Goal: Task Accomplishment & Management: Use online tool/utility

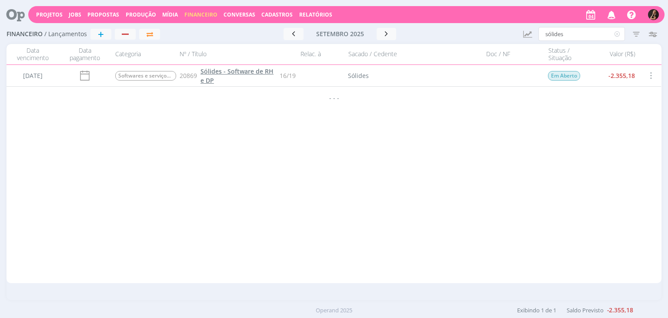
type input "sólides"
click at [264, 75] on span "Sólides - Software de RH e DP" at bounding box center [237, 75] width 73 height 17
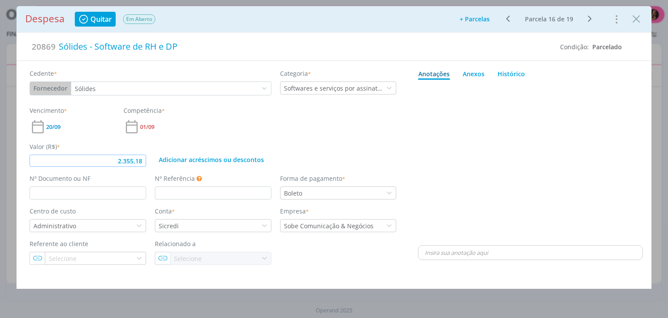
click at [143, 161] on input "2.355,18" at bounding box center [88, 160] width 117 height 12
type input "2.715,99"
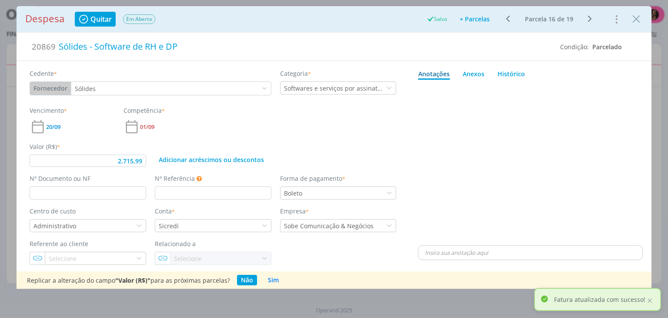
drag, startPoint x: 634, startPoint y: 21, endPoint x: 619, endPoint y: 21, distance: 15.7
click at [634, 21] on icon "Close" at bounding box center [636, 19] width 13 height 13
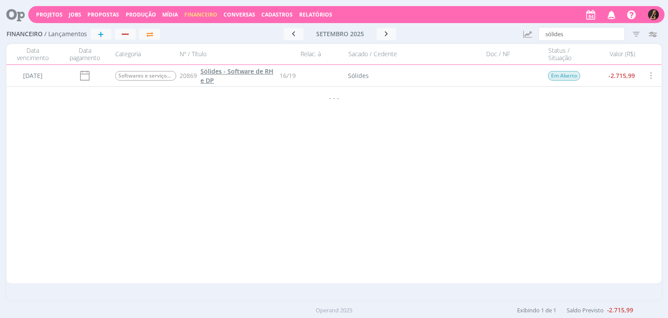
click at [245, 75] on link "Sólides - Software de RH e DP" at bounding box center [239, 76] width 76 height 18
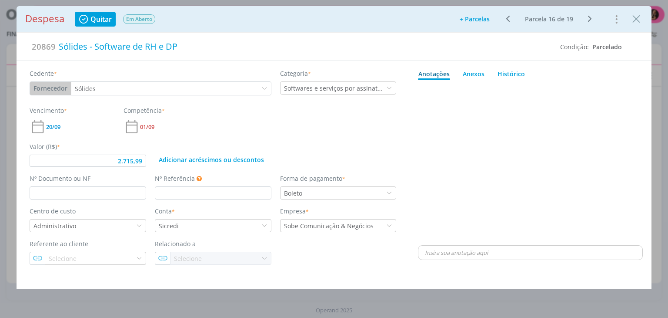
drag, startPoint x: 588, startPoint y: 16, endPoint x: 582, endPoint y: 20, distance: 7.4
click at [589, 16] on icon "dialog" at bounding box center [590, 18] width 11 height 10
click at [147, 158] on div "Valor (R$) * 2.355,18" at bounding box center [87, 154] width 125 height 25
click at [141, 158] on input "2.355,18" at bounding box center [88, 160] width 117 height 12
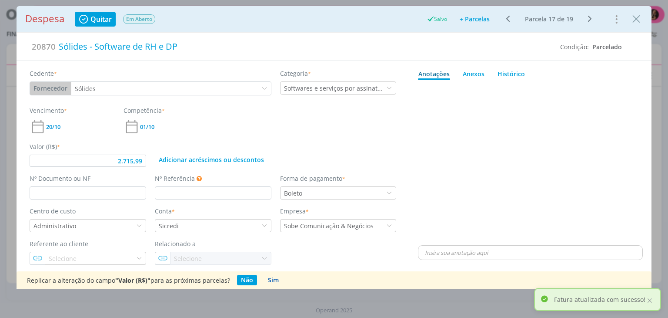
click at [271, 281] on button "Sim" at bounding box center [273, 279] width 19 height 10
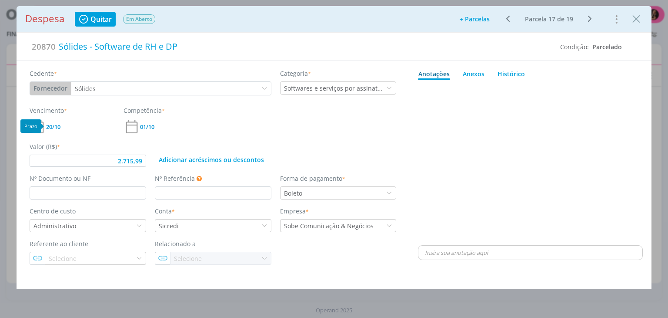
click at [57, 127] on span "20/10" at bounding box center [53, 127] width 14 height 6
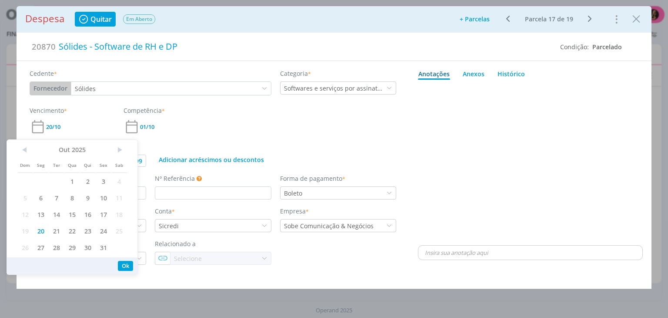
drag, startPoint x: 238, startPoint y: 105, endPoint x: 250, endPoint y: 98, distance: 13.3
click at [238, 104] on div "Cedente * Fornecedor Cliente Fornecedor Veículo Prestador Colaborador Sólides C…" at bounding box center [212, 87] width 375 height 37
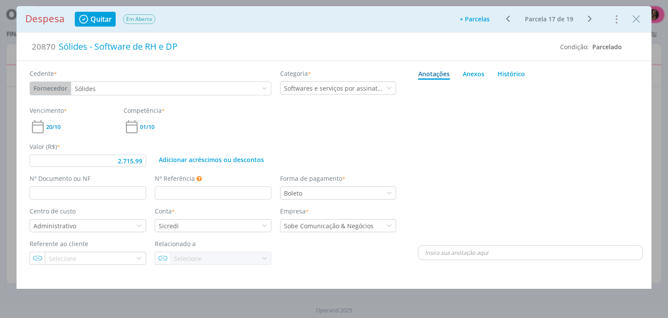
click at [512, 14] on icon "dialog" at bounding box center [508, 18] width 11 height 10
click at [54, 126] on span "20/09" at bounding box center [53, 127] width 14 height 6
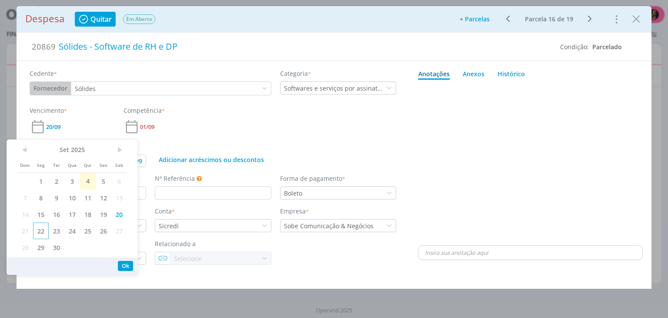
drag, startPoint x: 47, startPoint y: 235, endPoint x: 53, endPoint y: 230, distance: 8.1
click at [47, 234] on span "22" at bounding box center [41, 230] width 16 height 17
type input "2.715,99"
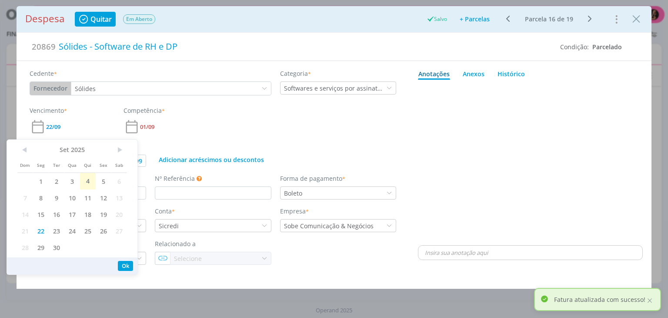
click at [637, 23] on icon "Close" at bounding box center [636, 19] width 13 height 13
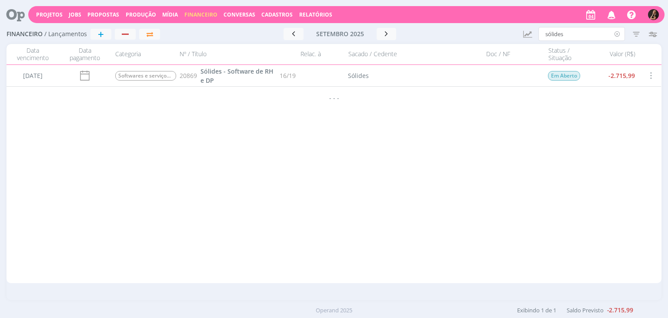
click at [617, 35] on icon at bounding box center [617, 34] width 11 height 14
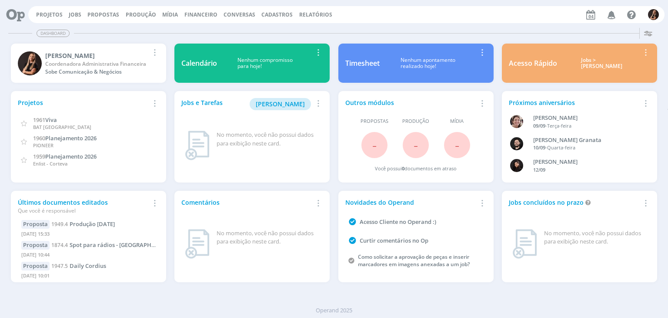
click at [197, 13] on span "Financeiro" at bounding box center [200, 14] width 33 height 7
click at [89, 12] on span "Propostas" at bounding box center [103, 14] width 32 height 7
click at [103, 29] on link "Propostas Comerciais" at bounding box center [105, 29] width 73 height 13
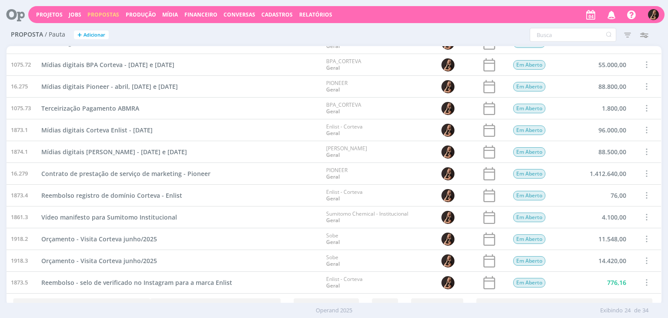
scroll to position [303, 0]
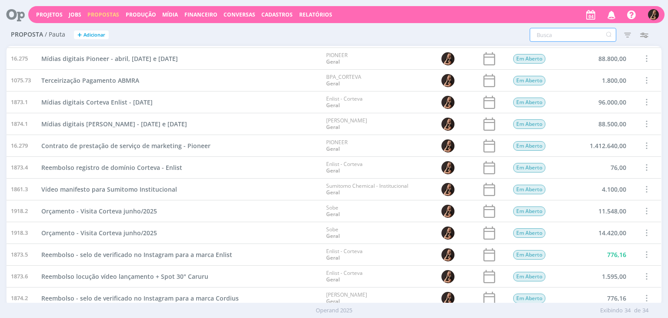
click at [564, 33] on input "text" at bounding box center [573, 35] width 87 height 14
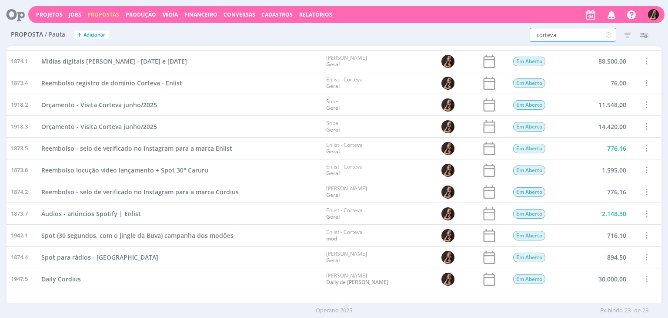
scroll to position [264, 0]
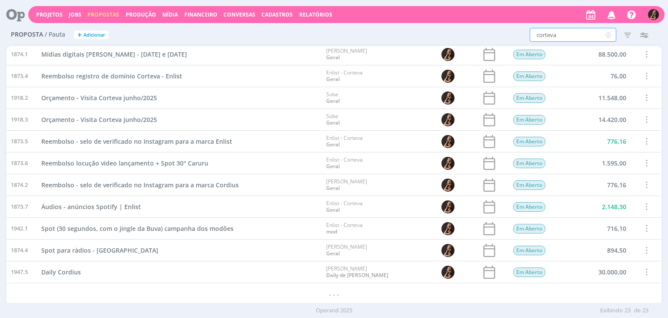
type input "corteva"
click at [147, 230] on span "Spot (30 segundos, com o jingle da Buva) campanha dos modões" at bounding box center [137, 228] width 192 height 8
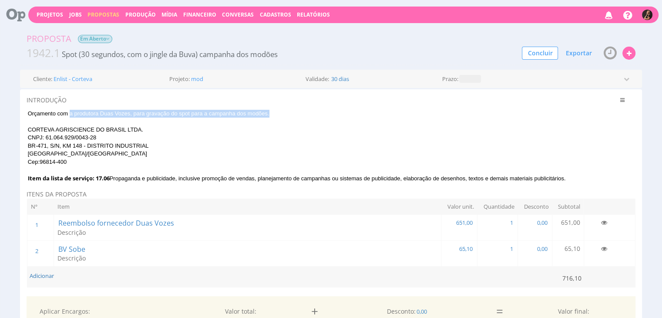
drag, startPoint x: 268, startPoint y: 114, endPoint x: 70, endPoint y: 110, distance: 197.5
click at [70, 110] on span "Orçamento com a produtora Duas Vozes, para gravação do spot para a campanha dos…" at bounding box center [148, 113] width 241 height 7
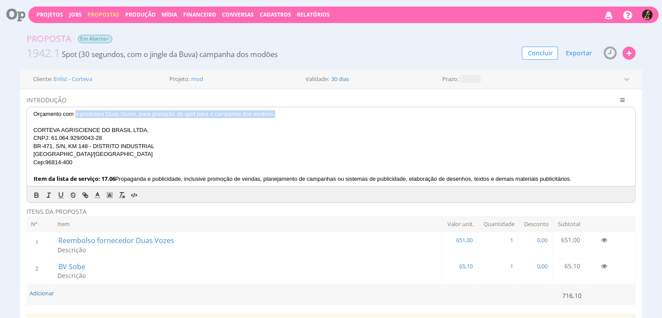
copy span "a produtora Duas Vozes, para gravação do spot para a campanha dos modões."
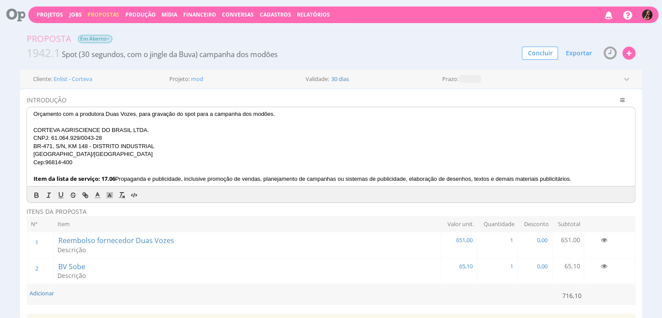
click at [459, 32] on div "Proposta Em Aberto" at bounding box center [331, 38] width 622 height 13
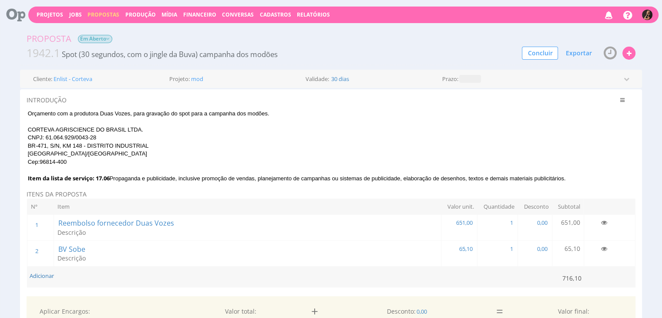
click at [259, 62] on div "Proposta Em Aberto 1942.1 Spot (30 segundos, com o jingle da Buva) campanha dos…" at bounding box center [331, 46] width 622 height 37
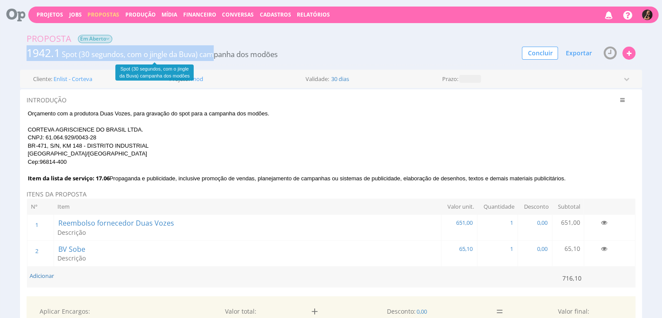
drag, startPoint x: 285, startPoint y: 53, endPoint x: 220, endPoint y: 54, distance: 65.7
click at [216, 54] on div "1942.1 Spot (30 segundos, com o jingle da Buva) campanha dos modões" at bounding box center [253, 53] width 466 height 16
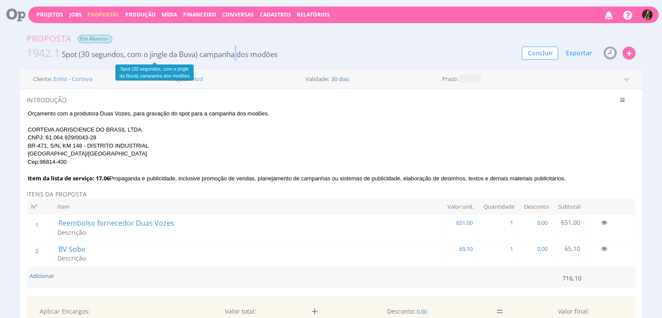
click at [240, 54] on span "Spot (30 segundos, com o jingle da Buva) campanha dos modões" at bounding box center [170, 54] width 216 height 10
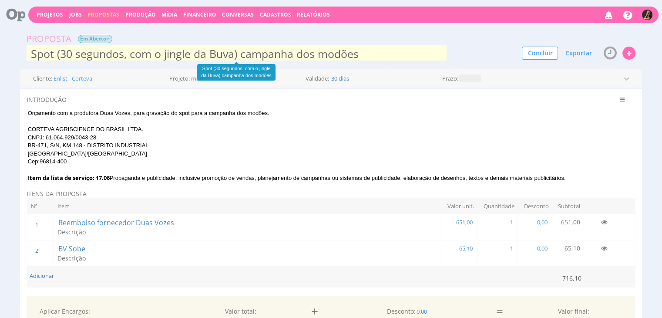
drag, startPoint x: 358, startPoint y: 56, endPoint x: 32, endPoint y: 56, distance: 326.7
click at [32, 56] on input "Spot (30 segundos, com o jingle da Buva) campanha dos modões" at bounding box center [237, 53] width 420 height 17
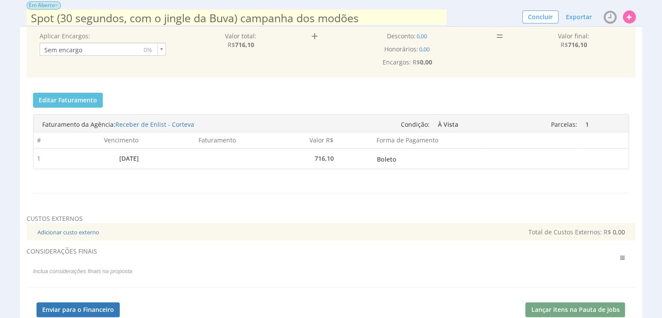
scroll to position [261, 0]
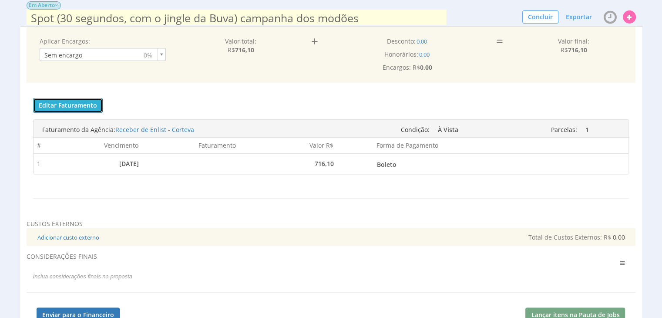
drag, startPoint x: 79, startPoint y: 101, endPoint x: 94, endPoint y: 100, distance: 15.7
click at [79, 101] on button "Editar Faturamento" at bounding box center [68, 105] width 70 height 15
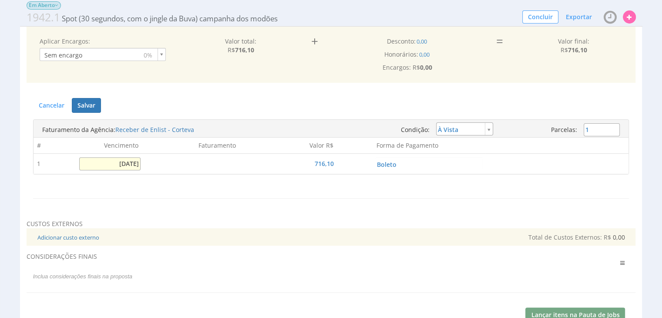
click at [127, 159] on input "15/07/2025" at bounding box center [109, 163] width 61 height 13
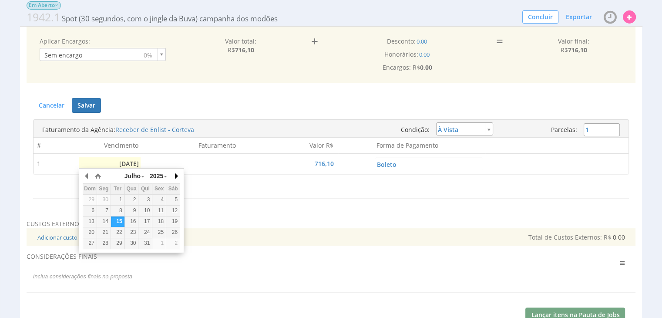
click at [176, 177] on button "button" at bounding box center [175, 175] width 9 height 13
click at [108, 207] on div "6" at bounding box center [103, 210] width 13 height 7
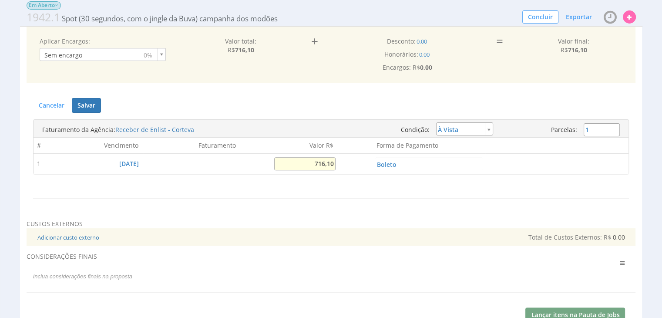
click at [311, 166] on input "716,10" at bounding box center [304, 163] width 61 height 13
type input "651,00"
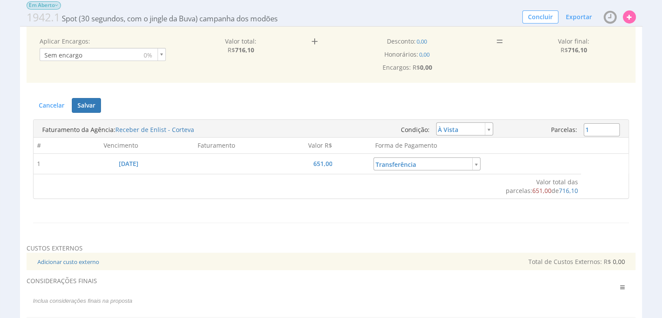
type input "5"
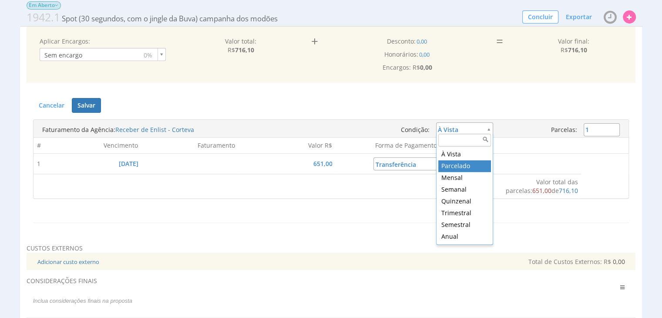
type input "installment"
type input "2"
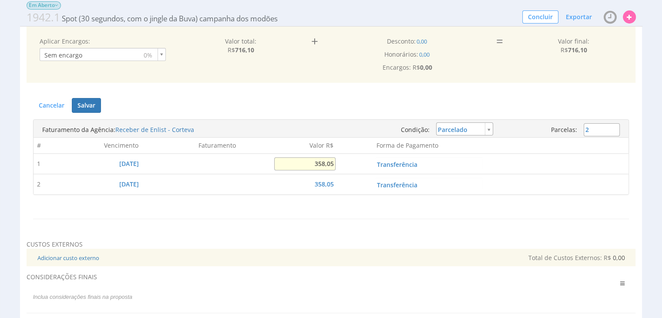
click at [322, 162] on input "358,05" at bounding box center [304, 163] width 61 height 13
type input "651,00"
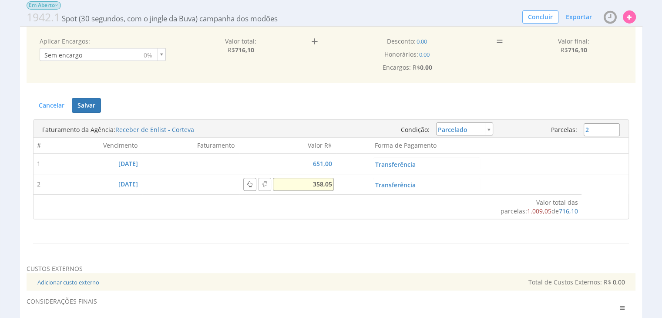
click at [328, 182] on input "358,05" at bounding box center [303, 183] width 61 height 13
type input "65,00"
click at [336, 208] on td "Por favor verifique as datas!" at bounding box center [257, 206] width 449 height 24
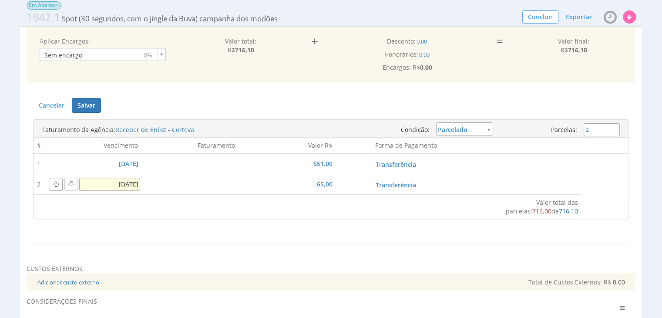
click at [131, 182] on input "06/11/2025" at bounding box center [109, 183] width 61 height 13
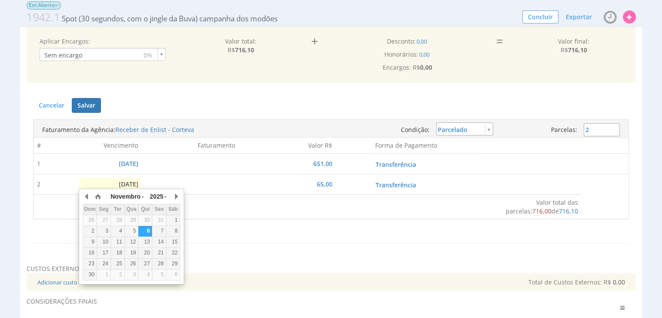
click at [81, 197] on div "Novembro Janeiro Fevereiro Março Abril Maio Junho Julho Agosto Setembro Outubro…" at bounding box center [131, 235] width 105 height 95
click at [90, 197] on button "button" at bounding box center [87, 196] width 9 height 13
click at [105, 228] on div "6" at bounding box center [103, 230] width 13 height 7
type input "06/10/2025"
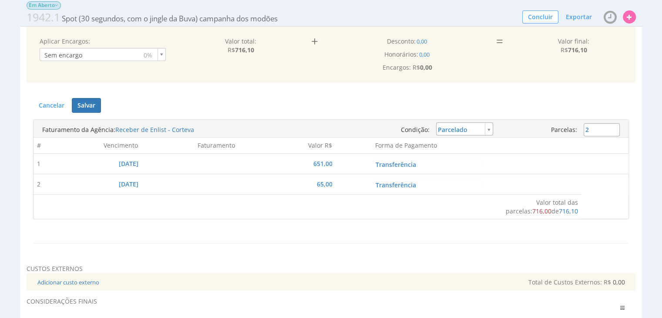
click at [213, 214] on td "Por favor verifique as datas!" at bounding box center [257, 206] width 449 height 24
click at [91, 100] on button "Salvar" at bounding box center [86, 105] width 29 height 15
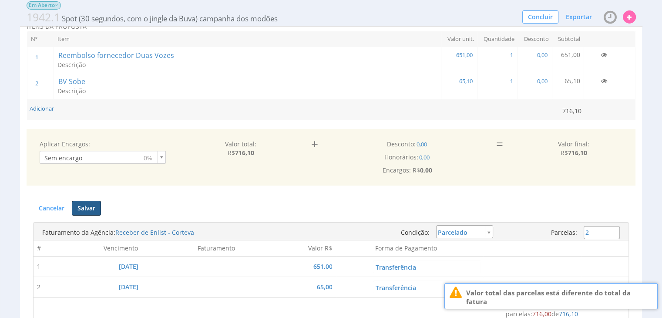
scroll to position [130, 0]
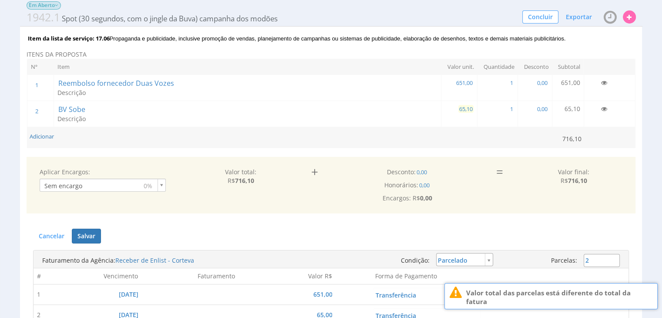
click at [467, 110] on span "65,10" at bounding box center [465, 109] width 15 height 8
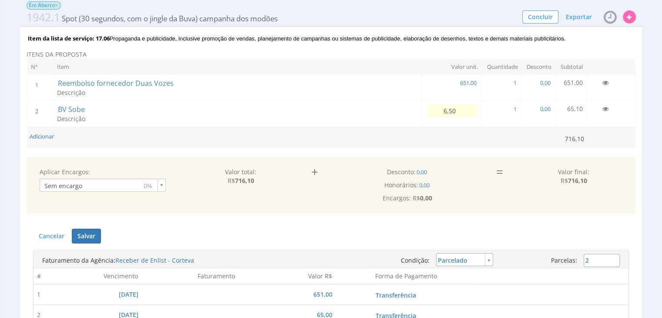
type input "65,00"
click at [408, 137] on td "Adicionar" at bounding box center [291, 137] width 528 height 21
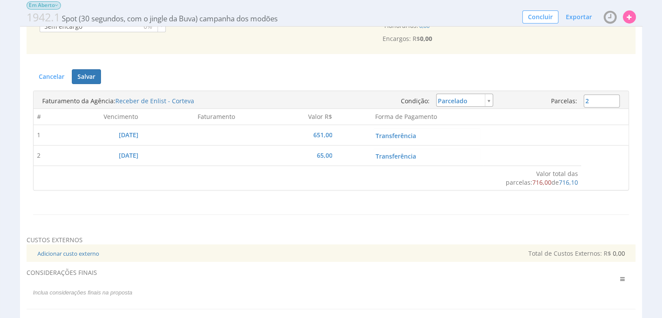
scroll to position [304, 0]
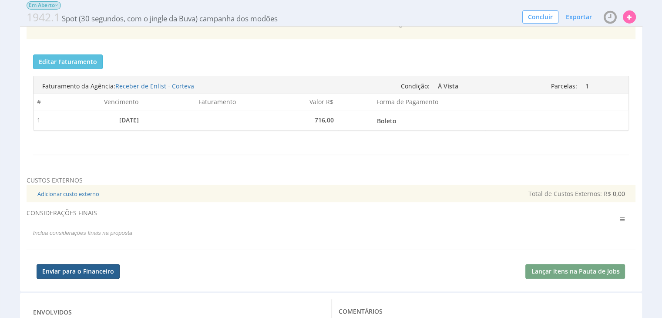
click at [80, 273] on button "Enviar para o Financeiro" at bounding box center [78, 271] width 83 height 15
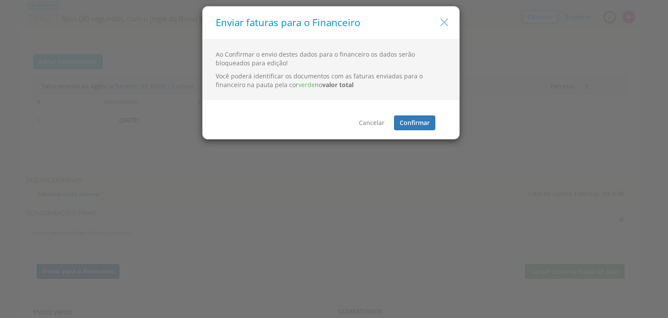
click at [439, 23] on icon "button" at bounding box center [444, 22] width 13 height 13
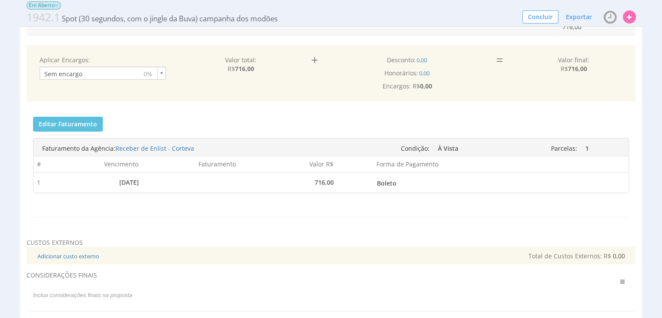
scroll to position [261, 0]
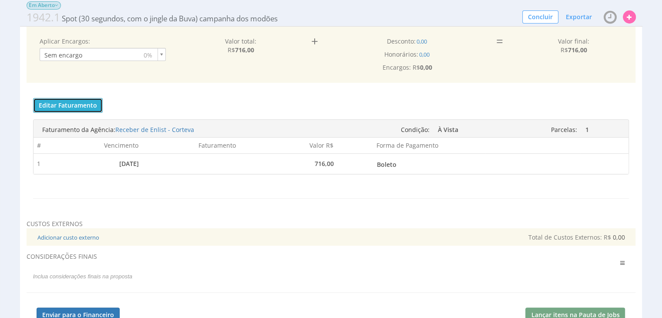
click at [77, 100] on button "Editar Faturamento" at bounding box center [68, 105] width 70 height 15
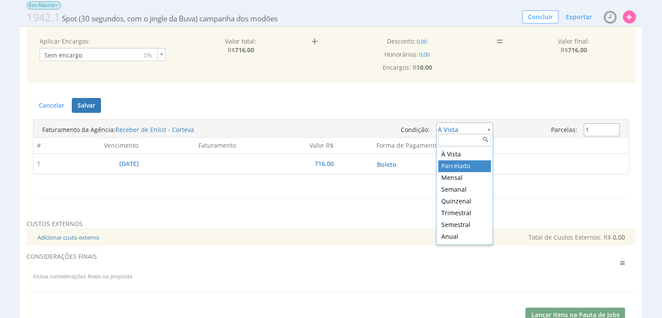
type input "installment"
type input "2"
type input "358,00"
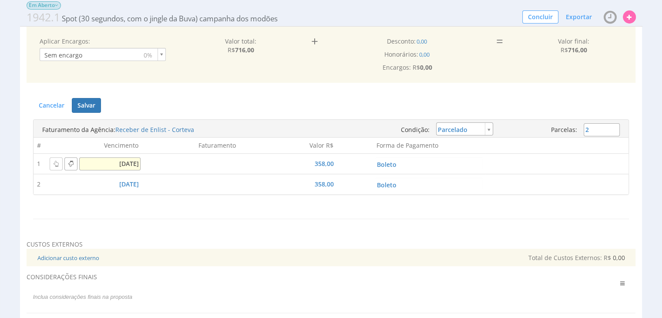
click at [124, 162] on input "15/07/2025" at bounding box center [109, 163] width 61 height 13
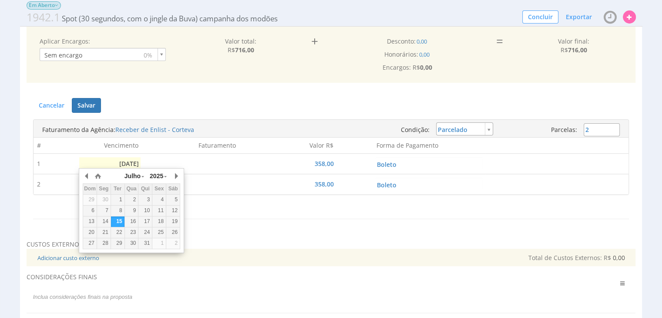
click at [169, 178] on div "Julho Janeiro Fevereiro Março Abril Maio Junho Julho Agosto Setembro Outubro No…" at bounding box center [131, 208] width 97 height 79
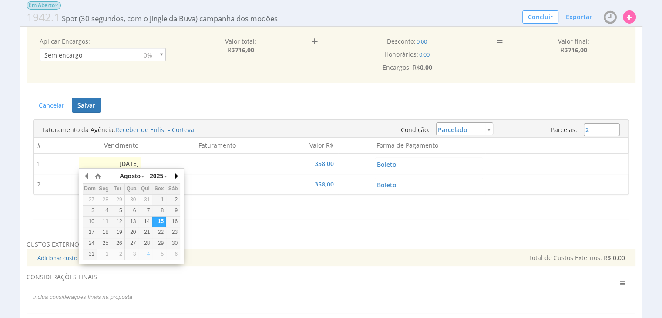
click at [174, 176] on button "button" at bounding box center [175, 175] width 9 height 13
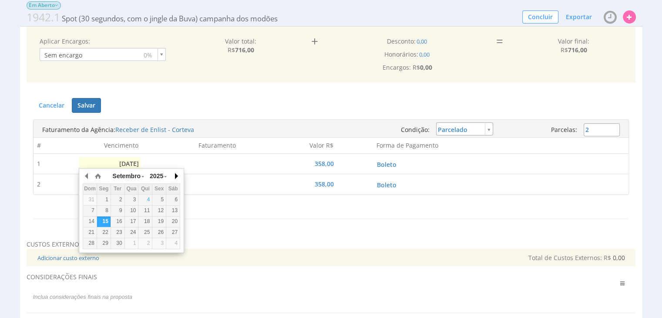
click at [174, 176] on button "button" at bounding box center [175, 175] width 9 height 13
click at [100, 212] on div "6" at bounding box center [103, 210] width 13 height 7
type input "06/10/2025"
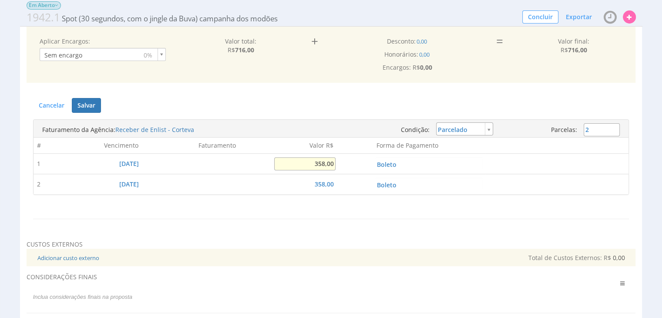
click at [312, 163] on input "358,00" at bounding box center [304, 163] width 61 height 13
type input "651,00"
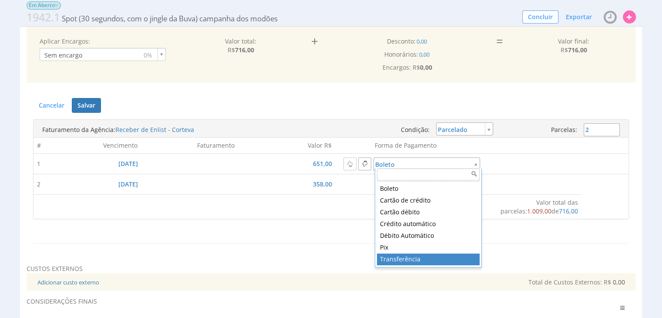
type input "5"
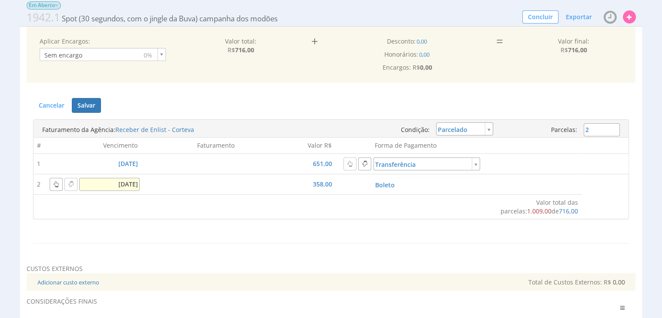
click at [115, 185] on input "15/08/2025" at bounding box center [109, 183] width 61 height 13
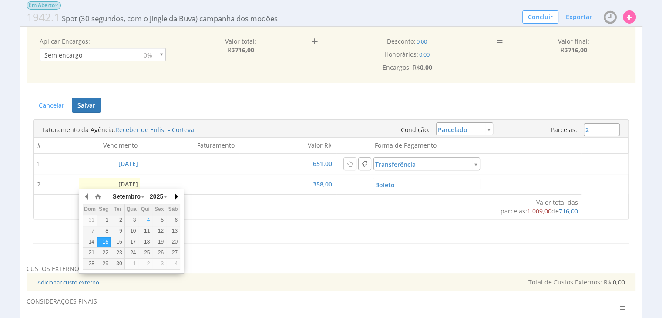
click at [176, 196] on button "button" at bounding box center [175, 196] width 9 height 13
click at [88, 197] on button "button" at bounding box center [87, 196] width 9 height 13
click at [101, 229] on div "6" at bounding box center [103, 230] width 13 height 7
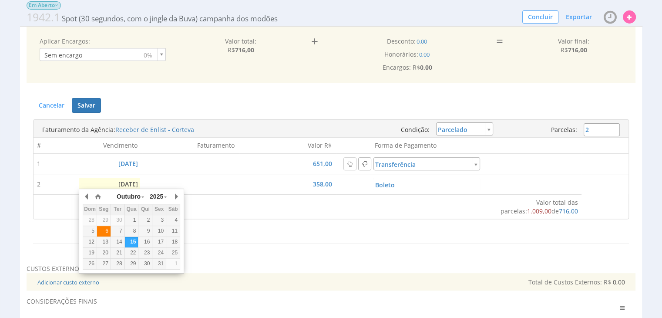
type input "06/10/2025"
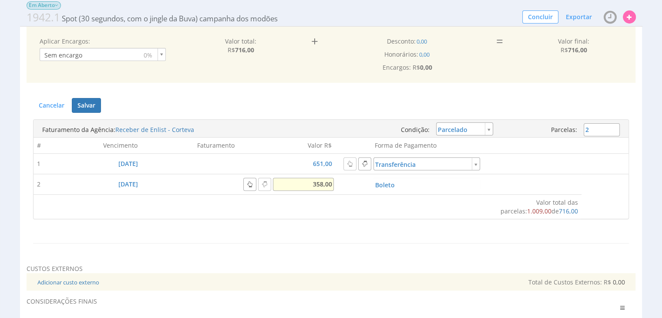
click at [307, 184] on input "358,00" at bounding box center [303, 183] width 61 height 13
click at [324, 185] on input "358,00" at bounding box center [303, 183] width 61 height 13
type input "65,00"
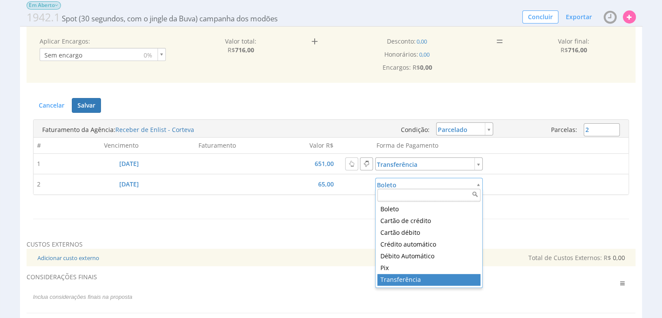
type input "5"
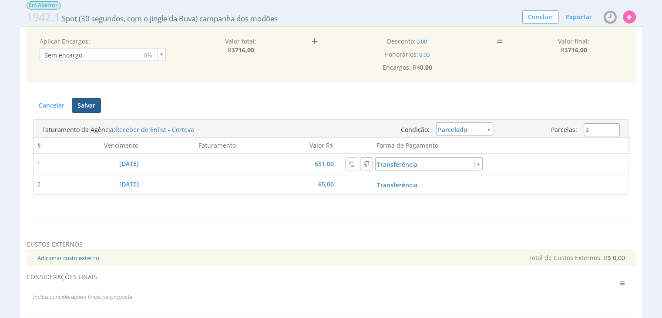
click at [87, 104] on button "Salvar" at bounding box center [86, 105] width 29 height 15
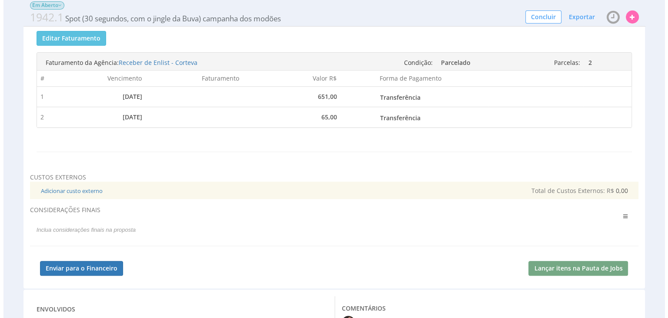
scroll to position [348, 0]
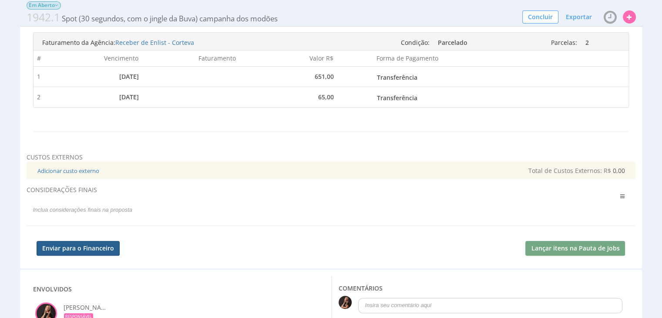
click at [90, 245] on button "Enviar para o Financeiro" at bounding box center [78, 248] width 83 height 15
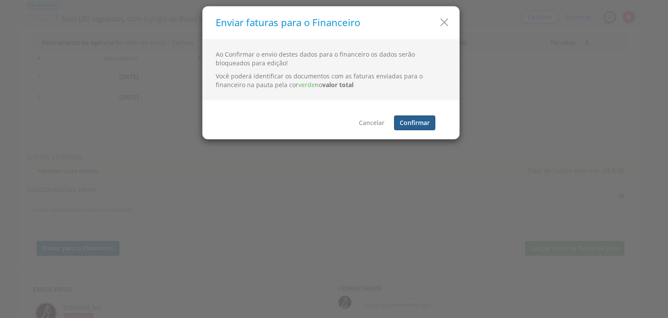
click at [428, 125] on button "Confirmar" at bounding box center [414, 122] width 41 height 15
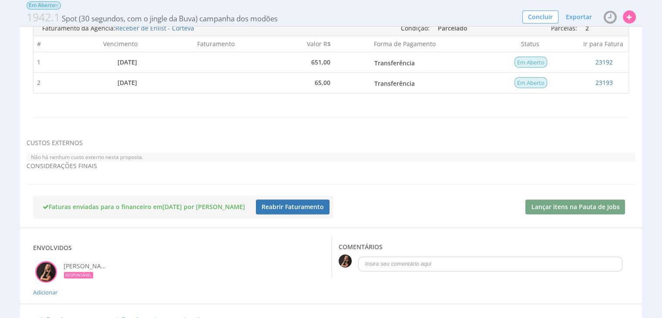
scroll to position [86, 0]
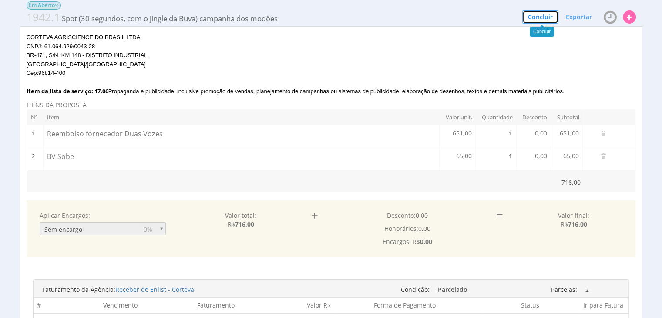
click at [534, 17] on button "Concluir" at bounding box center [540, 16] width 36 height 13
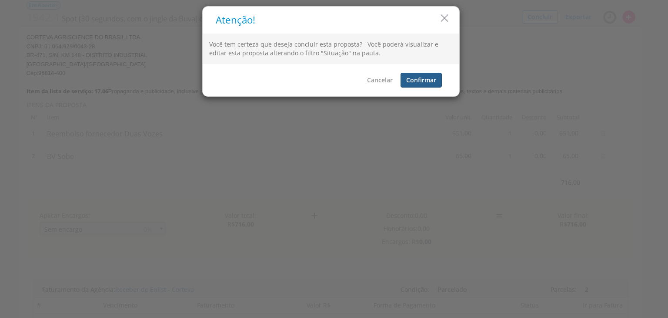
click at [416, 82] on button "Confirmar" at bounding box center [421, 80] width 41 height 15
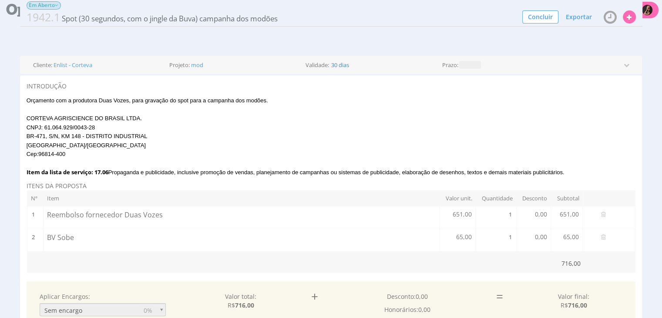
scroll to position [0, 0]
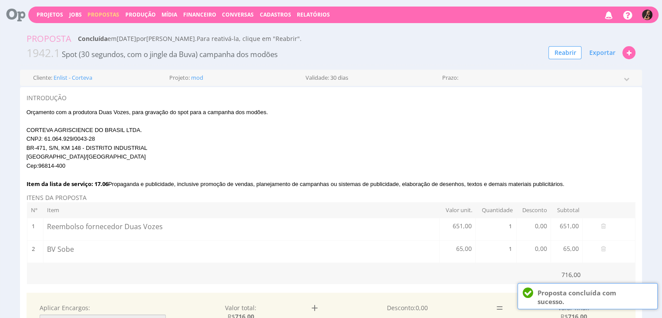
click at [106, 16] on span "Propostas" at bounding box center [103, 14] width 32 height 7
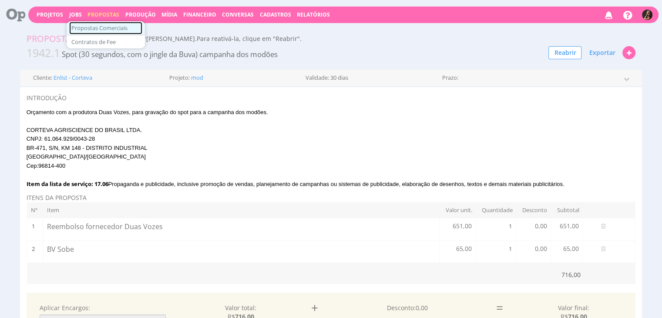
click at [103, 30] on link "Propostas Comerciais" at bounding box center [105, 28] width 73 height 13
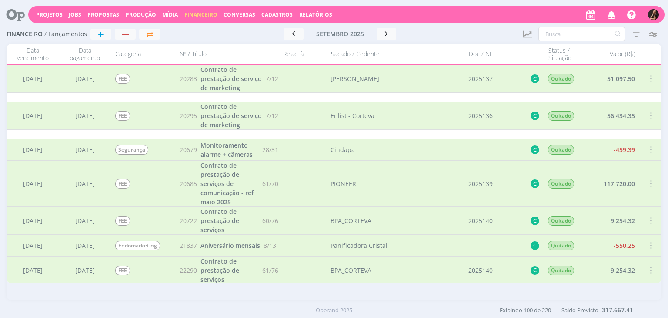
click at [574, 30] on input "text" at bounding box center [582, 34] width 87 height 14
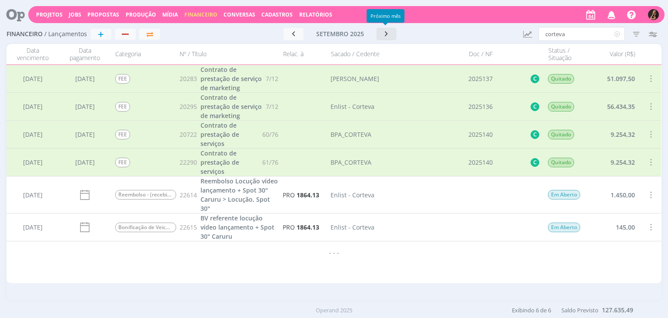
type input "corteva"
click at [388, 35] on icon "button" at bounding box center [386, 34] width 9 height 8
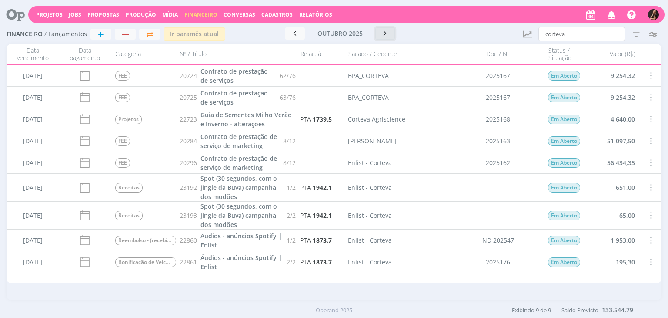
scroll to position [12, 0]
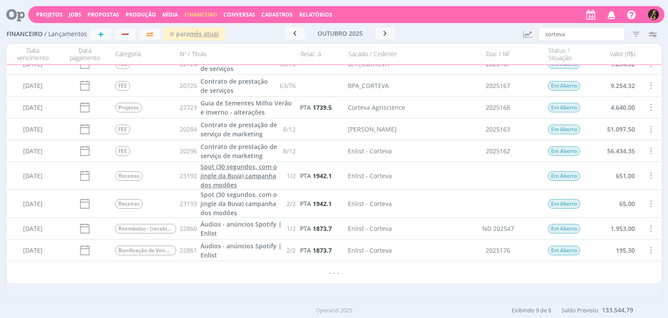
click at [249, 174] on span "Spot (30 segundos, com o jingle da Buva) campanha dos modões" at bounding box center [239, 175] width 77 height 27
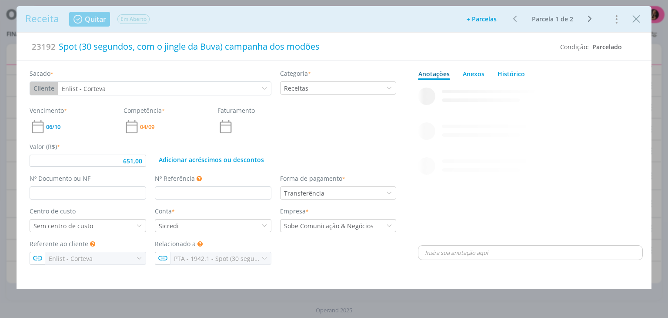
type input "651,00"
click at [321, 89] on div "Receitas" at bounding box center [338, 87] width 117 height 13
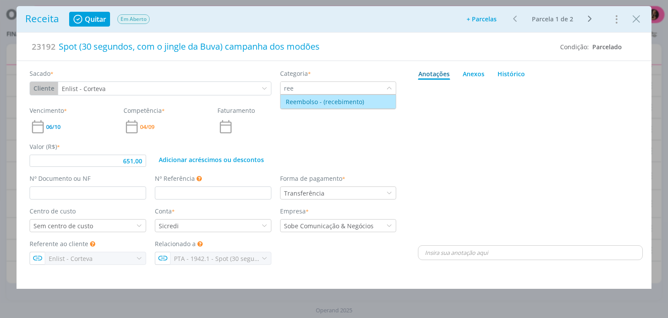
type input "ree"
click at [334, 102] on div "Reembolso - (recebimento)" at bounding box center [322, 101] width 83 height 9
drag, startPoint x: 129, startPoint y: 199, endPoint x: 132, endPoint y: 195, distance: 4.6
click at [129, 198] on div "Sacado * Cliente Cliente Fornecedor Veículo Prestador Colaborador Enlist - Cort…" at bounding box center [213, 162] width 393 height 203
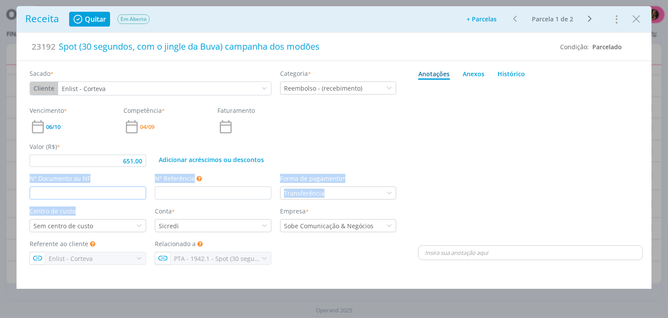
click at [133, 194] on input "dialog" at bounding box center [88, 192] width 117 height 13
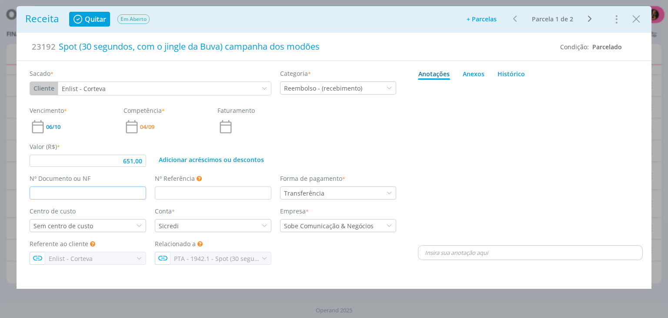
type input "651,00"
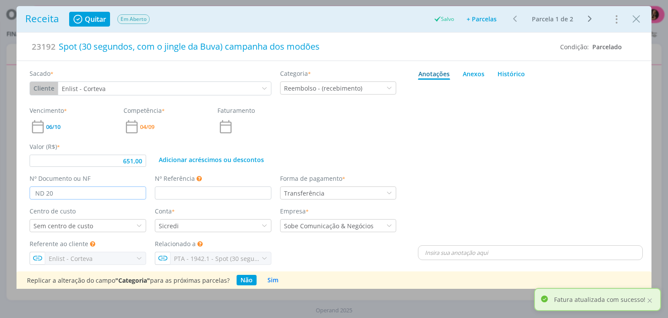
type input "ND 202"
type input "651,00"
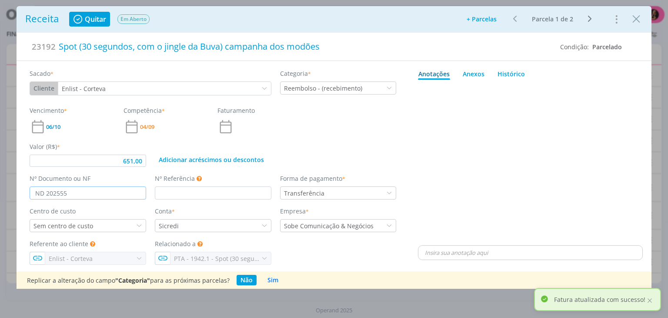
type input "ND 202555"
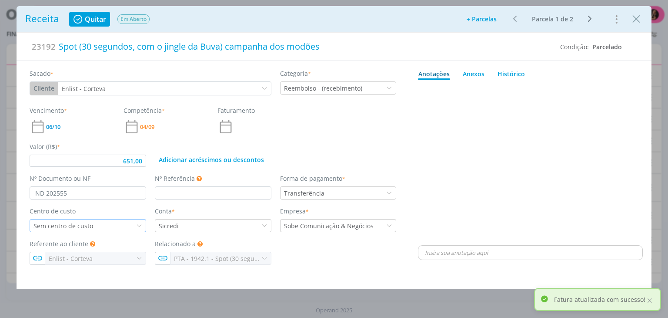
click at [113, 220] on div "Sem centro de custo" at bounding box center [88, 225] width 117 height 13
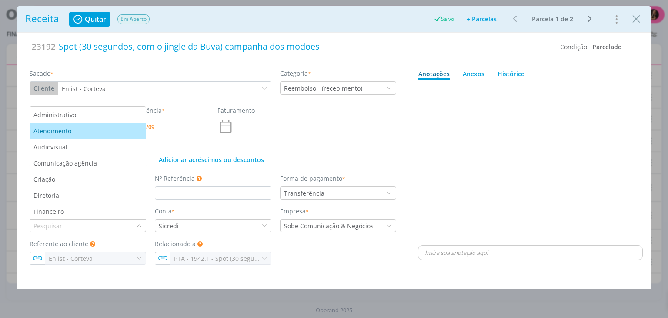
click at [108, 129] on div "Atendimento" at bounding box center [87, 130] width 109 height 9
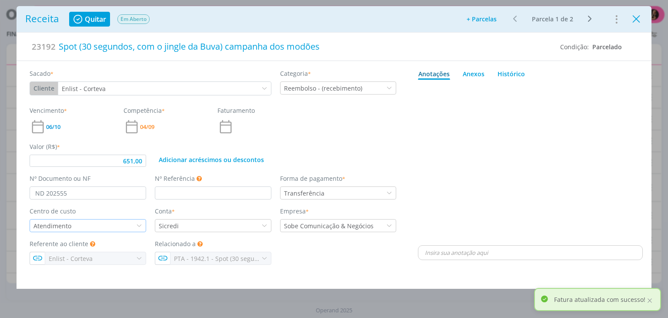
type input "651,00"
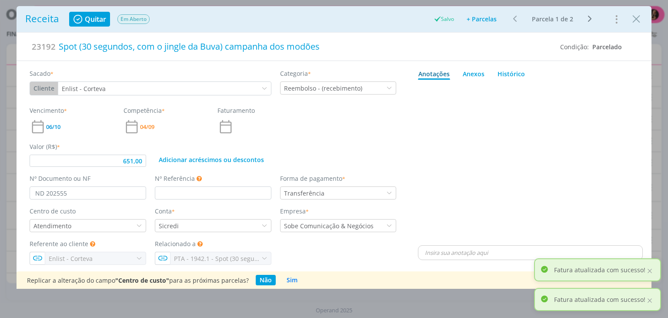
drag, startPoint x: 638, startPoint y: 19, endPoint x: 609, endPoint y: 24, distance: 30.0
click at [638, 19] on icon "Close" at bounding box center [636, 19] width 13 height 13
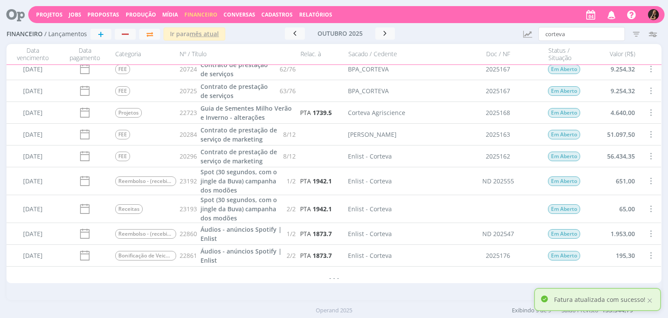
scroll to position [12, 0]
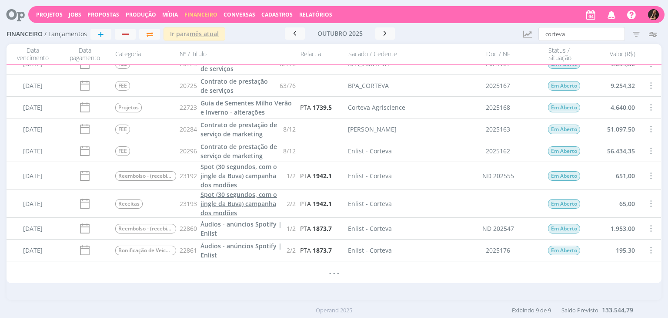
click at [236, 207] on span "Spot (30 segundos, com o jingle da Buva) campanha dos modões" at bounding box center [239, 203] width 77 height 27
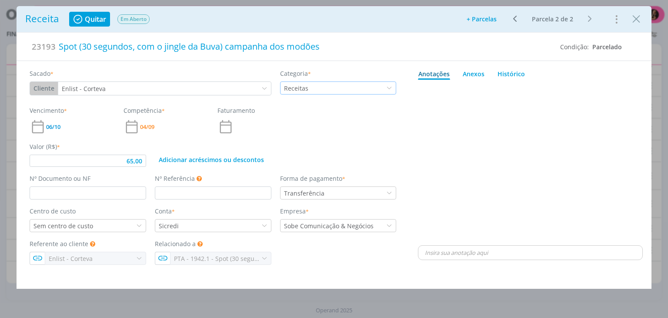
click at [311, 85] on div "Receitas" at bounding box center [338, 87] width 117 height 13
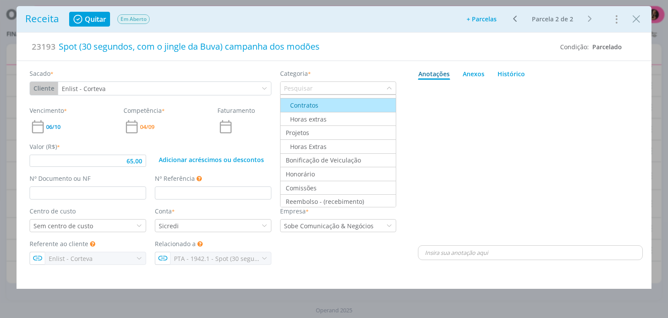
scroll to position [24, 0]
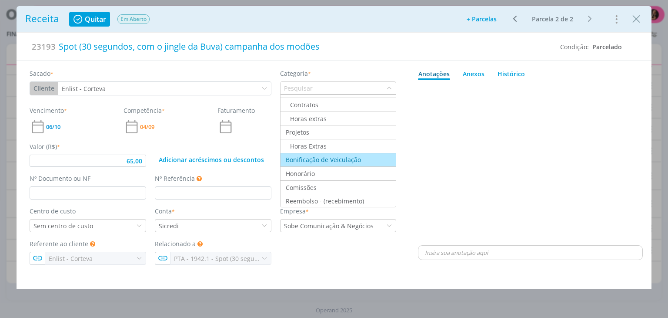
click at [318, 156] on div "Bonificação de Veiculação" at bounding box center [321, 159] width 80 height 9
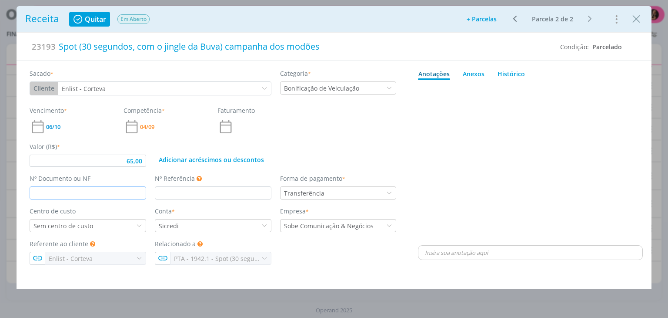
click at [103, 192] on input "dialog" at bounding box center [88, 192] width 117 height 13
type input "65,00"
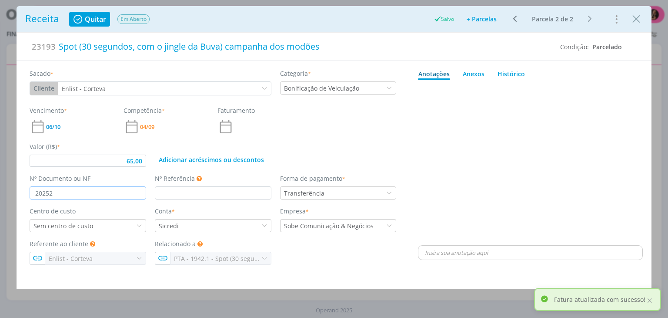
type input "202523"
type input "65,00"
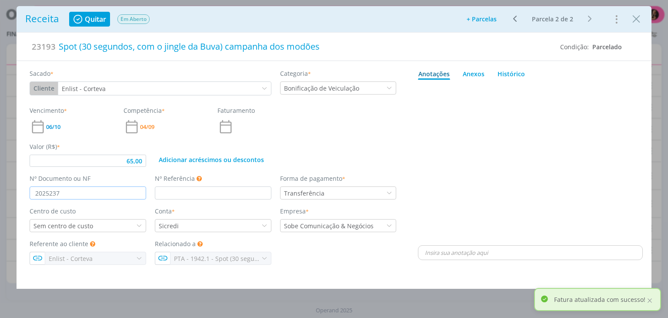
scroll to position [0, 0]
type input "2025237"
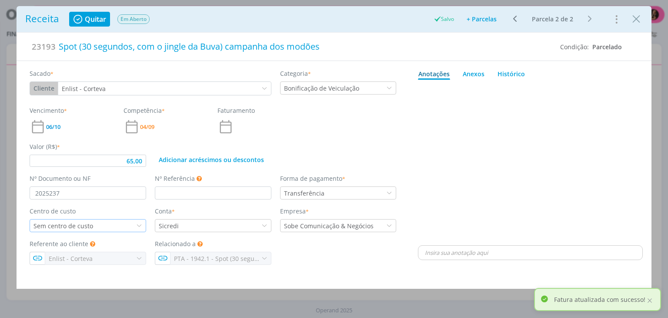
click at [87, 227] on div "Sem centro de custo" at bounding box center [63, 225] width 61 height 9
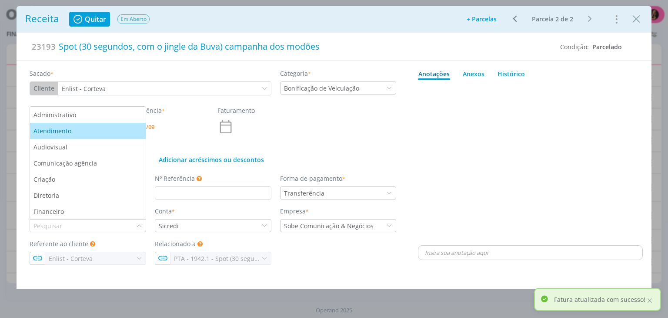
click at [95, 134] on li "Atendimento" at bounding box center [88, 131] width 116 height 16
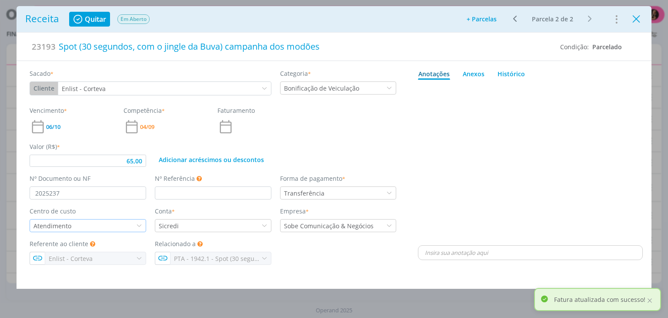
type input "65,00"
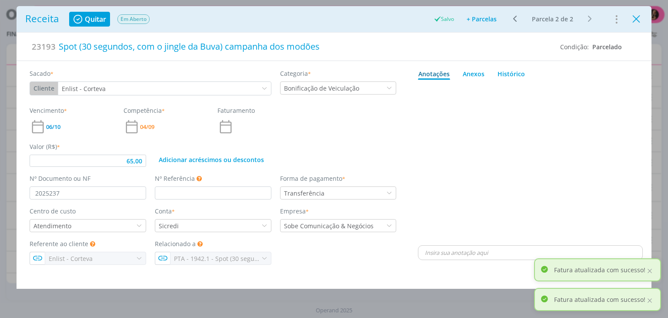
click at [636, 17] on icon "Close" at bounding box center [636, 19] width 13 height 13
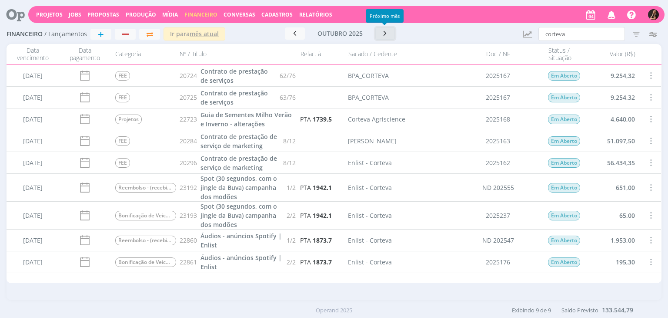
click at [386, 30] on icon "button" at bounding box center [385, 33] width 9 height 8
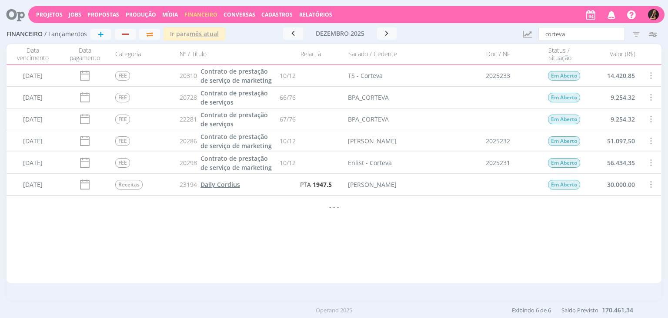
click at [221, 187] on span "Daily Cordius" at bounding box center [221, 184] width 40 height 8
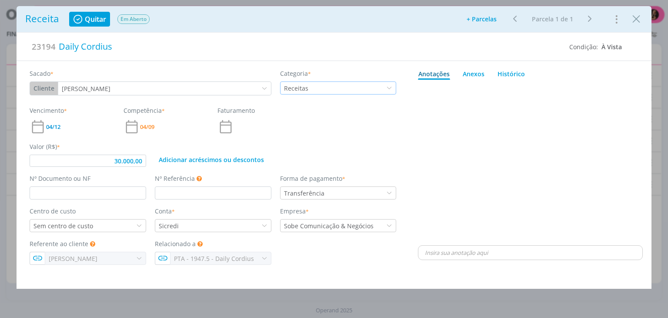
click at [321, 88] on div "Receitas" at bounding box center [338, 87] width 117 height 13
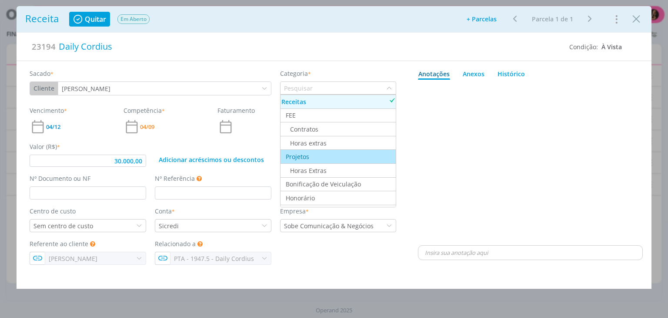
click at [308, 157] on div "Projetos" at bounding box center [295, 156] width 28 height 9
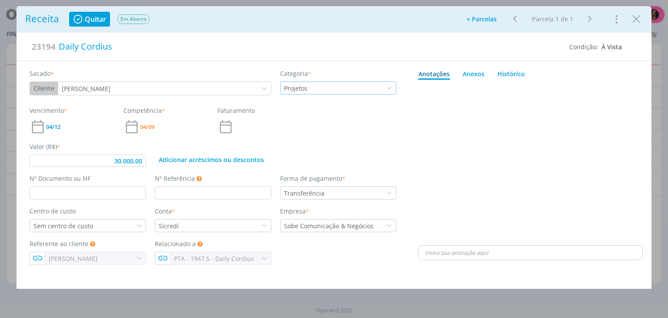
type input "30.000,00"
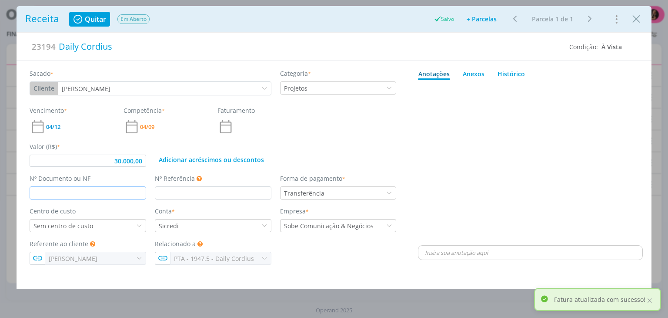
click at [129, 189] on input "dialog" at bounding box center [88, 192] width 117 height 13
type input "20253"
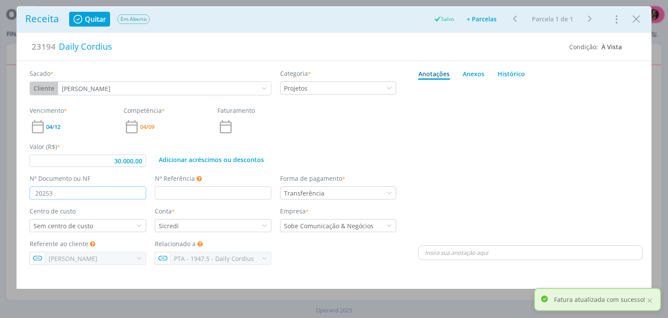
type input "30.000,00"
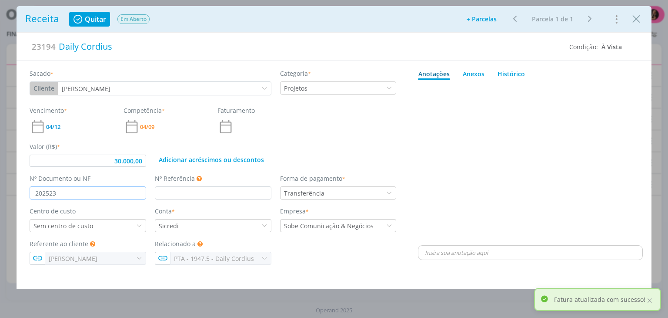
type input "2025238"
type input "30.000,00"
type input "2025238"
click at [120, 226] on div "Sem centro de custo" at bounding box center [88, 225] width 117 height 13
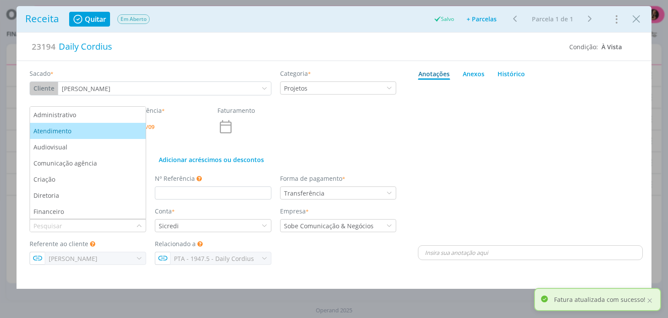
click at [80, 124] on li "Atendimento" at bounding box center [88, 131] width 116 height 16
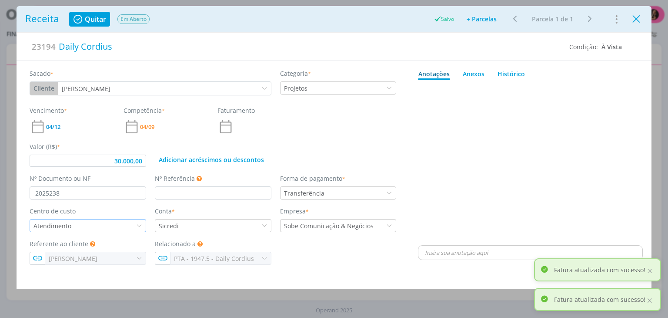
type input "30.000,00"
click at [634, 17] on icon "Close" at bounding box center [636, 19] width 13 height 13
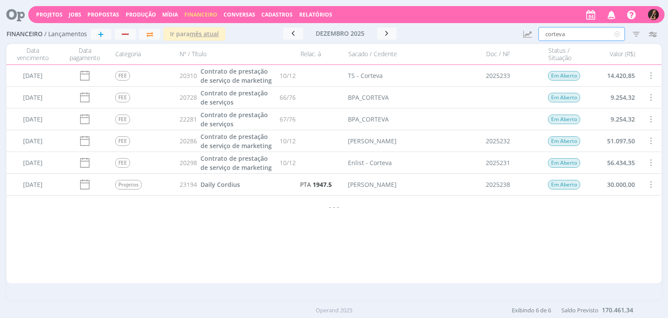
drag, startPoint x: 586, startPoint y: 32, endPoint x: 478, endPoint y: 30, distance: 107.0
click at [479, 30] on div "Financeiro / Lançamentos + Ir para mês atual dezembro 2025 < 2025 > Janeiro Fev…" at bounding box center [334, 34] width 655 height 20
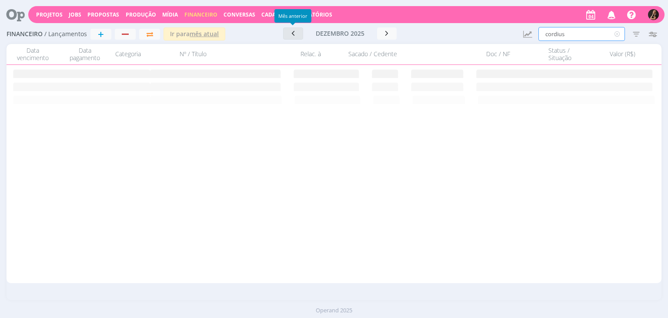
type input "cordius"
click at [300, 34] on button "button" at bounding box center [293, 33] width 20 height 12
click at [298, 34] on button "button" at bounding box center [292, 33] width 20 height 12
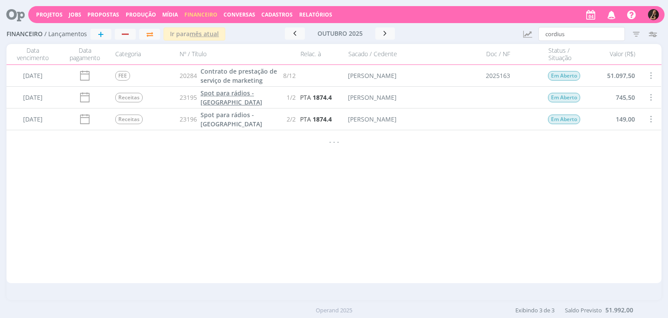
click at [225, 98] on span "Spot para rádios - Soja" at bounding box center [232, 97] width 62 height 17
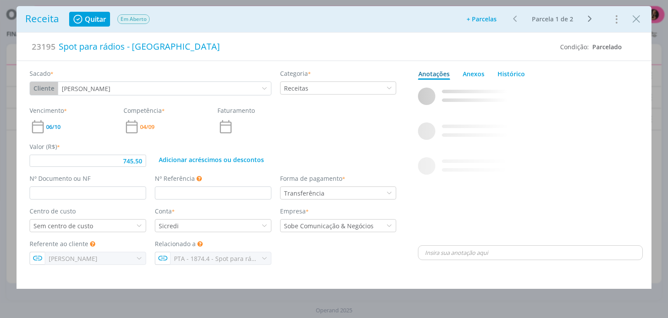
type input "745,50"
click at [115, 192] on input "dialog" at bounding box center [88, 192] width 117 height 13
type input "ND 202556"
click at [103, 223] on div "Sem centro de custo" at bounding box center [88, 225] width 117 height 13
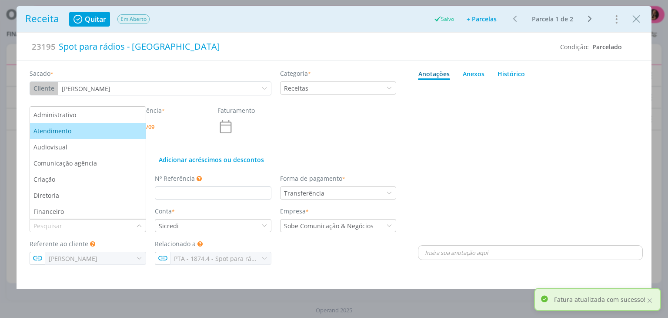
click at [96, 134] on div "Atendimento" at bounding box center [87, 130] width 109 height 9
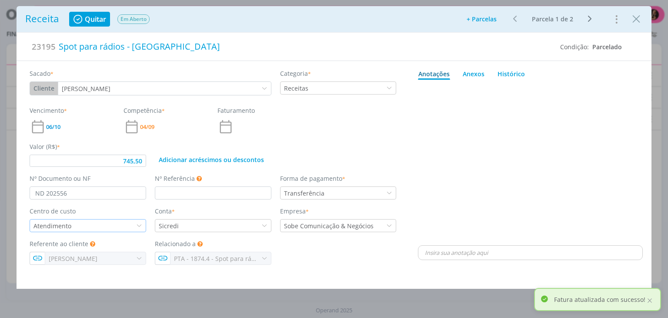
type input "745,50"
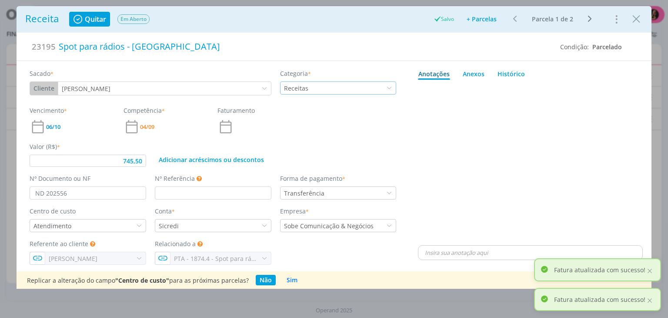
click at [299, 89] on div "Receitas" at bounding box center [297, 88] width 26 height 9
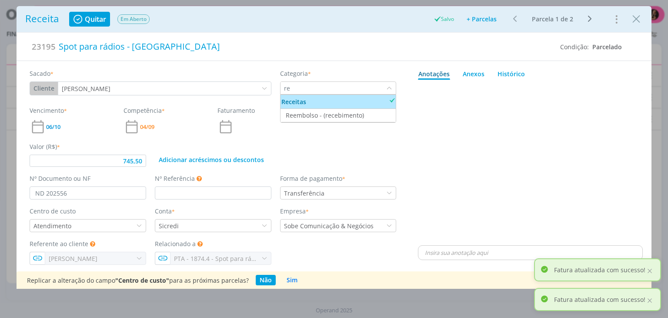
type input "ree"
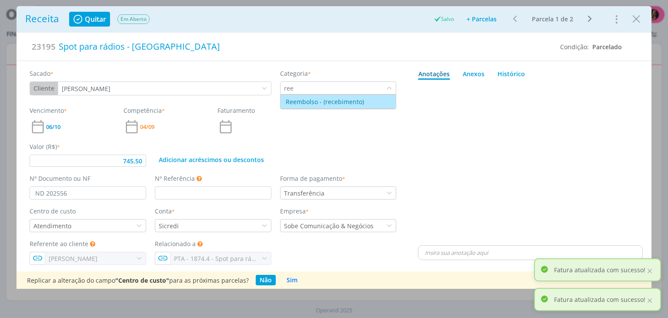
type input "745,50"
type input "ree"
drag, startPoint x: 306, startPoint y: 103, endPoint x: 331, endPoint y: 96, distance: 25.8
click at [306, 103] on div "Reembolso - (recebimento)" at bounding box center [322, 101] width 83 height 9
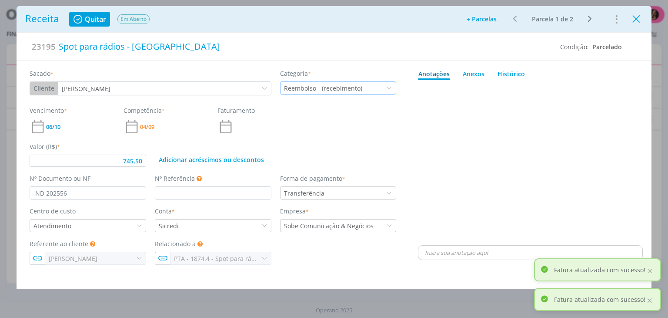
type input "745,50"
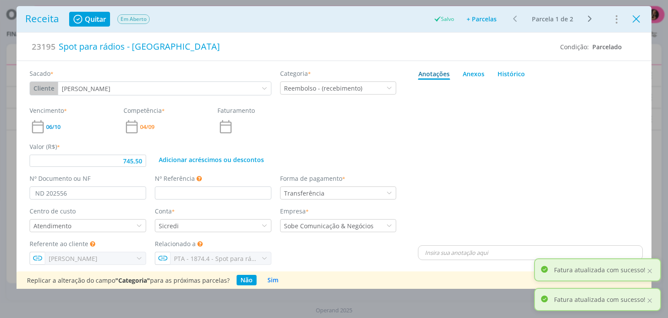
click at [640, 16] on icon "Close" at bounding box center [636, 19] width 13 height 13
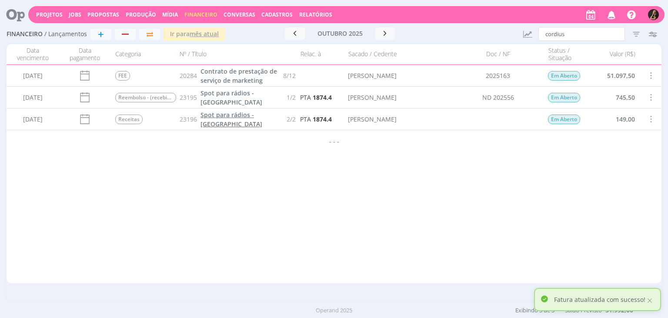
click at [258, 119] on span "Spot para rádios - Soja" at bounding box center [232, 118] width 62 height 17
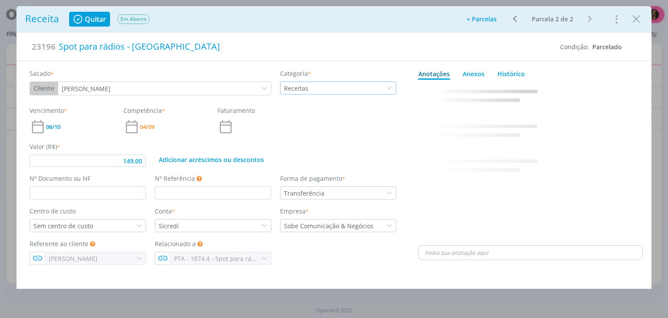
click at [311, 86] on div "Receitas" at bounding box center [338, 87] width 117 height 13
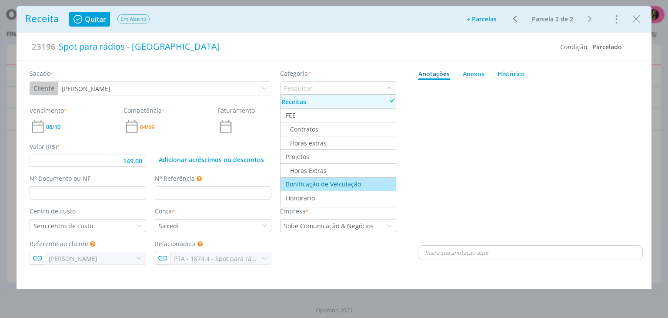
click at [331, 184] on div "Bonificação de Veiculação" at bounding box center [321, 183] width 80 height 9
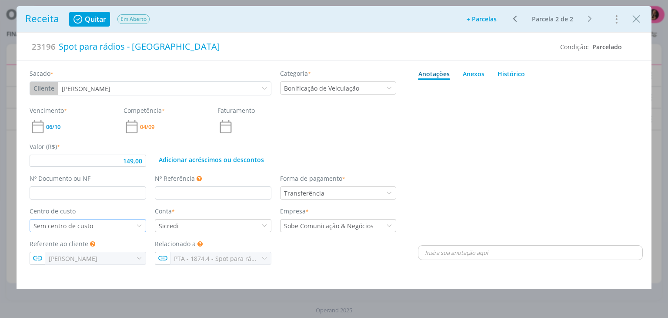
click at [79, 225] on div "Sem centro de custo" at bounding box center [63, 225] width 61 height 9
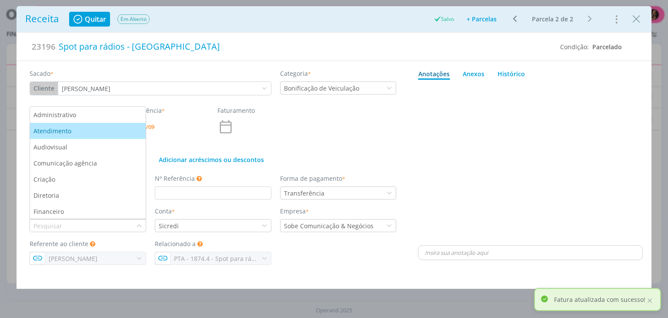
click at [85, 134] on div "Atendimento" at bounding box center [87, 130] width 109 height 9
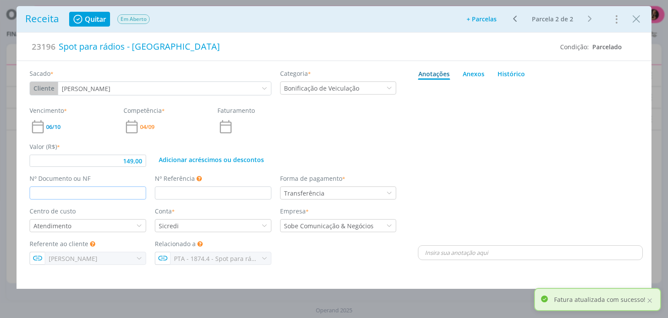
click at [100, 192] on input "dialog" at bounding box center [88, 192] width 117 height 13
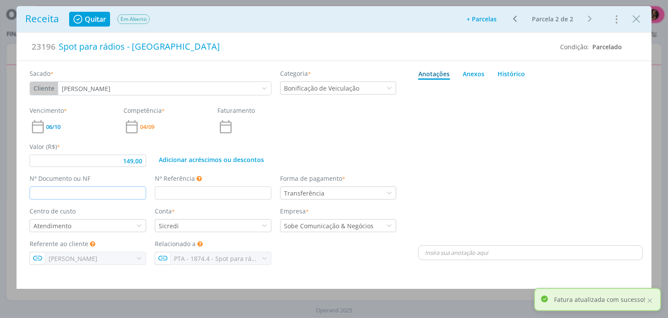
type input "149,00"
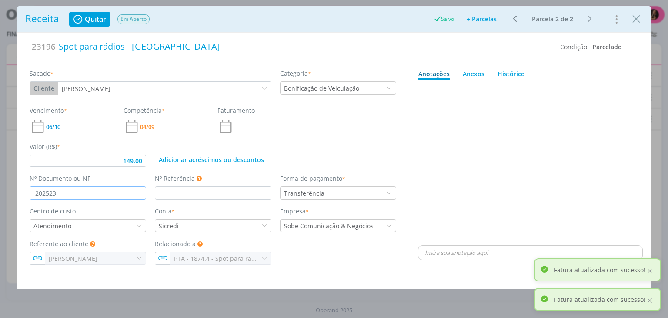
type input "2025239"
type input "149,00"
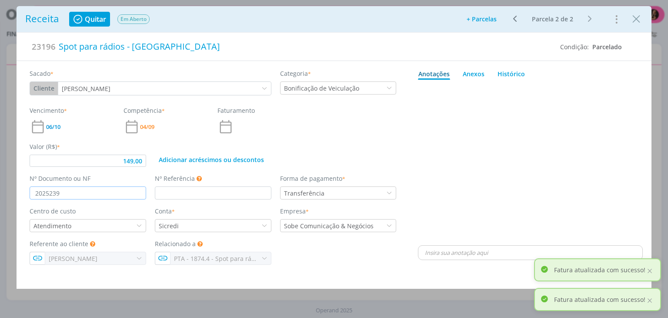
type input "2025239"
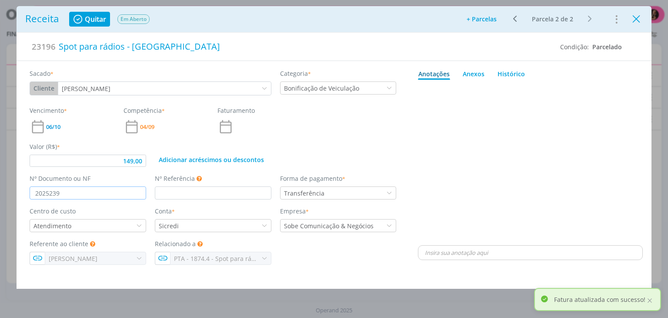
type input "149,00"
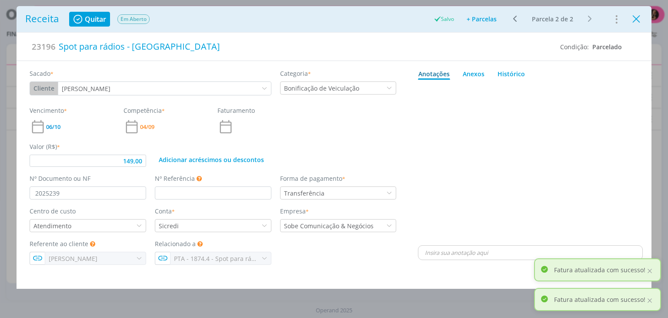
click at [634, 18] on icon "Close" at bounding box center [636, 19] width 13 height 13
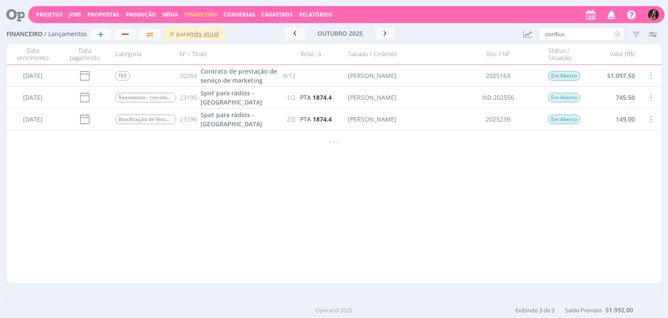
click at [616, 35] on icon at bounding box center [617, 34] width 11 height 14
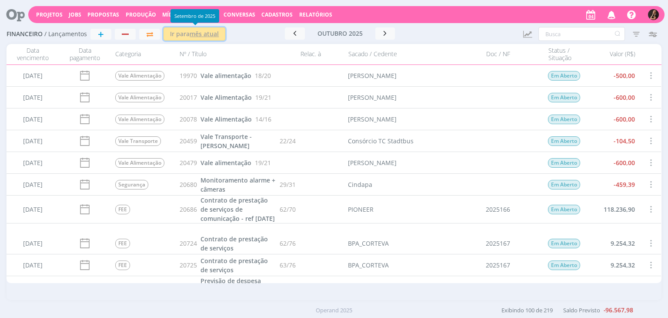
click at [191, 33] on u "mês atual" at bounding box center [204, 34] width 29 height 8
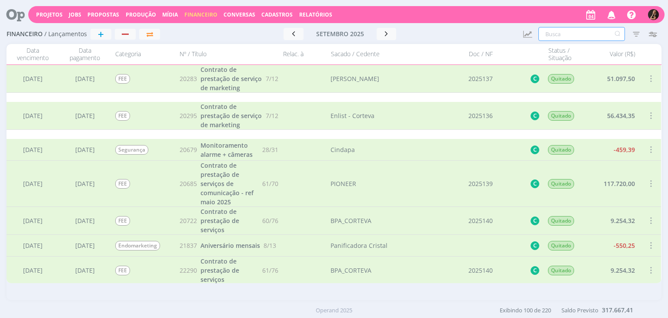
click at [553, 33] on input "text" at bounding box center [582, 34] width 87 height 14
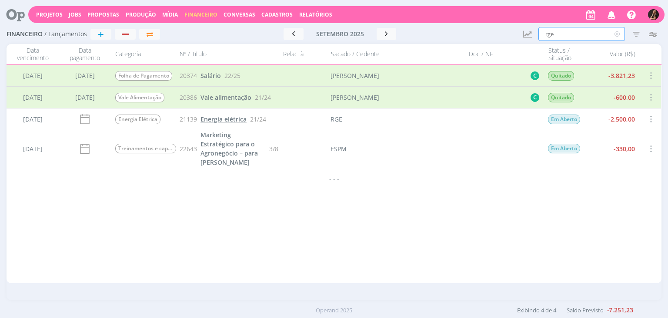
type input "rge"
click at [231, 116] on span "Energia elétrica" at bounding box center [224, 119] width 46 height 8
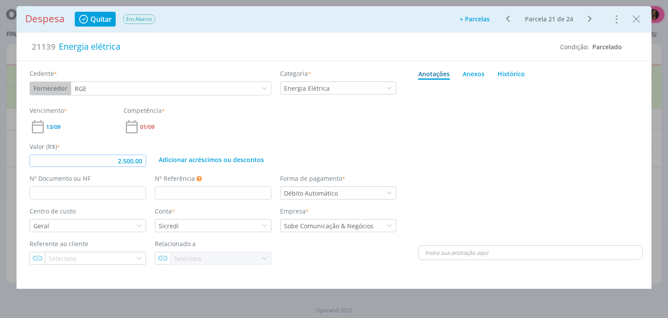
click at [144, 157] on input "2.500,00" at bounding box center [88, 160] width 117 height 12
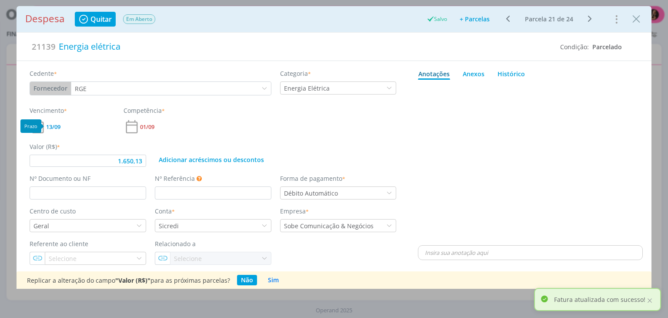
click at [51, 125] on span "13/09" at bounding box center [53, 127] width 14 height 6
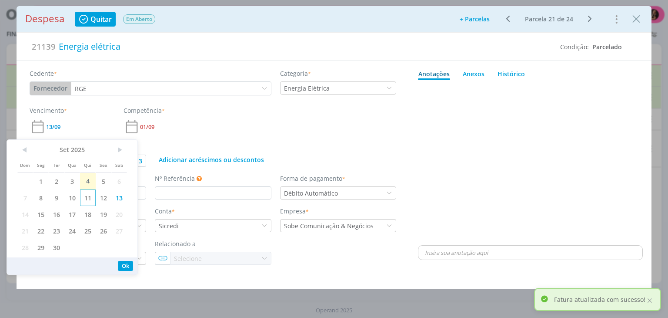
click at [90, 197] on span "11" at bounding box center [88, 197] width 16 height 17
type input "1.650,13"
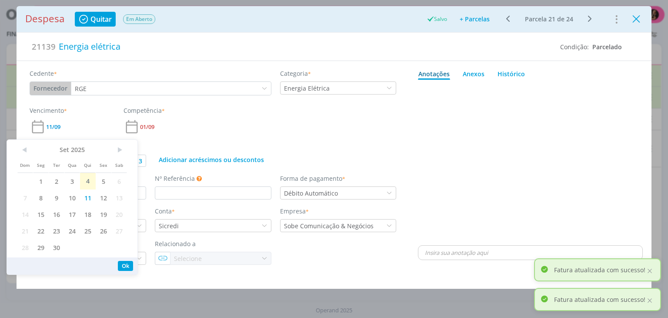
click at [638, 18] on icon "Close" at bounding box center [636, 19] width 13 height 13
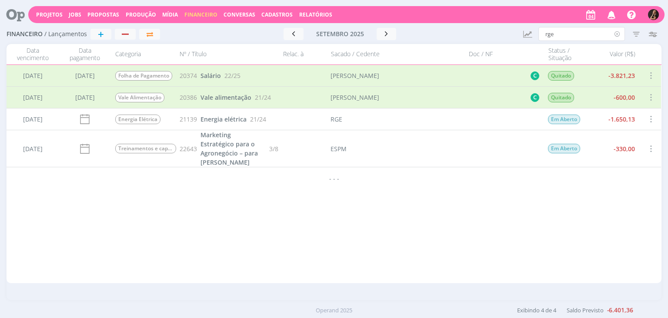
click at [622, 33] on icon at bounding box center [617, 34] width 11 height 14
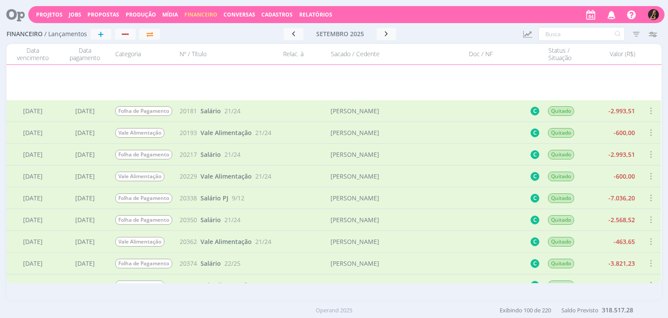
scroll to position [1131, 0]
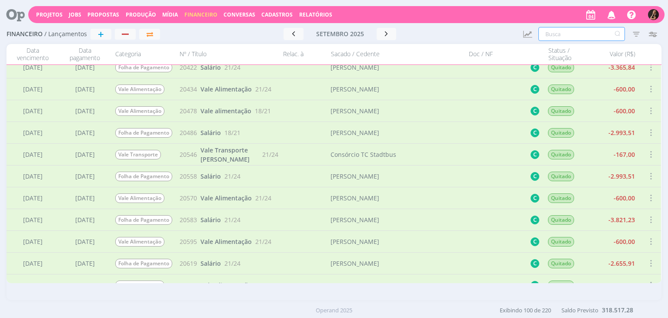
click at [550, 30] on input "text" at bounding box center [582, 34] width 87 height 14
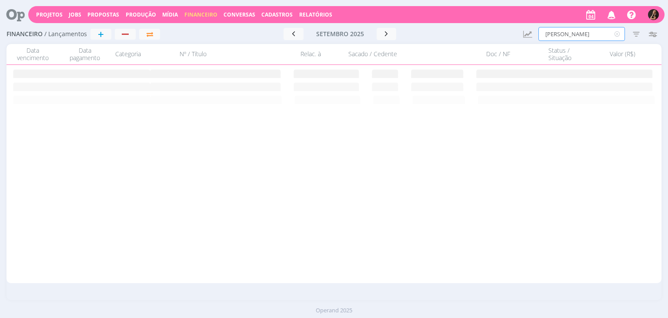
scroll to position [0, 0]
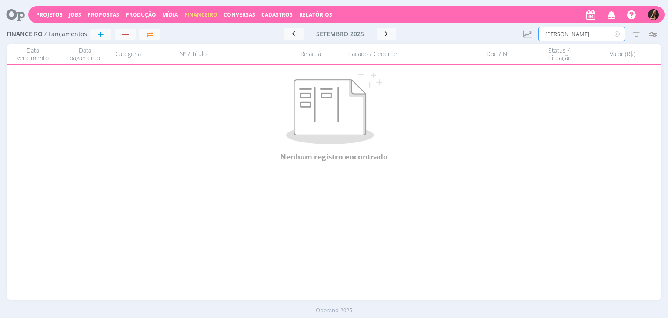
type input "jean"
click at [618, 34] on icon at bounding box center [617, 34] width 11 height 14
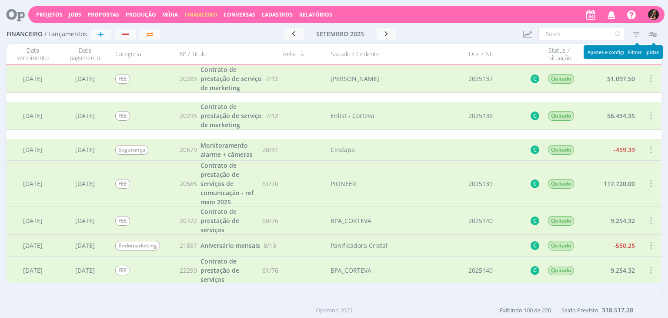
click at [641, 33] on icon "button" at bounding box center [637, 34] width 16 height 16
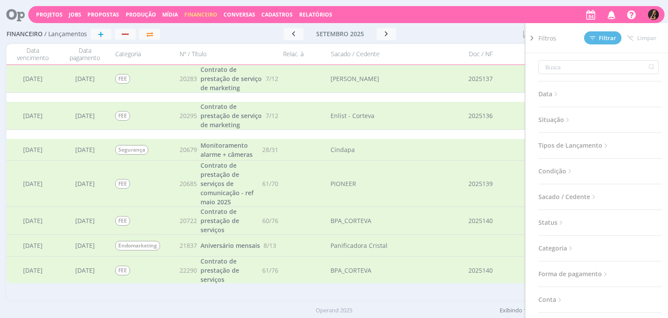
click at [559, 114] on span "Situação" at bounding box center [555, 119] width 33 height 11
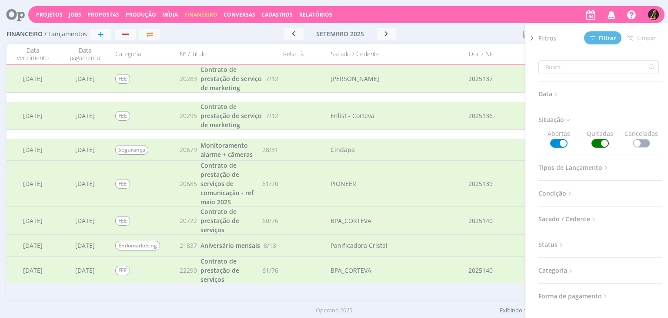
click at [602, 143] on span at bounding box center [600, 143] width 17 height 9
click at [600, 40] on span "Filtrar" at bounding box center [603, 38] width 27 height 6
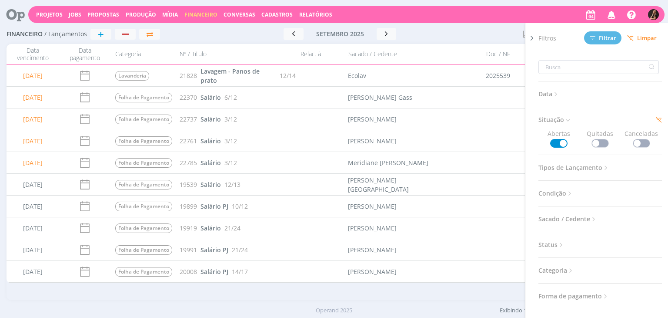
click at [430, 52] on div "Sacado / Cedente" at bounding box center [398, 54] width 109 height 15
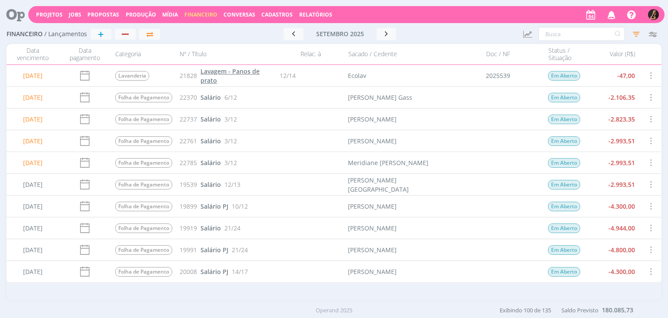
click at [219, 74] on span "Lavagem - Panos de prato" at bounding box center [230, 75] width 59 height 17
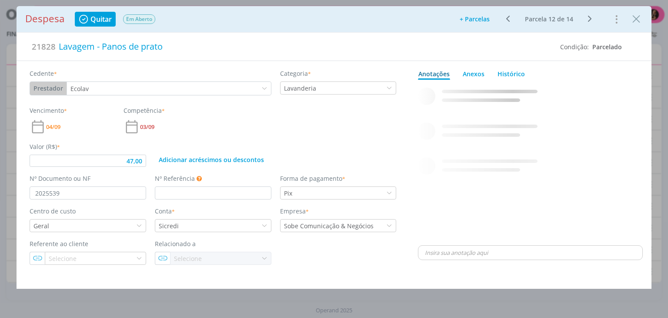
drag, startPoint x: 99, startPoint y: 24, endPoint x: 109, endPoint y: 23, distance: 9.7
click at [99, 24] on button "Quitar" at bounding box center [95, 19] width 40 height 15
type input "47,00"
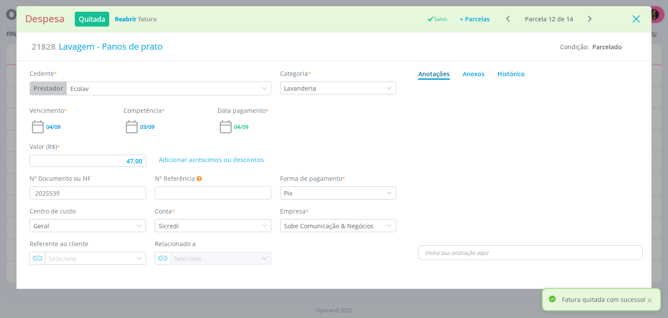
click at [639, 18] on icon "Close" at bounding box center [636, 19] width 13 height 13
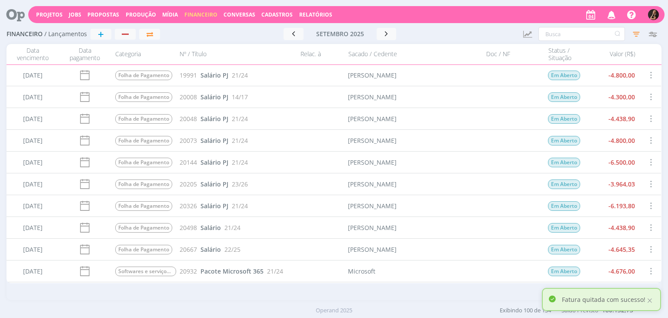
scroll to position [261, 0]
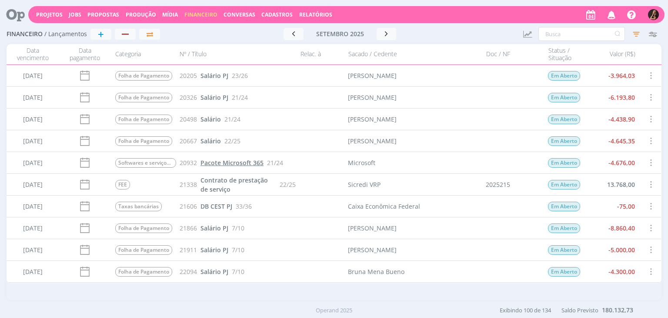
click at [228, 166] on span "Pacote Microsoft 365" at bounding box center [232, 162] width 63 height 8
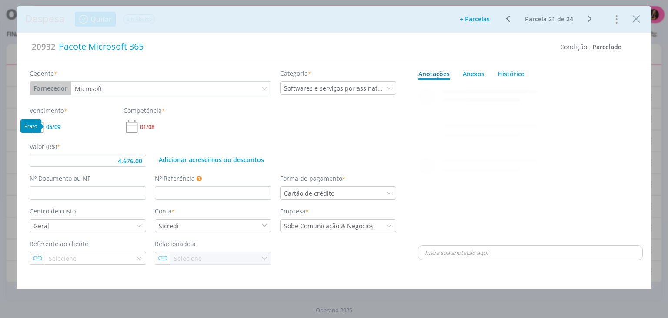
click at [55, 126] on span "05/09" at bounding box center [53, 127] width 14 height 6
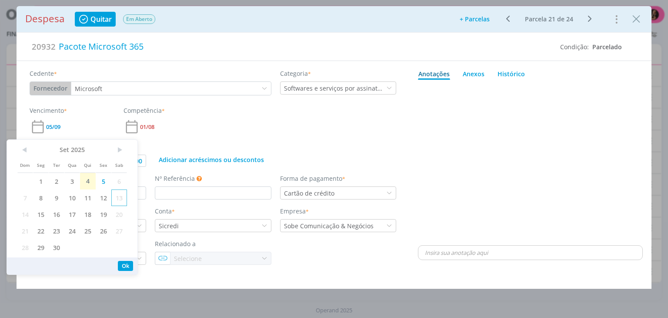
click at [120, 194] on span "13" at bounding box center [119, 197] width 16 height 17
type input "4.676,00"
click at [638, 20] on icon "Close" at bounding box center [636, 19] width 13 height 13
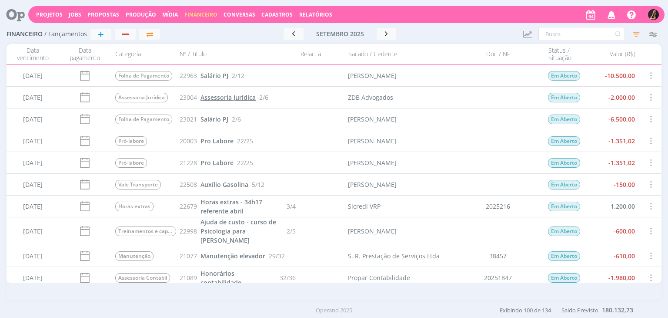
scroll to position [609, 0]
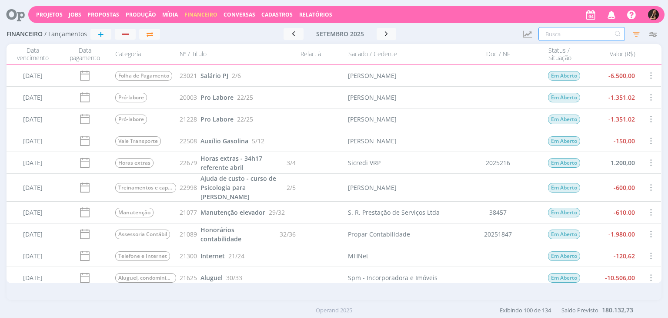
click at [564, 33] on input "text" at bounding box center [582, 34] width 87 height 14
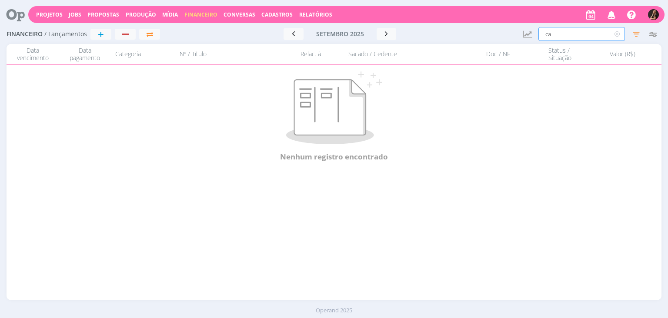
type input "c"
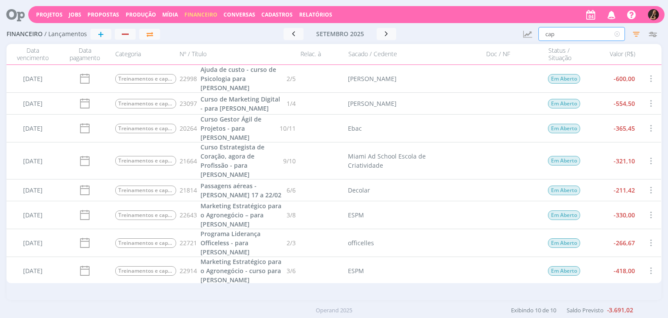
type input "cap"
click at [618, 34] on icon at bounding box center [617, 34] width 11 height 14
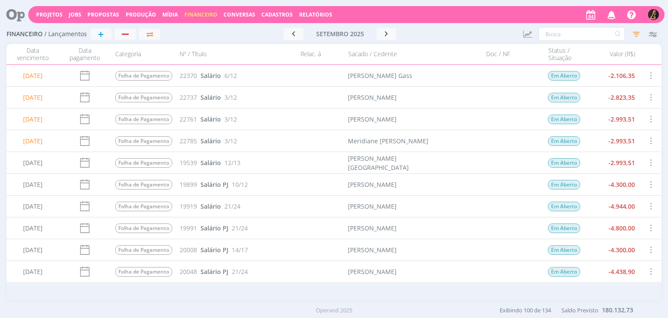
click at [270, 13] on span "Cadastros" at bounding box center [276, 14] width 31 height 7
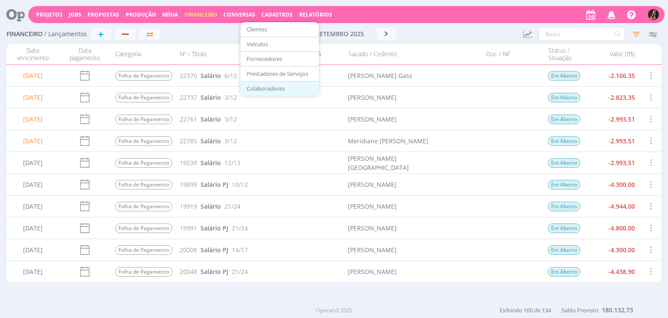
click at [260, 83] on link "Colaboradores" at bounding box center [279, 88] width 73 height 13
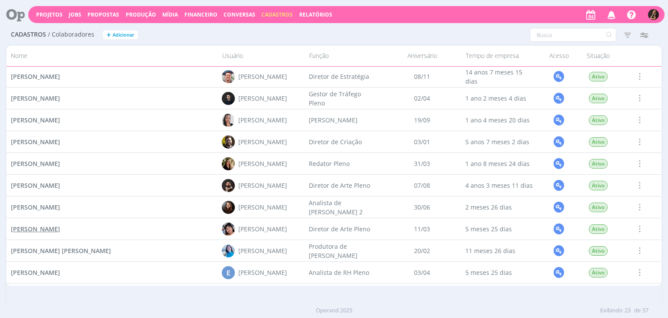
scroll to position [281, 0]
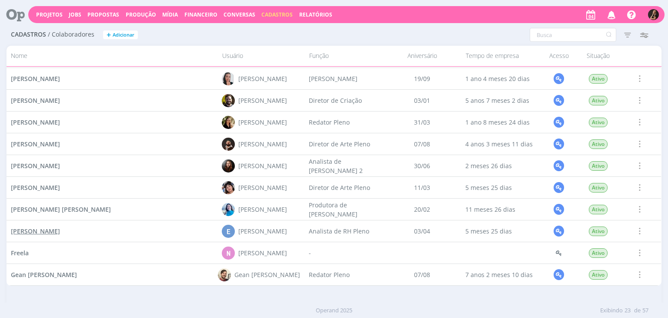
click at [31, 230] on span "[PERSON_NAME]" at bounding box center [35, 231] width 49 height 8
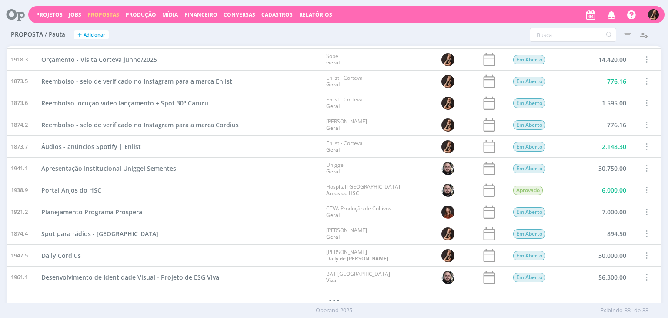
scroll to position [481, 0]
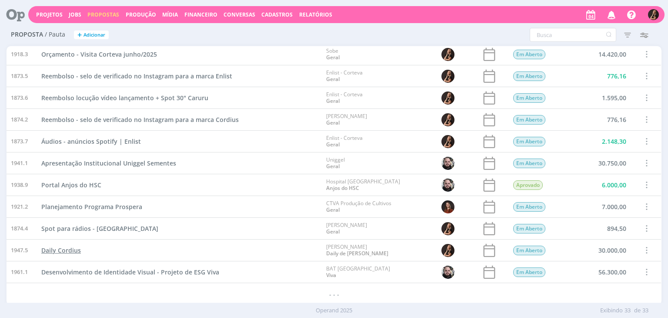
click at [56, 251] on span "Daily Cordius" at bounding box center [61, 250] width 40 height 8
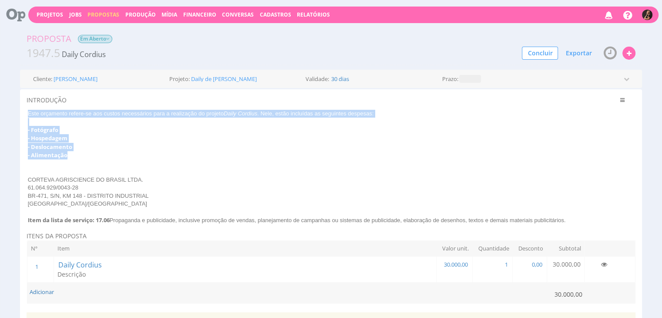
drag, startPoint x: 68, startPoint y: 152, endPoint x: 20, endPoint y: 112, distance: 63.0
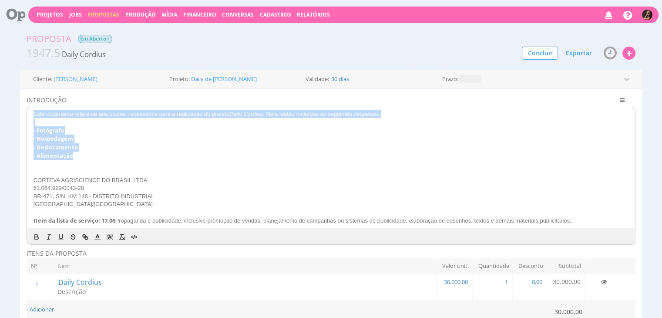
copy div "Este orçamento refere-se aos custos necessários para a realização do projeto Da…"
click at [301, 145] on p "- Deslocamento" at bounding box center [330, 147] width 595 height 8
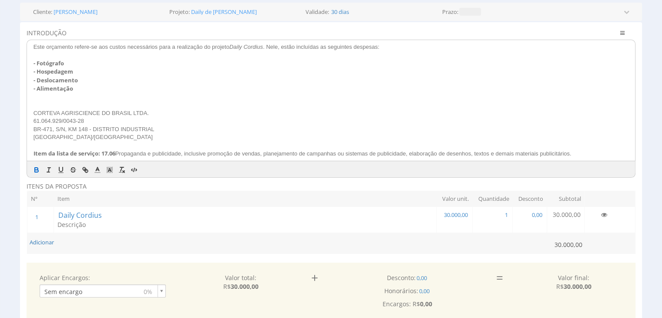
scroll to position [217, 0]
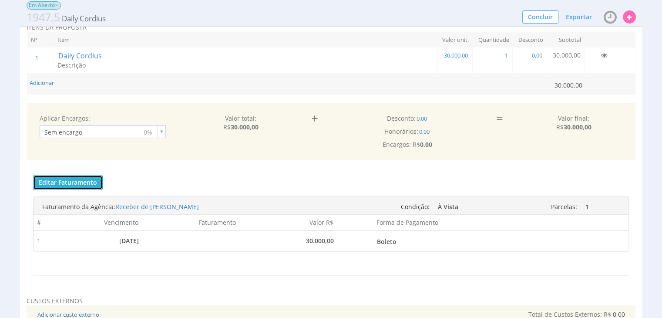
click at [79, 181] on button "Editar Faturamento" at bounding box center [68, 182] width 70 height 15
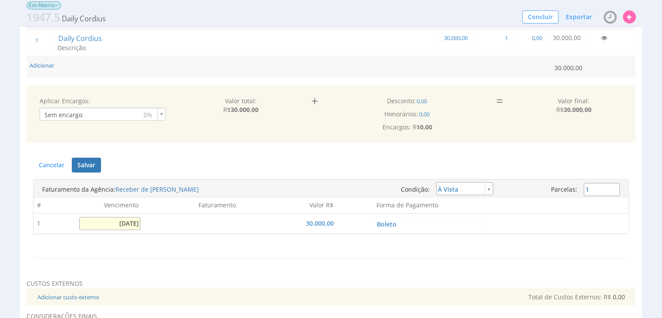
click at [126, 224] on input "[DATE]" at bounding box center [109, 223] width 61 height 13
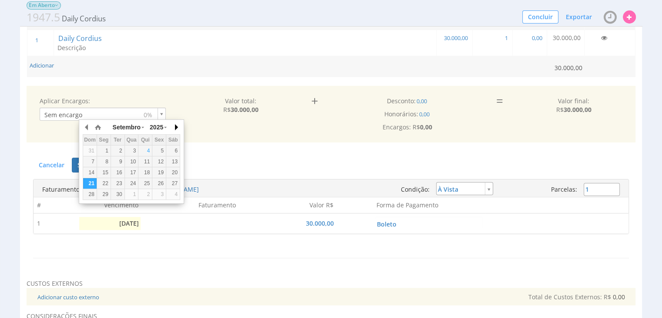
click at [173, 127] on button "button" at bounding box center [175, 126] width 9 height 13
click at [175, 127] on button "button" at bounding box center [175, 126] width 9 height 13
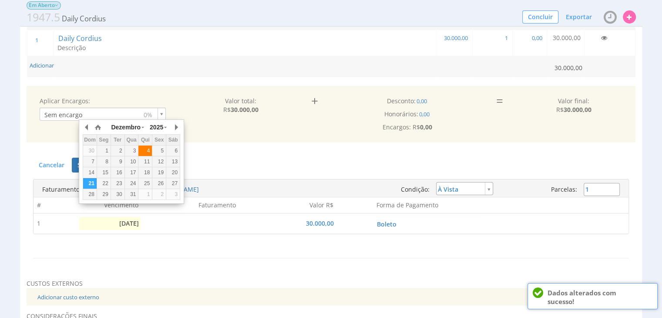
click at [151, 149] on div "4" at bounding box center [144, 150] width 13 height 7
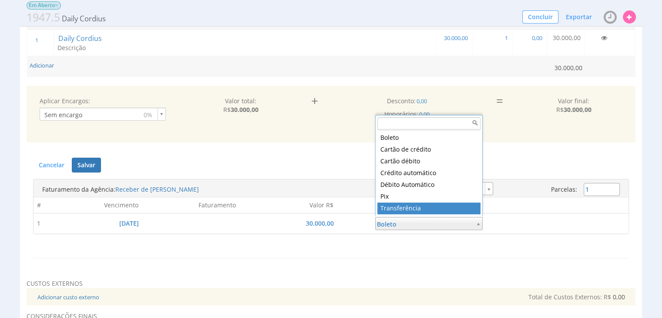
type input "5"
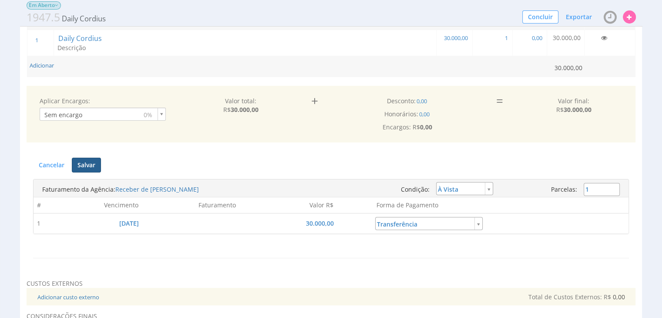
click at [82, 161] on button "Salvar" at bounding box center [86, 164] width 29 height 15
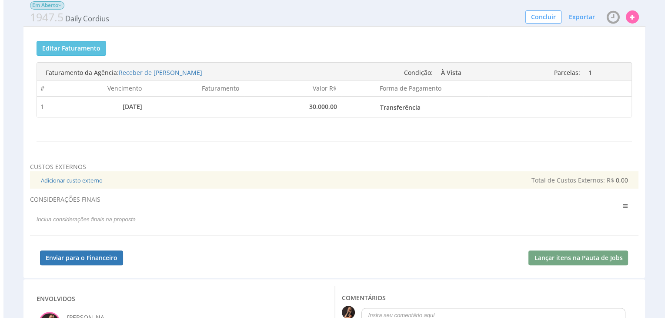
scroll to position [348, 0]
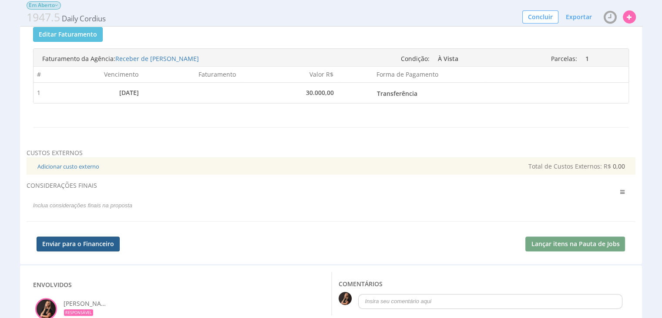
click at [66, 240] on button "Enviar para o Financeiro" at bounding box center [78, 243] width 83 height 15
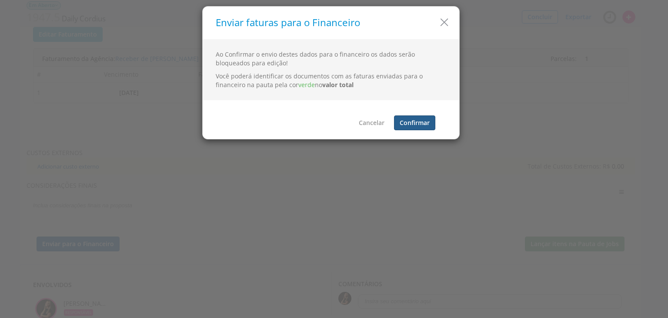
click at [425, 117] on button "Confirmar" at bounding box center [414, 122] width 41 height 15
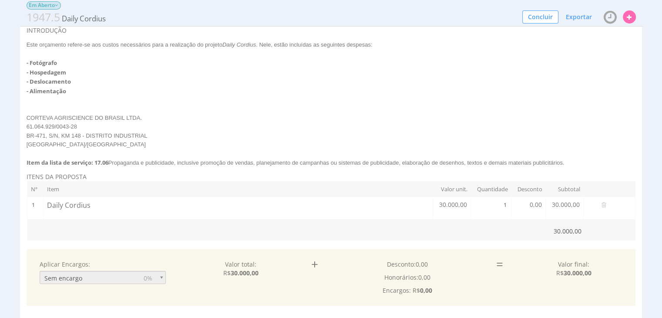
scroll to position [0, 0]
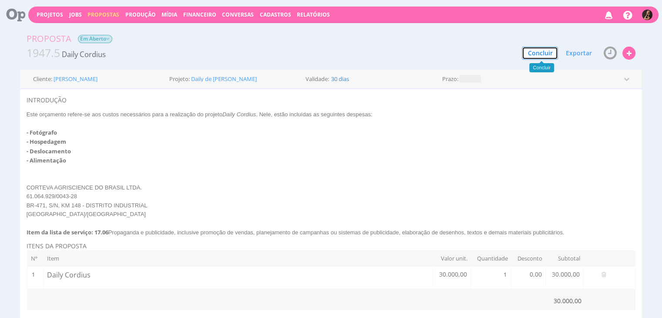
click at [545, 50] on button "Concluir" at bounding box center [540, 53] width 36 height 13
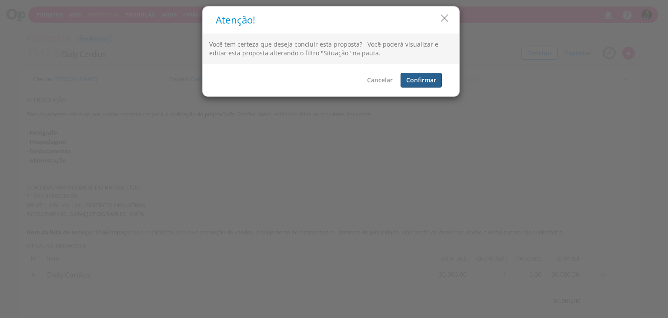
click at [424, 84] on button "Confirmar" at bounding box center [421, 80] width 41 height 15
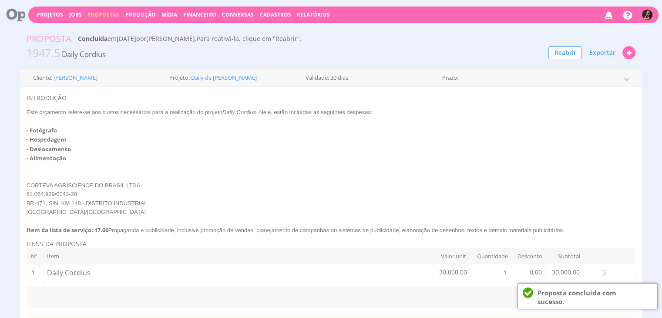
click at [99, 14] on span "Propostas" at bounding box center [103, 14] width 32 height 7
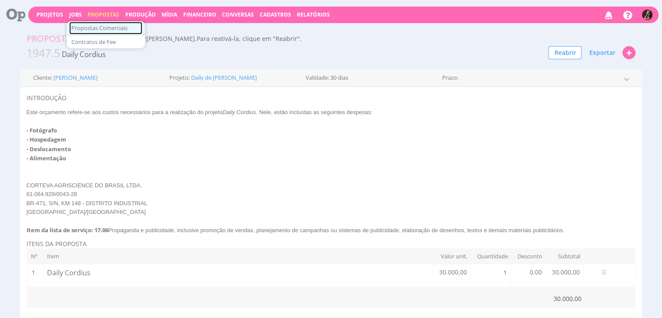
click at [94, 27] on link "Propostas Comerciais" at bounding box center [105, 28] width 73 height 13
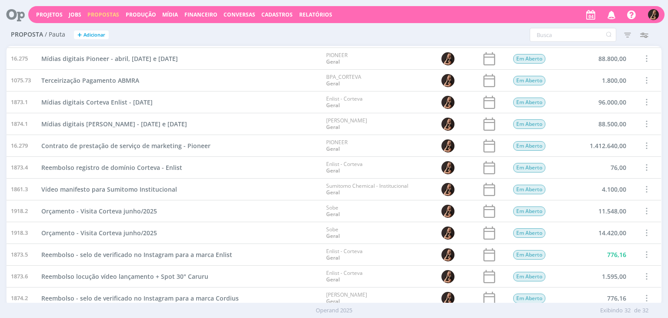
scroll to position [459, 0]
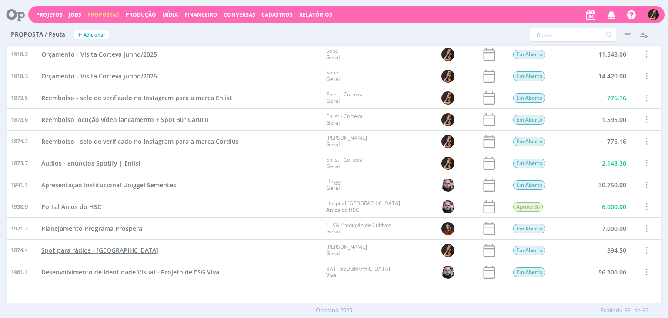
click at [57, 251] on span "Spot para rádios - Soja" at bounding box center [99, 250] width 117 height 8
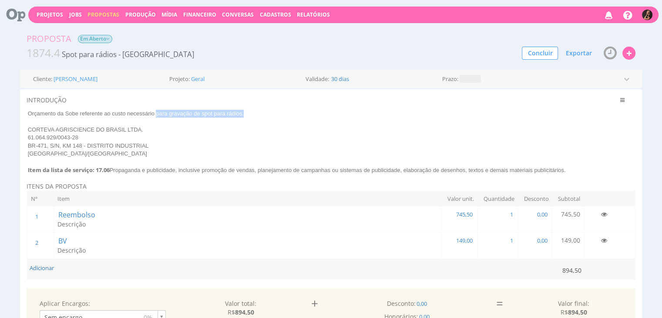
drag, startPoint x: 257, startPoint y: 115, endPoint x: 155, endPoint y: 114, distance: 101.4
click at [155, 114] on p "Orçamento da Sobe referente ao custo necessário para gravação de spot para rádi…" at bounding box center [328, 114] width 601 height 8
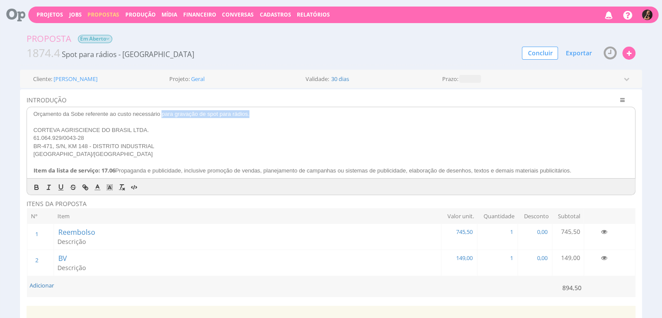
copy p "para gravação de spot para rádios."
click at [311, 143] on p "BR-471, S/N, KM 148 - DISTRITO INDUSTRIAL" at bounding box center [330, 146] width 595 height 8
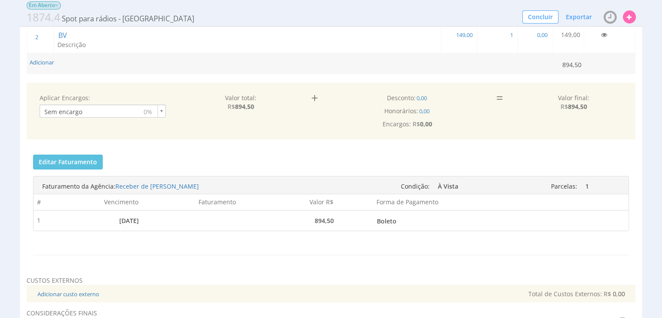
scroll to position [217, 0]
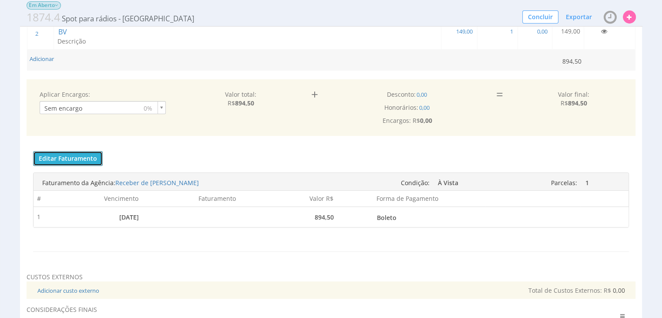
click at [70, 154] on button "Editar Faturamento" at bounding box center [68, 158] width 70 height 15
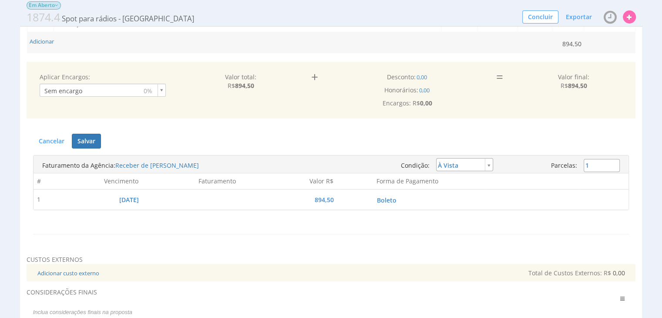
scroll to position [200, 0]
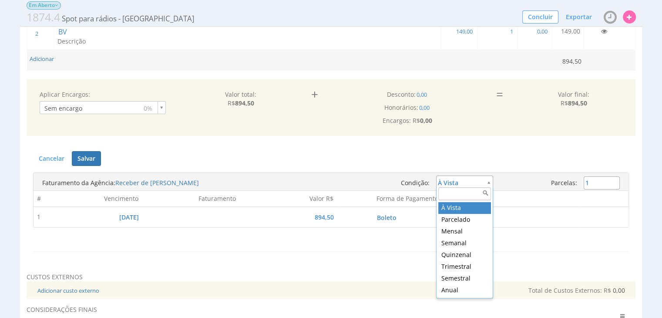
type input "installment"
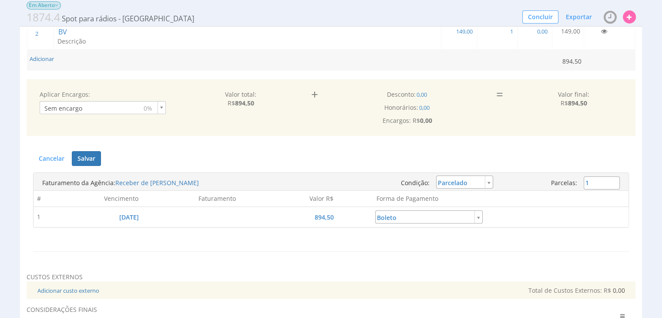
type input "2"
type input "447,25"
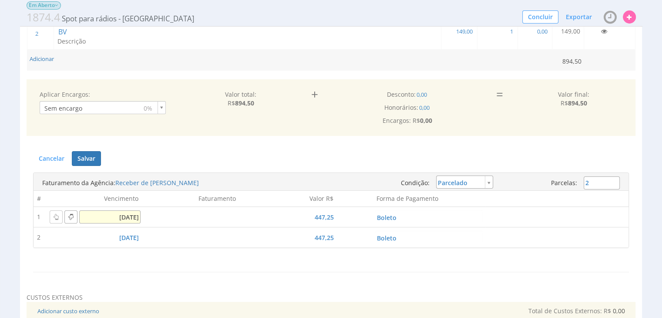
click at [122, 215] on input "14/08/2025" at bounding box center [109, 216] width 61 height 13
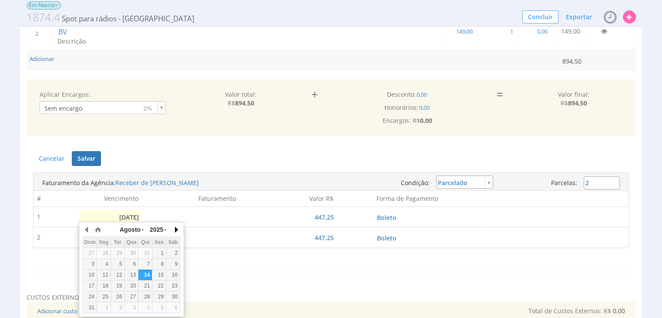
click at [176, 228] on button "button" at bounding box center [175, 229] width 9 height 13
click at [177, 227] on button "button" at bounding box center [175, 229] width 9 height 13
click at [106, 260] on div "6" at bounding box center [103, 263] width 13 height 7
type input "06/10/2025"
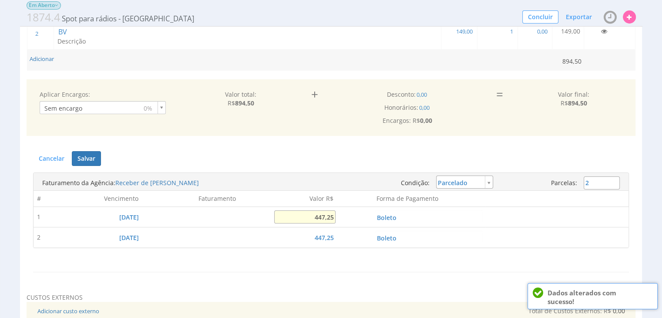
click at [318, 216] on input "447,25" at bounding box center [304, 216] width 61 height 13
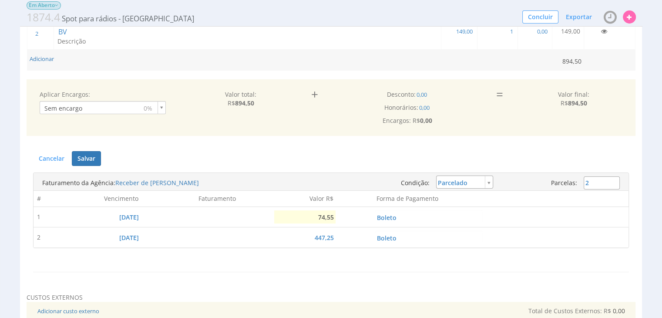
type input "745,50"
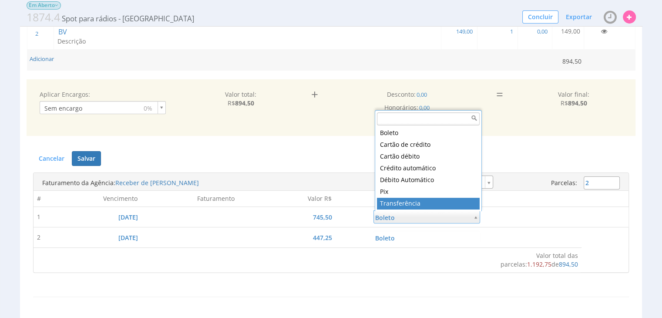
type input "5"
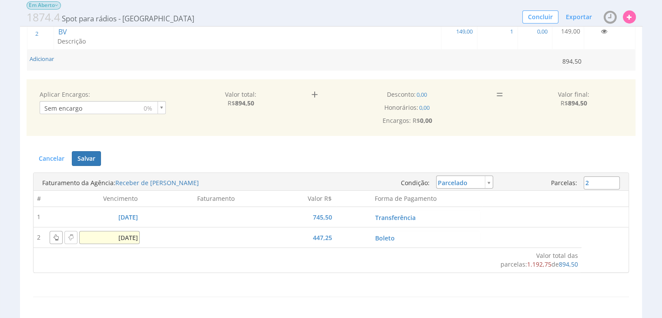
click at [117, 236] on input "14/09/2025" at bounding box center [109, 237] width 61 height 13
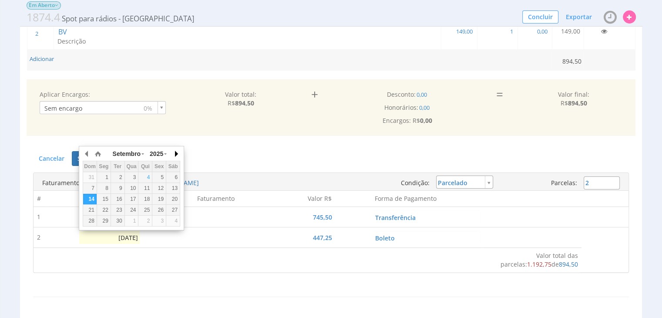
drag, startPoint x: 171, startPoint y: 151, endPoint x: 175, endPoint y: 152, distance: 5.0
click at [171, 151] on div "Setembro Janeiro Fevereiro Março Abril Maio Junho Julho Agosto Setembro Outubro…" at bounding box center [131, 186] width 97 height 79
click at [175, 151] on button "button" at bounding box center [175, 153] width 9 height 13
click at [103, 188] on div "6" at bounding box center [103, 187] width 13 height 7
type input "06/10/2025"
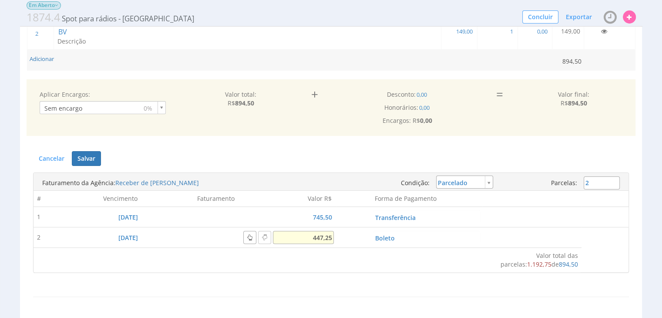
click at [317, 232] on input "447,25" at bounding box center [303, 237] width 61 height 13
type input "149,00"
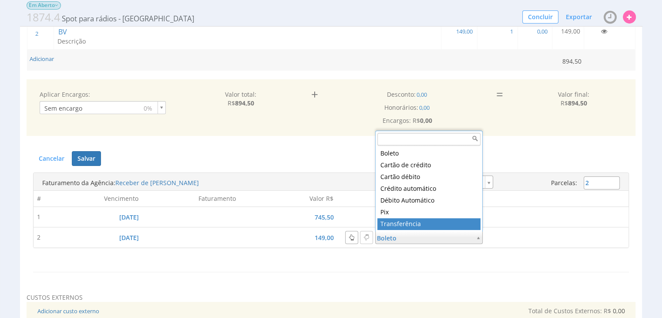
type input "5"
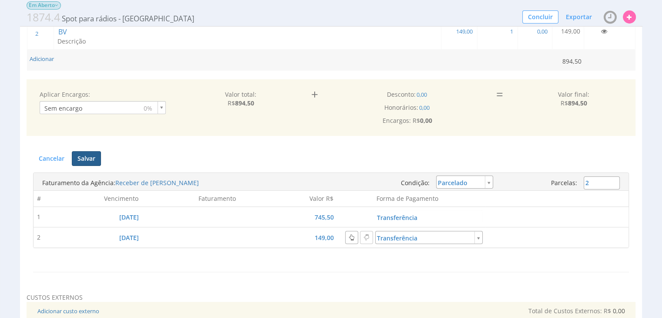
click at [84, 157] on button "Salvar" at bounding box center [86, 158] width 29 height 15
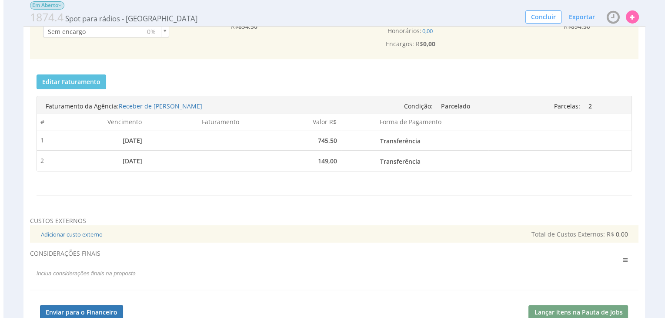
scroll to position [287, 0]
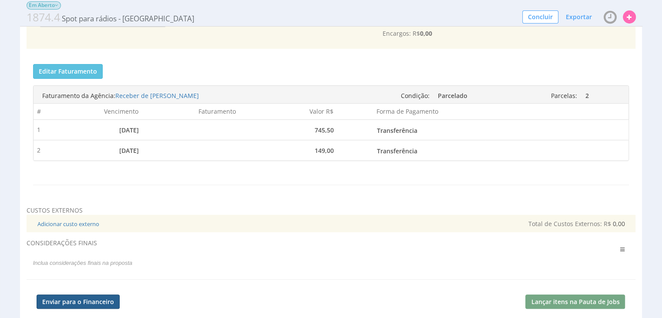
click at [86, 300] on button "Enviar para o Financeiro" at bounding box center [78, 301] width 83 height 15
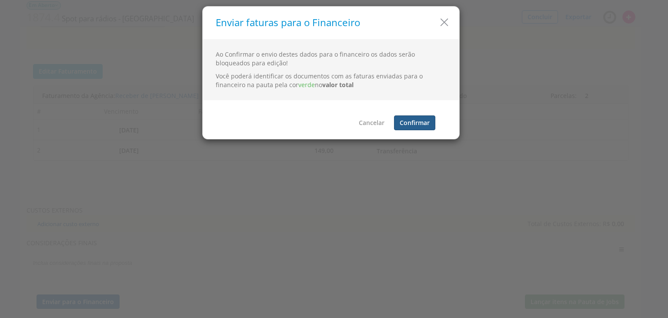
click at [410, 123] on button "Confirmar" at bounding box center [414, 122] width 41 height 15
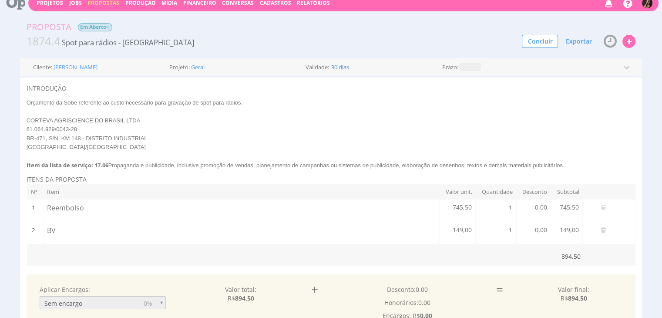
scroll to position [0, 0]
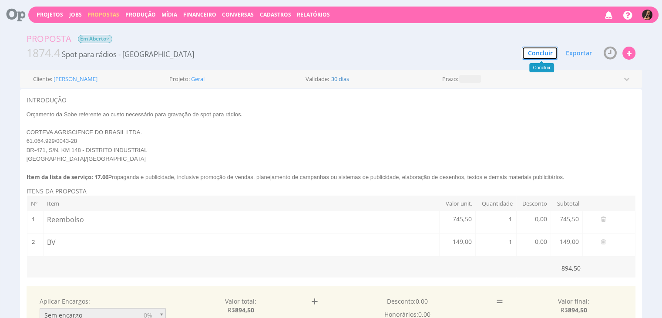
click at [546, 55] on button "Concluir" at bounding box center [540, 53] width 36 height 13
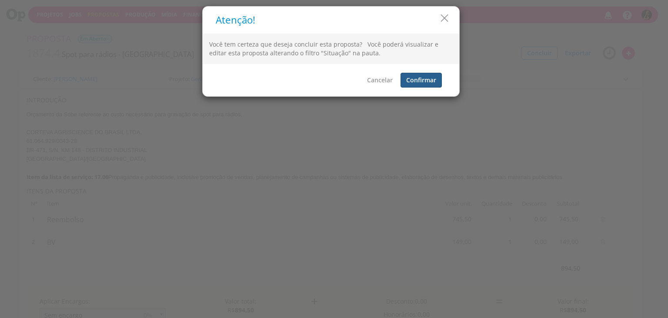
click at [418, 82] on button "Confirmar" at bounding box center [421, 80] width 41 height 15
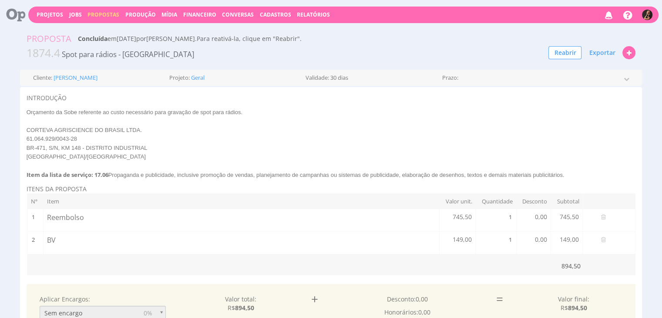
click at [98, 15] on span "Propostas" at bounding box center [103, 14] width 32 height 7
click at [98, 27] on link "Propostas Comerciais" at bounding box center [105, 28] width 73 height 13
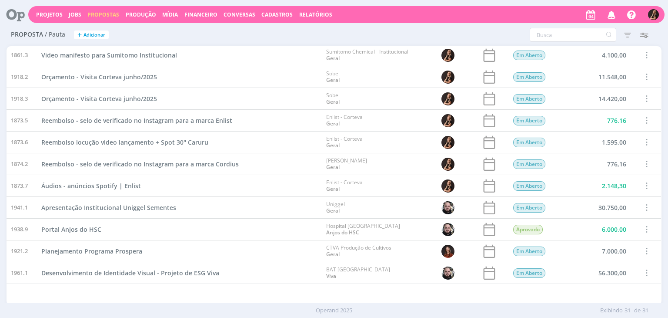
scroll to position [438, 0]
click at [125, 183] on span "Áudios - anúncios Spotify | Enlist" at bounding box center [91, 185] width 100 height 8
drag, startPoint x: 96, startPoint y: 183, endPoint x: 172, endPoint y: 182, distance: 76.1
click at [96, 183] on span "Áudios - anúncios Spotify | Enlist" at bounding box center [91, 185] width 100 height 8
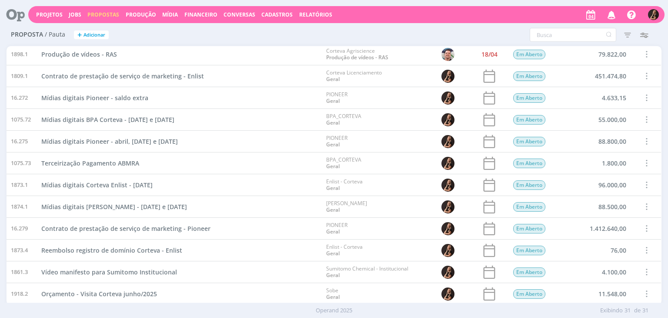
scroll to position [438, 0]
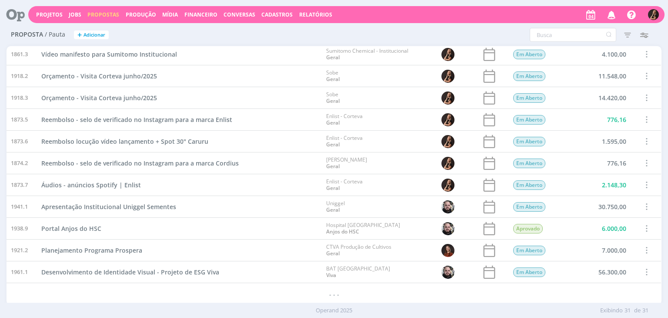
click at [642, 120] on span at bounding box center [647, 120] width 10 height 12
click at [610, 90] on div "Concluir" at bounding box center [622, 90] width 86 height 13
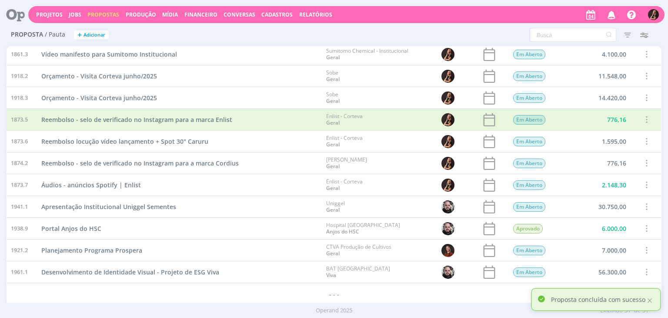
click at [645, 183] on span at bounding box center [647, 185] width 10 height 12
click at [612, 152] on div "Concluir" at bounding box center [622, 155] width 86 height 13
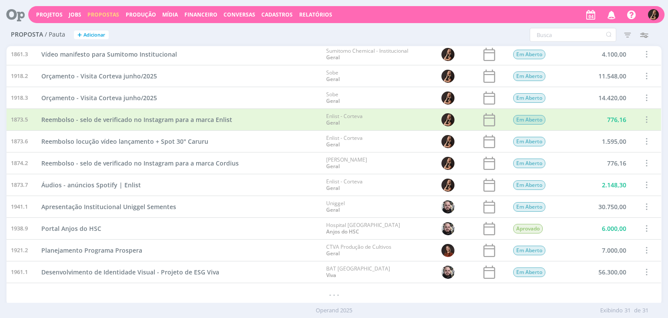
click at [645, 187] on span at bounding box center [647, 185] width 10 height 12
click at [599, 149] on div "Concluir" at bounding box center [622, 155] width 86 height 13
click at [644, 228] on span at bounding box center [647, 228] width 10 height 12
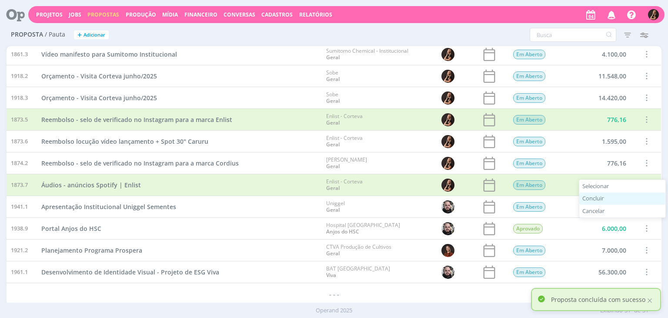
click at [592, 197] on div "Concluir" at bounding box center [622, 198] width 86 height 13
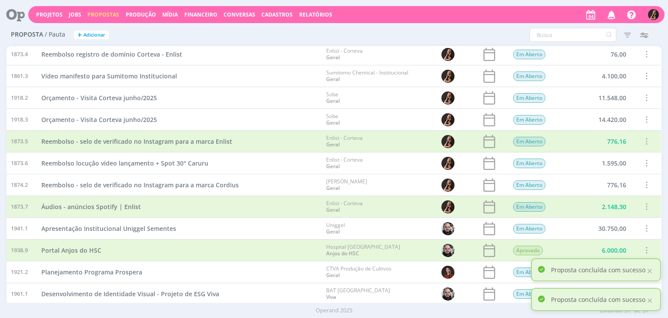
scroll to position [351, 0]
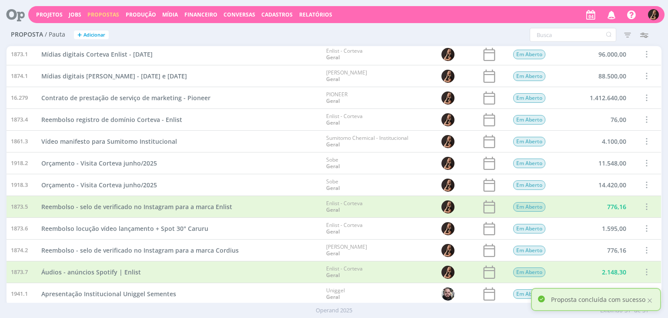
click at [642, 120] on span at bounding box center [647, 120] width 10 height 12
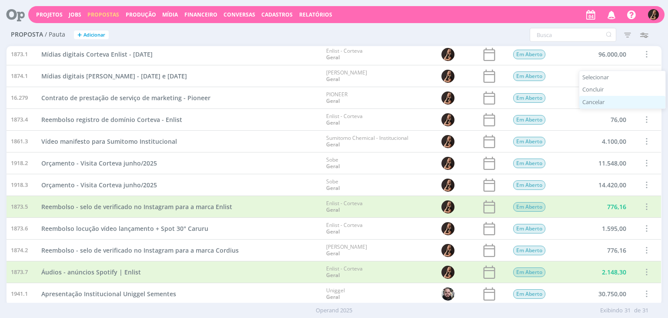
click at [596, 98] on div "Cancelar" at bounding box center [622, 102] width 86 height 13
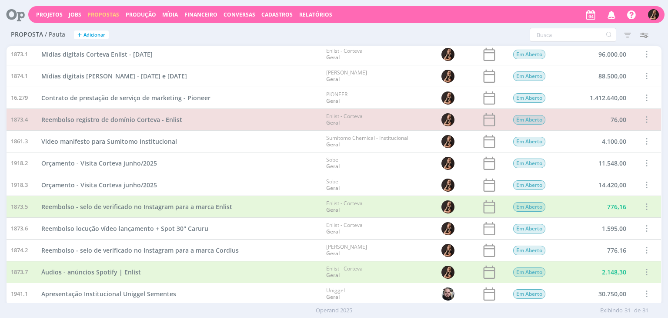
click at [647, 161] on span at bounding box center [647, 163] width 10 height 12
click at [604, 133] on div "Concluir" at bounding box center [622, 133] width 86 height 13
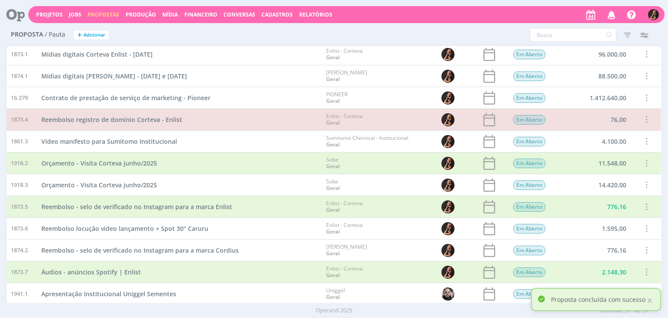
click at [642, 184] on span at bounding box center [647, 185] width 10 height 12
click at [602, 152] on div "Concluir" at bounding box center [622, 155] width 86 height 13
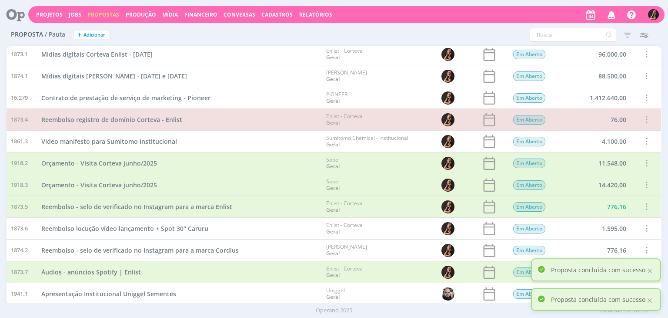
scroll to position [307, 0]
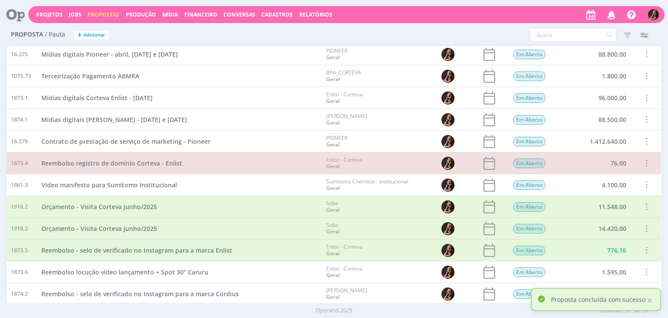
click at [643, 118] on span at bounding box center [647, 120] width 10 height 12
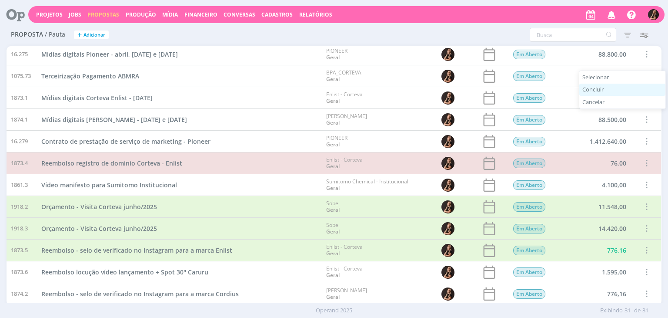
click at [615, 91] on div "Concluir" at bounding box center [622, 90] width 86 height 13
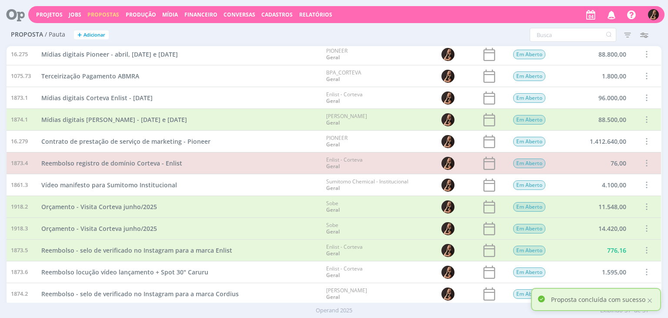
click at [646, 96] on span at bounding box center [647, 98] width 10 height 12
click at [596, 65] on div "Concluir" at bounding box center [622, 68] width 86 height 13
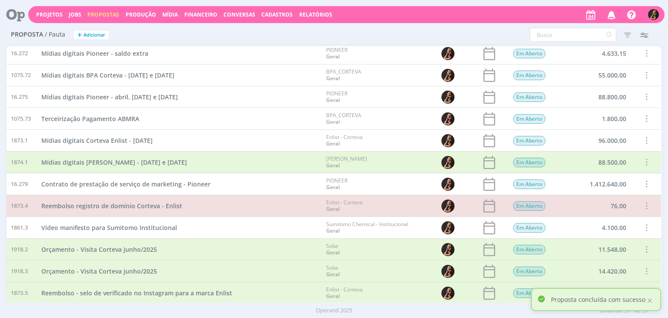
scroll to position [264, 0]
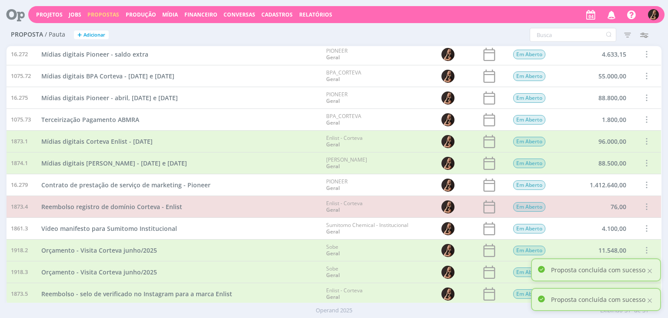
click at [645, 117] on span at bounding box center [647, 120] width 10 height 12
click at [606, 87] on div "Concluir" at bounding box center [622, 90] width 86 height 13
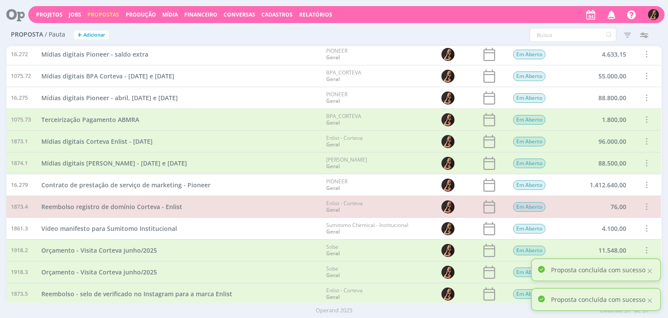
scroll to position [220, 0]
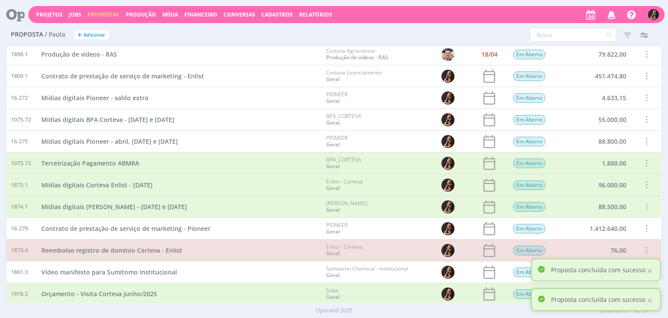
click at [639, 141] on div "Selecionar Concluir Cancelar" at bounding box center [646, 140] width 30 height 21
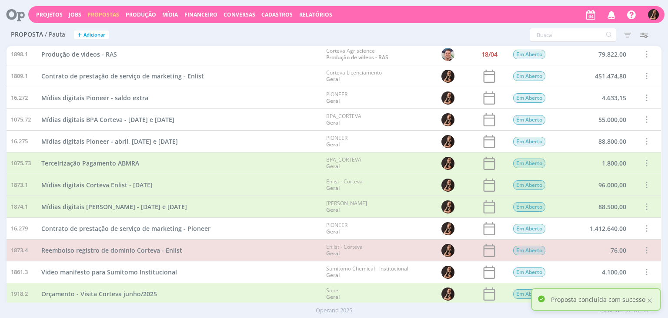
click at [646, 138] on span at bounding box center [647, 141] width 10 height 12
click at [604, 111] on div "Concluir" at bounding box center [622, 111] width 86 height 13
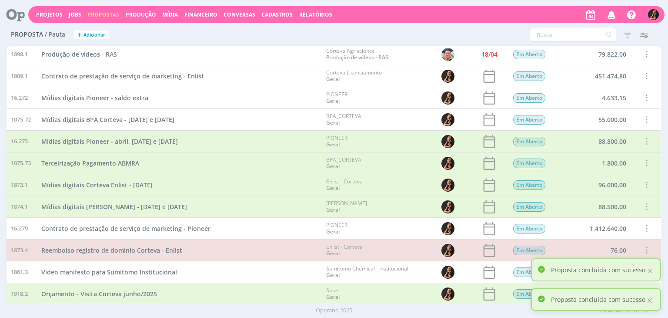
click at [644, 118] on span at bounding box center [647, 120] width 10 height 12
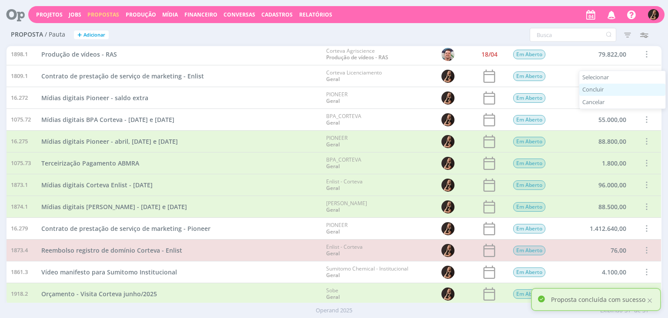
click at [616, 91] on div "Concluir" at bounding box center [622, 90] width 86 height 13
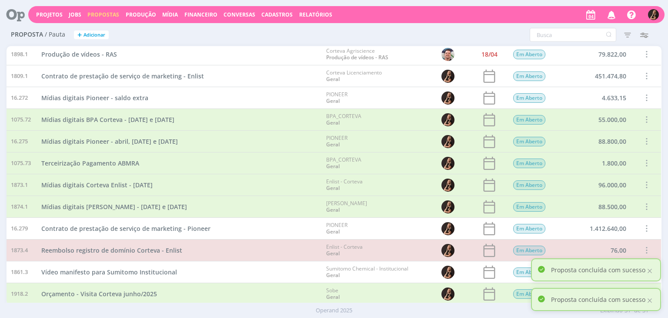
click at [642, 95] on span at bounding box center [647, 98] width 10 height 12
click at [601, 66] on div "Concluir" at bounding box center [622, 68] width 86 height 13
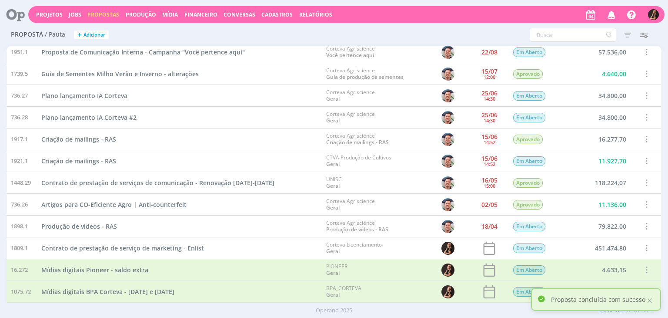
scroll to position [46, 0]
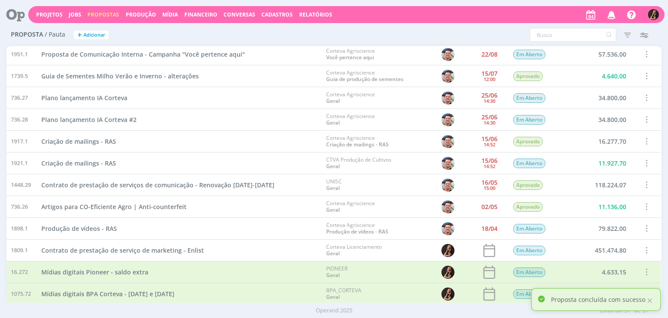
click at [642, 247] on span at bounding box center [647, 250] width 10 height 12
drag, startPoint x: 610, startPoint y: 214, endPoint x: 604, endPoint y: 212, distance: 6.1
click at [609, 214] on div "Concluir" at bounding box center [622, 220] width 86 height 13
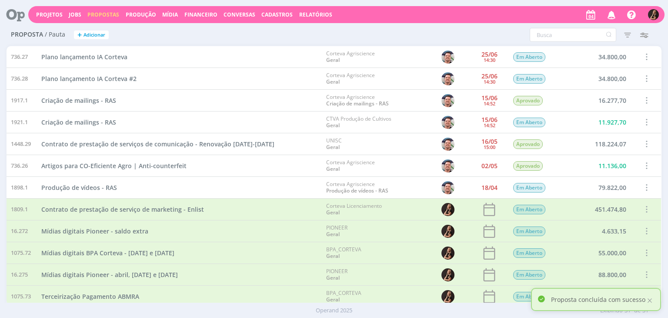
scroll to position [304, 0]
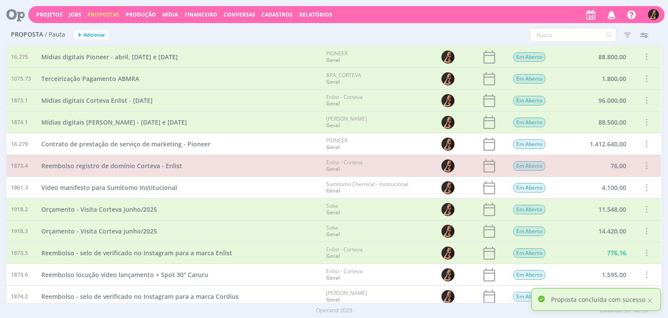
click at [642, 143] on span at bounding box center [647, 144] width 10 height 12
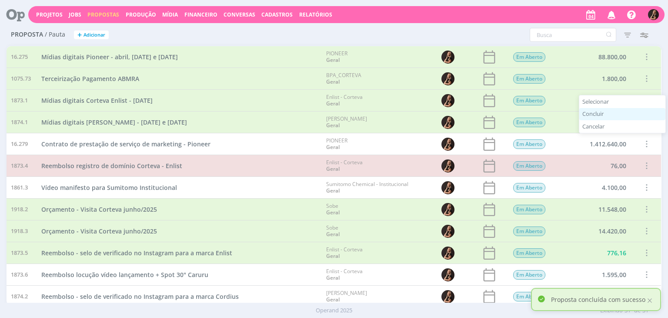
click at [609, 112] on div "Concluir" at bounding box center [622, 114] width 86 height 13
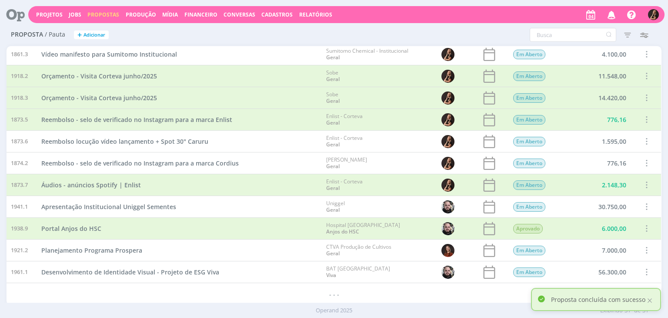
scroll to position [220, 0]
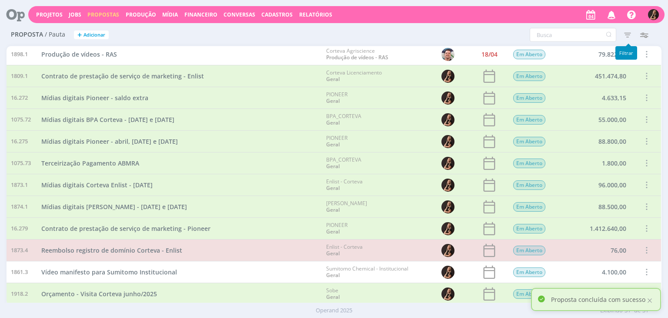
click at [627, 33] on icon "button" at bounding box center [628, 35] width 16 height 16
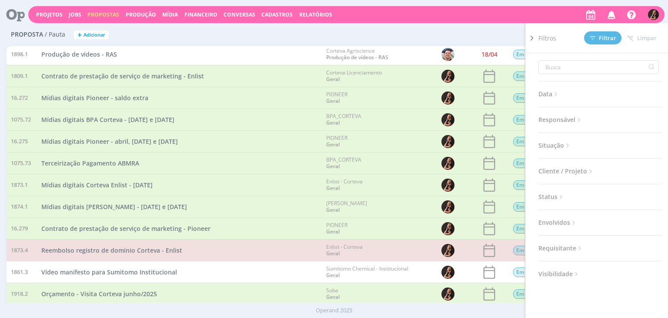
click at [559, 140] on span "Situação" at bounding box center [555, 145] width 33 height 11
drag, startPoint x: 472, startPoint y: 34, endPoint x: 384, endPoint y: 27, distance: 88.2
click at [472, 34] on div "Filtros Filtrar [GEOGRAPHIC_DATA] Data Personalizado a Responsável Situação Abe…" at bounding box center [443, 35] width 437 height 14
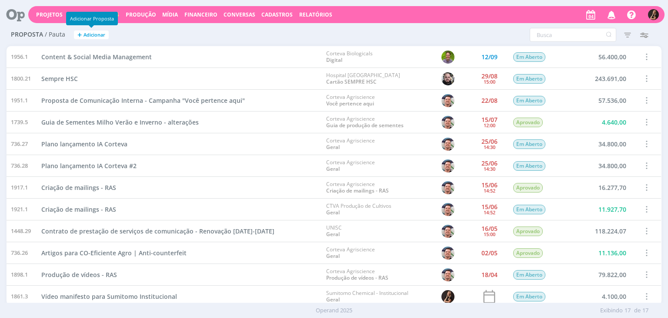
click at [90, 37] on span "Adicionar" at bounding box center [95, 35] width 22 height 6
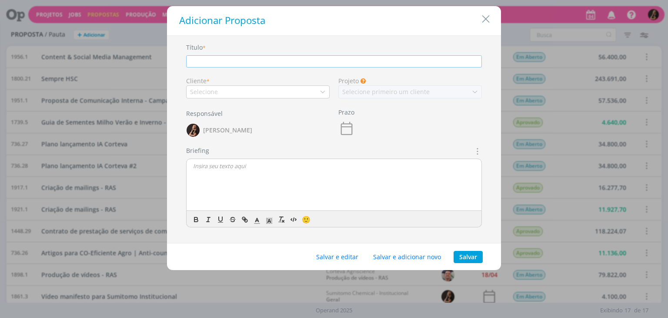
paste input "Orçamento da Sobe* para reembolso referente locução para o vídeo manifesto de S…"
type input "O"
type input "Spots de 15' e 30' Sumitomo Institucional"
click at [285, 92] on div "Selecione" at bounding box center [258, 91] width 144 height 13
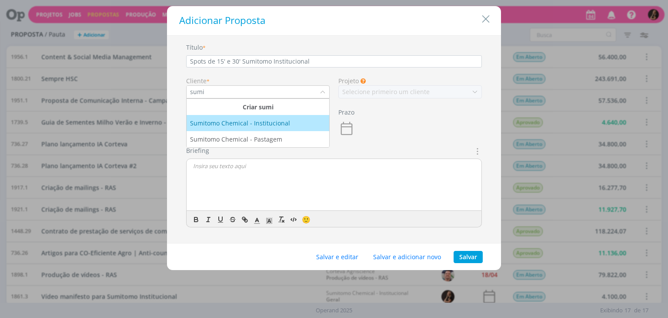
type input "sumi"
click at [259, 122] on div "Sumitomo Chemical - Institucional" at bounding box center [241, 122] width 102 height 9
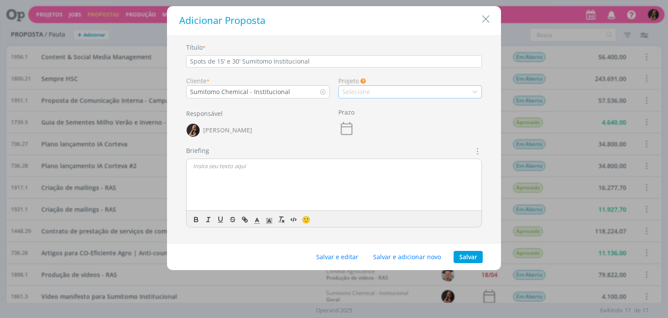
click at [375, 87] on div "Selecione" at bounding box center [410, 91] width 144 height 13
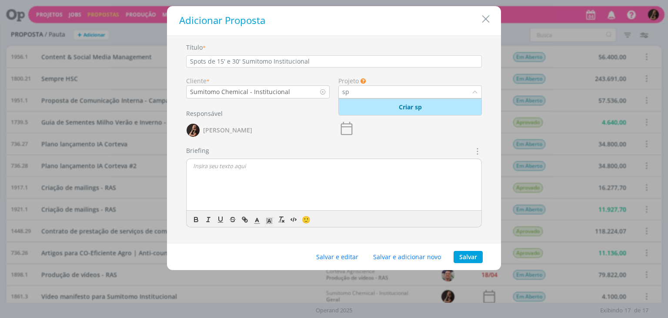
type input "s"
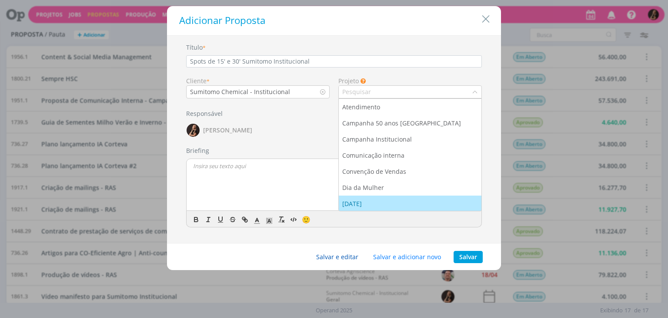
click at [357, 252] on button "Salvar e editar" at bounding box center [338, 257] width 54 height 12
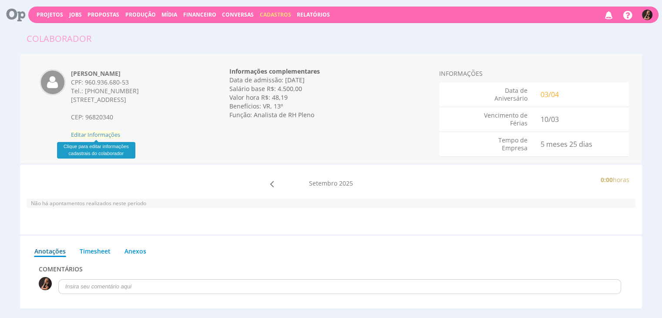
click at [110, 131] on span "Editar Informações" at bounding box center [95, 134] width 49 height 8
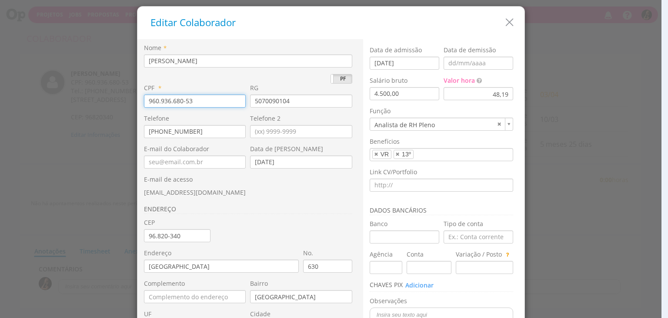
drag, startPoint x: 224, startPoint y: 100, endPoint x: 74, endPoint y: 102, distance: 151.0
click at [74, 103] on div "Editar Colaborador Nome * [PERSON_NAME] PJ PF * 960.936.680-53 RG * No." at bounding box center [334, 159] width 668 height 318
click at [505, 21] on icon "button" at bounding box center [509, 22] width 13 height 13
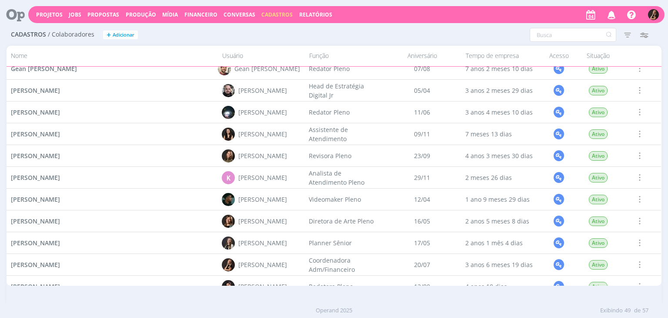
scroll to position [494, 0]
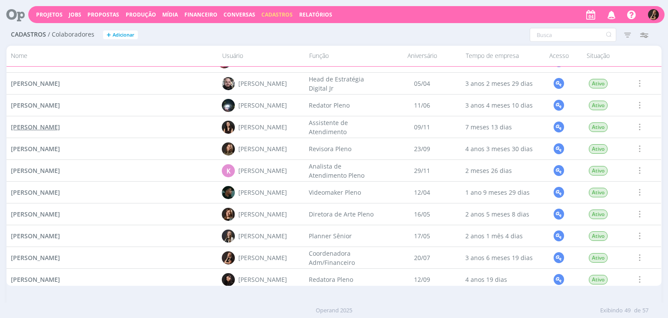
click at [42, 125] on span "[PERSON_NAME]" at bounding box center [35, 127] width 49 height 8
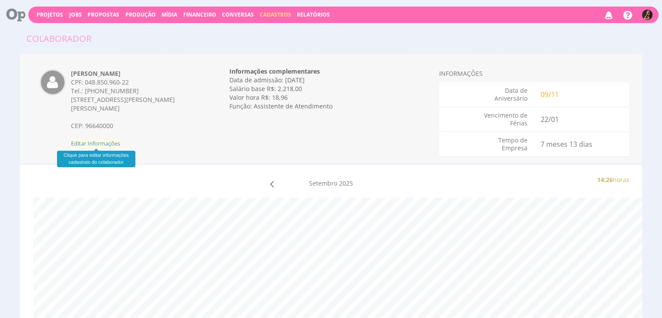
click at [80, 144] on span "Editar Informações" at bounding box center [95, 143] width 49 height 8
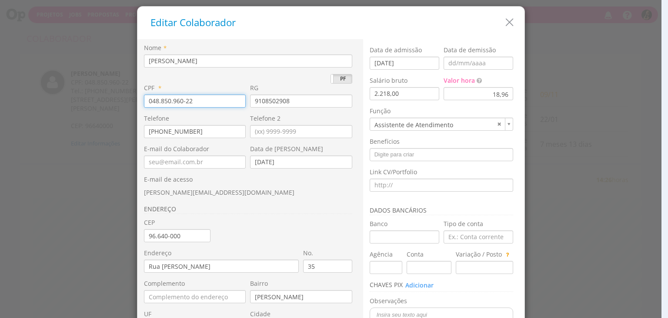
drag, startPoint x: 195, startPoint y: 101, endPoint x: 77, endPoint y: 96, distance: 118.4
click at [80, 97] on div "Editar Colaborador Nome * [PERSON_NAME] PJ PF * 048.850.960-22 RG * No." at bounding box center [334, 159] width 668 height 318
click at [503, 22] on icon "button" at bounding box center [509, 22] width 13 height 13
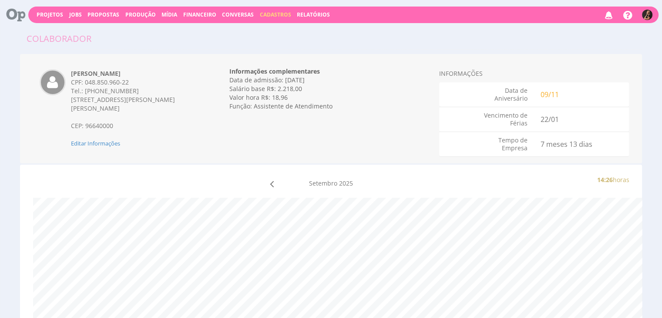
click at [186, 10] on div "Projetos Jobs Propostas Produção [GEOGRAPHIC_DATA] Financeiro Conversas Cadastr…" at bounding box center [343, 15] width 630 height 17
click at [184, 13] on span "Financeiro" at bounding box center [199, 14] width 33 height 7
click at [182, 25] on link "Lançamentos" at bounding box center [200, 28] width 73 height 13
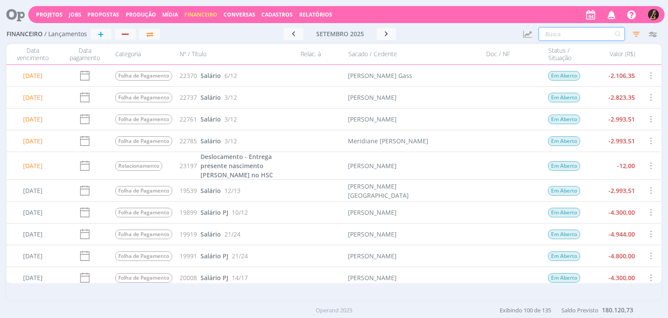
click at [572, 33] on input "text" at bounding box center [582, 34] width 87 height 14
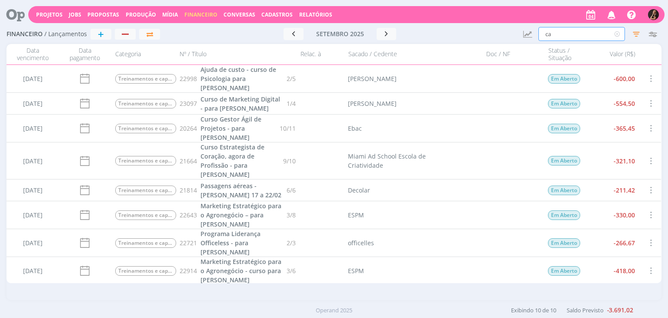
type input "c"
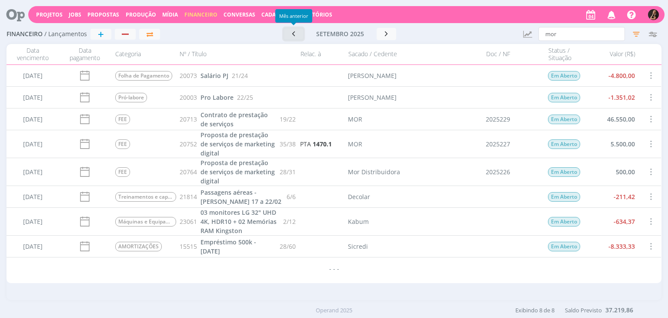
click at [293, 33] on icon "button" at bounding box center [293, 34] width 9 height 8
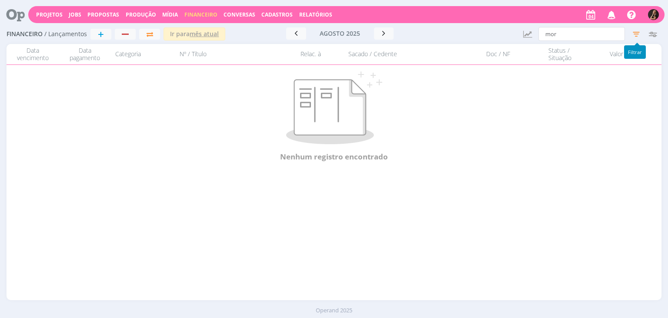
click at [639, 33] on icon "button" at bounding box center [637, 34] width 16 height 16
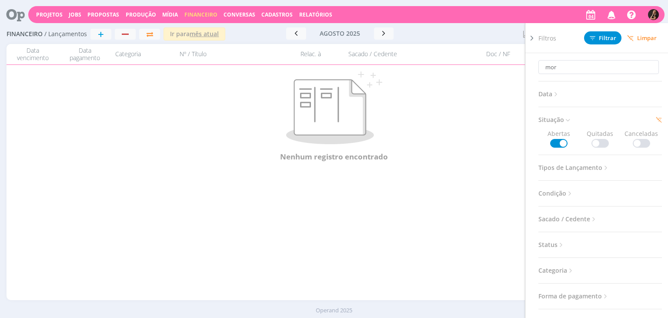
click at [594, 141] on span at bounding box center [600, 143] width 17 height 9
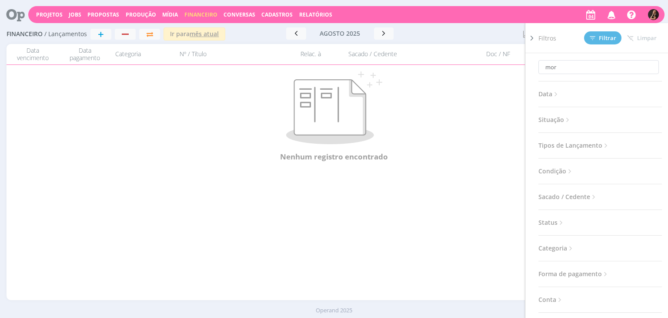
click at [459, 32] on div at bounding box center [472, 33] width 88 height 13
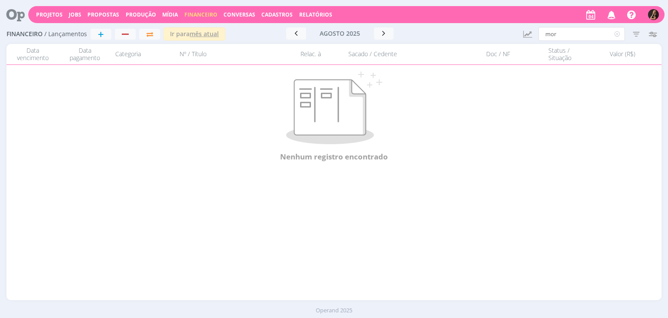
drag, startPoint x: 612, startPoint y: 33, endPoint x: 502, endPoint y: 34, distance: 110.1
drag, startPoint x: 569, startPoint y: 33, endPoint x: 486, endPoint y: 42, distance: 83.1
click at [501, 47] on div "Financeiro / Lançamentos + Ir para mês atual agosto 2025 < 2025 > Janeiro Fever…" at bounding box center [334, 162] width 668 height 276
type input "cadeira"
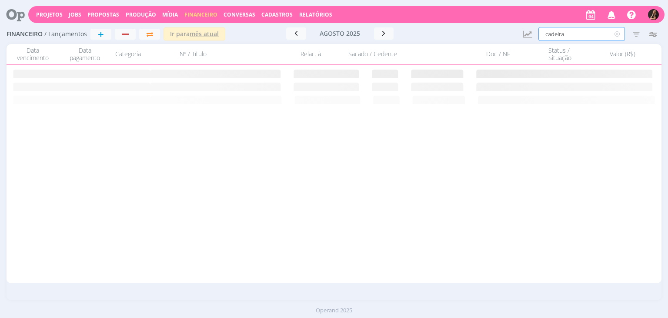
type input "cadeir"
type input "cad"
type input "ca"
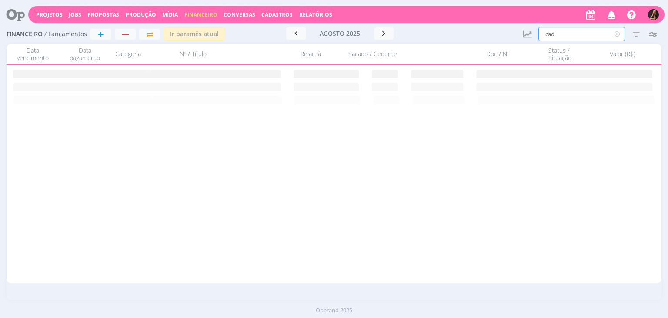
type input "ca"
type input "c"
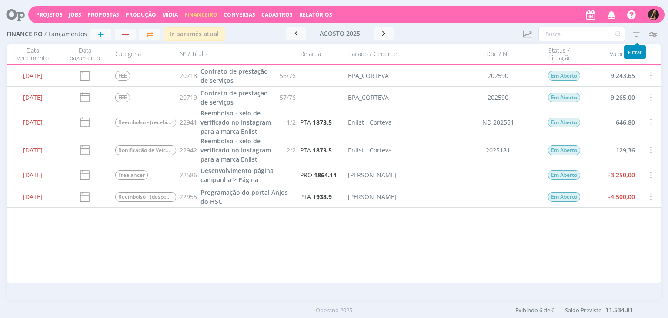
click at [631, 34] on icon "button" at bounding box center [637, 34] width 16 height 16
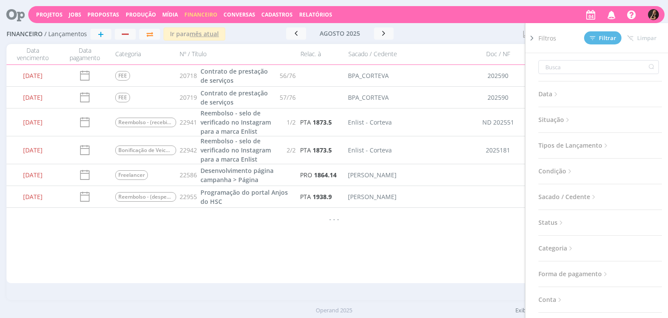
click at [565, 251] on span "Categoria" at bounding box center [557, 247] width 36 height 11
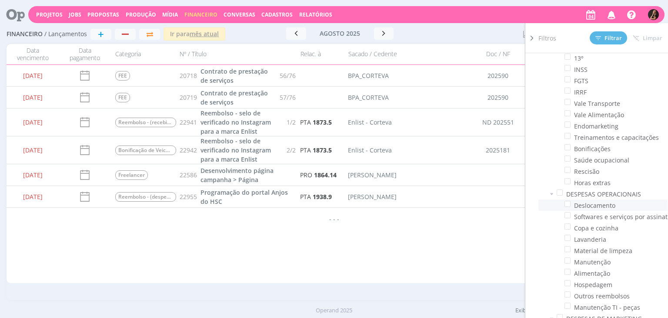
scroll to position [780, 0]
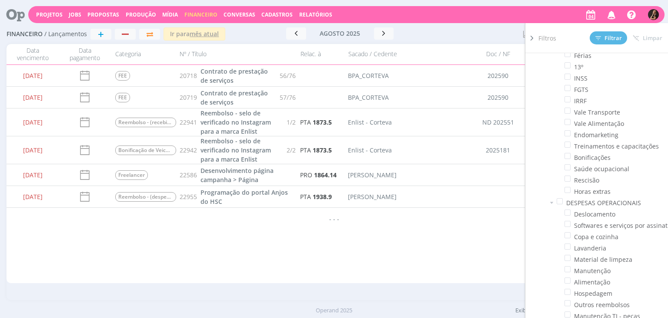
click at [491, 45] on div "Data vencimento Data pagamento Categoria Nº / Título Relac. à Sacado / Cedente …" at bounding box center [334, 54] width 655 height 21
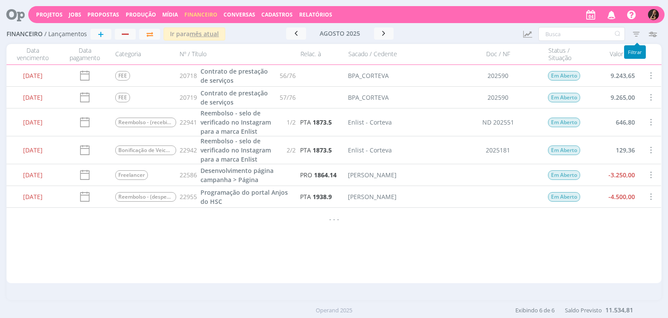
click at [639, 33] on icon "button" at bounding box center [637, 34] width 16 height 16
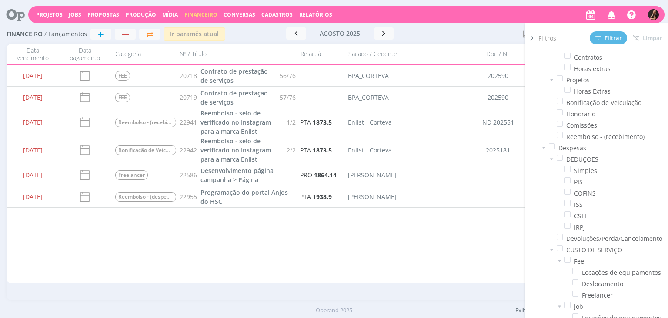
scroll to position [0, 0]
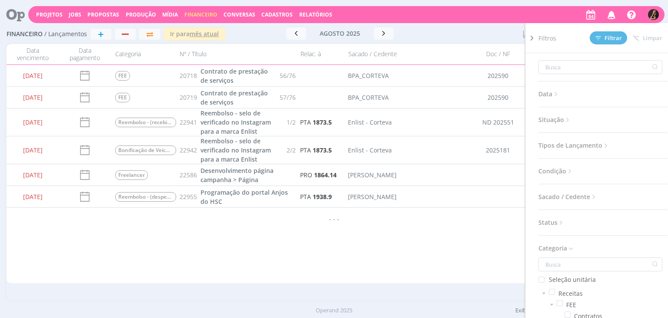
drag, startPoint x: 549, startPoint y: 118, endPoint x: 562, endPoint y: 119, distance: 13.1
click at [549, 118] on span "Situação" at bounding box center [555, 119] width 33 height 11
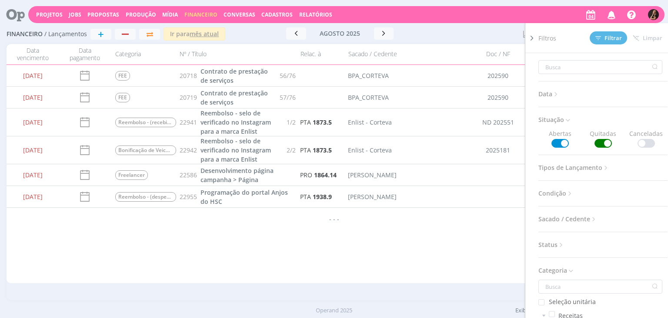
click at [643, 141] on span at bounding box center [646, 143] width 17 height 9
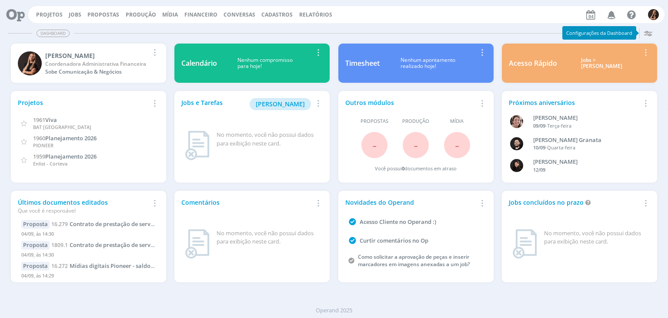
click at [100, 13] on span "Propostas" at bounding box center [103, 14] width 32 height 7
click at [99, 28] on link "Propostas Comerciais" at bounding box center [105, 29] width 73 height 13
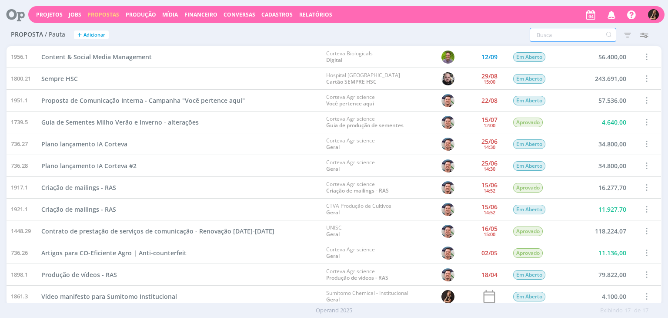
click at [552, 33] on input "text" at bounding box center [573, 35] width 87 height 14
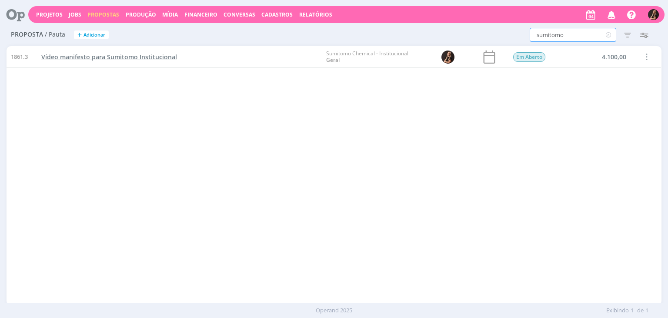
type input "sumitomo"
click at [101, 55] on span "Vídeo manifesto para Sumitomo Institucional" at bounding box center [109, 57] width 136 height 8
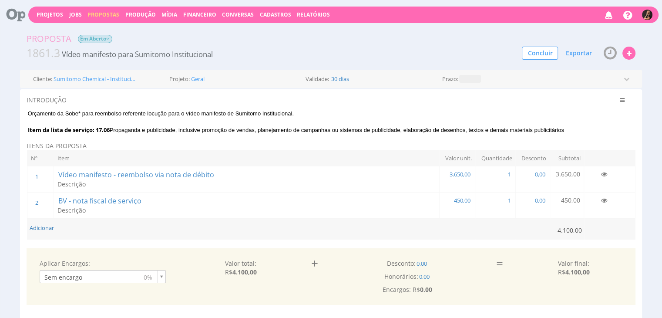
drag, startPoint x: 550, startPoint y: 129, endPoint x: 12, endPoint y: 107, distance: 538.5
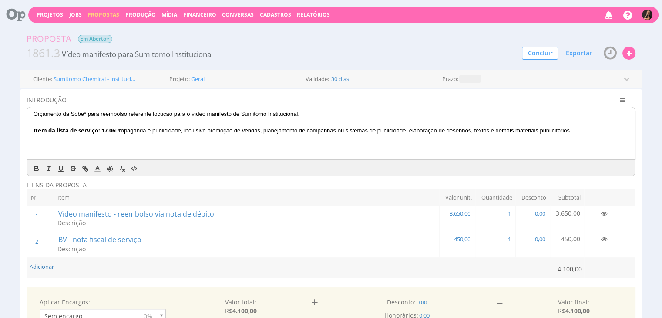
copy div "Orçamento da Sobe* para reembolso referente locução para o vídeo manifesto de S…"
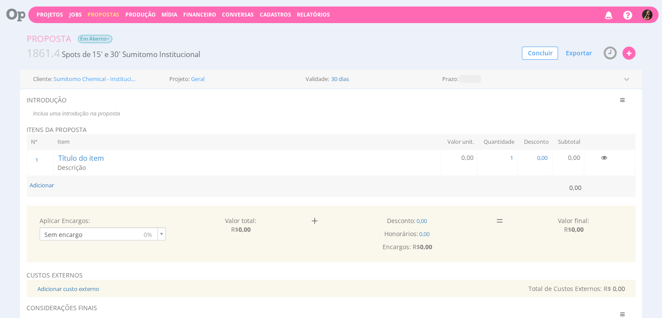
click at [108, 114] on p at bounding box center [328, 114] width 601 height 8
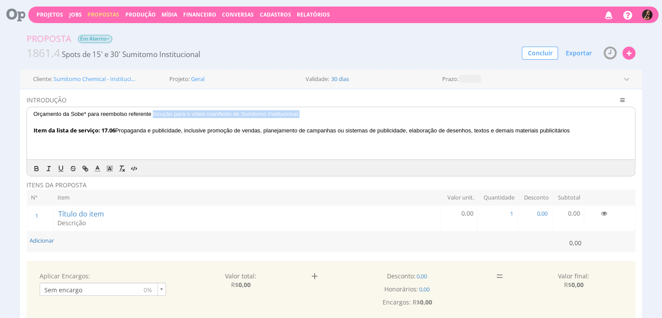
drag, startPoint x: 307, startPoint y: 115, endPoint x: 152, endPoint y: 115, distance: 154.9
click at [152, 115] on p "Orçamento da Sobe* para reembolso referente locução para o vídeo manifesto de S…" at bounding box center [330, 114] width 595 height 8
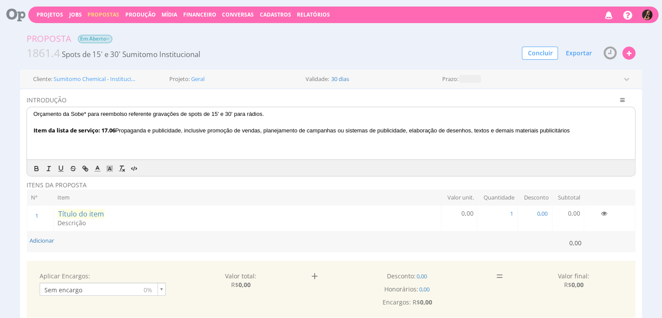
click at [95, 211] on span "Título do item" at bounding box center [80, 214] width 47 height 10
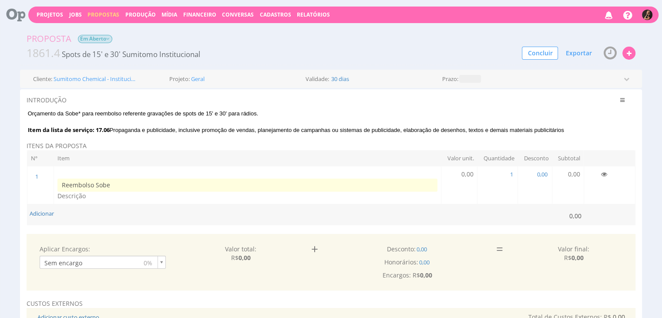
type input "Reembolso Sobe"
click at [466, 173] on span "0,00" at bounding box center [467, 174] width 12 height 8
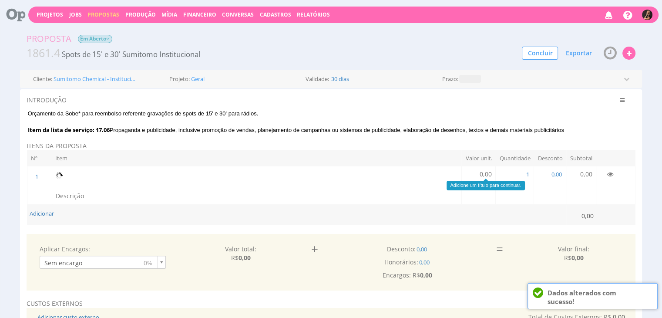
click at [480, 172] on span "0,00" at bounding box center [485, 174] width 12 height 8
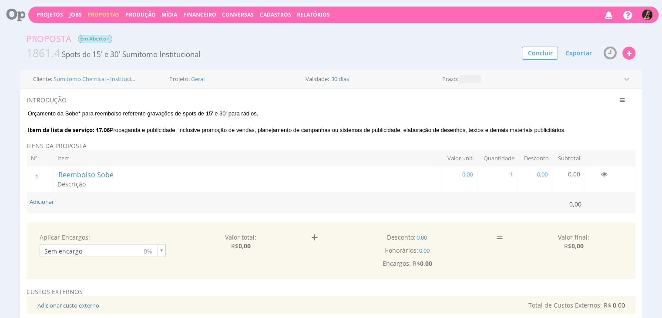
click at [474, 173] on td "0,00" at bounding box center [459, 179] width 36 height 26
click at [468, 173] on span "0,00" at bounding box center [467, 174] width 12 height 8
type input "0,00"
type input "3.885,00"
click at [45, 200] on button "Adicionar" at bounding box center [42, 201] width 24 height 8
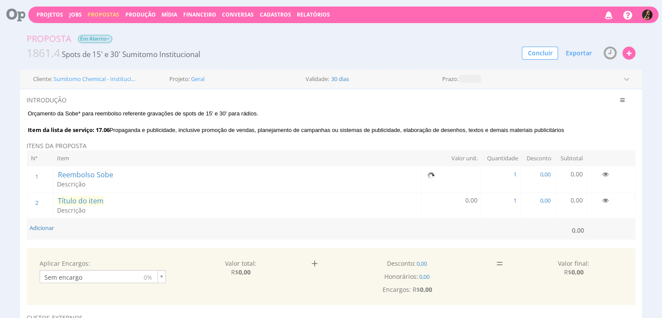
click at [93, 202] on span "Título do item" at bounding box center [80, 201] width 47 height 10
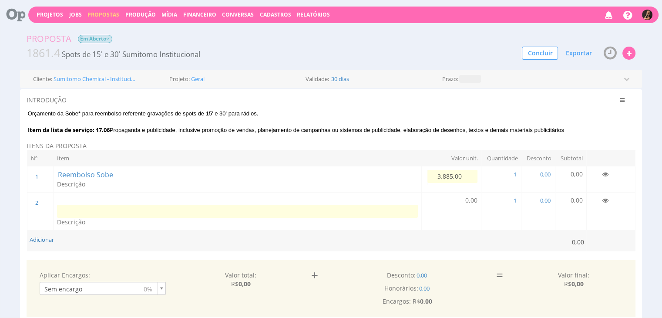
click at [118, 211] on input at bounding box center [237, 210] width 361 height 13
type input "V"
type input "BV"
click at [459, 197] on span "0,00" at bounding box center [465, 200] width 12 height 8
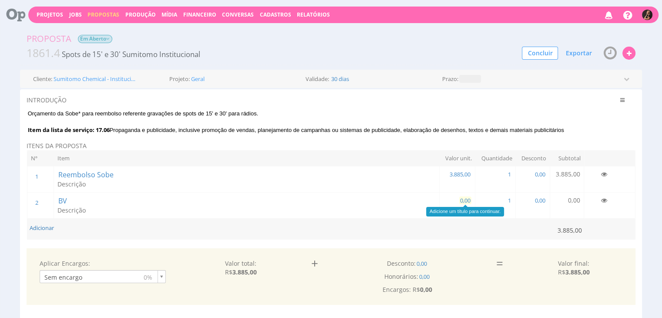
click at [462, 200] on span "0,00" at bounding box center [465, 200] width 12 height 8
type input "777,00"
click at [354, 229] on td "Adicionar" at bounding box center [289, 228] width 525 height 21
click at [572, 52] on span "Exportar" at bounding box center [578, 53] width 26 height 8
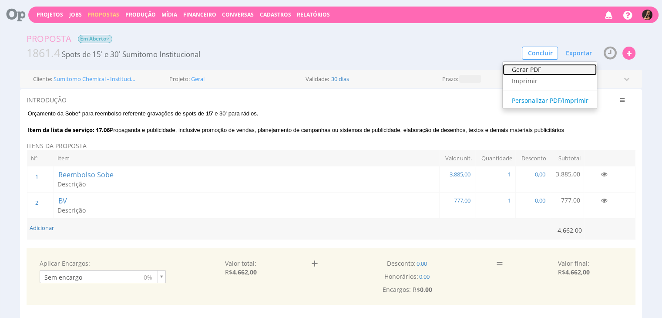
click at [548, 72] on link "Gerar PDF" at bounding box center [549, 69] width 94 height 11
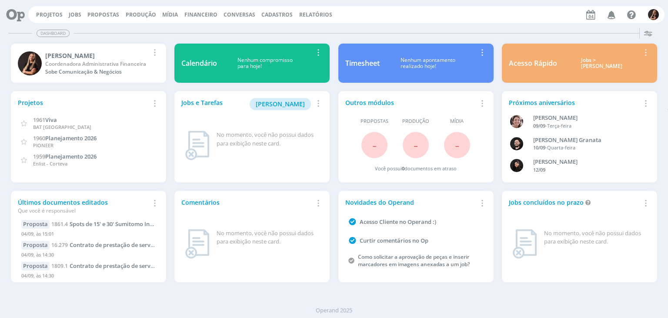
click at [186, 14] on span "Financeiro" at bounding box center [200, 14] width 33 height 7
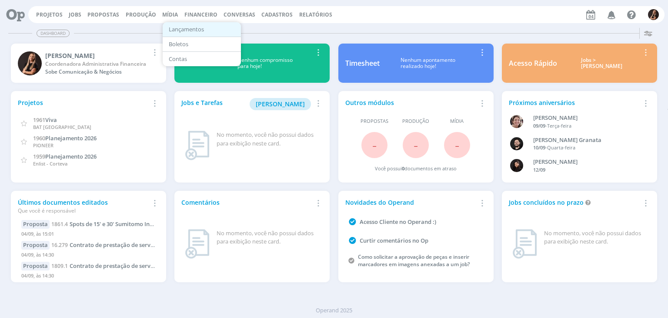
click at [190, 29] on link "Lançamentos" at bounding box center [201, 29] width 73 height 13
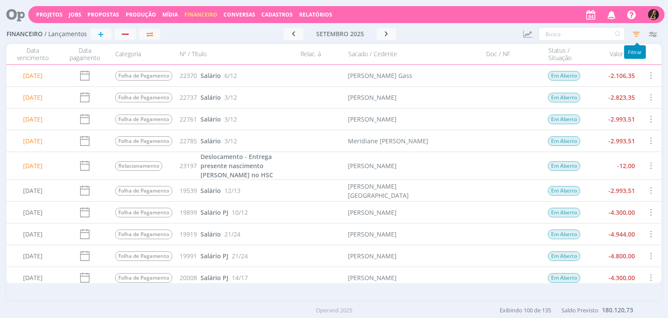
click at [632, 37] on icon "button" at bounding box center [637, 34] width 16 height 16
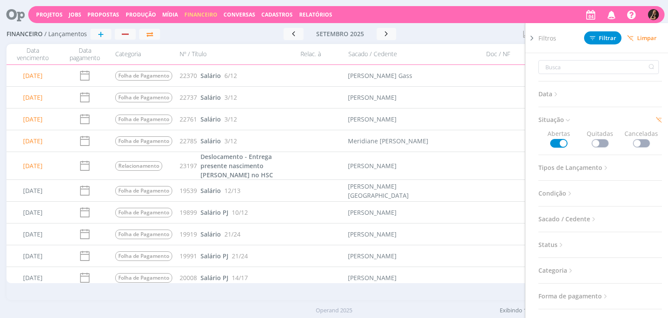
click at [597, 142] on span at bounding box center [600, 143] width 17 height 9
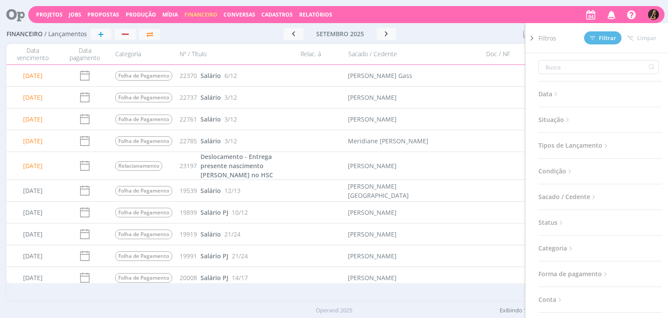
drag, startPoint x: 546, startPoint y: 120, endPoint x: 570, endPoint y: 123, distance: 23.7
click at [547, 120] on span "Situação" at bounding box center [555, 119] width 33 height 11
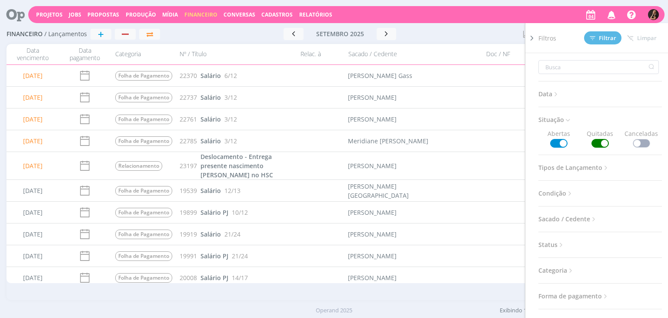
click at [633, 141] on span at bounding box center [641, 143] width 17 height 9
click at [442, 27] on div "Ir para mês atual setembro 2025 < 2025 > Janeiro Fevereiro Março Abril Maio Jun…" at bounding box center [340, 34] width 352 height 26
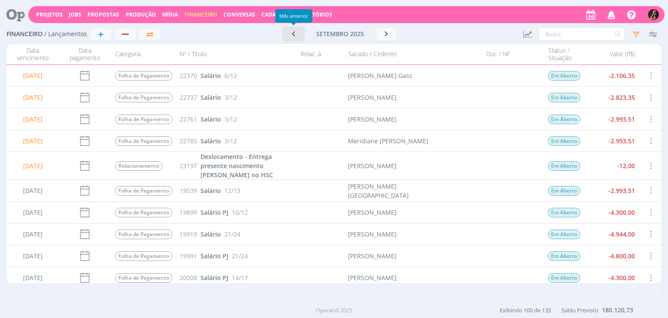
click at [286, 32] on button "button" at bounding box center [294, 34] width 20 height 12
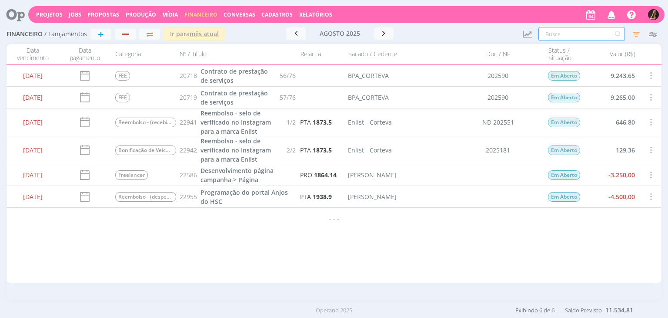
click at [565, 38] on input "text" at bounding box center [582, 34] width 87 height 14
click at [636, 32] on icon "button" at bounding box center [637, 34] width 16 height 16
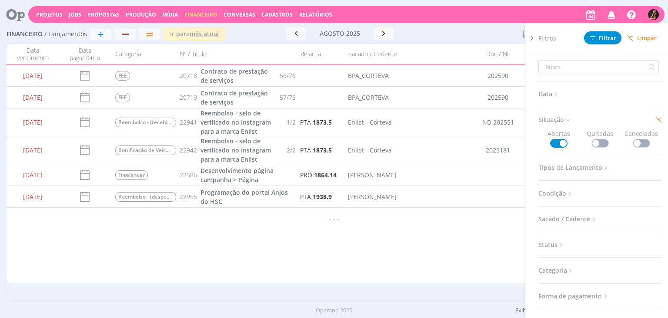
click at [604, 142] on span at bounding box center [600, 143] width 17 height 9
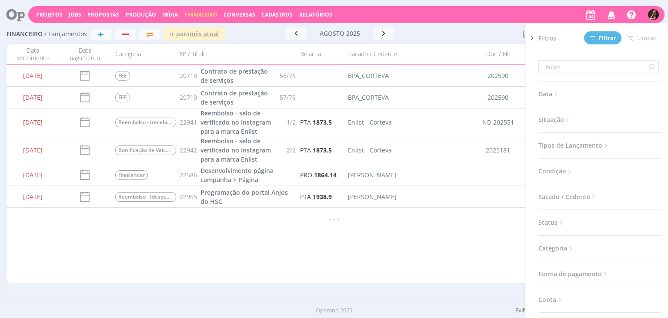
drag, startPoint x: 564, startPoint y: 124, endPoint x: 595, endPoint y: 130, distance: 31.5
click at [565, 124] on span "Situação" at bounding box center [555, 119] width 33 height 11
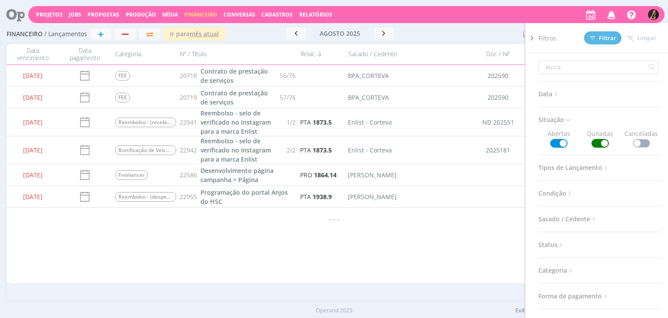
click at [645, 142] on span at bounding box center [641, 143] width 17 height 9
drag, startPoint x: 606, startPoint y: 38, endPoint x: 517, endPoint y: 37, distance: 89.2
click at [606, 38] on span "Filtrar" at bounding box center [603, 38] width 27 height 6
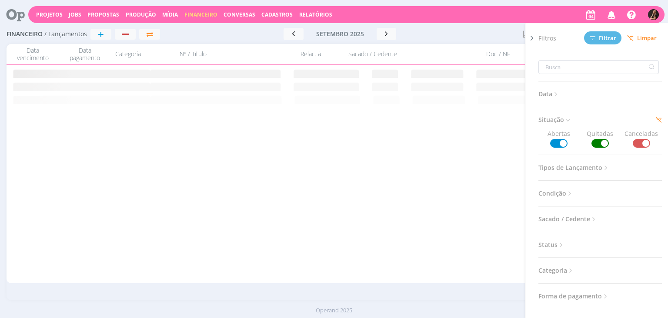
click at [493, 30] on div at bounding box center [472, 34] width 88 height 12
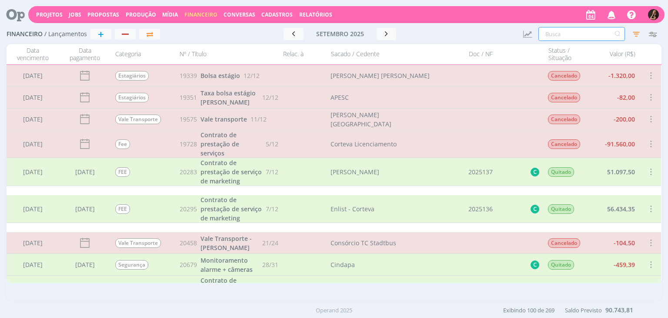
click at [555, 33] on input "text" at bounding box center [582, 34] width 87 height 14
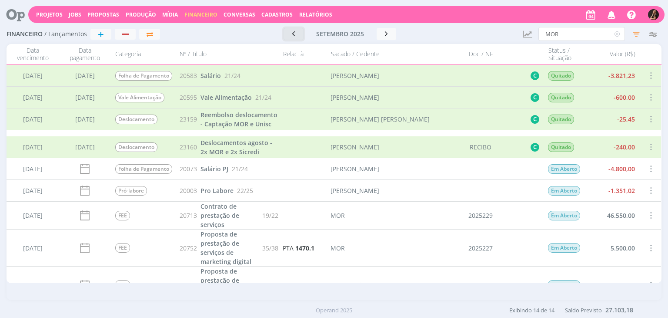
click at [288, 37] on button "button" at bounding box center [294, 34] width 20 height 12
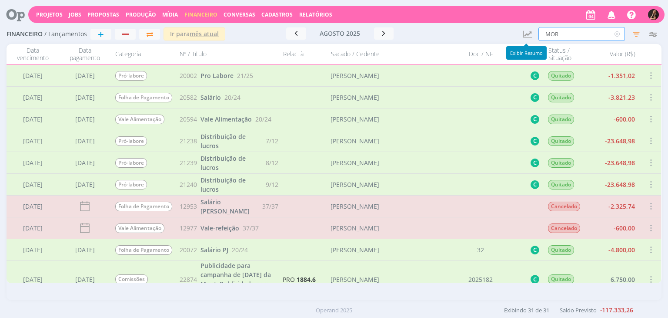
click at [563, 37] on input "MOR" at bounding box center [582, 34] width 87 height 14
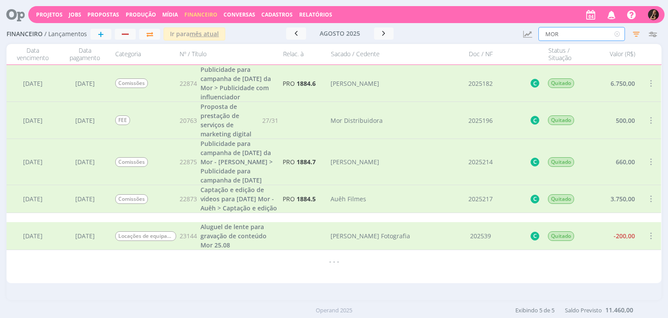
click at [595, 37] on input "MOR" at bounding box center [582, 34] width 87 height 14
type input "M"
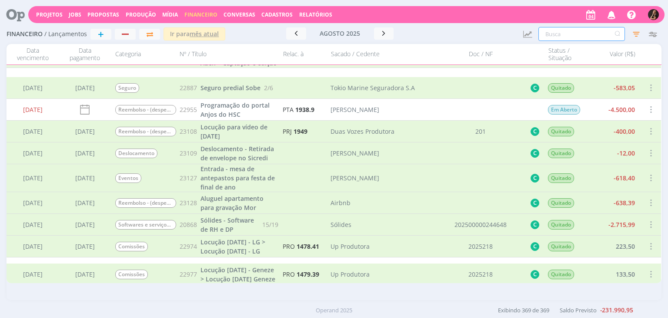
scroll to position [7907, 0]
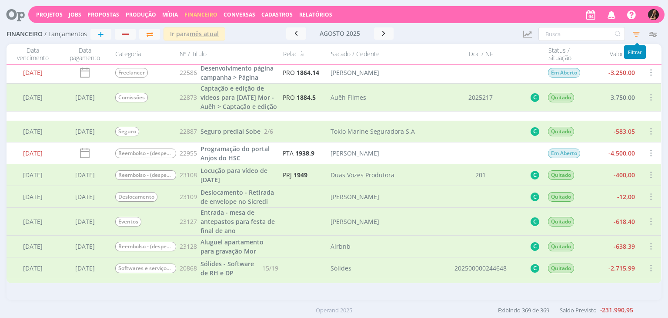
click at [628, 33] on button "button" at bounding box center [636, 34] width 17 height 13
click at [635, 37] on icon "button" at bounding box center [637, 34] width 16 height 16
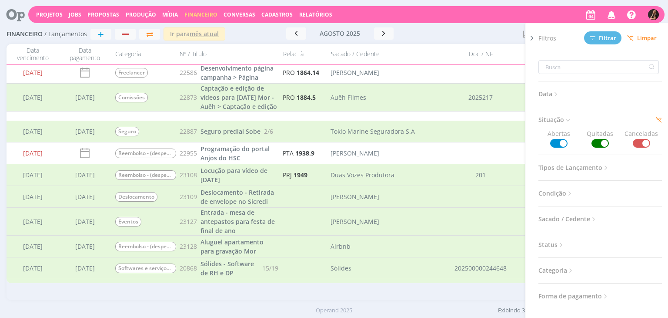
click at [646, 37] on span "Limpar" at bounding box center [642, 38] width 30 height 7
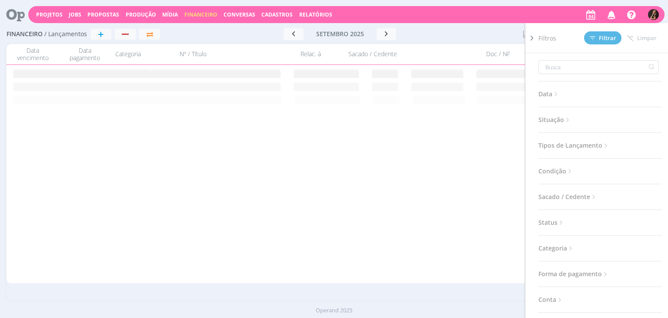
scroll to position [0, 0]
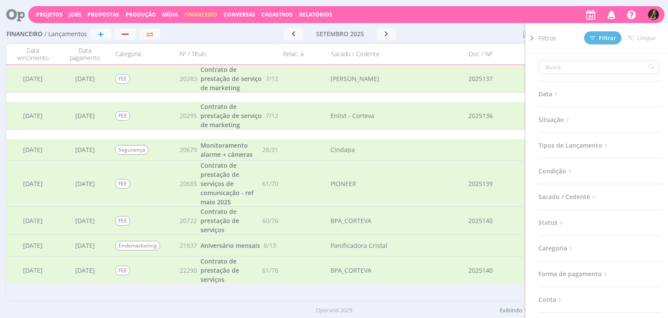
drag, startPoint x: 478, startPoint y: 27, endPoint x: 480, endPoint y: 67, distance: 39.6
click at [478, 27] on div "Ir para mês atual setembro 2025 < 2025 > Janeiro Fevereiro Março Abril Maio Jun…" at bounding box center [340, 34] width 352 height 26
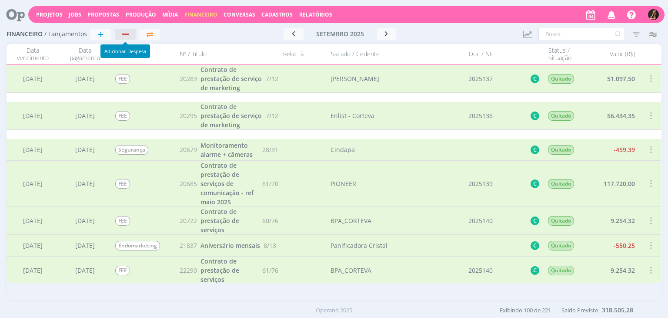
click at [130, 35] on div "button" at bounding box center [125, 34] width 11 height 6
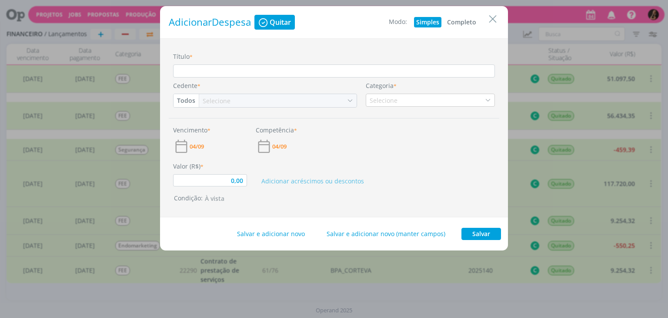
type input "0,00"
click at [486, 20] on button "Close" at bounding box center [492, 19] width 13 height 14
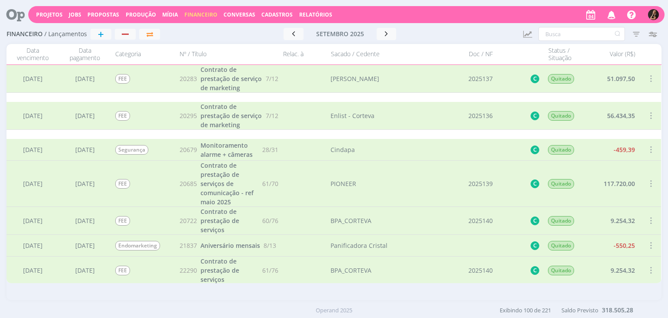
click at [107, 32] on button "+" at bounding box center [100, 34] width 21 height 11
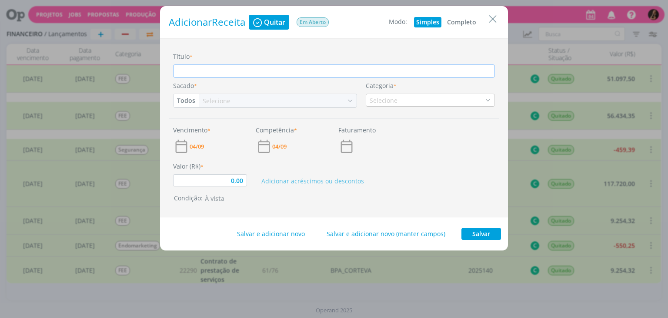
click at [459, 22] on button "Completo" at bounding box center [461, 22] width 33 height 10
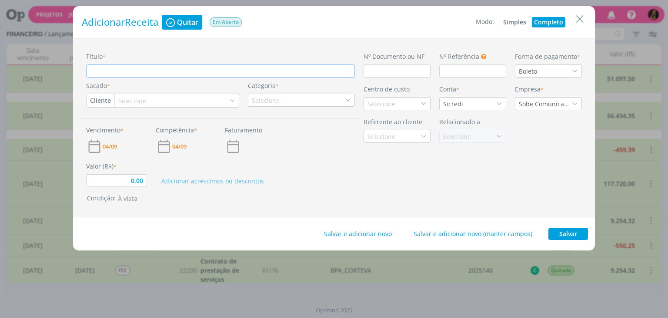
type input "0,00"
click at [320, 70] on input "Título *" at bounding box center [220, 70] width 269 height 13
type input "R"
type input "0,00"
type input "Re"
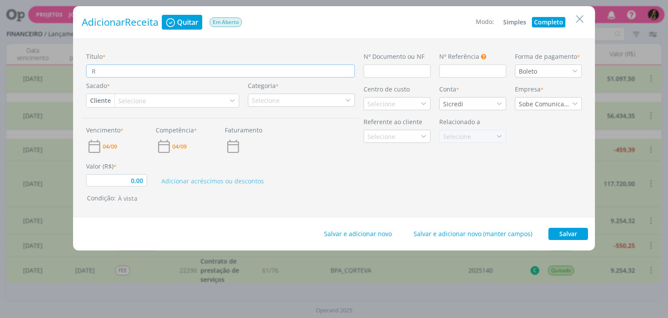
type input "0,00"
type input "Ree"
type input "0,00"
type input "Reem"
type input "0,00"
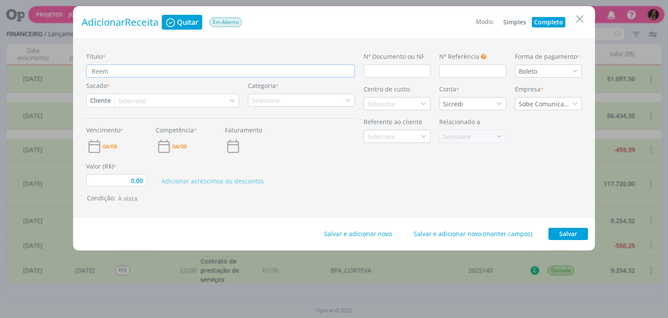
type input "Reemb"
type input "0,00"
type input "Reembo"
type input "0,00"
type input "Reembol"
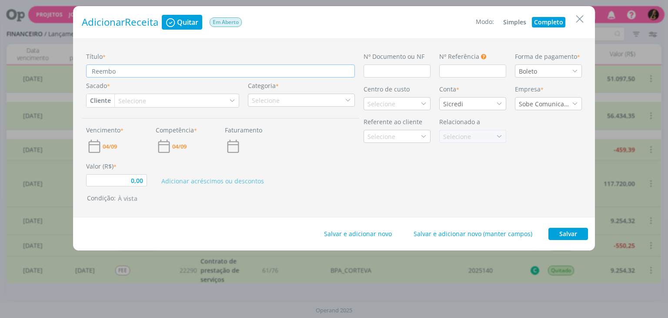
type input "0,00"
type input "Reembols"
type input "0,00"
type input "Reembolso"
type input "0,00"
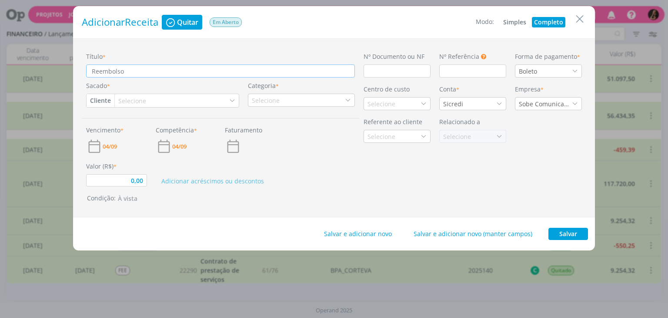
type input "Reembolso"
type input "0,00"
type input "Reembolso c"
type input "0,00"
type input "Reembolso cu"
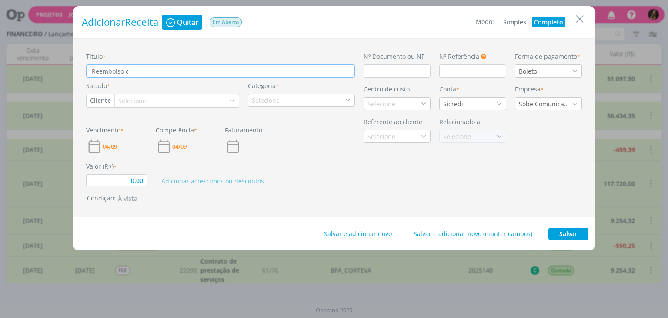
type input "0,00"
type input "Reembolso cus"
type input "0,00"
type input "Reembolso cust"
type input "0,00"
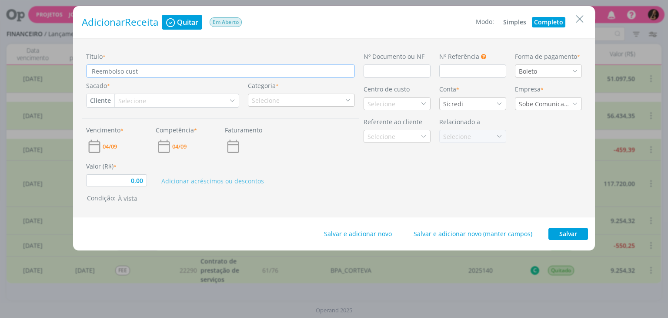
type input "Reembolso custo"
type input "0,00"
type input "Reembolso custos"
type input "0,00"
type input "Reembolso custos"
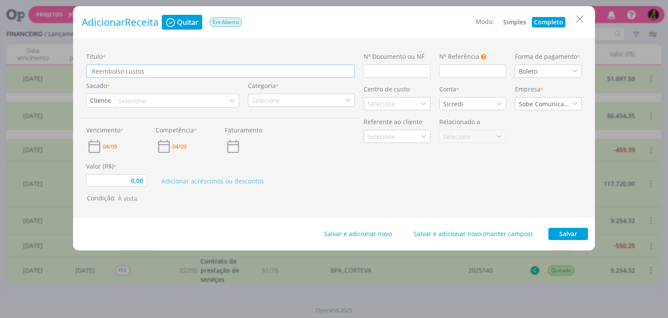
type input "0,00"
type input "Reembolso custos c"
type input "0,00"
type input "Reembolso custos co"
type input "0,00"
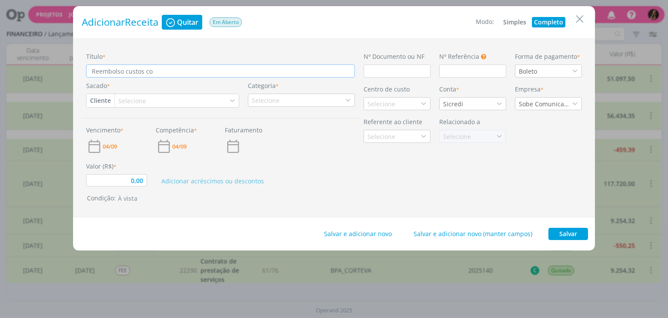
type input "Reembolso custos com"
type input "0,00"
type input "Reembolso custos com"
type input "0,00"
type input "Reembolso custos com a"
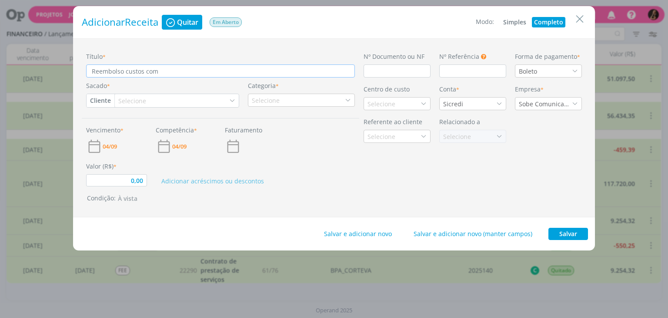
type input "0,00"
type input "Reembolso custos com a"
type input "0,00"
type input "Reembolso custos com a f"
type input "0,00"
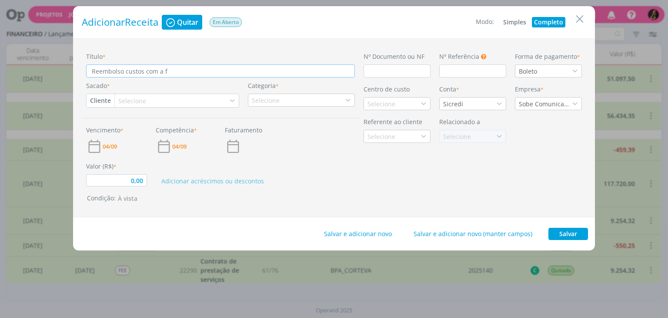
type input "Reembolso custos com a"
type input "0,00"
type input "Reembolso custos com a g"
type input "0,00"
type input "Reembolso custos com a gr"
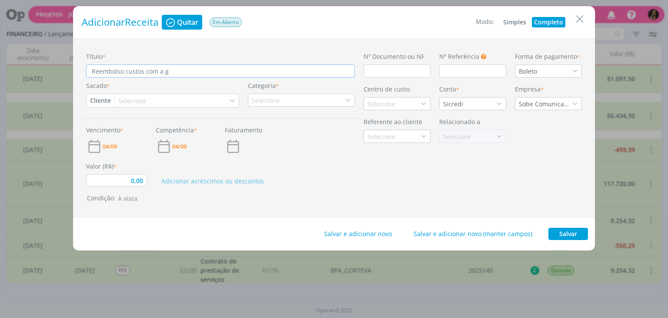
type input "0,00"
type input "Reembolso custos com a gra"
type input "0,00"
type input "Reembolso custos com a grav"
type input "0,00"
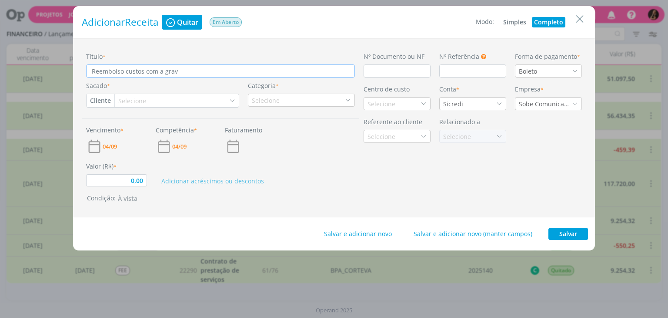
type input "Reembolso custos com a grava"
type input "0,00"
type input "Reembolso custos com a gravaç"
type input "0,00"
type input "Reembolso custos com a gravaçã"
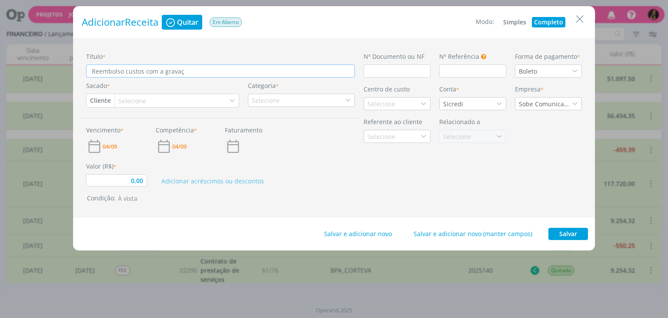
type input "0,00"
type input "Reembolso custos com a gravação"
type input "0,00"
type input "Reembolso custos com a gravação"
type input "0,00"
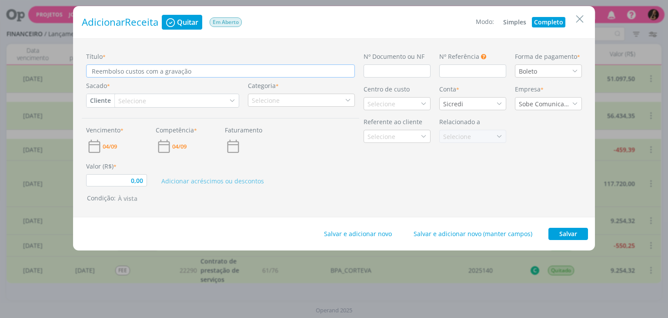
type input "Reembolso custos com a gravação d"
type input "0,00"
type input "Reembolso custos com a gravação do"
type input "0,00"
type input "Reembolso custos com a gravação do"
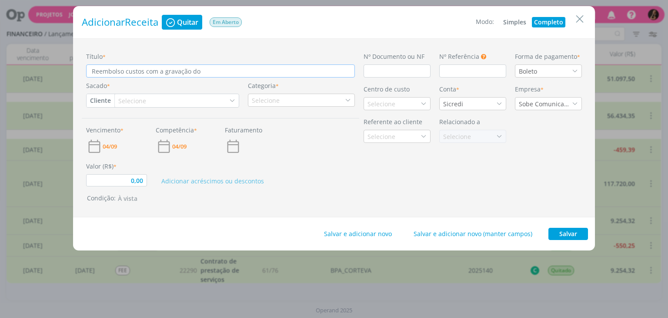
type input "0,00"
type input "Reembolso custos com a gravação do v"
type input "0,00"
type input "Reembolso custos com a gravação do ví"
type input "0,00"
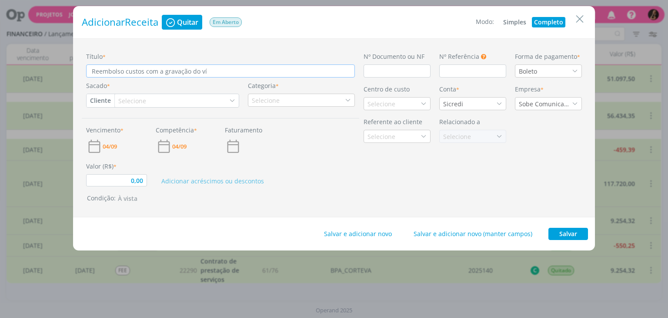
type input "Reembolso custos com a gravação do víd"
type input "0,00"
type input "Reembolso custos com a gravação do víde"
type input "0,00"
type input "Reembolso custos com a gravação do vídeo"
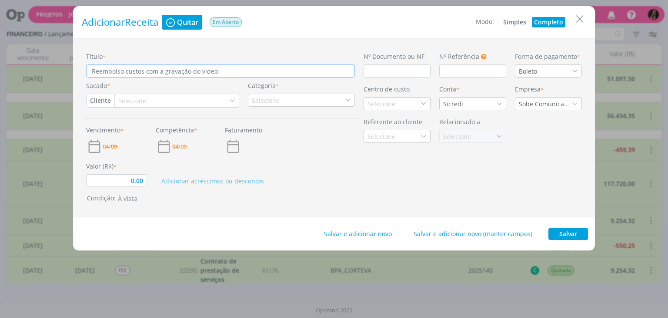
type input "0,00"
type input "Reembolso custos com a gravação do vídeo"
type input "0,00"
type input "Reembolso custos com a gravação do vídeo ""
type input "0,00"
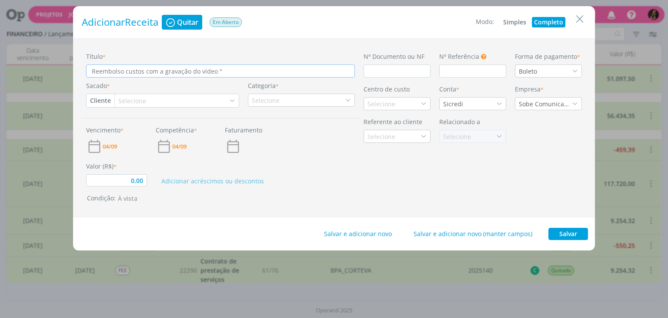
type input "Reembolso custos com a gravação do vídeo "a"
type input "0,00"
type input "Reembolso custos com a gravação do vídeo ""
type input "0,00"
type input "Reembolso custos com a gravação do vídeo "U"
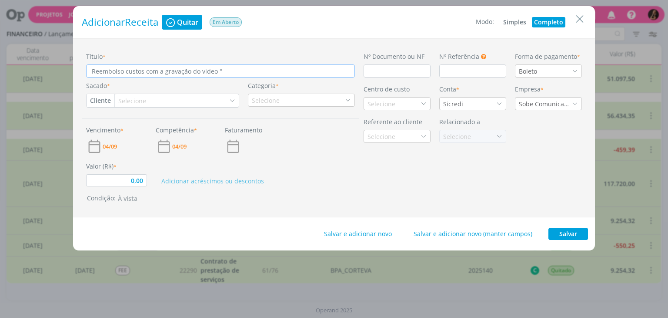
type input "0,00"
type input "Reembolso custos com a gravação do vídeo "Ut"
type input "0,00"
type input "Reembolso custos com a gravação do vídeo "Uti"
type input "0,00"
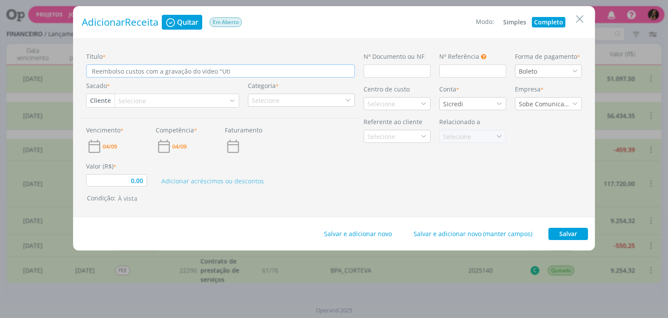
type input "Reembolso custos com a gravação do vídeo "Util"
type input "0,00"
type input "Reembolso custos com a gravação do vídeo "Utili"
type input "0,00"
type input "Reembolso custos com a gravação do vídeo "Utilid"
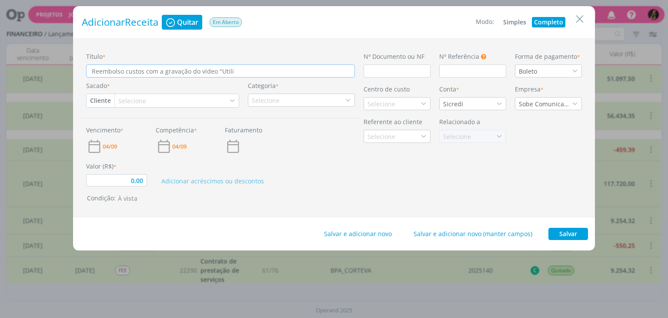
type input "0,00"
type input "Reembolso custos com a gravação do vídeo "Utilida"
type input "0,00"
type input "Reembolso custos com a gravação do vídeo "Utilidad"
type input "0,00"
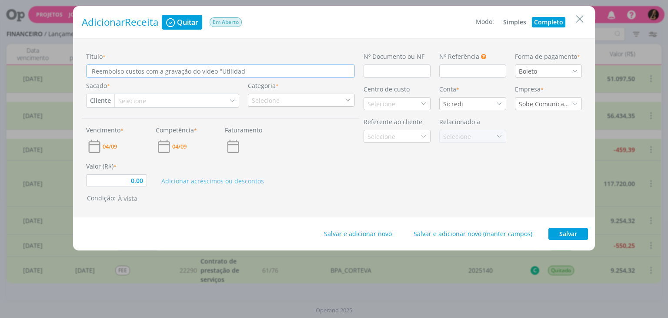
type input "Reembolso custos com a gravação do vídeo "Utilidade"
type input "0,00"
type input "Reembolso custos com a gravação do vídeo "Utilidades"
type input "0,00"
type input "Reembolso custos com a gravação do vídeo "Utilidades"
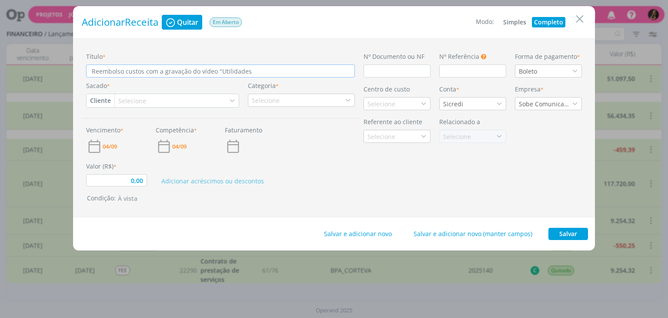
type input "0,00"
type input "Reembolso custos com a gravação do vídeo "Utilidades c"
type input "0,00"
type input "Reembolso custos com a gravação do vídeo "Utilidades ca"
type input "0,00"
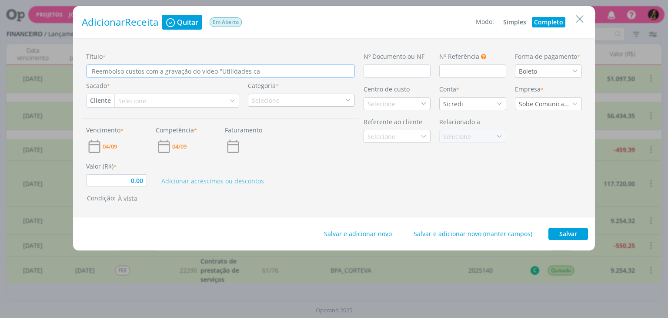
type input "Reembolso custos com a gravação do vídeo "Utilidades cad"
type input "0,00"
type input "Reembolso custos com a gravação do vídeo "Utilidades cade"
type input "0,00"
type input "Reembolso custos com a gravação do vídeo "Utilidades cadei"
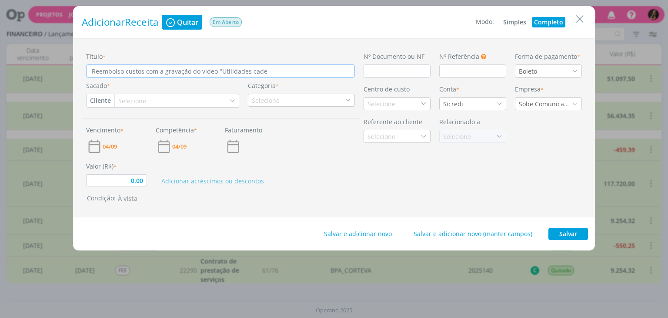
type input "0,00"
type input "Reembolso custos com a gravação do vídeo "Utilidades cadeir"
type input "0,00"
type input "Reembolso custos com a gravação do vídeo "Utilidades cadeira"
type input "0,00"
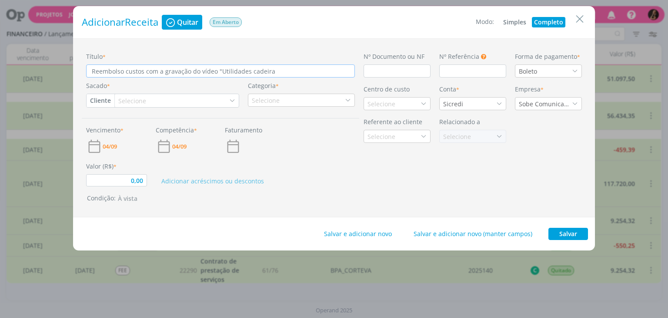
type input "Reembolso custos com a gravação do vídeo "Utilidades cadeira"
type input "0,00"
type input "Reembolso custos com a gravação do vídeo "Utilidades cadeira M"
type input "0,00"
type input "Reembolso custos com a gravação do vídeo "Utilidades cadeira Mo"
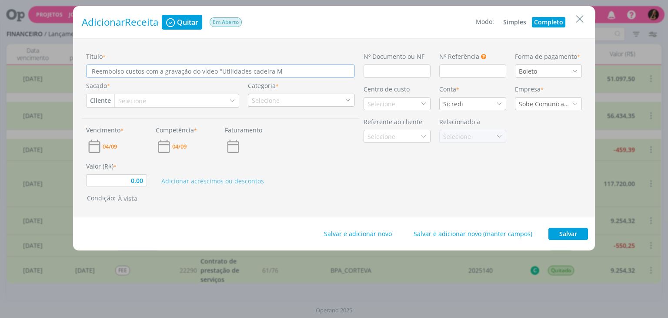
type input "0,00"
type input "Reembolso custos com a gravação do vídeo "Utilidades cadeira Mor"
type input "0,00"
type input "Reembolso custos com a gravação do vídeo "Utilidades cadeira Mor""
type input "0,00"
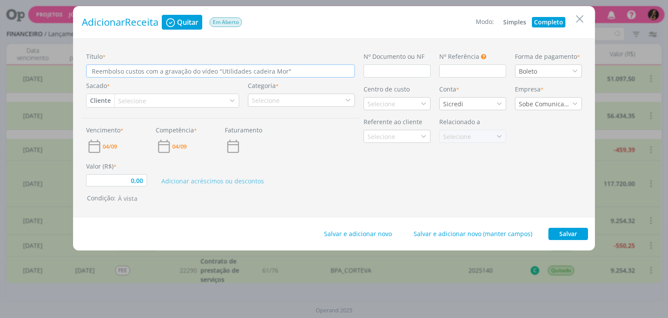
type input "Reembolso custos com a gravação do vídeo "Utilidades cadeira Mor""
click at [201, 97] on div "Selecione" at bounding box center [177, 100] width 124 height 13
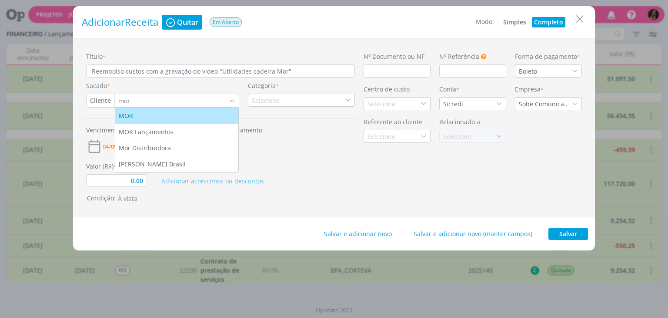
type input "mor"
drag, startPoint x: 181, startPoint y: 112, endPoint x: 190, endPoint y: 110, distance: 9.1
click at [181, 112] on div "MOR" at bounding box center [177, 115] width 116 height 9
type input "0,00"
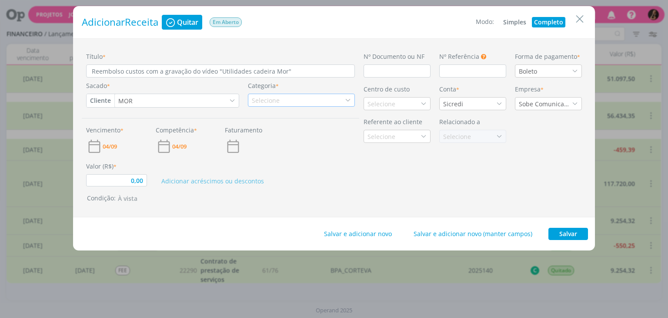
click at [256, 96] on div "Selecione" at bounding box center [267, 100] width 30 height 9
type input "ree"
click at [286, 129] on div "Reembolso - (recebimento)" at bounding box center [291, 127] width 83 height 9
click at [106, 145] on span "04/09" at bounding box center [110, 147] width 14 height 6
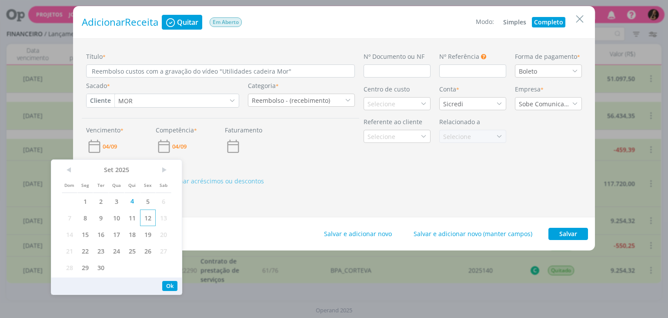
click at [150, 218] on span "12" at bounding box center [148, 217] width 16 height 17
click at [183, 144] on span "04/09" at bounding box center [179, 147] width 14 height 6
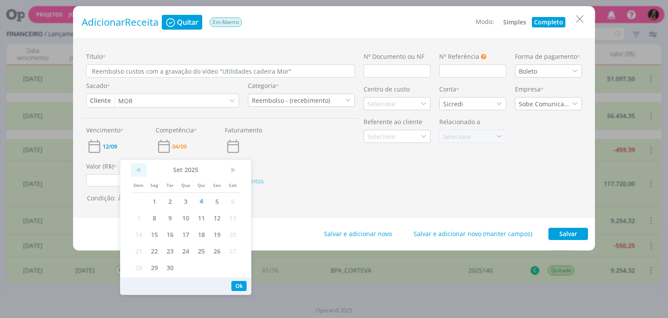
click at [138, 171] on span "<" at bounding box center [139, 169] width 16 height 13
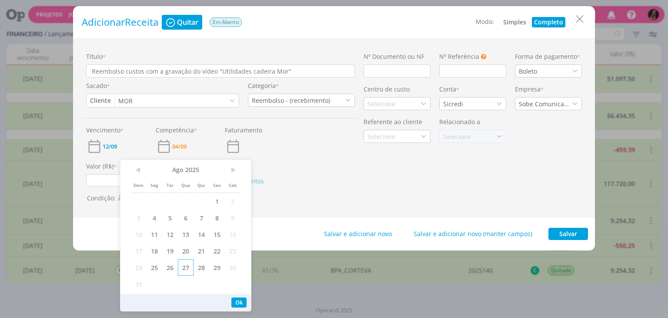
click at [186, 267] on span "27" at bounding box center [186, 267] width 16 height 17
click at [291, 143] on div "Vencimento * 12/09 Competência * 27/08 Faturamento" at bounding box center [221, 136] width 278 height 36
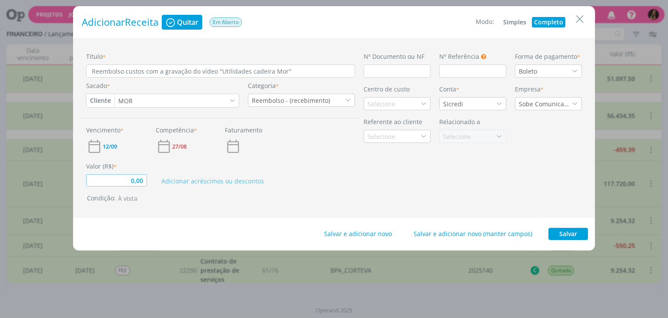
click at [140, 177] on input "0,00" at bounding box center [116, 180] width 61 height 12
click at [407, 70] on input "dialog" at bounding box center [397, 70] width 67 height 13
type input "1.850,00"
type input "N"
type input "1.850,00"
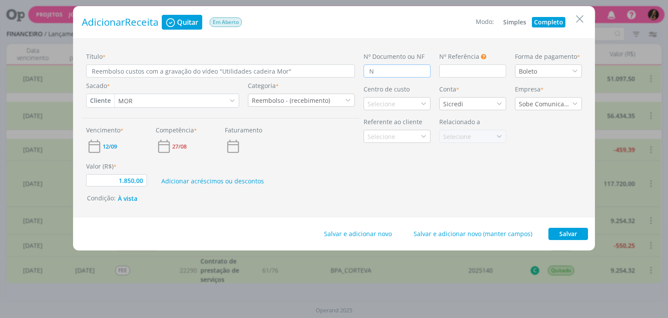
type input "ND"
type input "1.850,00"
type input "ND"
type input "1.850,00"
type input "ND 2"
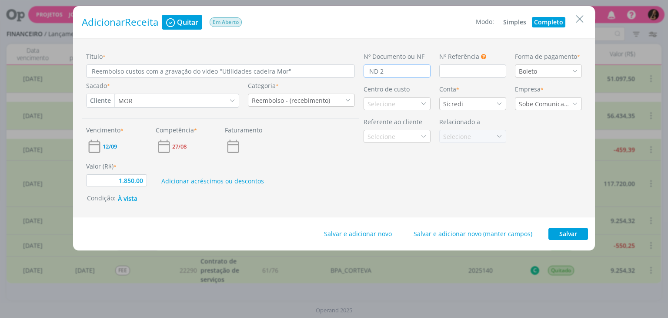
type input "1.850,00"
type input "ND 20"
type input "1.850,00"
type input "ND 202"
type input "1.850,00"
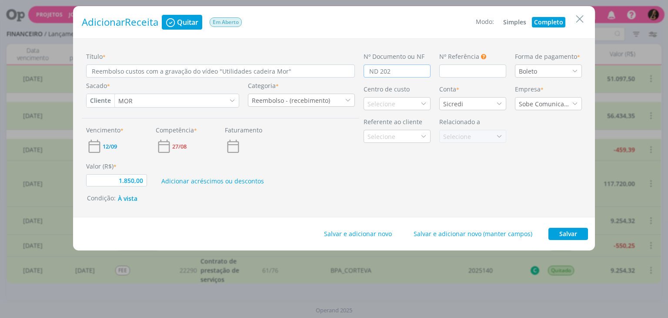
type input "ND 2025"
type input "1.850,00"
type input "ND 20255"
type input "1.850,00"
type input "ND 202557"
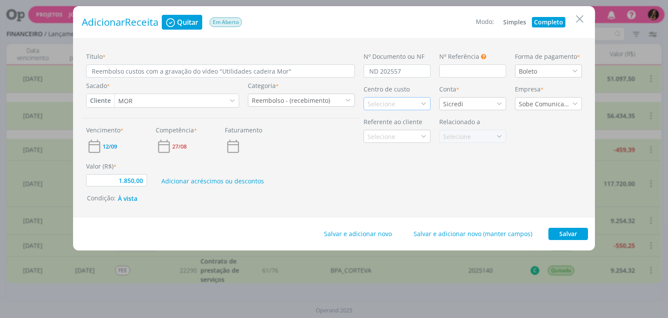
click at [398, 100] on div "Selecione" at bounding box center [397, 103] width 67 height 13
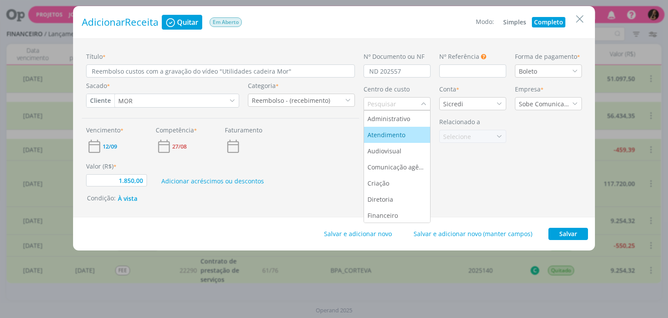
drag, startPoint x: 394, startPoint y: 129, endPoint x: 398, endPoint y: 126, distance: 4.6
click at [395, 129] on li "Atendimento" at bounding box center [397, 135] width 66 height 16
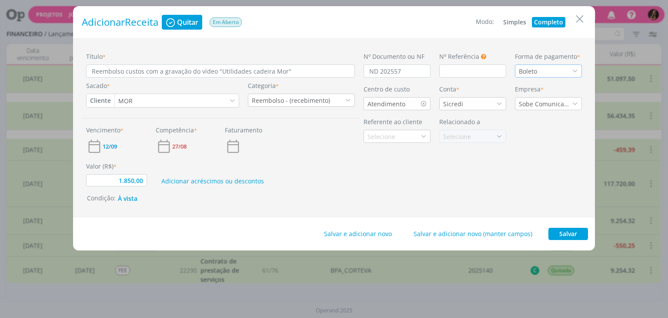
click at [555, 71] on div "Boleto" at bounding box center [548, 70] width 67 height 13
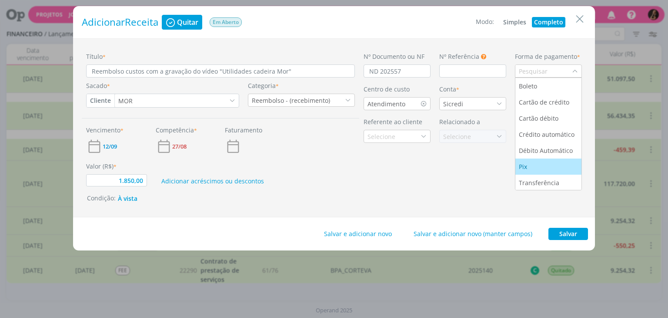
click at [532, 168] on div "Pix" at bounding box center [548, 166] width 59 height 9
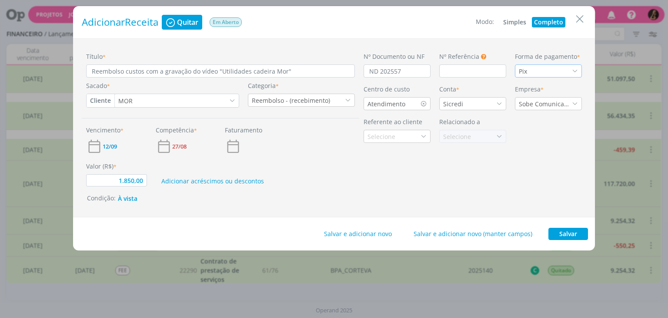
click at [552, 67] on div "Pix" at bounding box center [548, 70] width 67 height 13
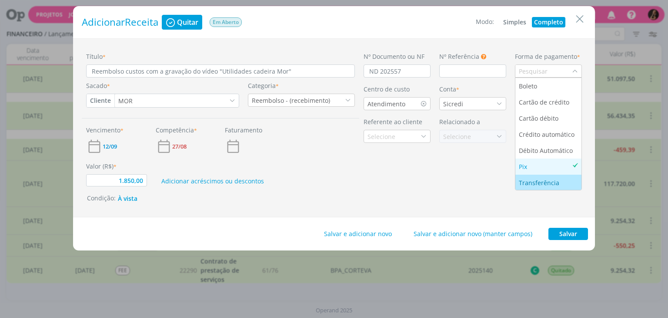
click at [541, 177] on li "Transferência" at bounding box center [548, 182] width 66 height 16
type input "1.850,00"
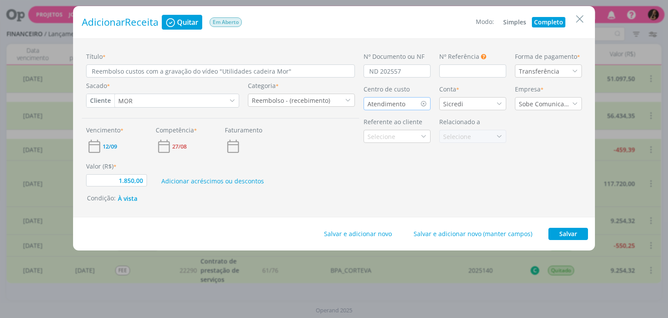
click at [395, 109] on div "Atendimento" at bounding box center [397, 103] width 67 height 13
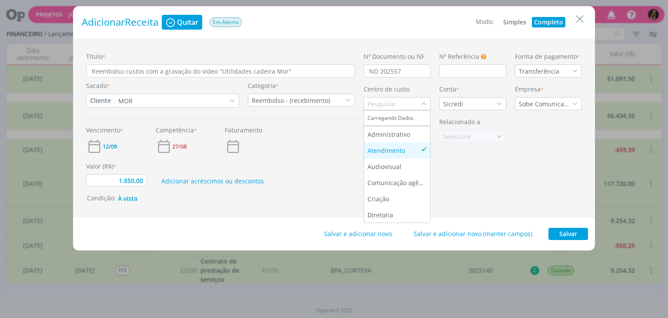
click at [503, 114] on div "Nº Documento ou NF ND 202557 Nº Referência Este campo pode ser utilizado para i…" at bounding box center [472, 128] width 227 height 152
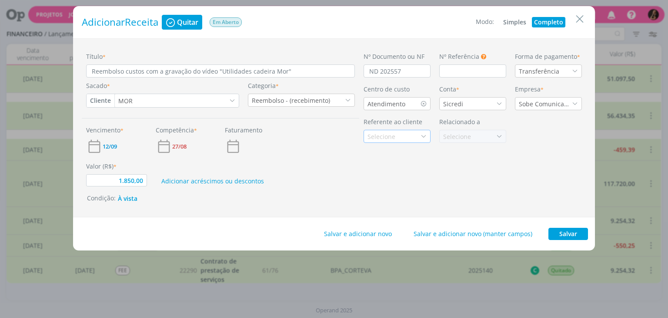
click at [412, 131] on div "Selecione" at bounding box center [397, 136] width 67 height 13
type input "mor"
click at [403, 149] on div "MOR" at bounding box center [397, 151] width 59 height 9
click at [461, 133] on div "Selecione" at bounding box center [458, 136] width 30 height 9
type input "1.850,00"
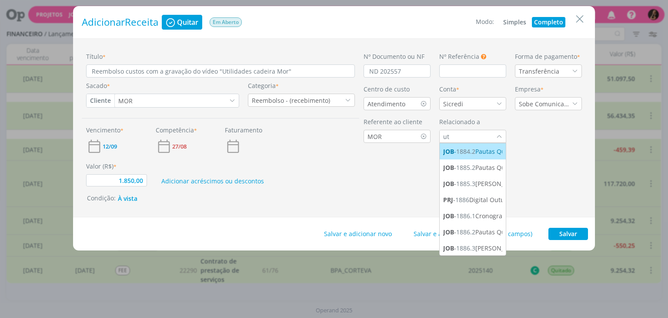
type input "u"
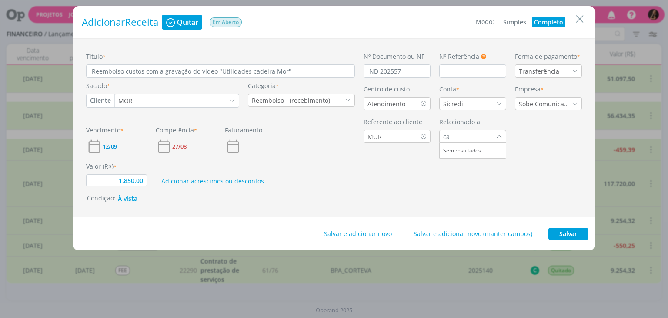
type input "c"
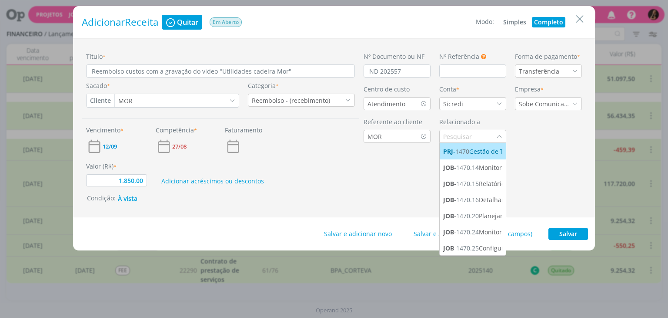
click at [590, 163] on div "Título * Reembolso custos com a gravação do vídeo "Utilidades cadeira Mor" Saca…" at bounding box center [334, 127] width 522 height 179
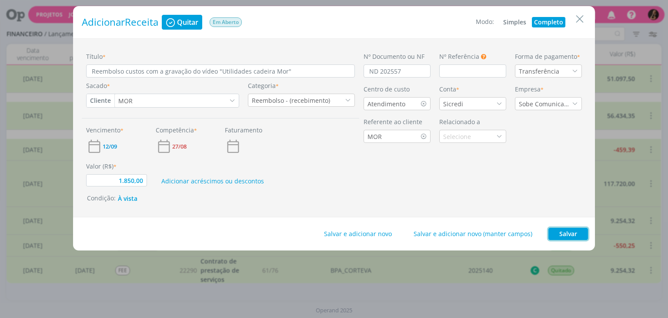
click at [570, 235] on button "Salvar" at bounding box center [569, 234] width 40 height 12
type input "1.850,00"
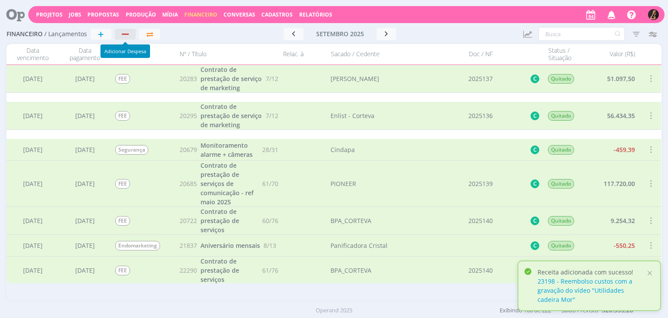
click at [125, 34] on div "button" at bounding box center [125, 33] width 7 height 1
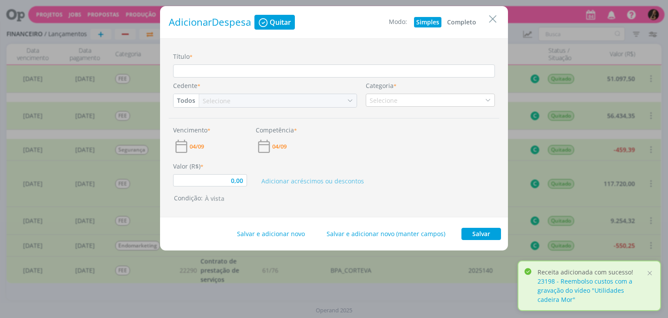
drag, startPoint x: 469, startPoint y: 22, endPoint x: 369, endPoint y: 61, distance: 107.0
click at [468, 21] on button "Completo" at bounding box center [461, 22] width 33 height 10
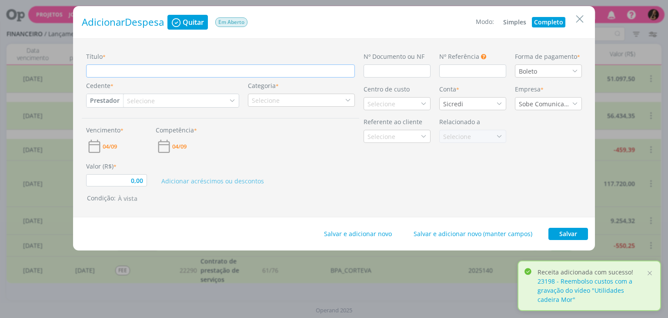
type input "0,00"
click at [320, 72] on input "Título *" at bounding box center [220, 70] width 269 height 13
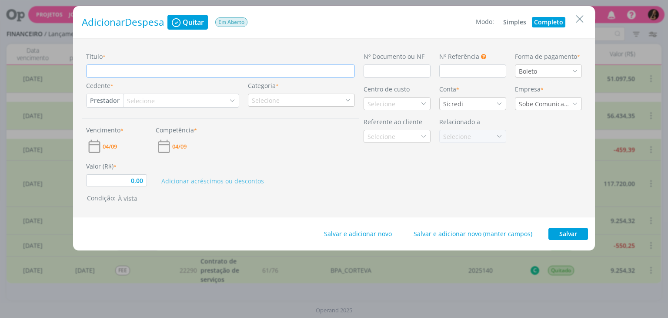
type input "B"
type input "0,00"
type input "BV"
type input "0,00"
type input "BV"
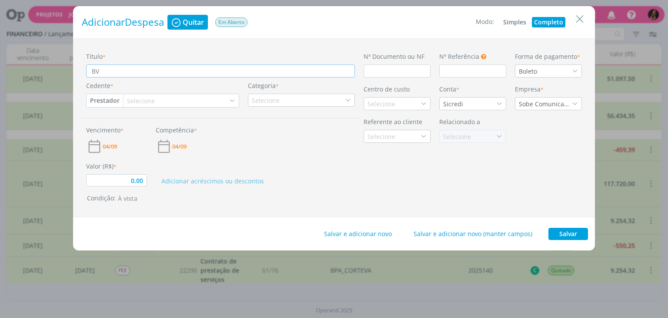
type input "0,00"
type input "BV r"
type input "0,00"
type input "BV re"
type input "0,00"
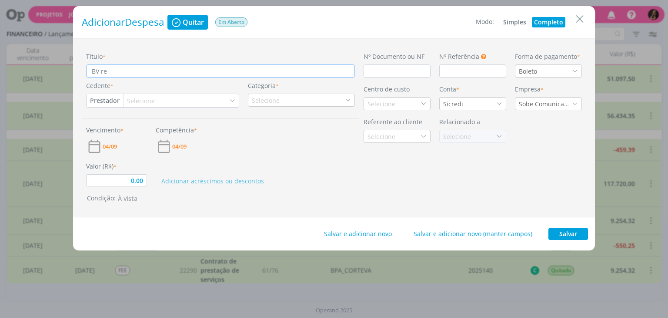
type input "BV ref"
type input "0,00"
type input "BV refe"
type input "0,00"
type input "BV refer"
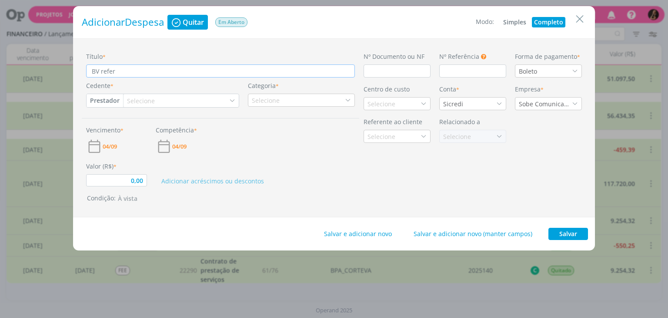
type input "0,00"
type input "BV refere"
type input "0,00"
type input "BV refer"
type input "0,00"
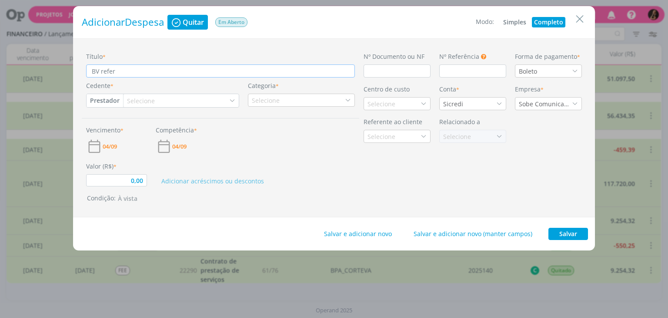
type input "BV refe"
type input "0,00"
type input "BV ref"
type input "0,00"
type input "BV re"
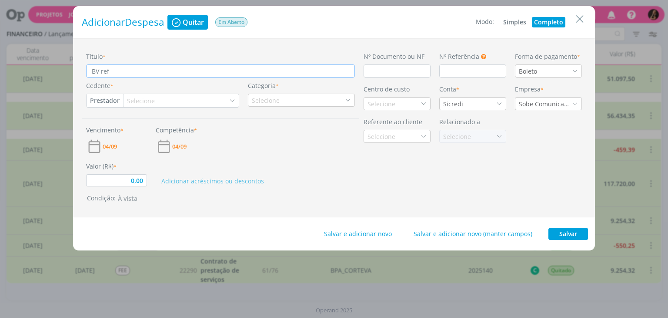
type input "0,00"
type input "BV r"
type input "0,00"
type input "BV"
drag, startPoint x: 313, startPoint y: 68, endPoint x: 79, endPoint y: 70, distance: 234.0
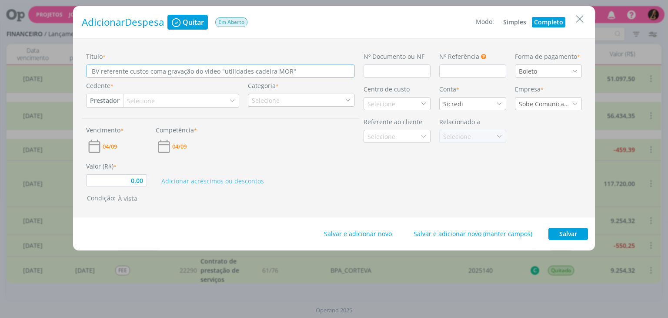
click at [80, 70] on div "Título * BV referente custos coma gravação do vídeo "utilidades cadeira MOR" Ce…" at bounding box center [334, 127] width 522 height 179
click at [579, 18] on icon "Close" at bounding box center [579, 19] width 13 height 13
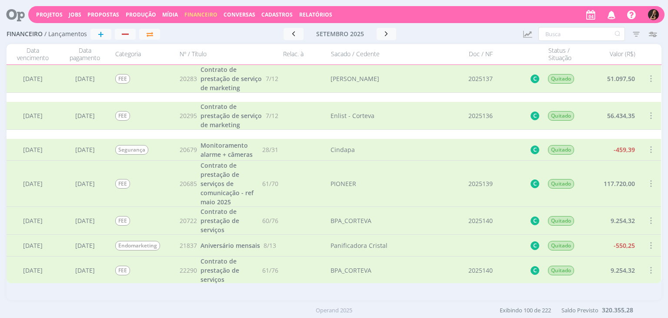
click at [96, 38] on div at bounding box center [334, 159] width 668 height 318
click at [97, 39] on button "+" at bounding box center [100, 34] width 21 height 11
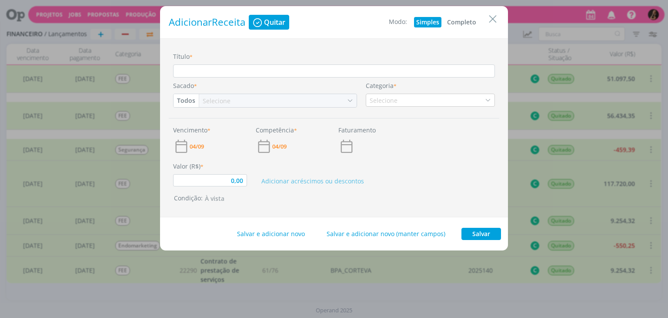
click at [454, 23] on button "Completo" at bounding box center [461, 22] width 33 height 10
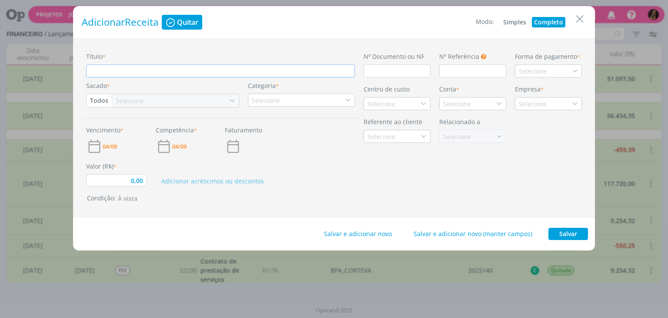
click at [179, 66] on input "Título *" at bounding box center [220, 70] width 269 height 13
paste input "BV referente custos coma gravação do vídeo "utilidades cadeira MOR""
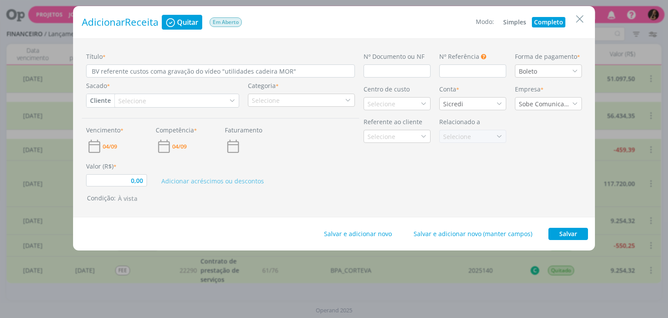
click at [147, 103] on div "Selecione" at bounding box center [177, 100] width 124 height 13
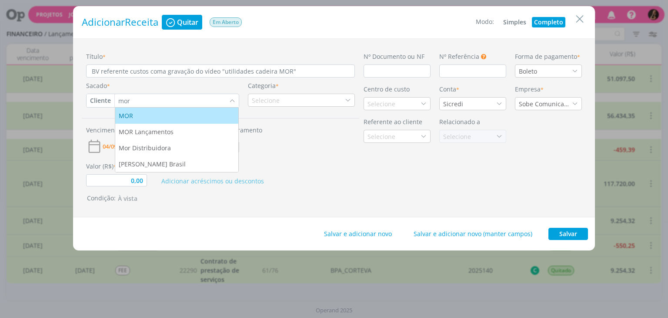
click at [161, 119] on div "MOR" at bounding box center [177, 115] width 116 height 9
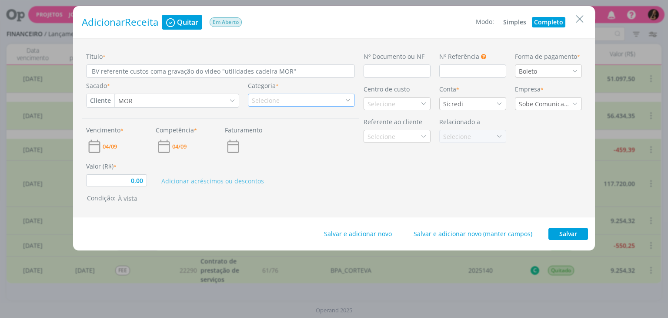
click at [279, 102] on div "Selecione" at bounding box center [267, 100] width 30 height 9
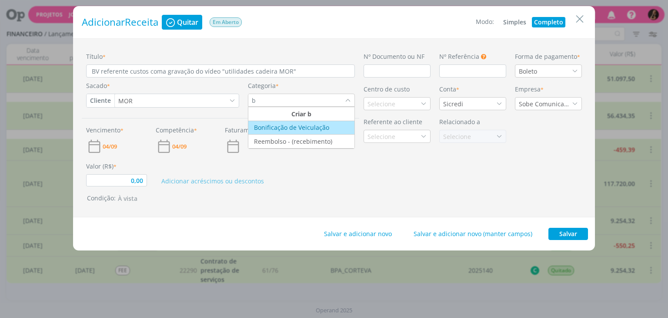
click at [282, 126] on div "Bonificação de Veiculação" at bounding box center [290, 127] width 80 height 9
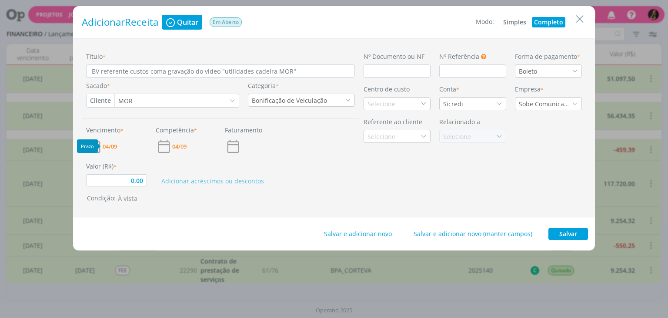
click at [110, 148] on span "04/09" at bounding box center [110, 147] width 14 height 6
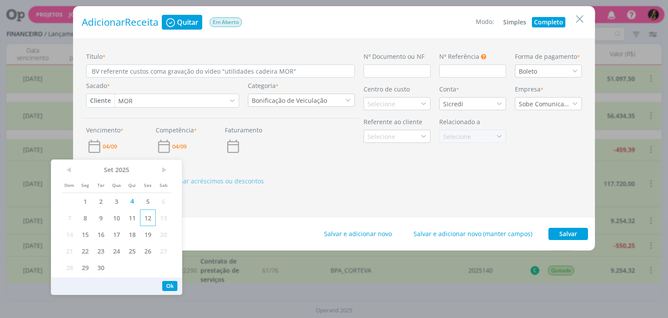
click at [150, 214] on span "12" at bounding box center [148, 217] width 16 height 17
click at [189, 148] on div "04/09" at bounding box center [186, 146] width 61 height 17
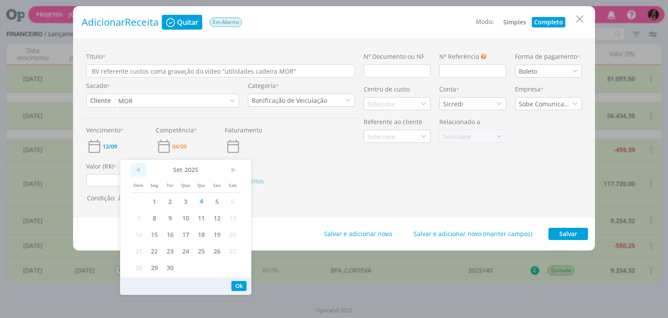
click at [136, 171] on span "<" at bounding box center [139, 169] width 16 height 13
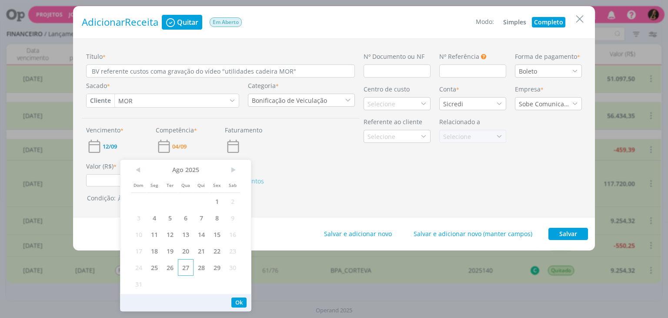
click at [186, 266] on span "27" at bounding box center [186, 267] width 16 height 17
click at [111, 180] on input "0,00" at bounding box center [116, 180] width 61 height 12
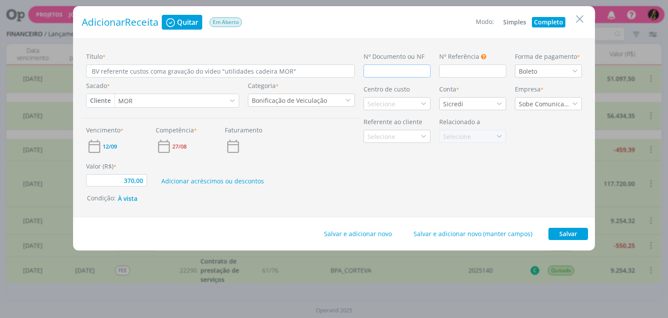
click at [367, 69] on input "dialog" at bounding box center [397, 70] width 67 height 13
click at [570, 62] on div "Forma de pagamento * Boleto" at bounding box center [549, 65] width 76 height 26
click at [569, 67] on div "Boleto" at bounding box center [548, 70] width 67 height 13
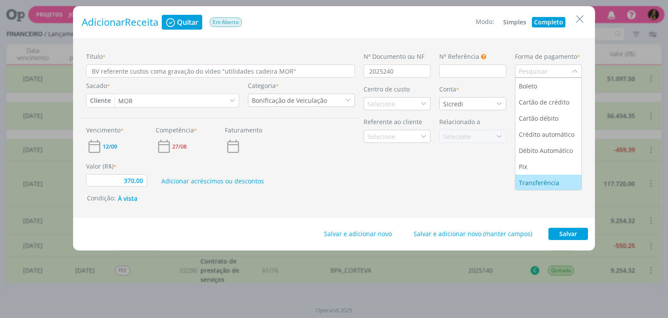
click at [536, 176] on li "Transferência" at bounding box center [548, 182] width 66 height 16
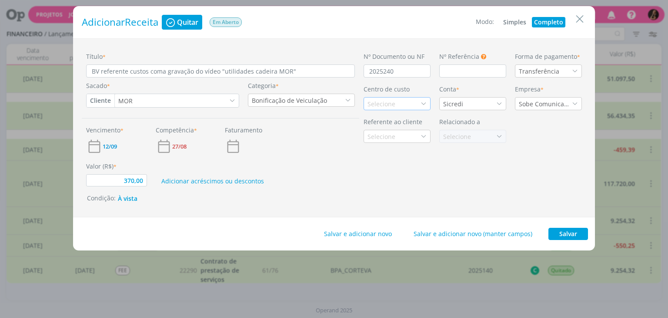
click at [411, 103] on div "Selecione" at bounding box center [397, 103] width 67 height 13
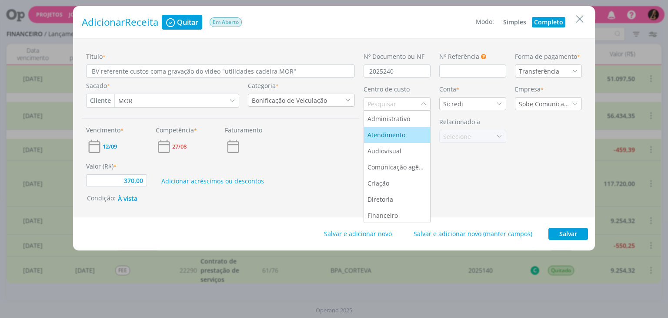
click at [396, 130] on div "Atendimento" at bounding box center [388, 134] width 40 height 9
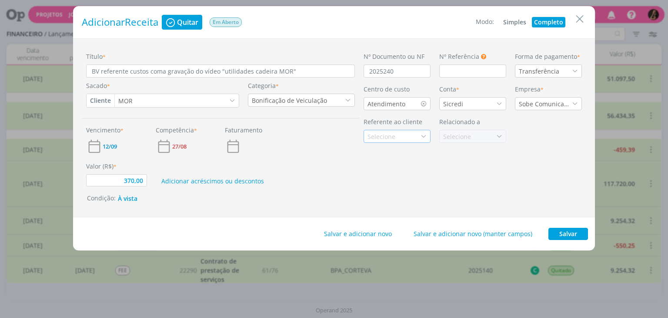
click at [395, 133] on div "Selecione" at bounding box center [383, 136] width 30 height 9
click at [395, 151] on div "MOR" at bounding box center [397, 151] width 59 height 9
click at [568, 234] on button "Salvar" at bounding box center [569, 234] width 40 height 12
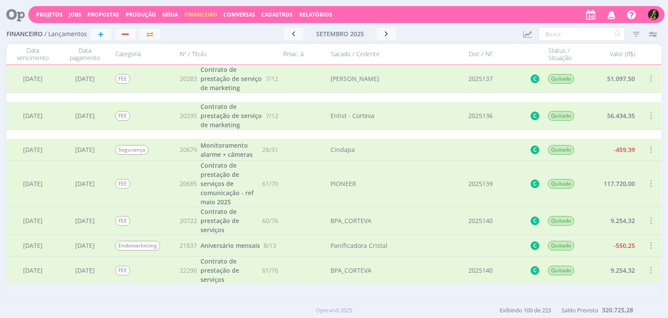
click at [102, 15] on span "Propostas" at bounding box center [103, 14] width 32 height 7
click at [98, 30] on link "Propostas Comerciais" at bounding box center [105, 29] width 73 height 13
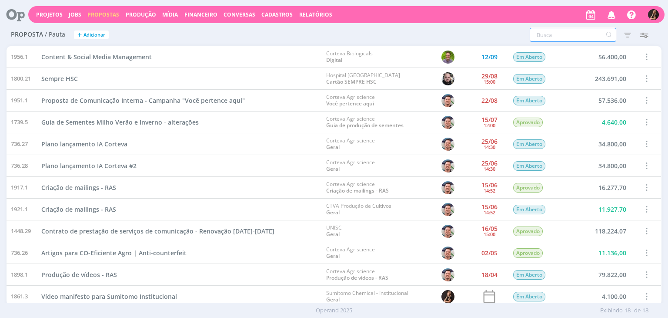
click at [550, 33] on input "text" at bounding box center [573, 35] width 87 height 14
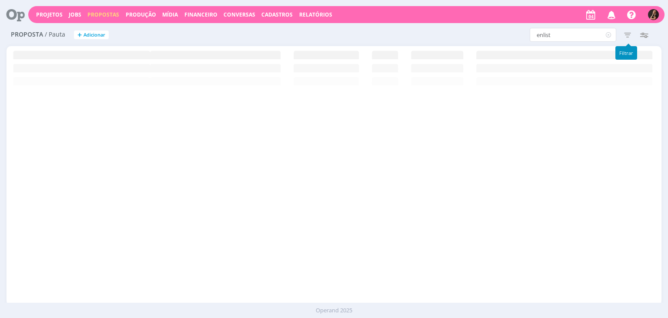
click at [629, 32] on icon "button" at bounding box center [628, 35] width 16 height 16
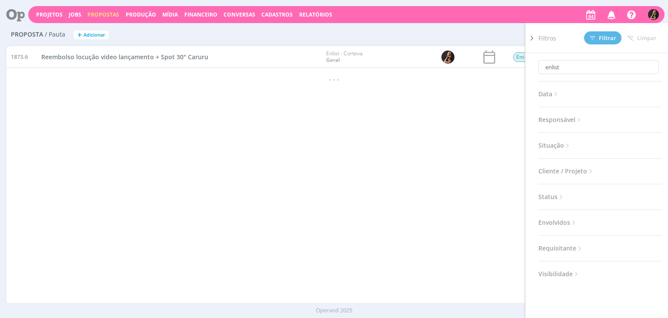
click at [557, 115] on span "Responsável" at bounding box center [561, 119] width 44 height 11
click at [547, 168] on span "Situação" at bounding box center [555, 166] width 33 height 11
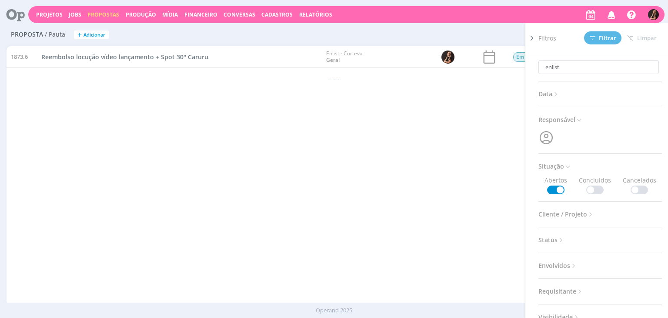
click at [592, 190] on span at bounding box center [594, 189] width 17 height 9
click at [606, 39] on span "Filtrar" at bounding box center [603, 38] width 27 height 6
click at [430, 32] on div "enlist Filtros Filtrar Limpar enlist Data Personalizado a Responsável Situação …" at bounding box center [443, 35] width 437 height 14
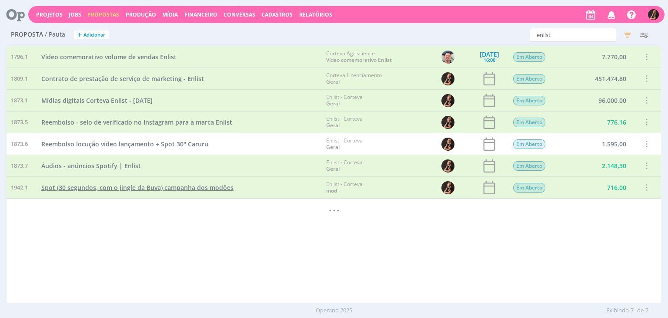
click at [221, 187] on span "Spot (30 segundos, com o jingle da Buva) campanha dos modões" at bounding box center [137, 187] width 192 height 8
click at [222, 187] on span "Spot (30 segundos, com o jingle da Buva) campanha dos modões" at bounding box center [137, 187] width 192 height 8
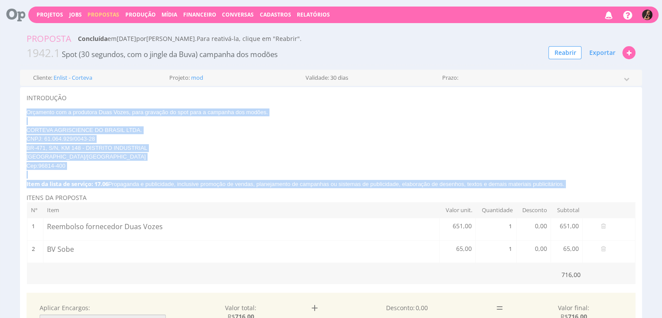
drag, startPoint x: 569, startPoint y: 184, endPoint x: 22, endPoint y: 116, distance: 551.5
copy span "Orçamento com a produtora Duas Vozes, para gravação do spot para a campanha dos…"
click at [201, 16] on span "Financeiro" at bounding box center [199, 14] width 33 height 7
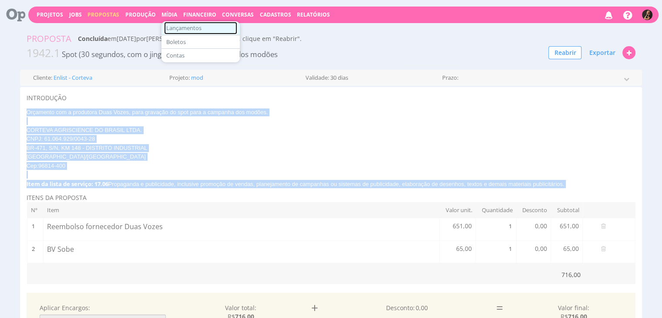
click at [180, 30] on link "Lançamentos" at bounding box center [200, 28] width 73 height 13
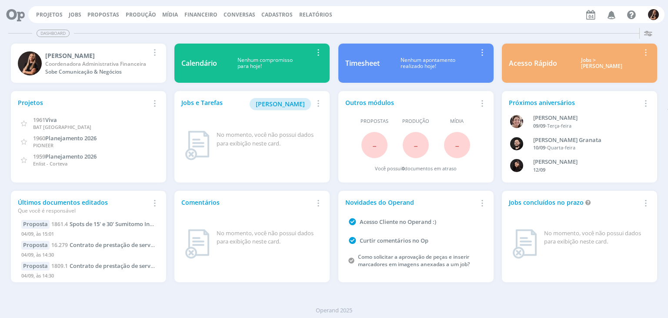
click at [107, 9] on div "Projetos Jobs Propostas Produção [GEOGRAPHIC_DATA] Financeiro Conversas Cadastr…" at bounding box center [346, 14] width 636 height 17
click at [106, 13] on span "Propostas" at bounding box center [103, 14] width 32 height 7
click at [102, 28] on link "Propostas Comerciais" at bounding box center [105, 29] width 73 height 13
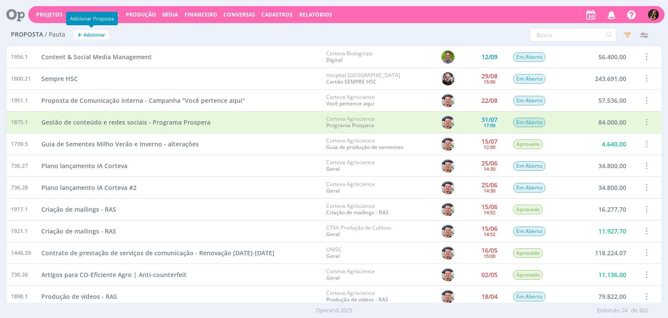
click at [87, 35] on span "Adicionar" at bounding box center [95, 35] width 22 height 6
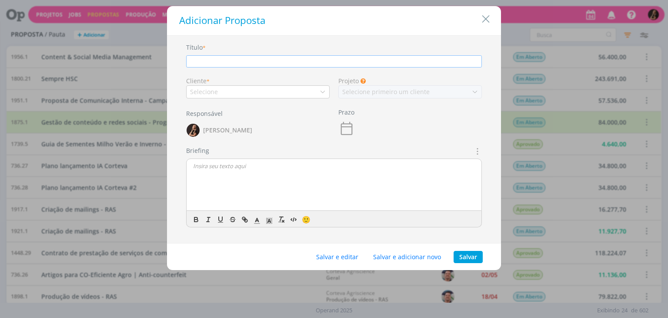
paste input "Spot Amargoso"
type input "Spot Amargoso"
click at [262, 89] on div "Selecione" at bounding box center [258, 91] width 144 height 13
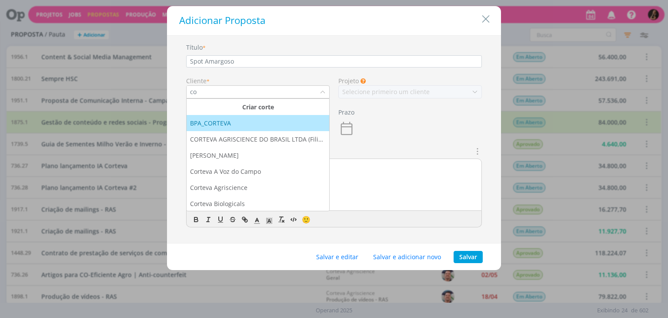
type input "c"
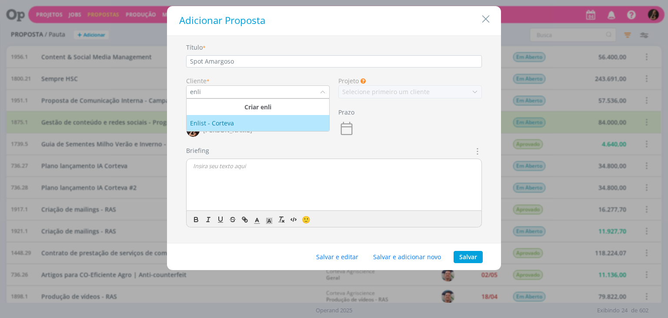
type input "enli"
click at [260, 124] on div "Enlist - Corteva" at bounding box center [258, 122] width 136 height 9
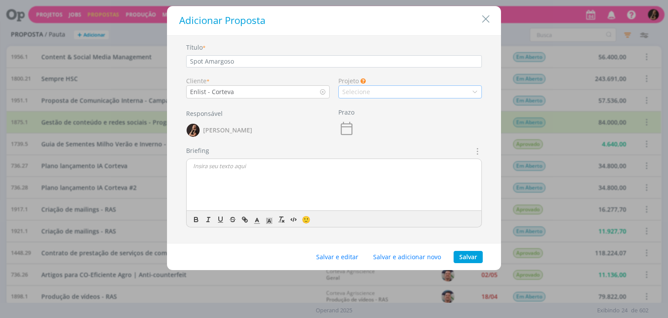
click at [345, 93] on div "Selecione" at bounding box center [357, 91] width 30 height 9
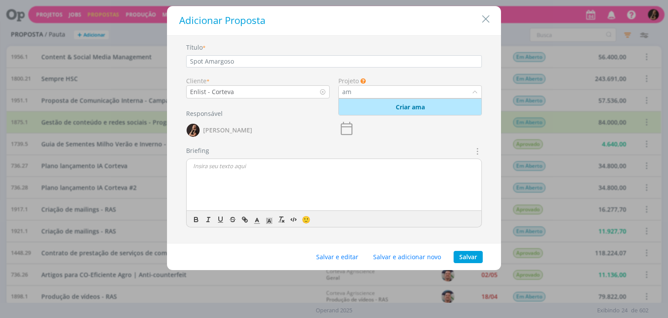
type input "a"
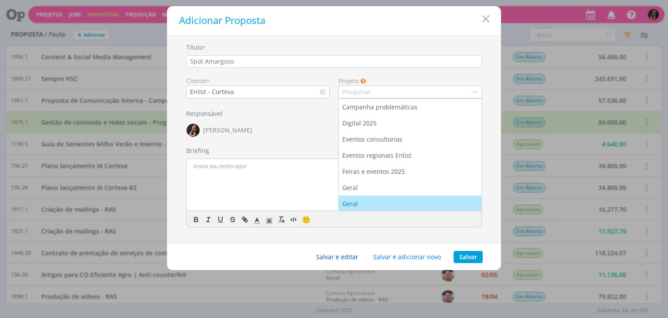
click at [349, 254] on button "Salvar e editar" at bounding box center [338, 257] width 54 height 12
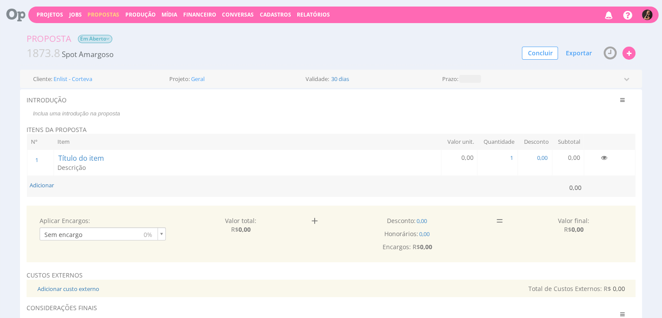
click at [86, 116] on p at bounding box center [328, 114] width 601 height 8
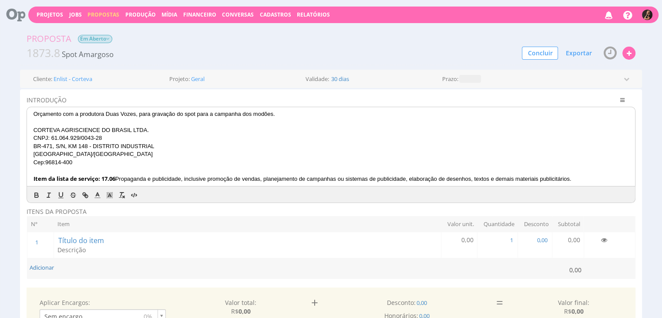
click at [280, 118] on p at bounding box center [330, 122] width 595 height 8
drag, startPoint x: 284, startPoint y: 113, endPoint x: 197, endPoint y: 115, distance: 86.6
click at [197, 115] on p "Orçamento com a produtora Duas Vozes, para gravação do spot para a campanha dos…" at bounding box center [330, 114] width 595 height 8
drag, startPoint x: 79, startPoint y: 235, endPoint x: 160, endPoint y: 86, distance: 170.1
click at [79, 235] on span "Título do item" at bounding box center [80, 240] width 47 height 10
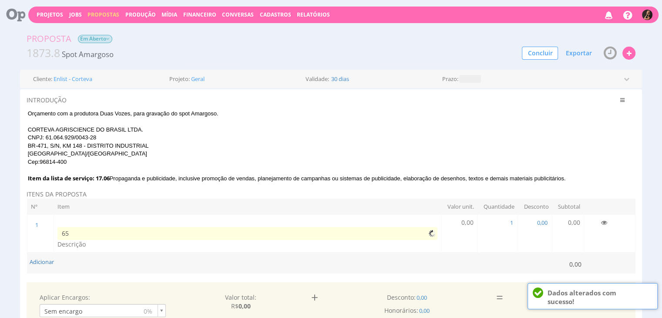
type input "6"
type input "Reembolso"
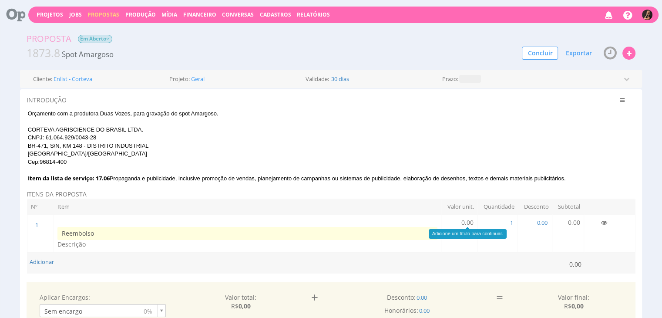
click at [468, 218] on span "0,00" at bounding box center [467, 222] width 12 height 8
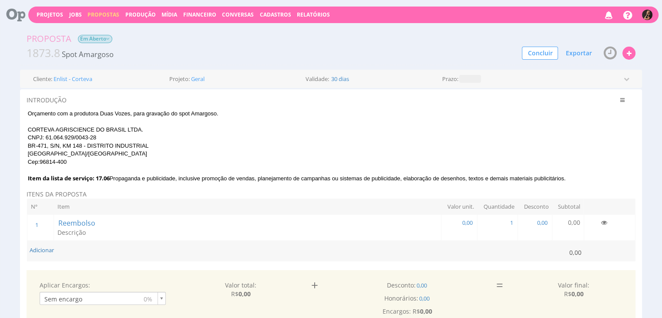
click at [478, 221] on td "1 1" at bounding box center [497, 227] width 40 height 26
click at [466, 223] on span "0,00" at bounding box center [467, 222] width 12 height 8
type input "651,00"
drag, startPoint x: 43, startPoint y: 248, endPoint x: 51, endPoint y: 247, distance: 8.7
click at [43, 248] on button "Adicionar" at bounding box center [42, 250] width 24 height 8
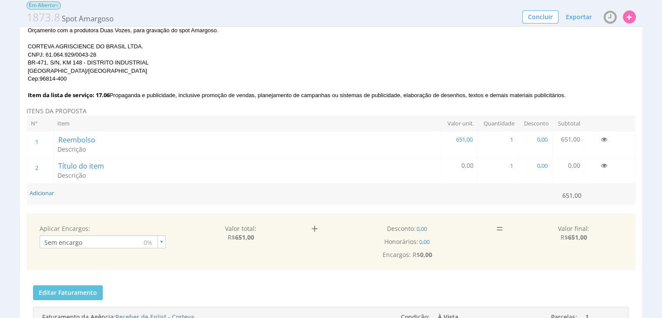
scroll to position [87, 0]
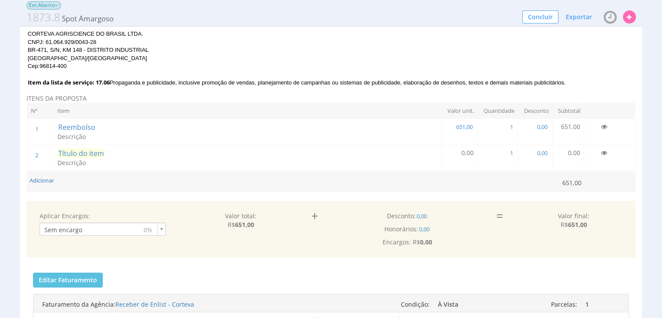
click at [87, 149] on span "Título do item" at bounding box center [80, 153] width 47 height 10
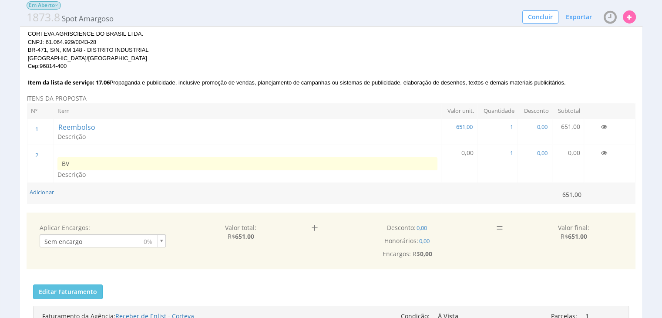
type input "BV"
click at [459, 157] on td "0,00" at bounding box center [459, 163] width 36 height 38
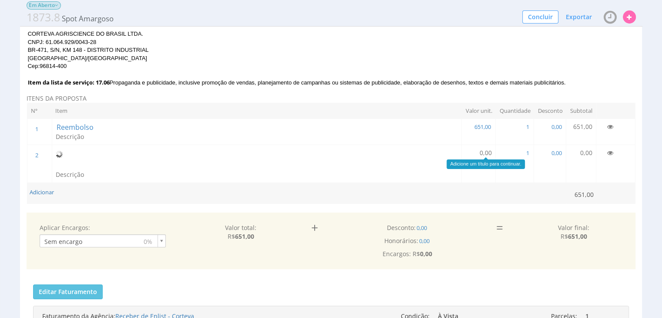
click at [483, 151] on span "0,00" at bounding box center [485, 152] width 12 height 8
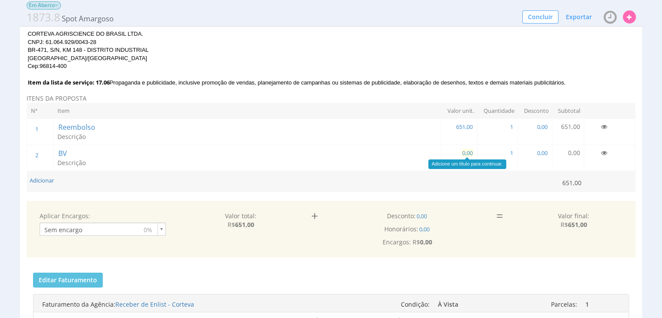
click at [469, 149] on span "0,00" at bounding box center [467, 153] width 12 height 8
type input "65,00"
click at [283, 178] on td "Adicionar" at bounding box center [291, 181] width 528 height 21
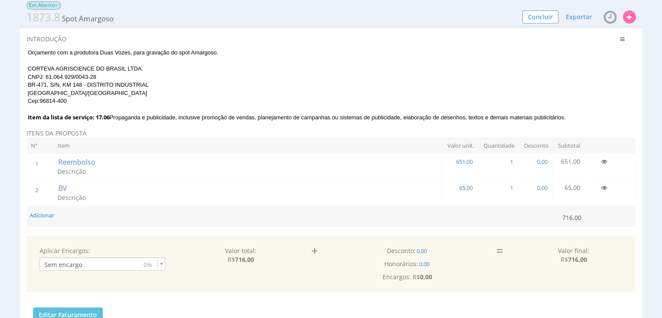
scroll to position [0, 0]
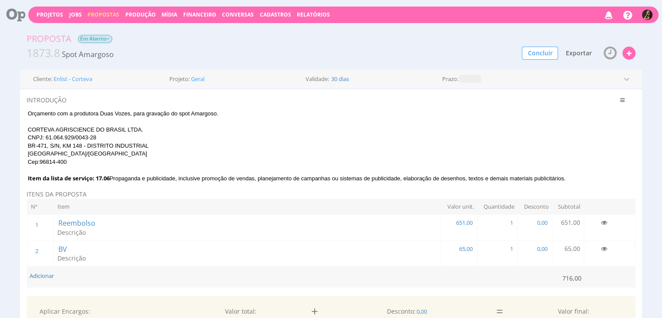
click at [577, 52] on span "Exportar" at bounding box center [578, 53] width 26 height 8
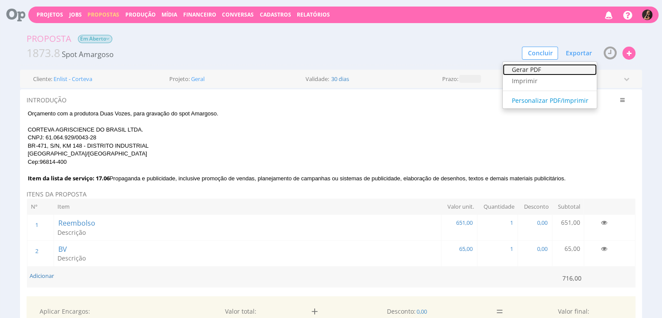
click at [553, 69] on link "Gerar PDF" at bounding box center [549, 69] width 94 height 11
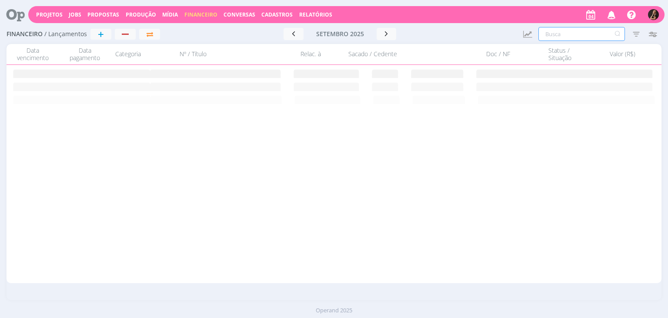
click at [550, 34] on input "text" at bounding box center [582, 34] width 87 height 14
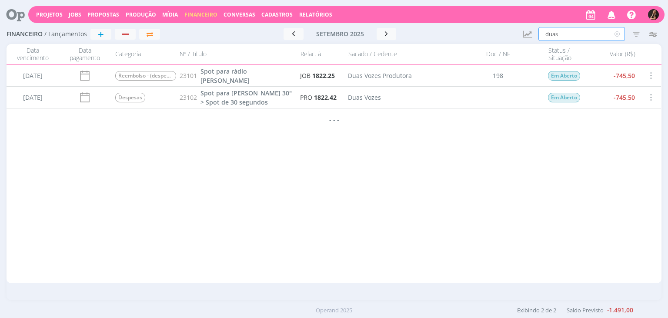
type input "duas"
click at [120, 36] on div "button" at bounding box center [125, 34] width 11 height 6
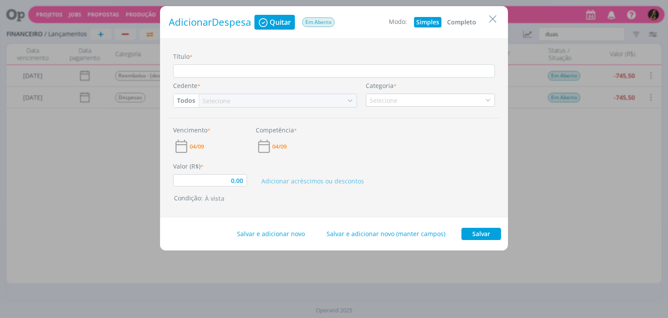
click at [465, 22] on button "Completo" at bounding box center [461, 22] width 33 height 10
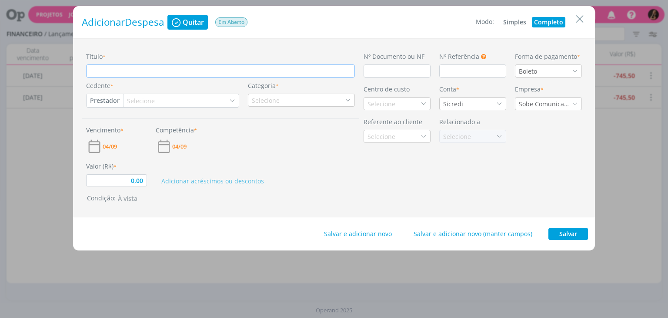
type input "0,00"
click at [276, 65] on input "Título *" at bounding box center [220, 70] width 269 height 13
type input "S"
type input "0,00"
type input "Sp"
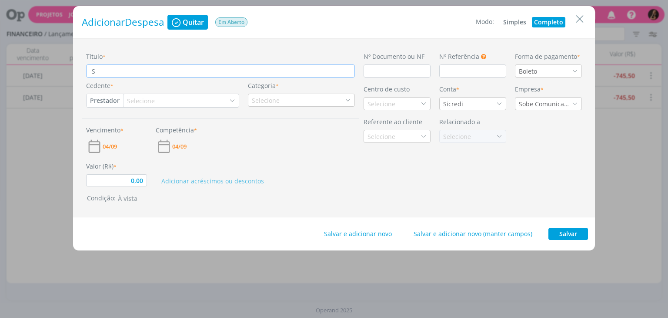
type input "0,00"
type input "Spo"
type input "0,00"
type input "Spot"
type input "0,00"
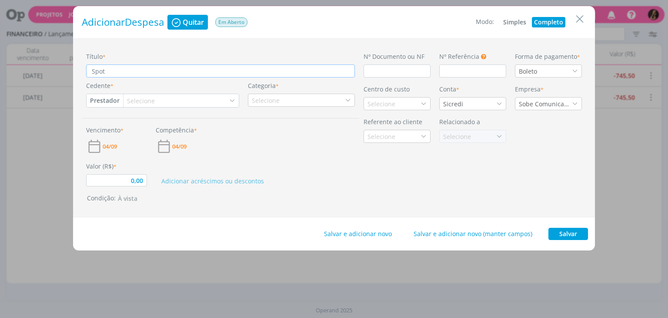
type input "Spot"
type input "0,00"
type input "Spot A"
type input "0,00"
type input "Spot Am"
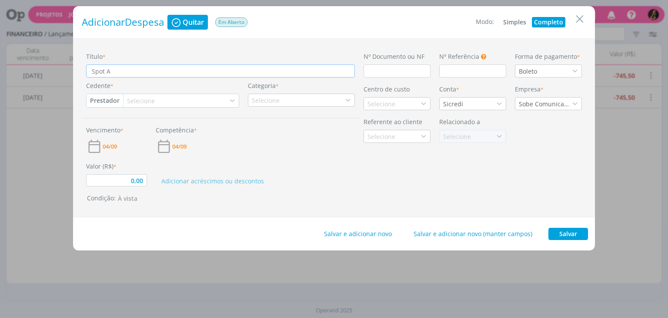
type input "0,00"
type input "Spot Ama"
type input "0,00"
type input "Spot Amar"
type input "0,00"
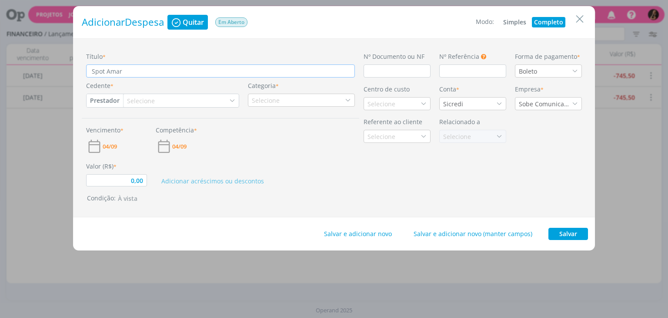
type input "Spot Amarg"
type input "0,00"
type input "Spot Amargo"
type input "0,00"
type input "Spot Amargos"
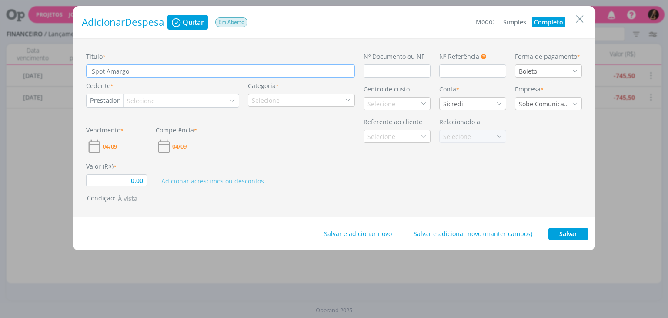
type input "0,00"
type input "Spot Amargoso"
type input "0,00"
type input "Spot Amargoso"
click at [166, 98] on div "Selecione" at bounding box center [181, 100] width 115 height 13
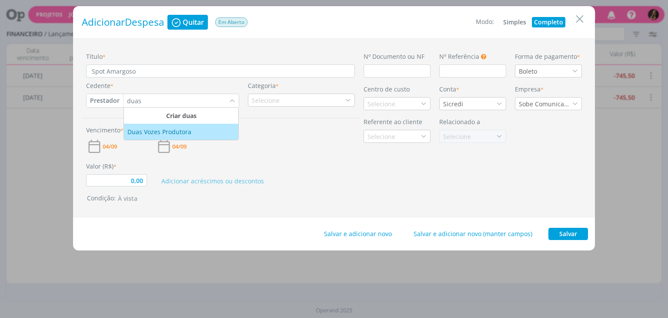
type input "duas"
click at [164, 129] on div "Duas Vozes Produtora" at bounding box center [160, 131] width 66 height 9
type input "0,00"
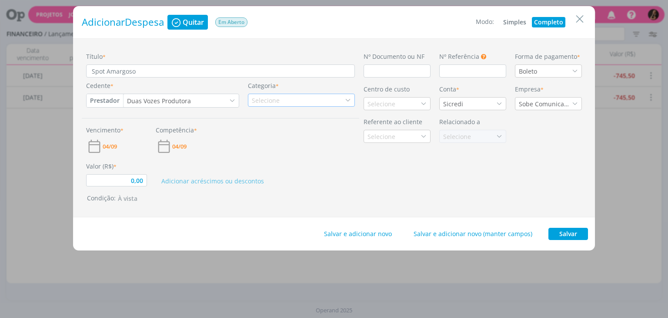
click at [254, 101] on div "Selecione" at bounding box center [267, 100] width 30 height 9
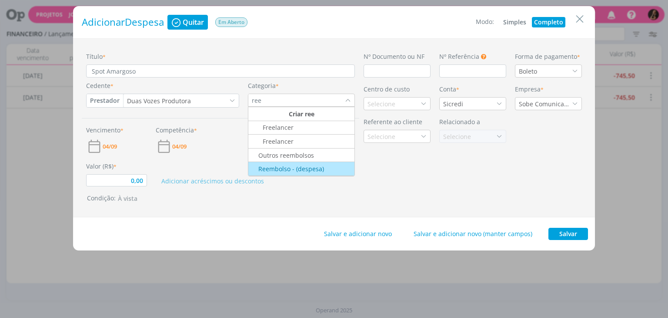
type input "ree"
click at [302, 164] on div "Reembolso - (despesa)" at bounding box center [287, 168] width 74 height 9
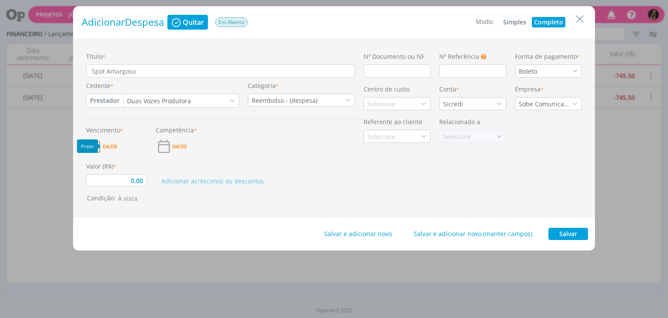
click at [112, 146] on span "04/09" at bounding box center [110, 147] width 14 height 6
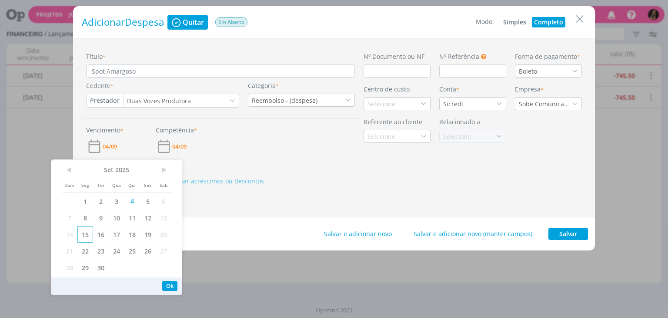
click at [87, 235] on span "15" at bounding box center [85, 234] width 16 height 17
click at [181, 146] on span "04/09" at bounding box center [179, 147] width 14 height 6
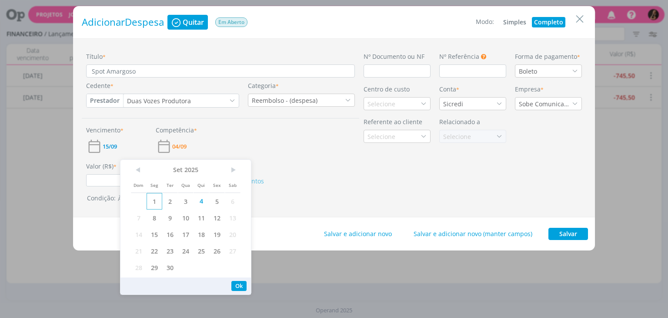
click at [154, 201] on span "1" at bounding box center [155, 201] width 16 height 17
drag, startPoint x: 102, startPoint y: 181, endPoint x: 116, endPoint y: 180, distance: 13.9
click at [102, 181] on input "0,00" at bounding box center [116, 180] width 61 height 12
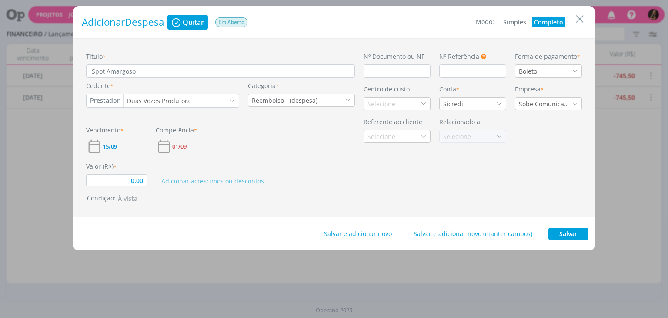
click at [151, 178] on div "Valor (R$) * 0,00" at bounding box center [117, 173] width 70 height 25
click at [144, 181] on input "0,00" at bounding box center [116, 180] width 61 height 12
click at [381, 70] on input "dialog" at bounding box center [397, 70] width 67 height 13
type input "651,00"
type input "2"
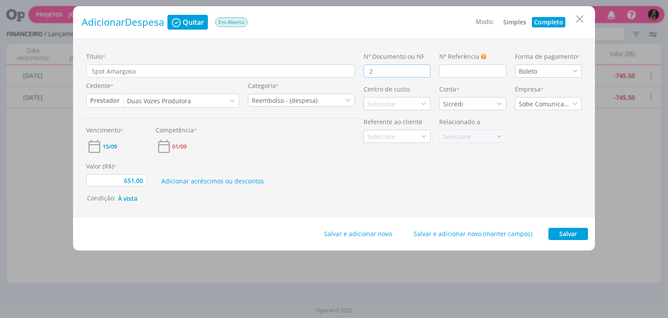
type input "651,00"
type input "20"
type input "651,00"
type input "200"
click at [424, 103] on icon "dialog" at bounding box center [424, 103] width 6 height 6
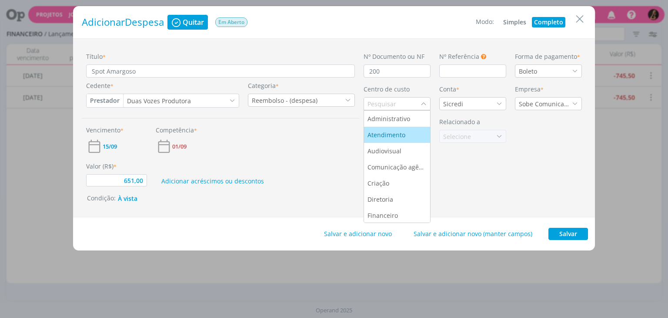
click at [389, 130] on div "Atendimento" at bounding box center [388, 134] width 40 height 9
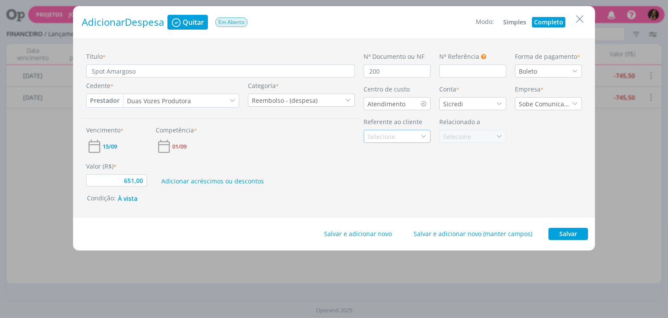
click at [390, 136] on div "Selecione" at bounding box center [383, 136] width 30 height 9
type input "651,00"
type input "enl"
drag, startPoint x: 376, startPoint y: 157, endPoint x: 379, endPoint y: 154, distance: 4.6
click at [376, 156] on li "Enlist - Corteva" at bounding box center [397, 151] width 66 height 16
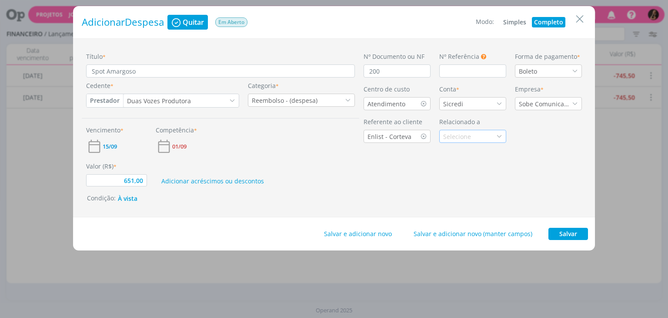
click at [458, 134] on div "Selecione" at bounding box center [458, 136] width 30 height 9
type input "651,00"
type input "ama"
click at [475, 149] on span "1873.8" at bounding box center [466, 151] width 19 height 8
click at [562, 236] on button "Salvar" at bounding box center [569, 234] width 40 height 12
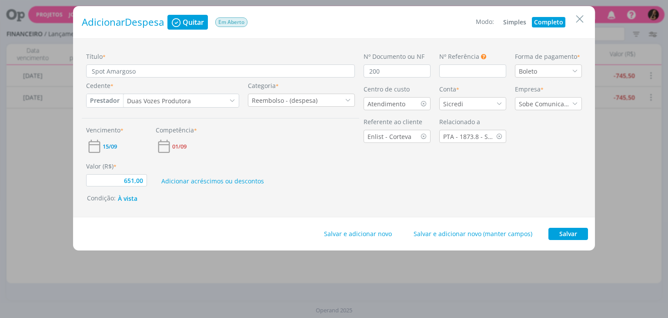
type input "651,00"
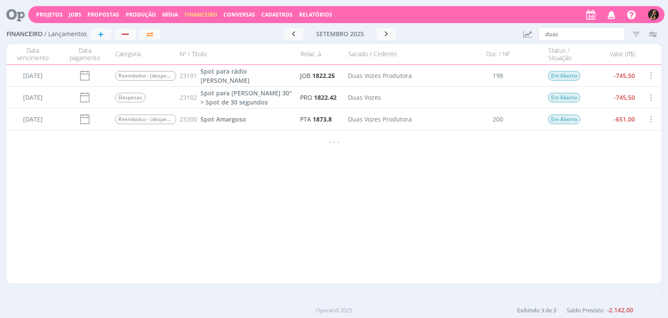
click at [273, 14] on span "Cadastros" at bounding box center [276, 14] width 31 height 7
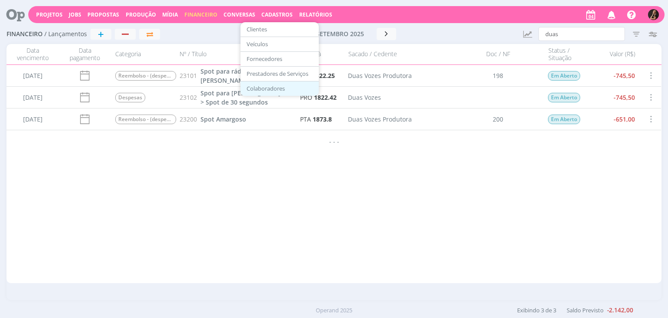
click at [262, 87] on link "Colaboradores" at bounding box center [279, 88] width 73 height 13
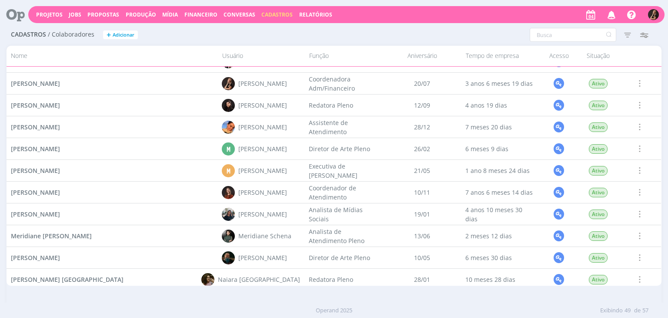
scroll to position [712, 0]
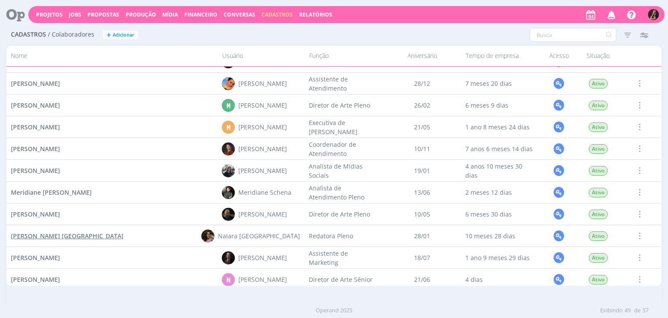
click at [52, 239] on span "[PERSON_NAME] [GEOGRAPHIC_DATA]" at bounding box center [67, 235] width 113 height 8
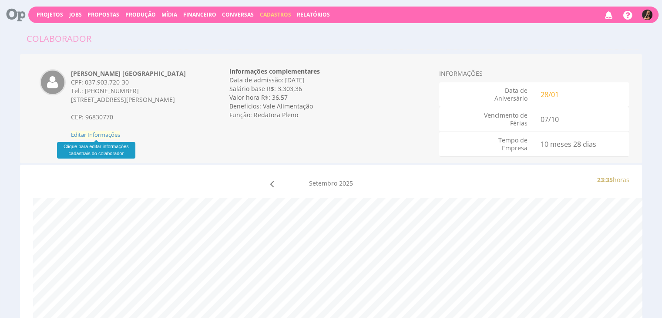
click at [111, 134] on span "Editar Informações" at bounding box center [95, 134] width 49 height 8
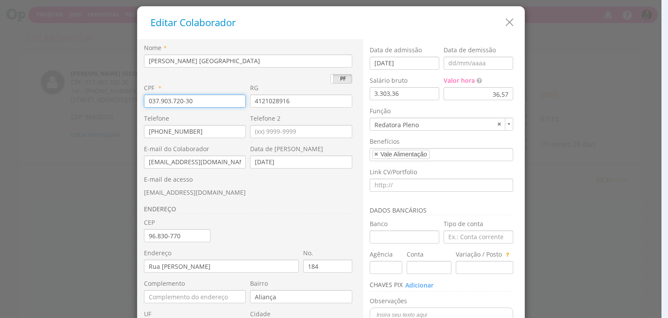
drag, startPoint x: 196, startPoint y: 103, endPoint x: 103, endPoint y: 101, distance: 93.1
click at [103, 101] on div "Editar Colaborador Nome * [PERSON_NAME] [GEOGRAPHIC_DATA] PJ PF * 037.903.720-3…" at bounding box center [334, 159] width 668 height 318
click at [506, 26] on icon "button" at bounding box center [509, 22] width 13 height 13
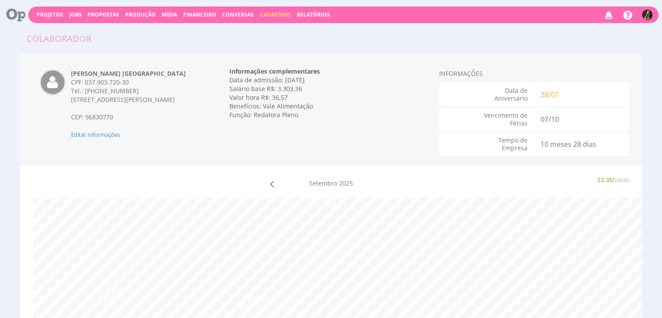
click at [187, 16] on span "Financeiro" at bounding box center [199, 14] width 33 height 7
click at [181, 30] on link "Lançamentos" at bounding box center [200, 28] width 73 height 13
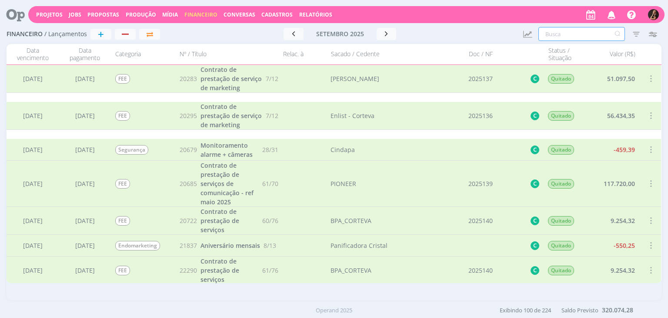
click at [569, 34] on input "text" at bounding box center [582, 34] width 87 height 14
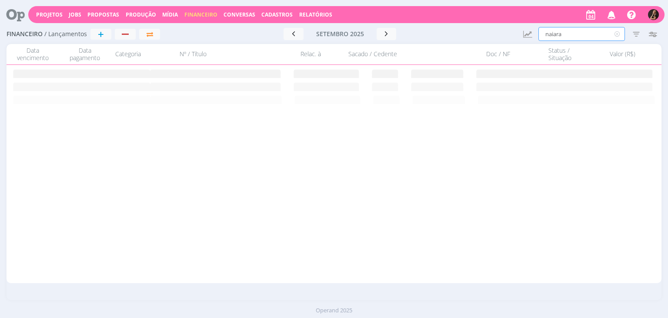
type input "naiara"
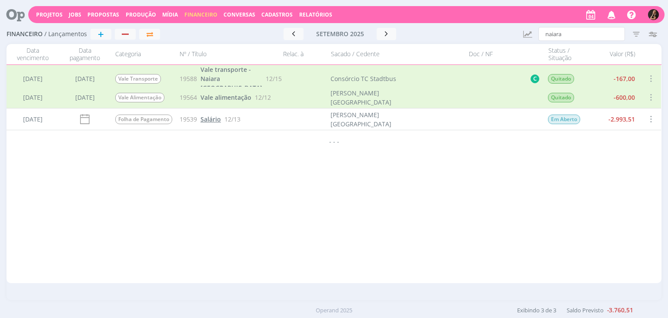
click at [207, 118] on span "Salário" at bounding box center [211, 119] width 20 height 8
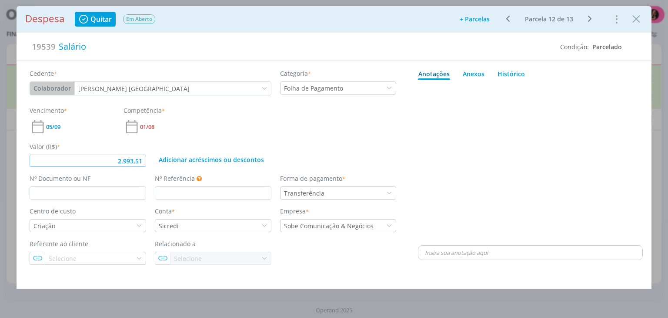
click at [144, 160] on input "2.993,51" at bounding box center [88, 160] width 117 height 12
type input "2.026,81"
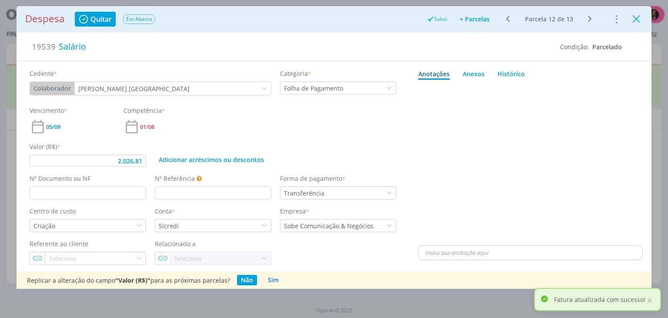
click at [635, 20] on icon "Close" at bounding box center [636, 19] width 13 height 13
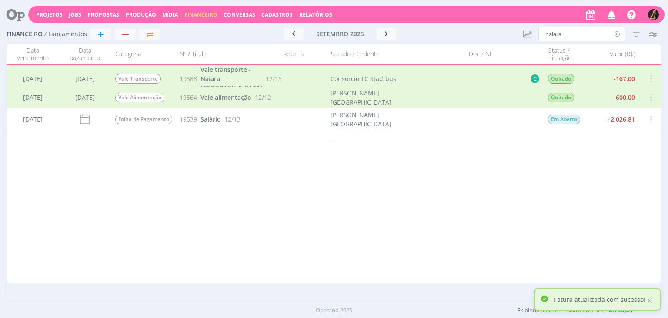
click at [618, 34] on icon at bounding box center [617, 34] width 11 height 14
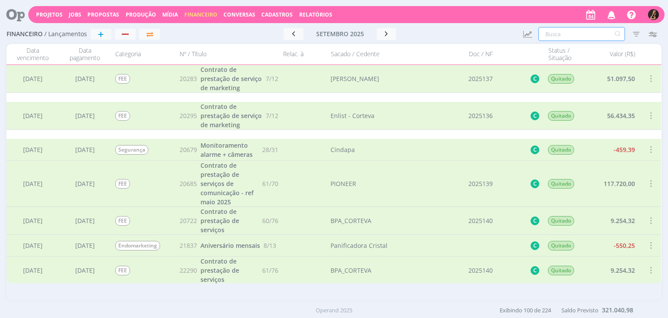
click at [565, 30] on input "text" at bounding box center [582, 34] width 87 height 14
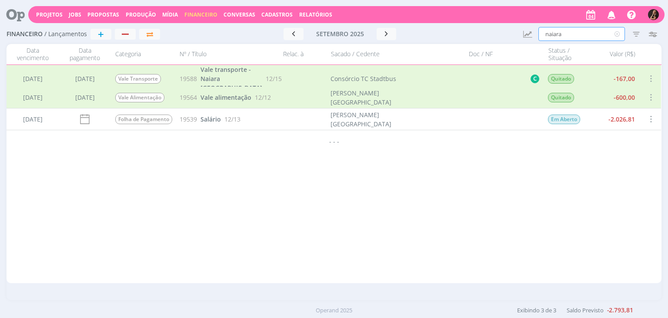
type input "naiara"
click at [651, 99] on span at bounding box center [651, 97] width 10 height 12
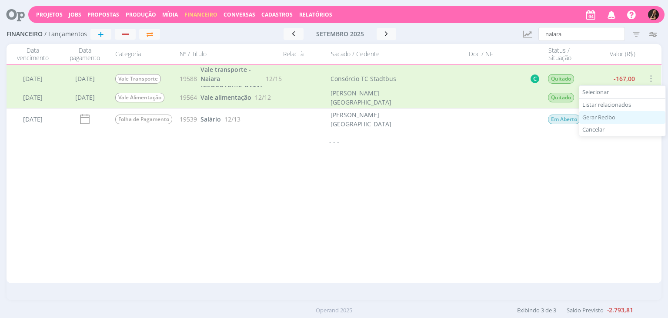
click at [628, 115] on div "Gerar Recibo" at bounding box center [622, 117] width 86 height 13
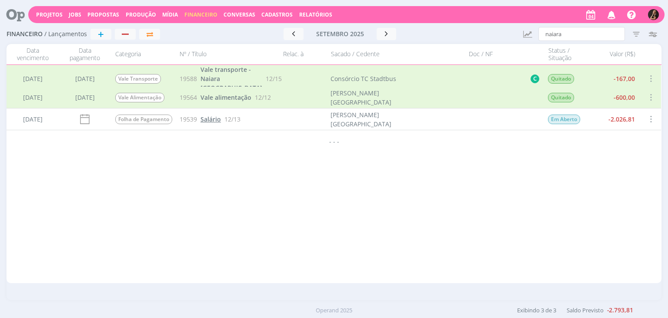
click at [214, 120] on span "Salário" at bounding box center [211, 119] width 20 height 8
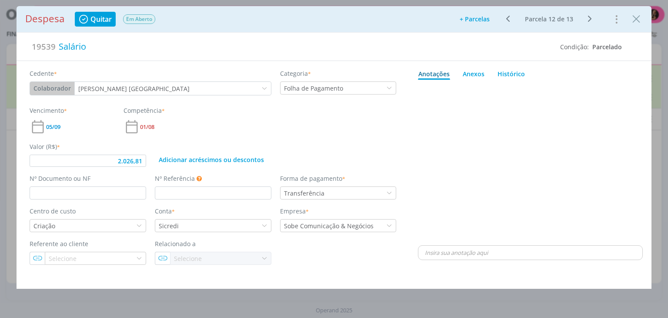
click at [590, 18] on icon "dialog" at bounding box center [590, 18] width 11 height 10
type input "2.993,51"
click at [590, 18] on div "Ir para: 1 Ir Parcela 13 de 13" at bounding box center [549, 19] width 100 height 13
click at [470, 17] on button "+ Parcelas" at bounding box center [474, 19] width 41 height 12
click at [473, 47] on input "1" at bounding box center [460, 52] width 47 height 13
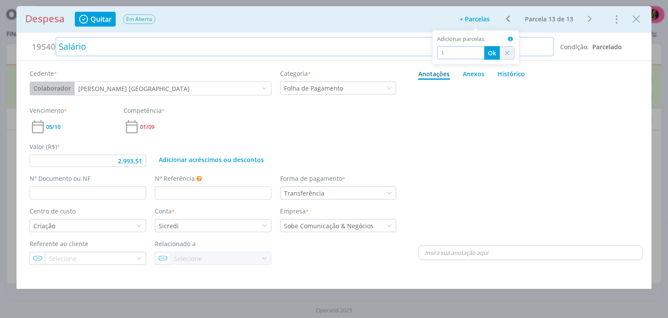
click at [431, 53] on body "Projetos Jobs Propostas Produção [GEOGRAPHIC_DATA] Financeiro Conversas Cadastr…" at bounding box center [334, 159] width 668 height 318
click at [484, 18] on button "+ Parcelas" at bounding box center [474, 19] width 41 height 12
click at [460, 47] on input "1" at bounding box center [460, 52] width 47 height 13
type input "2"
click at [493, 53] on button "Ok" at bounding box center [492, 52] width 16 height 13
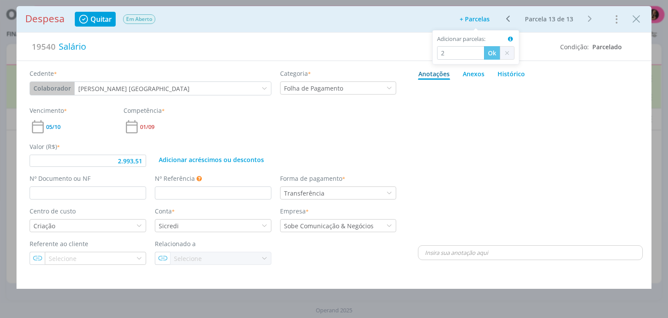
type input "2.993,51"
type input "1"
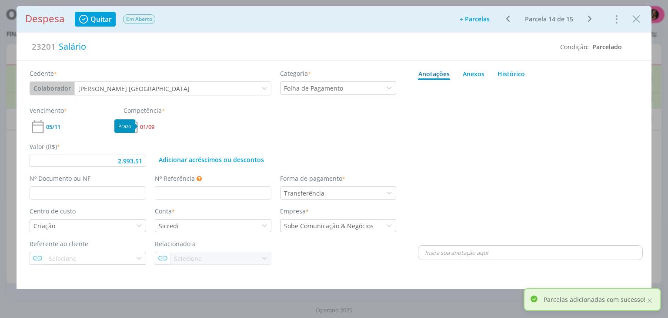
click at [147, 126] on span "01/09" at bounding box center [147, 127] width 14 height 6
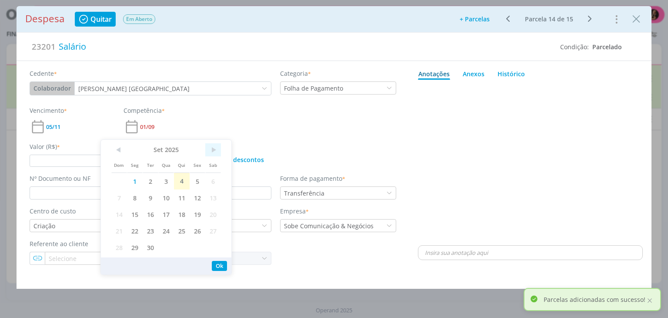
click at [211, 151] on span ">" at bounding box center [213, 149] width 16 height 13
click at [168, 180] on span "1" at bounding box center [166, 181] width 16 height 17
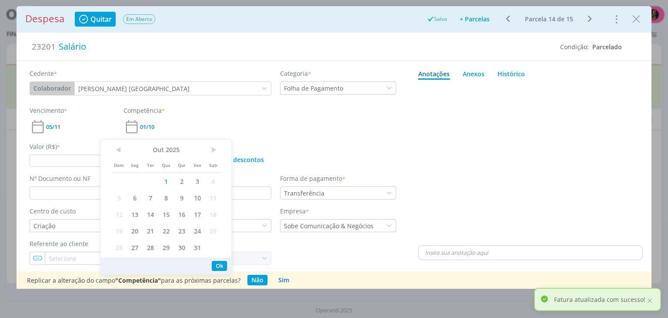
click at [588, 18] on icon "dialog" at bounding box center [590, 18] width 11 height 10
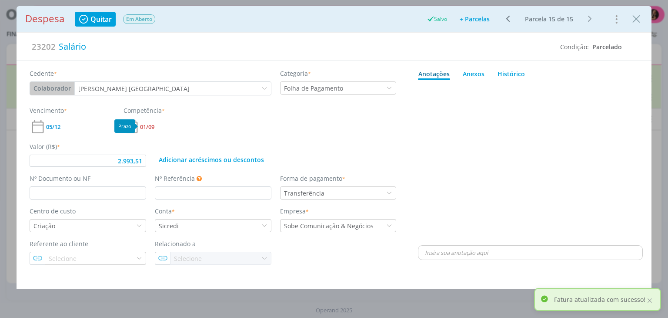
click at [152, 126] on span "01/09" at bounding box center [147, 127] width 14 height 6
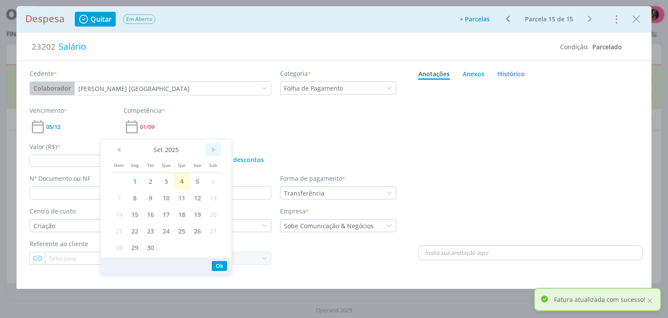
click at [217, 154] on span ">" at bounding box center [213, 149] width 16 height 13
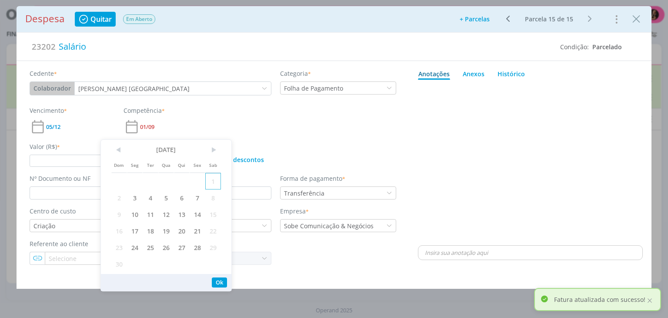
click at [215, 181] on span "1" at bounding box center [213, 181] width 16 height 17
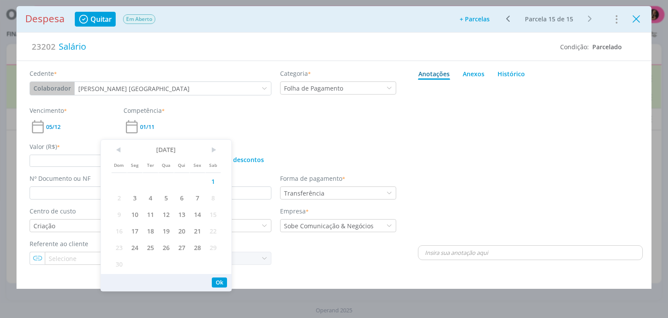
type input "2.993,51"
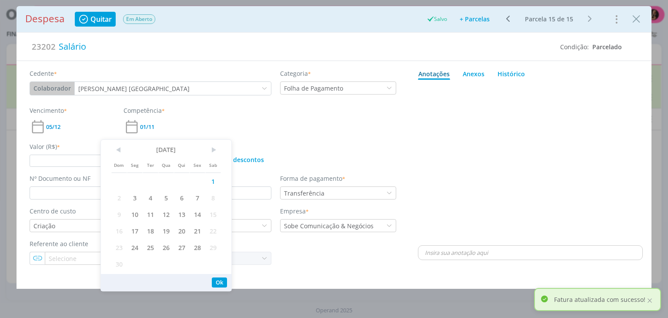
drag, startPoint x: 632, startPoint y: 18, endPoint x: 623, endPoint y: 20, distance: 9.3
click at [633, 18] on icon "Close" at bounding box center [636, 19] width 13 height 13
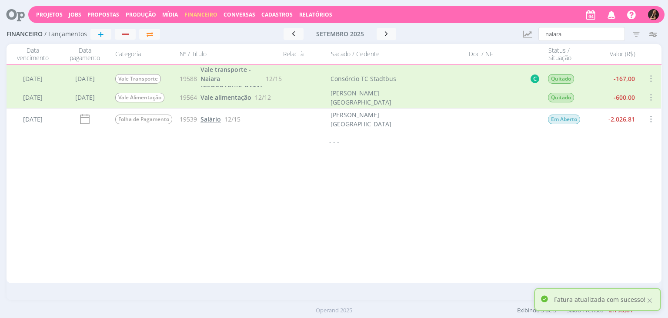
click at [216, 122] on span "Salário" at bounding box center [211, 119] width 20 height 8
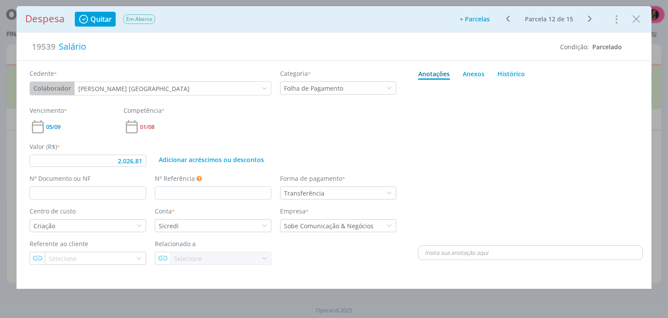
click at [592, 18] on icon "dialog" at bounding box center [590, 18] width 11 height 10
type input "2.993,51"
click at [639, 16] on icon "Close" at bounding box center [636, 19] width 13 height 13
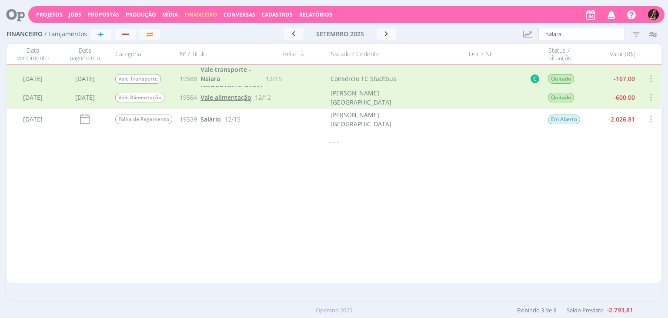
click at [232, 100] on span "Vale alimentação" at bounding box center [226, 97] width 51 height 8
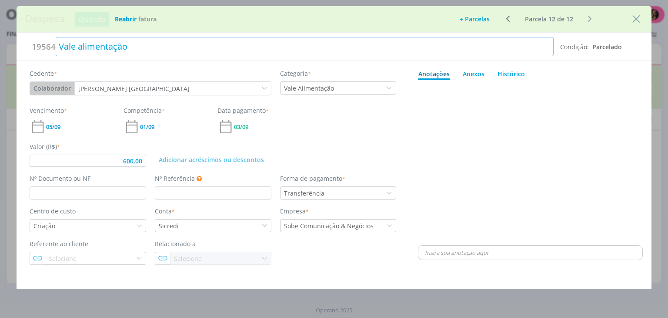
type input "600,00"
click at [480, 22] on button "+ Parcelas" at bounding box center [474, 19] width 41 height 12
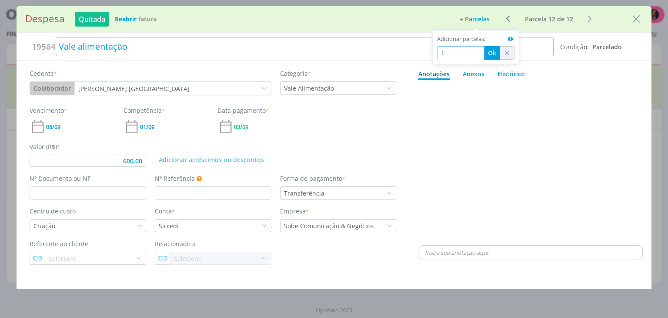
drag, startPoint x: 461, startPoint y: 48, endPoint x: 418, endPoint y: 51, distance: 42.7
click at [424, 51] on body "Projetos Jobs Propostas Produção Mídia Financeiro Conversas Cadastros Relatório…" at bounding box center [334, 159] width 668 height 318
click at [482, 10] on div "Despesa Quitada Reabrir Fatura + Parcelas Ir para: 1 Ir Parcela 12 de 12 Cancel…" at bounding box center [334, 19] width 635 height 26
click at [479, 13] on button "+ Parcelas" at bounding box center [474, 19] width 41 height 12
click at [456, 46] on div "Adicionar parcelas: As parcelas serão geradas com base nas informações da últim…" at bounding box center [475, 40] width 77 height 11
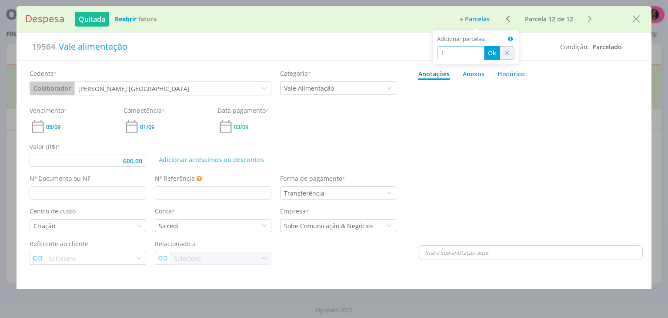
click at [455, 50] on input "1" at bounding box center [460, 52] width 47 height 13
type input "3"
click at [489, 49] on button "Ok" at bounding box center [492, 52] width 16 height 13
type input "600,00"
type input "1"
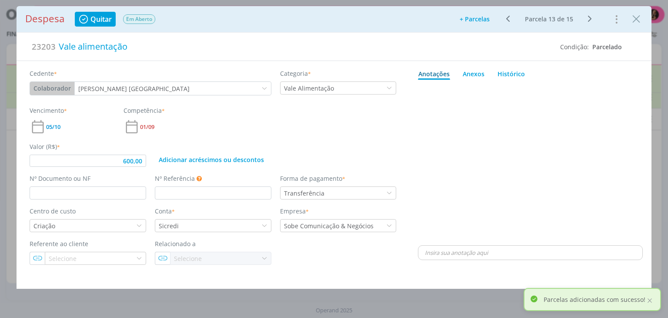
click at [510, 16] on icon "dialog" at bounding box center [508, 18] width 11 height 10
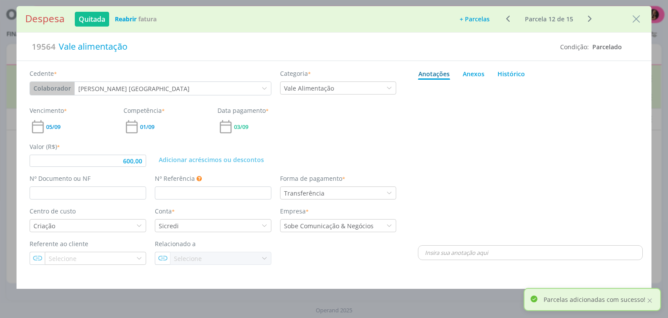
click at [591, 17] on icon "dialog" at bounding box center [590, 18] width 11 height 10
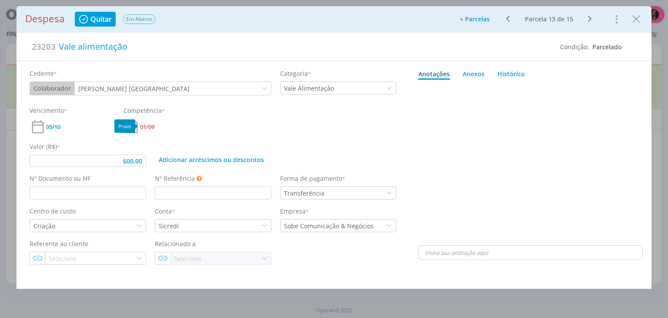
click at [148, 126] on span "01/09" at bounding box center [147, 127] width 14 height 6
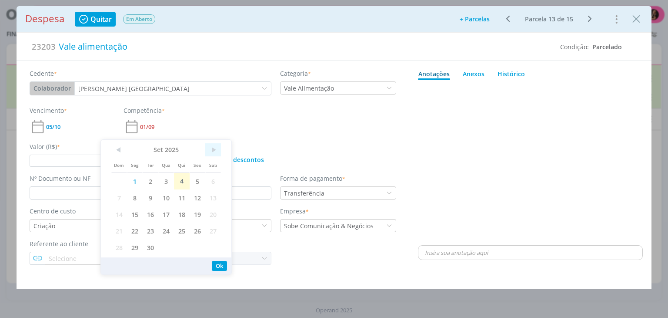
click at [214, 150] on span ">" at bounding box center [213, 149] width 16 height 13
drag, startPoint x: 164, startPoint y: 181, endPoint x: 183, endPoint y: 174, distance: 20.7
click at [164, 181] on span "1" at bounding box center [166, 181] width 16 height 17
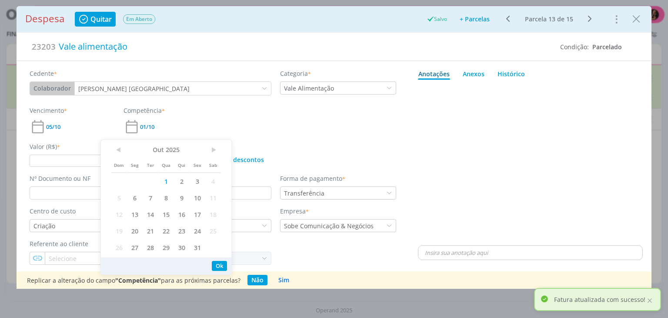
click at [589, 17] on icon "dialog" at bounding box center [590, 18] width 11 height 10
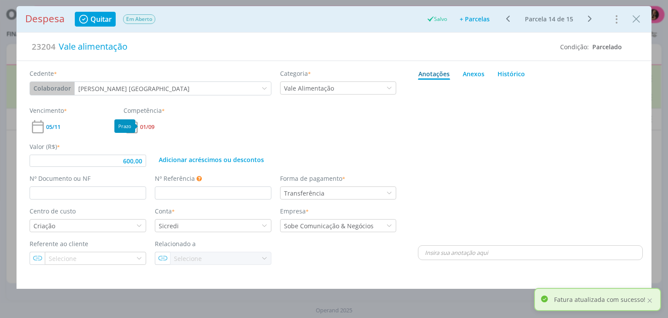
click at [146, 125] on span "01/09" at bounding box center [147, 127] width 14 height 6
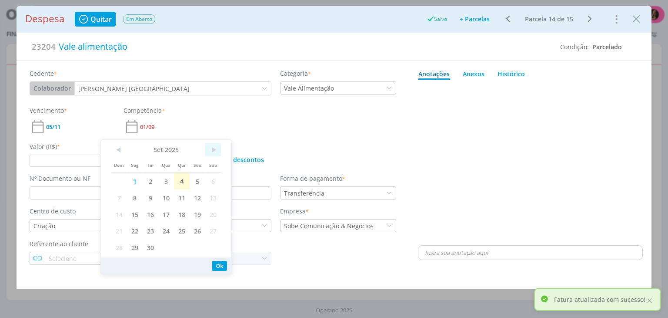
click at [213, 147] on span ">" at bounding box center [213, 149] width 16 height 13
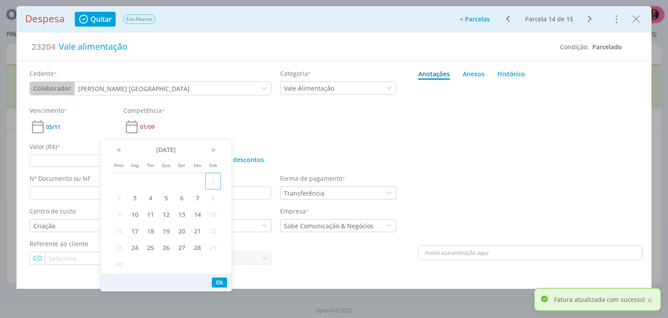
click at [209, 183] on span "1" at bounding box center [213, 181] width 16 height 17
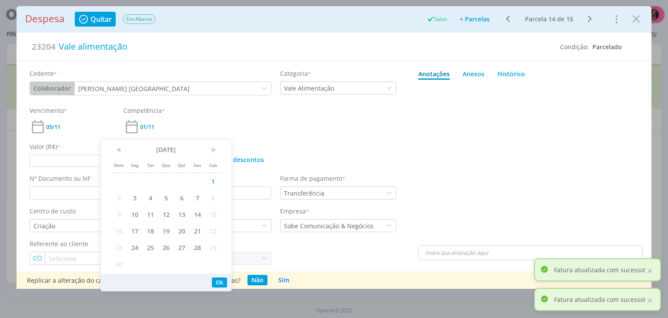
click at [590, 17] on icon "dialog" at bounding box center [590, 18] width 11 height 10
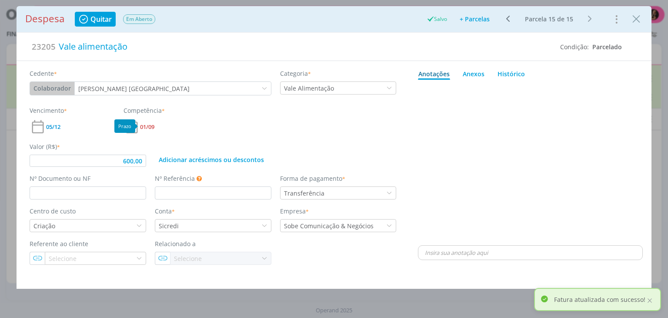
click at [147, 124] on span "01/09" at bounding box center [147, 127] width 14 height 6
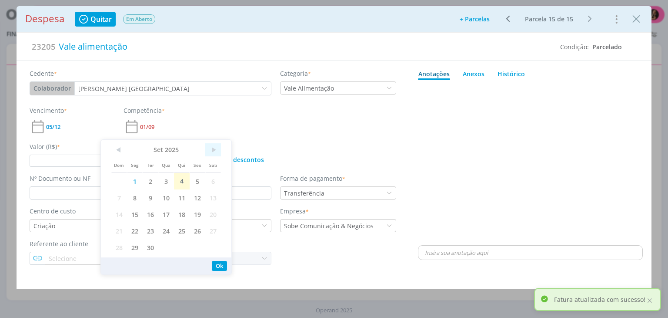
click at [217, 154] on span ">" at bounding box center [213, 149] width 16 height 13
click at [216, 153] on span ">" at bounding box center [213, 149] width 16 height 13
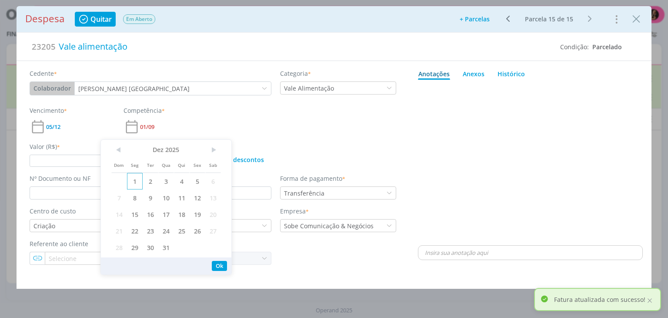
click at [139, 182] on span "1" at bounding box center [135, 181] width 16 height 17
type input "600,00"
click at [631, 18] on icon "Close" at bounding box center [636, 19] width 13 height 13
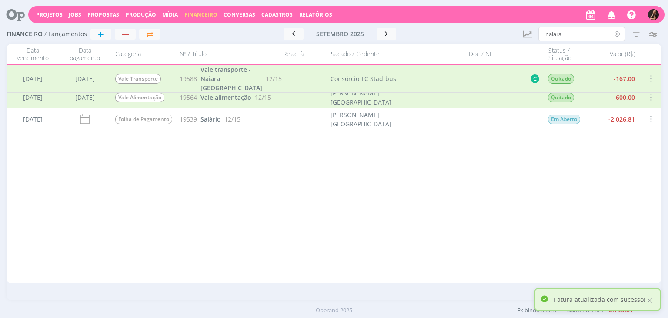
click at [618, 33] on icon at bounding box center [617, 34] width 11 height 14
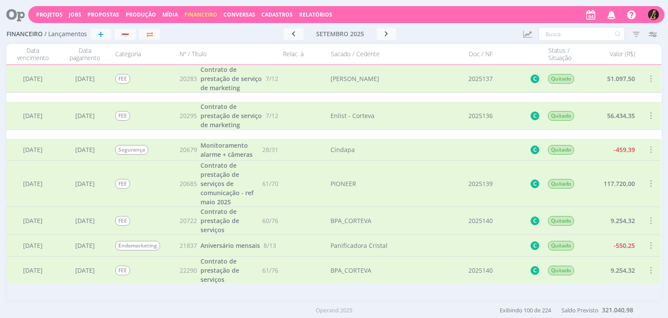
click at [207, 13] on span "Financeiro" at bounding box center [200, 14] width 33 height 7
click at [191, 56] on link "Contas" at bounding box center [201, 58] width 73 height 13
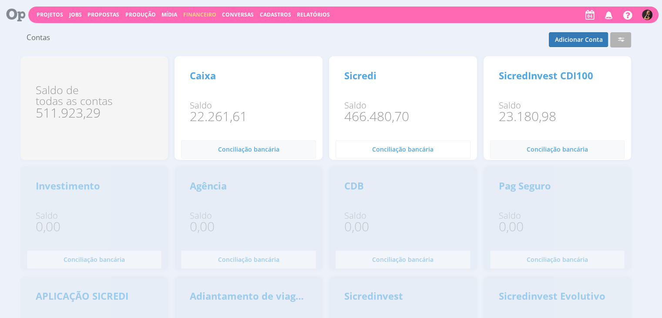
drag, startPoint x: 384, startPoint y: 139, endPoint x: 383, endPoint y: 147, distance: 7.9
click at [383, 147] on div "Sicredi Saldo 466.480,70 Conciliação bancária 0" at bounding box center [403, 108] width 148 height 104
click at [383, 147] on span "Conciliação bancária" at bounding box center [402, 149] width 61 height 8
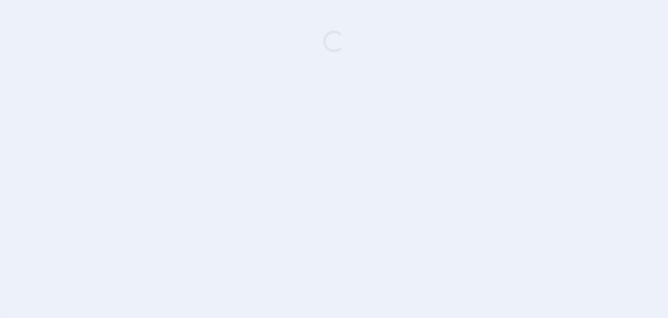
type input "Sicredi"
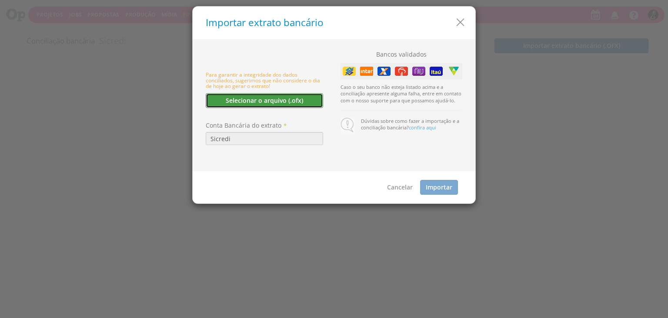
click at [299, 101] on button "Selecionar o arquivo (.ofx)" at bounding box center [264, 100] width 117 height 15
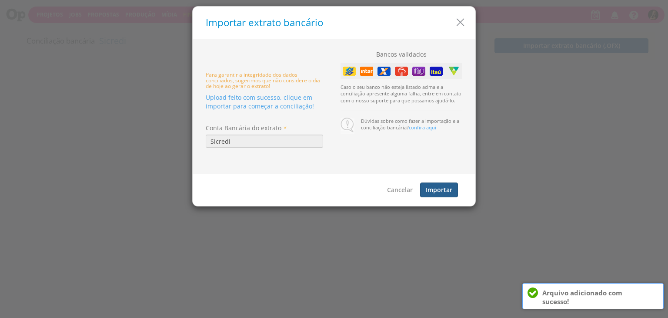
click at [438, 190] on button "Importar" at bounding box center [439, 189] width 38 height 15
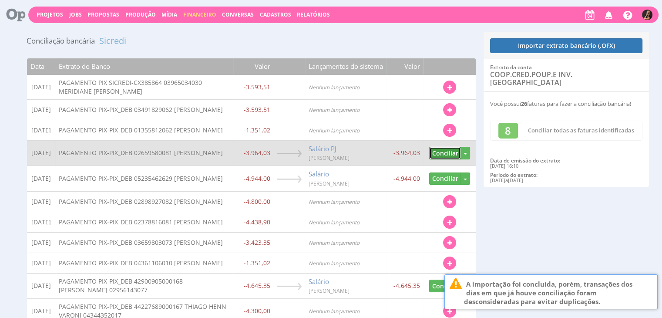
click at [445, 159] on button "Conciliar" at bounding box center [445, 153] width 32 height 13
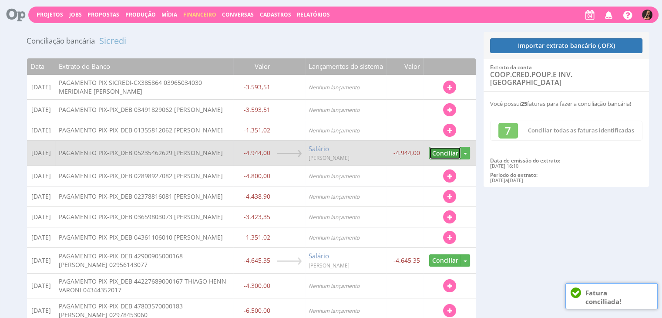
click at [442, 159] on button "Conciliar" at bounding box center [445, 153] width 32 height 13
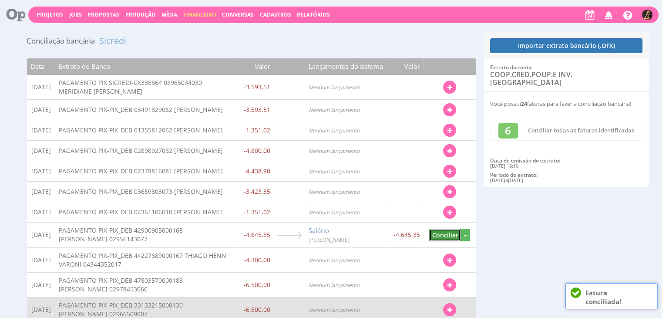
drag, startPoint x: 441, startPoint y: 258, endPoint x: 475, endPoint y: 316, distance: 67.2
click at [441, 241] on button "Conciliar" at bounding box center [445, 234] width 32 height 13
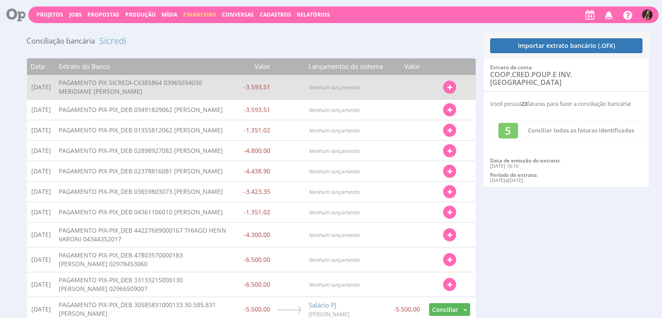
click at [446, 87] on button "button" at bounding box center [449, 86] width 13 height 13
click at [404, 106] on link "Localizar Fatura" at bounding box center [421, 102] width 69 height 11
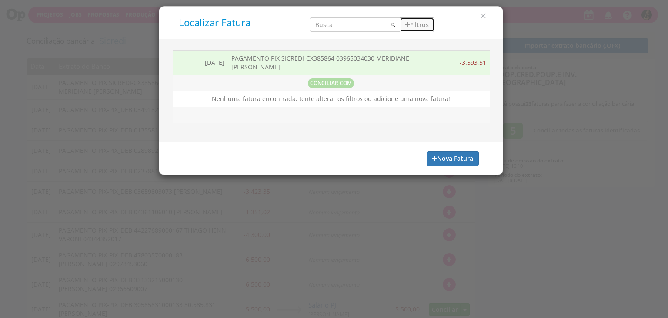
click at [421, 28] on button "Filtros" at bounding box center [417, 24] width 35 height 15
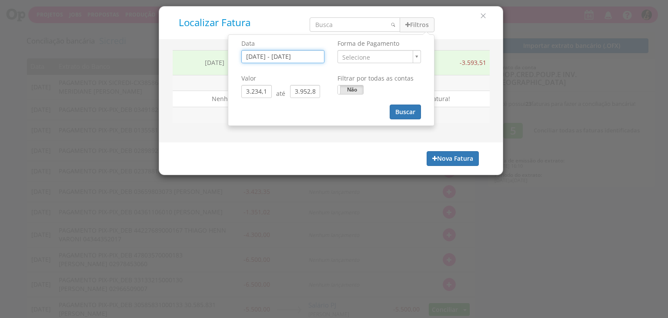
click at [292, 52] on input "01/09/2025 - 05/09/2025" at bounding box center [282, 56] width 83 height 13
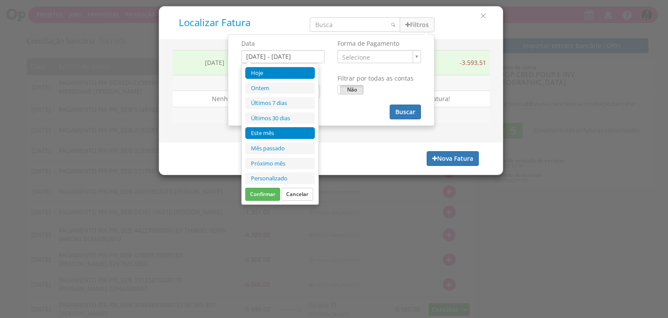
click at [264, 134] on li "Este mês" at bounding box center [280, 133] width 70 height 12
type input "01/09/2025 - 30/09/2025"
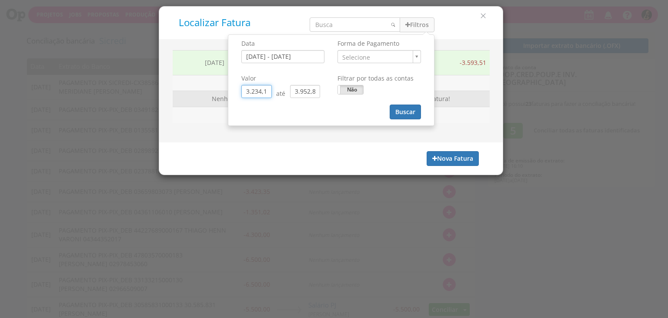
drag, startPoint x: 267, startPoint y: 91, endPoint x: 206, endPoint y: 91, distance: 60.9
click at [207, 91] on div "Localizar Fatura Filtros Data 01/09/2025 - 30/09/2025 Forma de Pagamento ." at bounding box center [331, 90] width 345 height 169
type input "0,06"
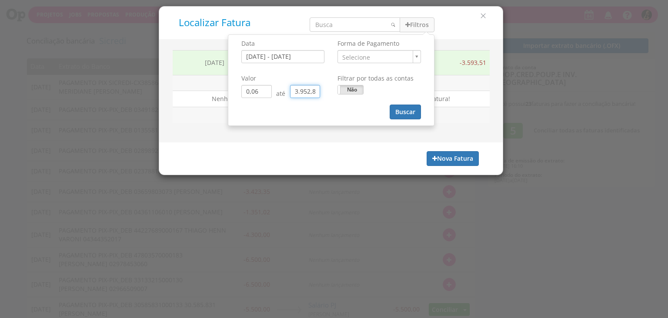
drag, startPoint x: 315, startPoint y: 92, endPoint x: 261, endPoint y: 94, distance: 54.4
click at [261, 94] on div "0,06 até 3.952,86" at bounding box center [282, 91] width 83 height 13
click at [312, 94] on input "0,06" at bounding box center [305, 91] width 30 height 13
type input "0,00"
click at [397, 107] on button "Buscar" at bounding box center [405, 111] width 31 height 15
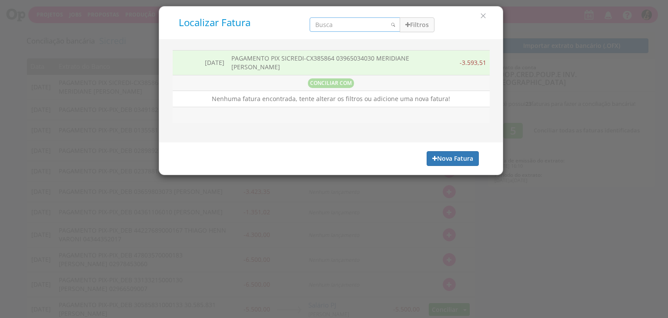
click at [368, 26] on input "search" at bounding box center [355, 24] width 90 height 14
type input "meridiane"
click at [426, 27] on button "Filtros" at bounding box center [417, 24] width 35 height 15
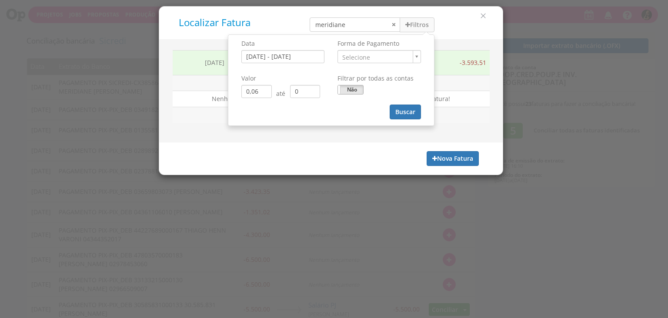
drag, startPoint x: 357, startPoint y: 87, endPoint x: 364, endPoint y: 88, distance: 7.0
click at [357, 87] on label "Não" at bounding box center [350, 89] width 25 height 9
click at [402, 108] on button "Buscar" at bounding box center [405, 111] width 31 height 15
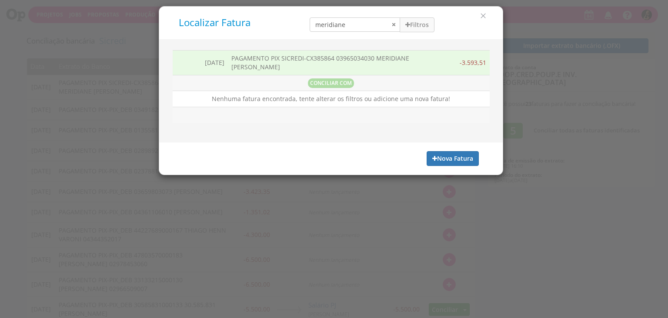
click at [264, 89] on td "CONCILIAR COM" at bounding box center [331, 83] width 317 height 16
click at [407, 22] on icon "button" at bounding box center [407, 25] width 5 height 6
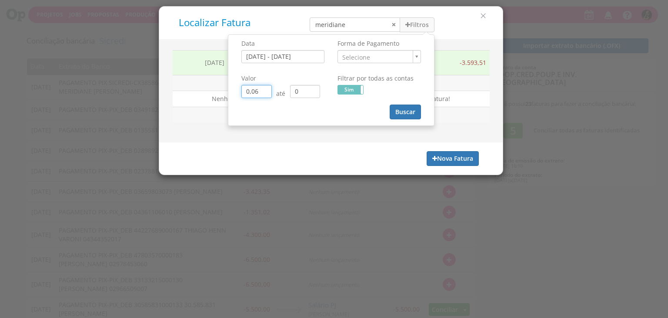
click at [264, 91] on input "0,06" at bounding box center [256, 91] width 30 height 13
type input "0,00"
click at [406, 110] on button "Buscar" at bounding box center [405, 111] width 31 height 15
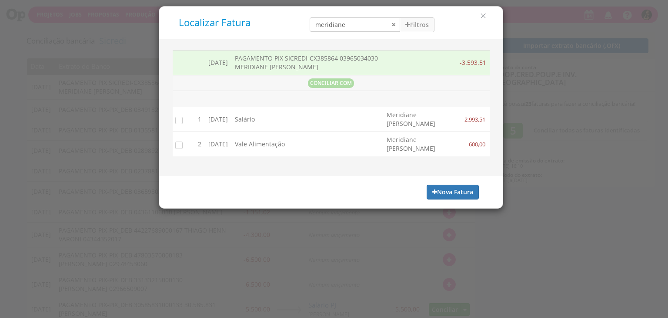
drag, startPoint x: 178, startPoint y: 119, endPoint x: 182, endPoint y: 125, distance: 7.4
click at [178, 119] on input "checkbox" at bounding box center [177, 120] width 9 height 9
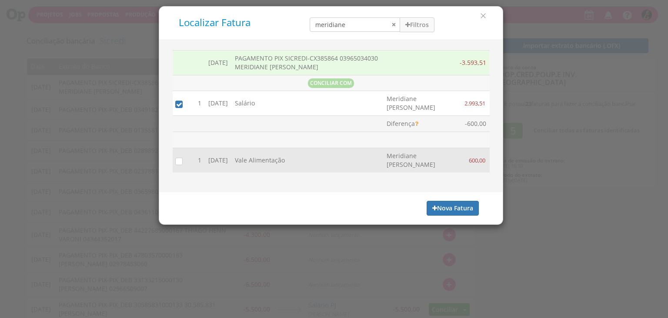
click at [178, 158] on input "checkbox" at bounding box center [177, 161] width 9 height 9
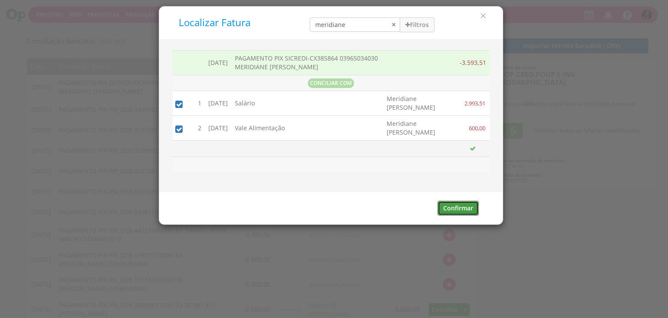
drag, startPoint x: 458, startPoint y: 206, endPoint x: 421, endPoint y: 209, distance: 36.6
click at [457, 206] on button "Confirmar" at bounding box center [458, 208] width 41 height 15
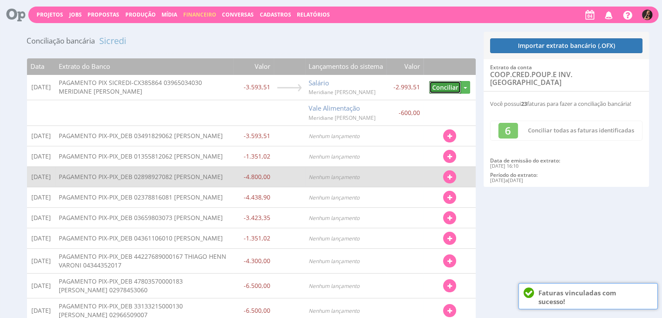
drag, startPoint x: 443, startPoint y: 86, endPoint x: 451, endPoint y: 136, distance: 50.6
click at [443, 86] on button "Conciliar" at bounding box center [445, 87] width 32 height 13
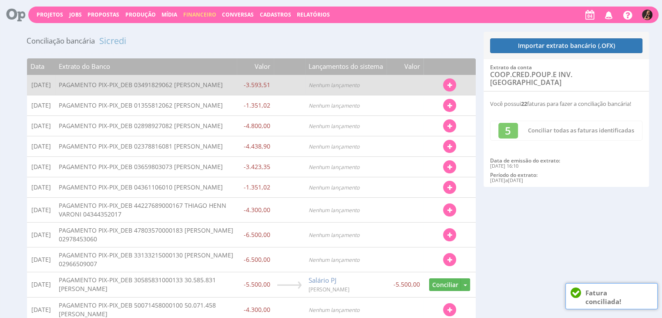
click at [450, 85] on icon "button" at bounding box center [449, 85] width 5 height 6
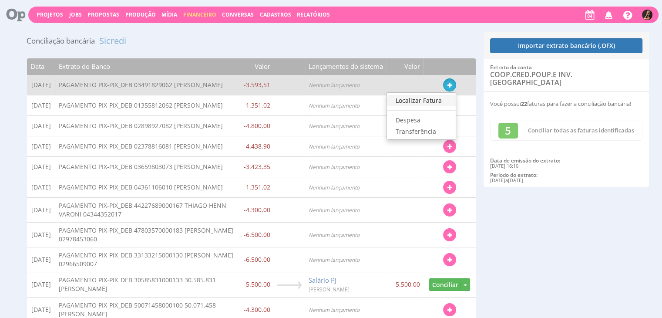
click at [419, 102] on link "Localizar Fatura" at bounding box center [421, 100] width 69 height 11
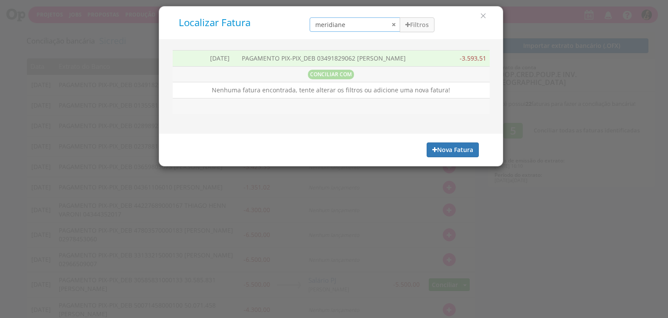
click at [393, 26] on input "meridiane" at bounding box center [355, 24] width 90 height 14
type input "karol"
click at [408, 23] on icon "button" at bounding box center [407, 25] width 5 height 6
click at [410, 30] on button "Filtros" at bounding box center [417, 24] width 35 height 15
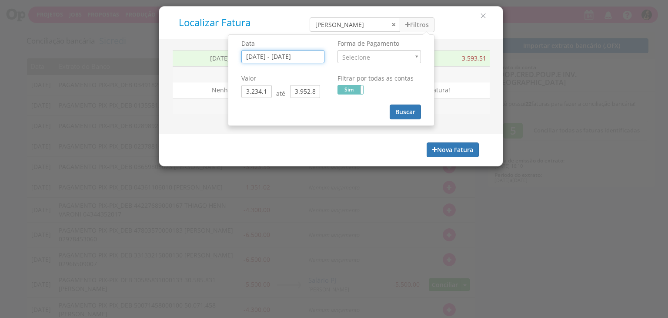
click at [299, 54] on input "01/09/2025 - 05/09/2025" at bounding box center [282, 56] width 83 height 13
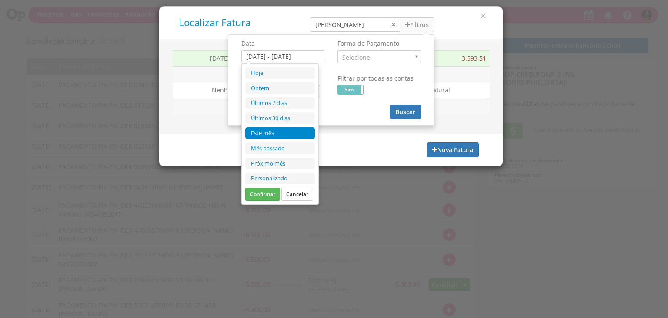
click at [275, 129] on li "Este mês" at bounding box center [280, 133] width 70 height 12
type input "01/09/2025 - 30/09/2025"
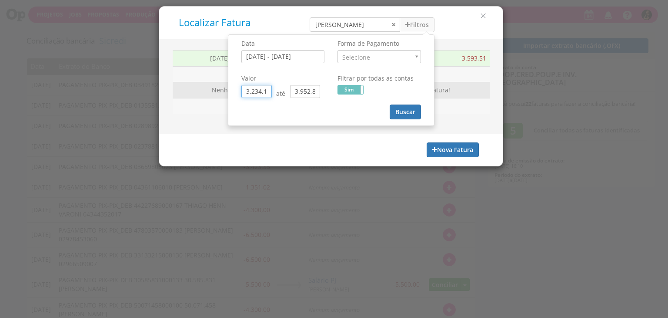
drag, startPoint x: 268, startPoint y: 89, endPoint x: 194, endPoint y: 93, distance: 74.0
click at [199, 95] on div "Localizar Fatura karol Filtros Data 01/09/2025 - 30/09/2025 Forma de Pagamento" at bounding box center [331, 86] width 345 height 160
click at [264, 97] on input "0,06" at bounding box center [256, 91] width 30 height 13
drag, startPoint x: 315, startPoint y: 91, endPoint x: 252, endPoint y: 91, distance: 63.1
click at [252, 92] on div "0,00 até 3.952,86" at bounding box center [282, 91] width 83 height 13
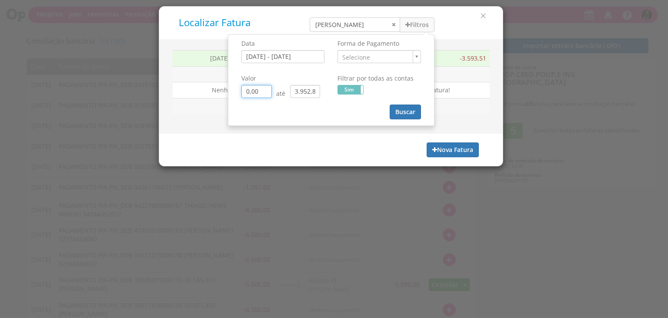
type input "0,00"
drag, startPoint x: 314, startPoint y: 90, endPoint x: 254, endPoint y: 91, distance: 60.1
click at [254, 91] on div "0,00 até 3.952,86" at bounding box center [282, 91] width 83 height 13
type input "0,06"
type input "0,00"
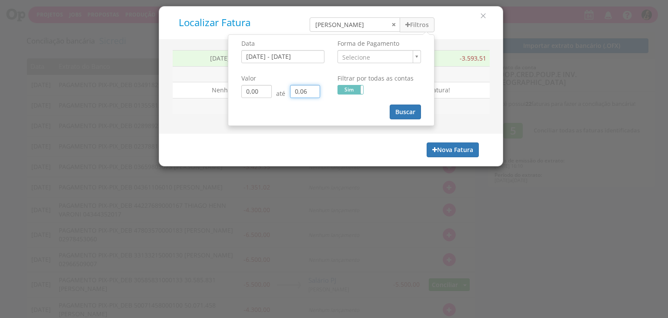
drag, startPoint x: 304, startPoint y: 93, endPoint x: 318, endPoint y: 94, distance: 13.9
click at [306, 93] on input "0,06" at bounding box center [305, 91] width 30 height 13
type input "0,00"
click at [400, 108] on button "Buscar" at bounding box center [405, 111] width 31 height 15
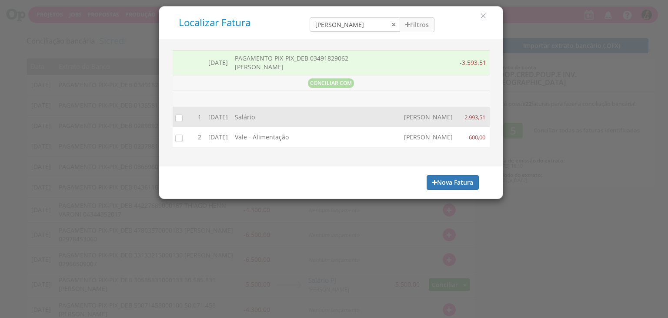
click at [176, 118] on input "checkbox" at bounding box center [177, 117] width 9 height 9
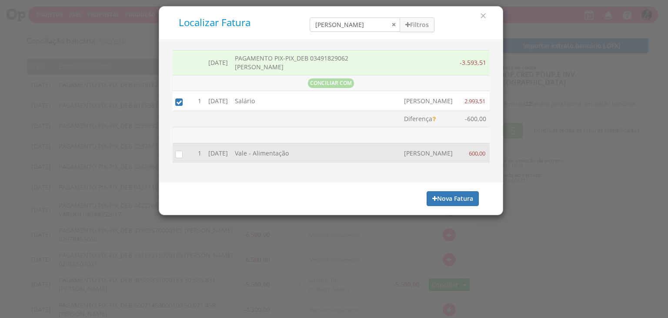
click at [178, 157] on input "checkbox" at bounding box center [177, 153] width 9 height 9
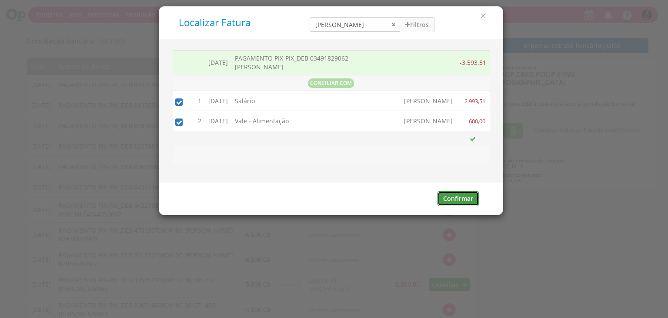
click at [449, 206] on button "Confirmar" at bounding box center [458, 198] width 41 height 15
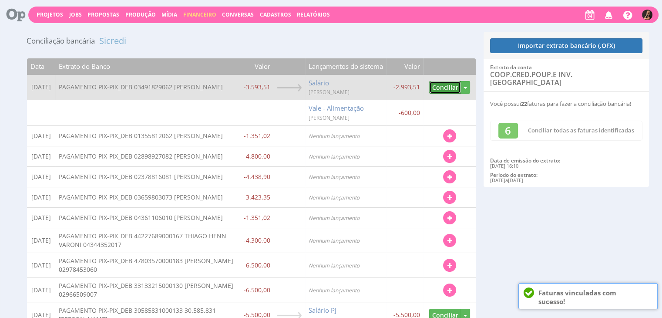
click at [441, 84] on button "Conciliar" at bounding box center [445, 87] width 32 height 13
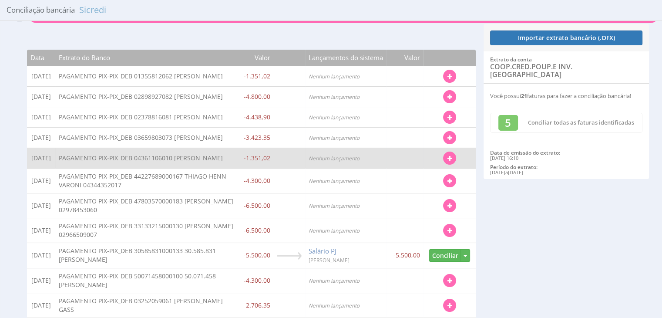
scroll to position [391, 0]
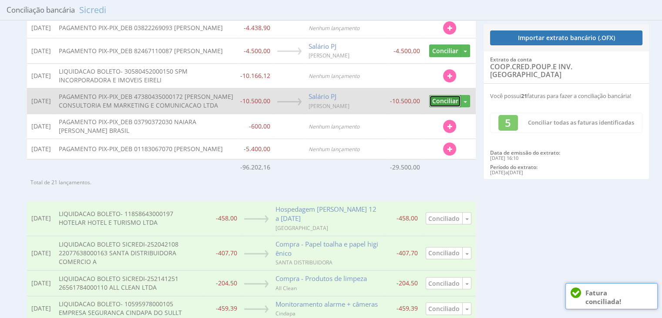
click at [442, 107] on button "Conciliar" at bounding box center [445, 101] width 32 height 13
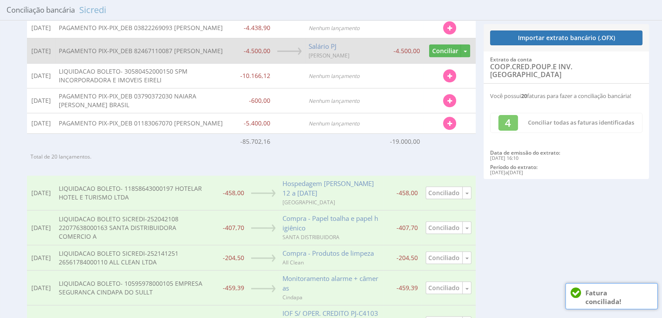
scroll to position [304, 0]
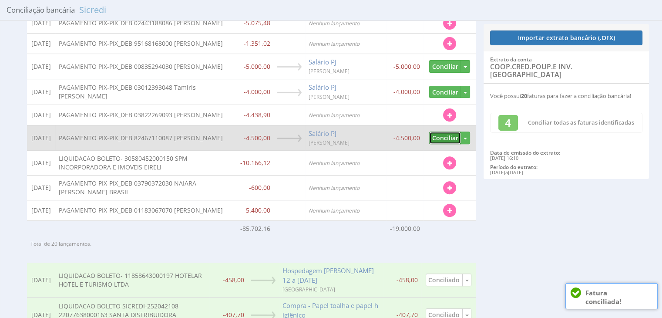
click at [442, 144] on button "Conciliar" at bounding box center [445, 137] width 32 height 13
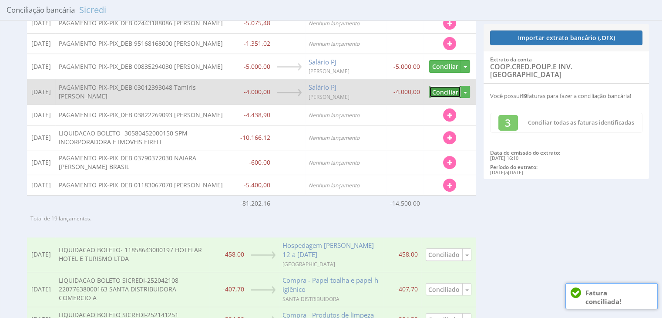
click at [441, 98] on button "Conciliar" at bounding box center [445, 92] width 32 height 13
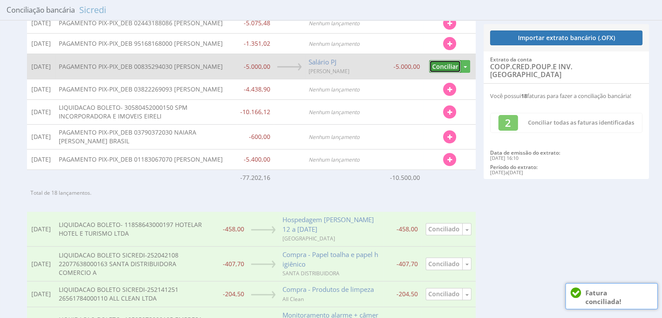
click at [441, 73] on button "Conciliar" at bounding box center [445, 66] width 32 height 13
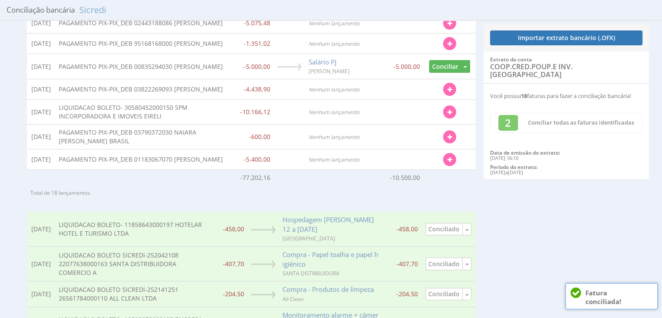
click at [447, 234] on td "Conciliado Desconciliar" at bounding box center [448, 228] width 54 height 34
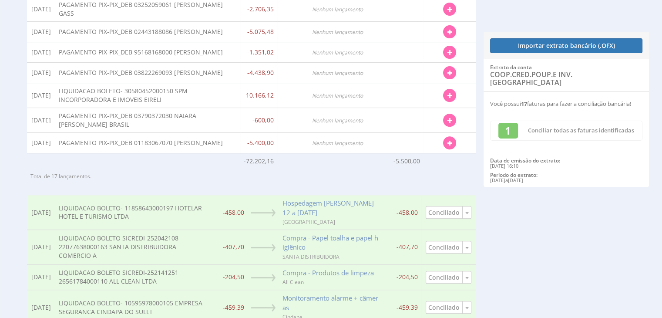
scroll to position [43, 0]
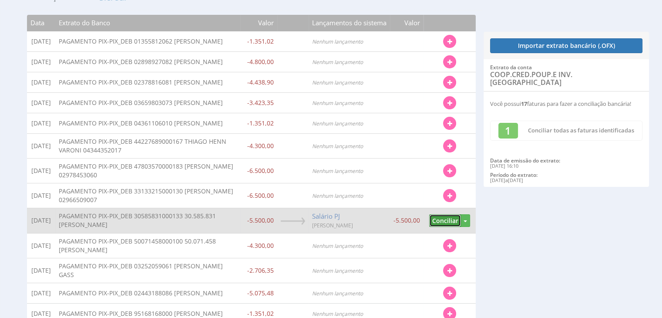
click at [448, 227] on button "Conciliar" at bounding box center [445, 220] width 32 height 13
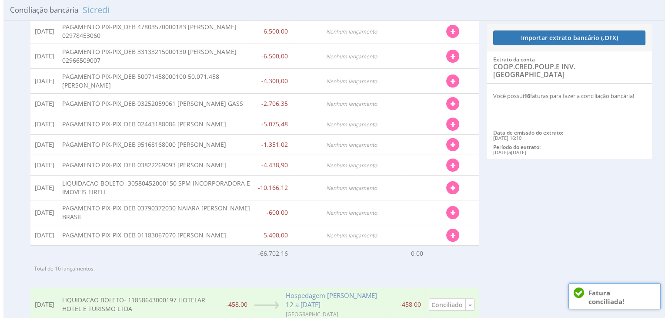
scroll to position [0, 0]
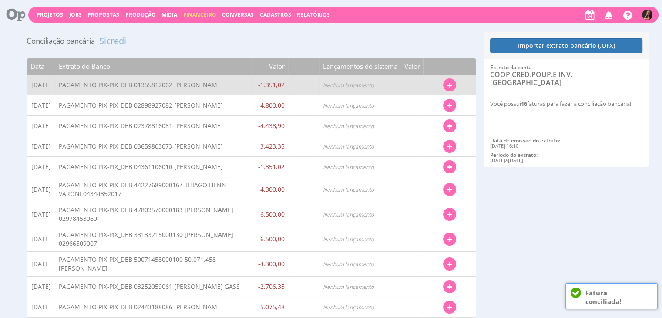
click at [442, 84] on td "Localizar Fatura Despesa Transferência Conciliar Desvincular" at bounding box center [449, 85] width 52 height 20
click at [446, 87] on button "button" at bounding box center [449, 84] width 13 height 13
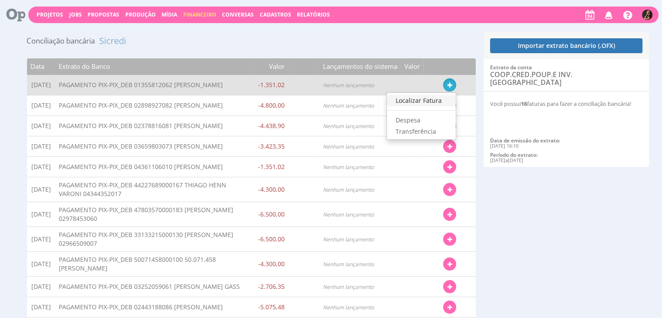
click at [409, 104] on link "Localizar Fatura" at bounding box center [421, 100] width 69 height 11
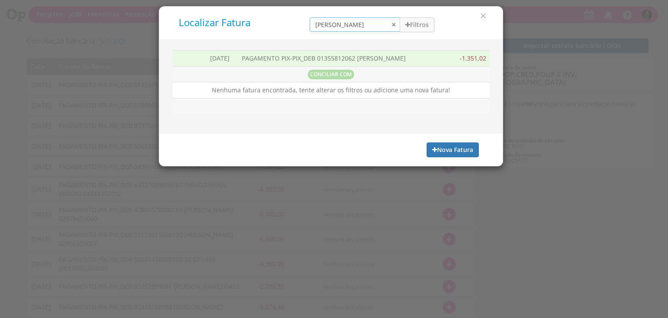
click at [393, 23] on input "karol" at bounding box center [355, 24] width 90 height 14
click at [405, 25] on icon "button" at bounding box center [407, 25] width 5 height 6
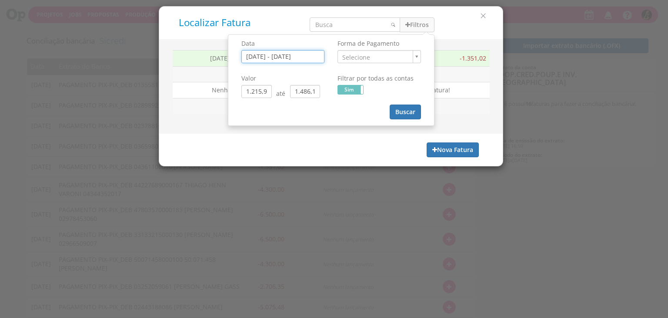
click at [311, 55] on input "01/09/2025 - 05/09/2025" at bounding box center [282, 56] width 83 height 13
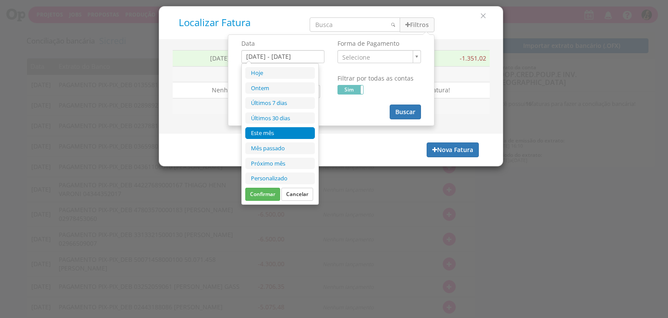
click at [277, 131] on li "Este mês" at bounding box center [280, 133] width 70 height 12
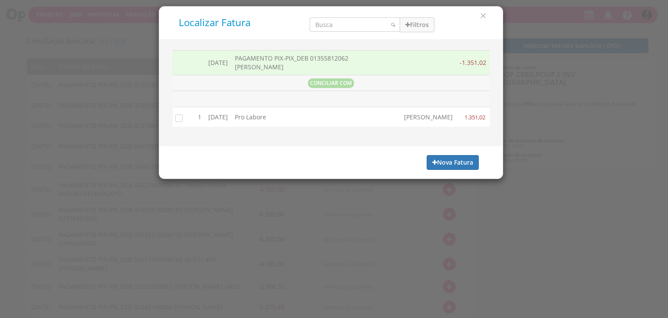
click at [426, 16] on div "Filtros Data 01/09/2025 - 30/09/2025 Forma de Pagamento Selecione" at bounding box center [372, 22] width 138 height 19
click at [361, 20] on input "search" at bounding box center [355, 24] width 90 height 14
type input "camilo"
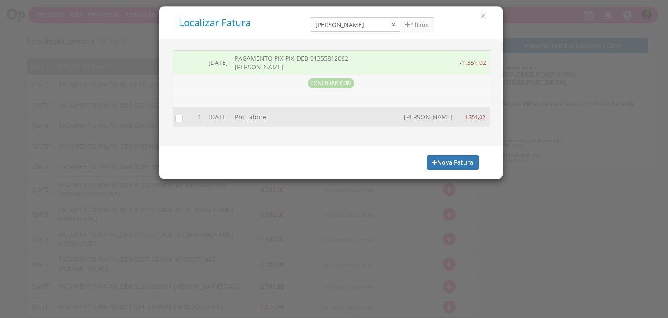
click at [177, 118] on input "checkbox" at bounding box center [177, 117] width 9 height 9
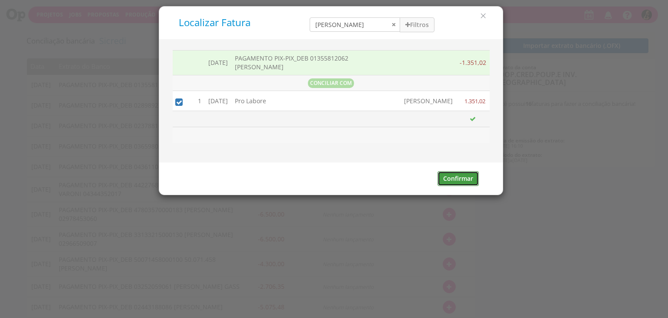
click at [446, 184] on button "Confirmar" at bounding box center [458, 178] width 41 height 15
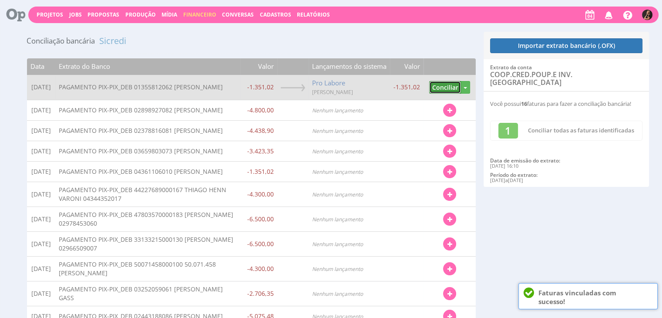
click at [437, 87] on button "Conciliar" at bounding box center [445, 87] width 32 height 13
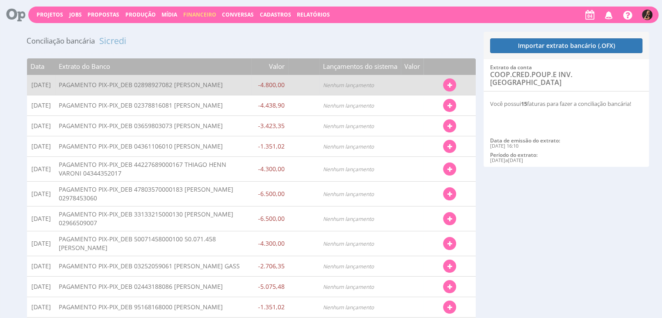
click at [448, 86] on icon "button" at bounding box center [449, 85] width 5 height 6
click at [427, 104] on link "Localizar Fatura" at bounding box center [421, 100] width 69 height 11
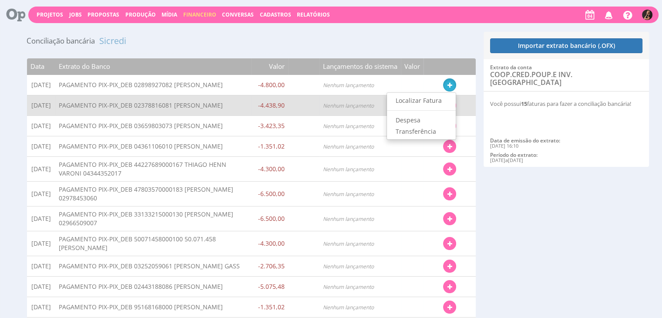
type input "01/09/2025 - 05/09/2025"
type input "4.320,00"
type input "5.280,00"
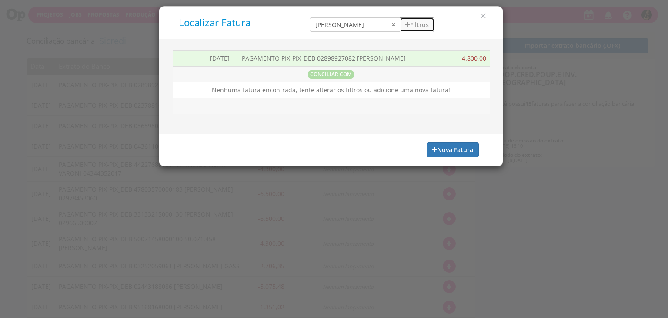
drag, startPoint x: 416, startPoint y: 21, endPoint x: 392, endPoint y: 26, distance: 24.8
click at [416, 21] on button "Filtros" at bounding box center [417, 24] width 35 height 15
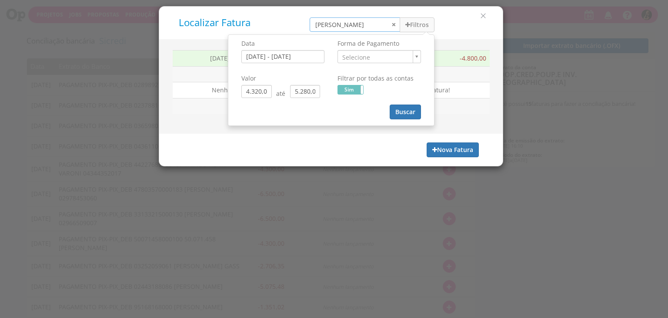
click at [394, 25] on input "camilo" at bounding box center [355, 24] width 90 height 14
drag, startPoint x: 412, startPoint y: 109, endPoint x: 343, endPoint y: 92, distance: 70.4
click at [411, 110] on button "Buscar" at bounding box center [405, 111] width 31 height 15
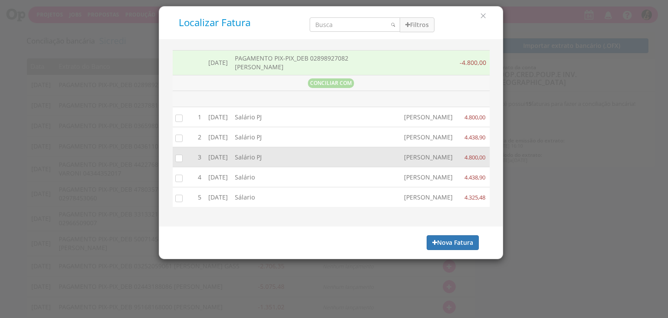
click at [177, 162] on input "checkbox" at bounding box center [177, 157] width 9 height 9
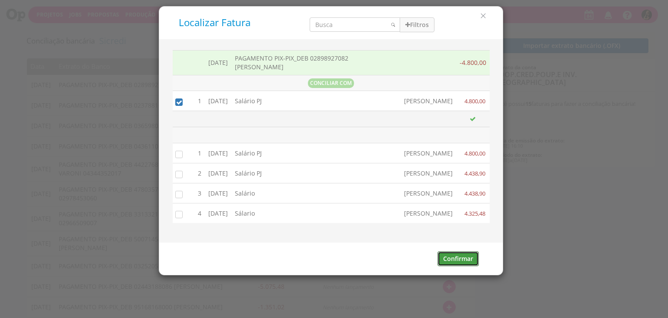
drag, startPoint x: 450, startPoint y: 276, endPoint x: 412, endPoint y: 241, distance: 51.4
click at [450, 266] on button "Confirmar" at bounding box center [458, 258] width 41 height 15
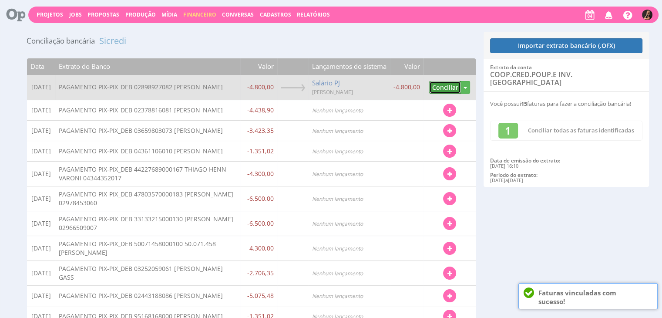
click at [433, 86] on button "Conciliar" at bounding box center [445, 87] width 32 height 13
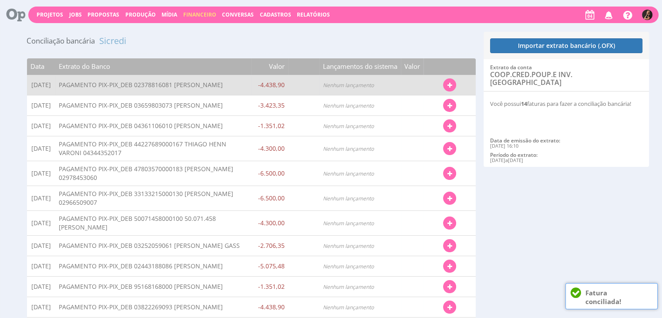
click at [446, 88] on button "button" at bounding box center [449, 84] width 13 height 13
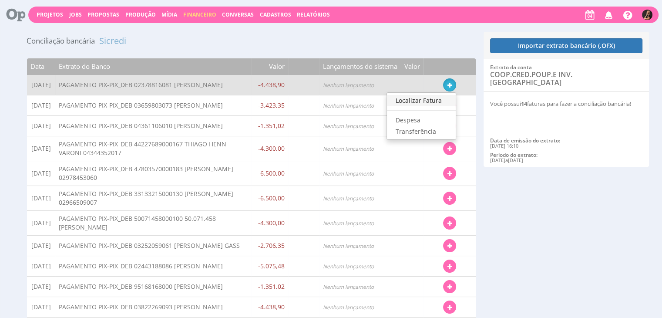
click at [422, 101] on link "Localizar Fatura" at bounding box center [421, 100] width 69 height 11
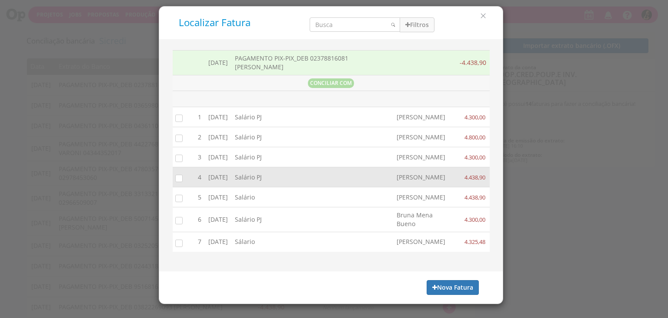
click at [175, 182] on input "checkbox" at bounding box center [177, 177] width 9 height 9
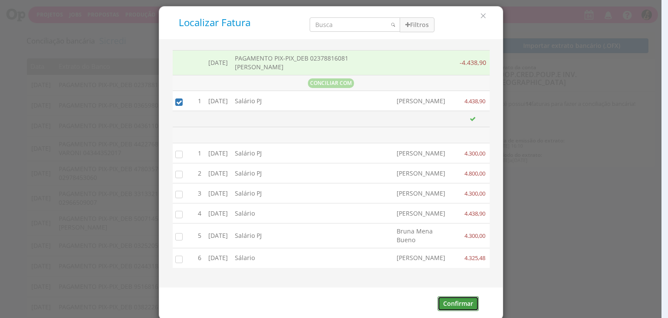
click at [449, 307] on button "Confirmar" at bounding box center [458, 303] width 41 height 15
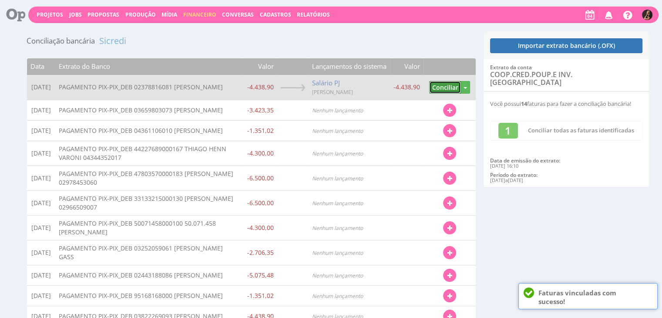
click at [437, 84] on button "Conciliar" at bounding box center [445, 87] width 32 height 13
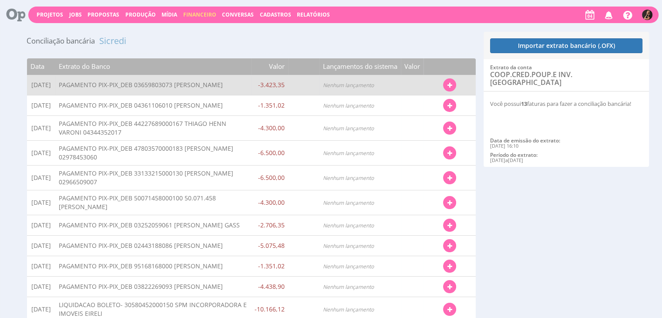
click at [454, 87] on button "button" at bounding box center [449, 84] width 13 height 13
click at [414, 101] on link "Localizar Fatura" at bounding box center [421, 100] width 69 height 11
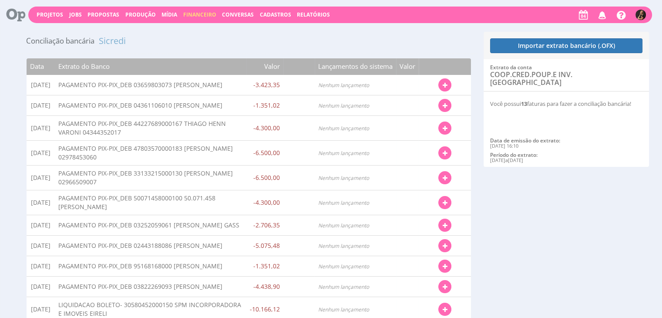
type input "3.081,01"
type input "3.765,68"
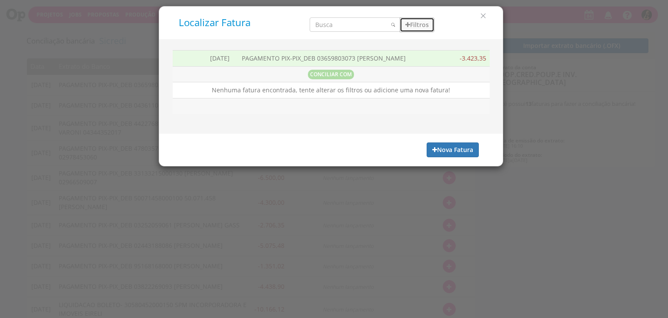
click at [420, 26] on button "Filtros" at bounding box center [417, 24] width 35 height 15
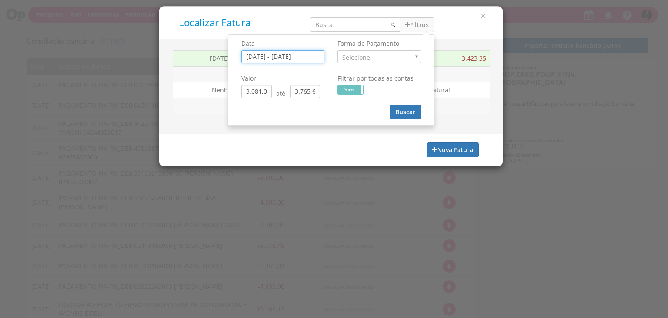
click at [310, 57] on input "01/09/2025 - 05/09/2025" at bounding box center [282, 56] width 83 height 13
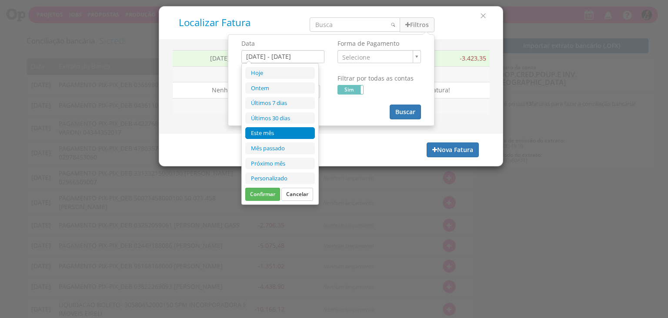
click at [301, 131] on li "Este mês" at bounding box center [280, 133] width 70 height 12
type input "01/09/2025 - 30/09/2025"
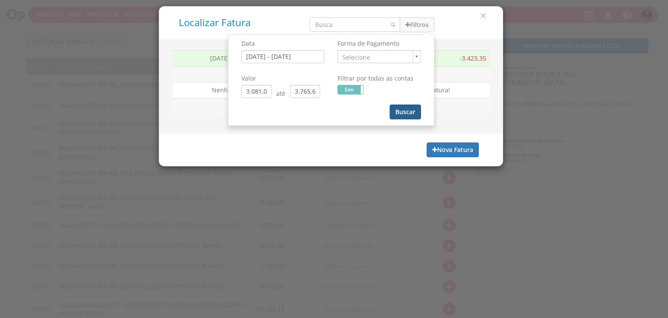
click at [404, 107] on button "Buscar" at bounding box center [405, 111] width 31 height 15
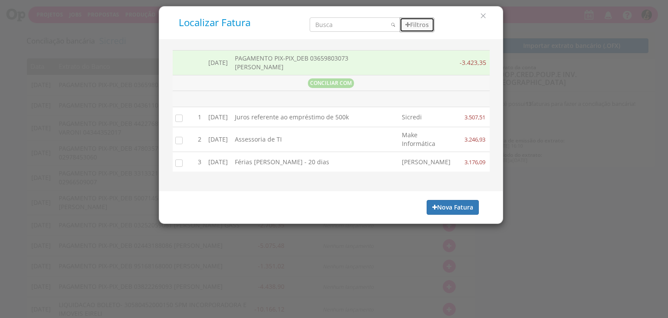
drag, startPoint x: 409, startPoint y: 23, endPoint x: 397, endPoint y: 25, distance: 12.4
click at [407, 23] on icon "button" at bounding box center [407, 25] width 5 height 6
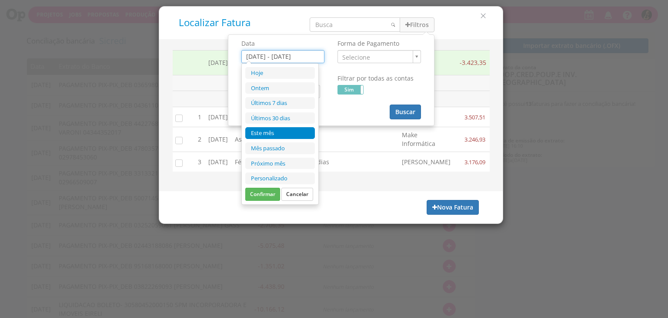
click at [249, 58] on input "01/09/2025 - 30/09/2025" at bounding box center [282, 56] width 83 height 13
click at [279, 134] on li "Este mês" at bounding box center [280, 133] width 70 height 12
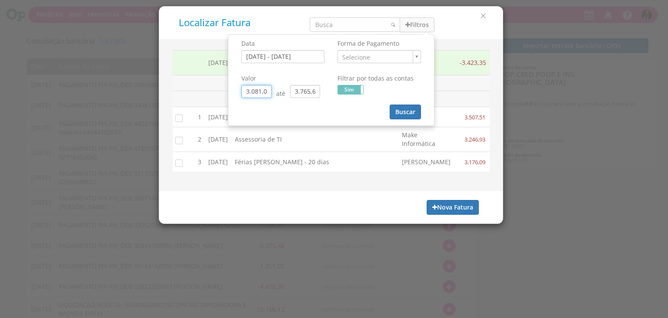
drag, startPoint x: 251, startPoint y: 94, endPoint x: 169, endPoint y: 92, distance: 82.2
click at [174, 96] on div "Localizar Fatura Filtros Data 01/09/2025 - 30/09/2025 Forma de Pagamento ." at bounding box center [331, 114] width 345 height 217
type input "0,00"
drag, startPoint x: 311, startPoint y: 90, endPoint x: 258, endPoint y: 91, distance: 54.0
click at [258, 91] on div "0,00 até 3.765,68" at bounding box center [282, 91] width 83 height 13
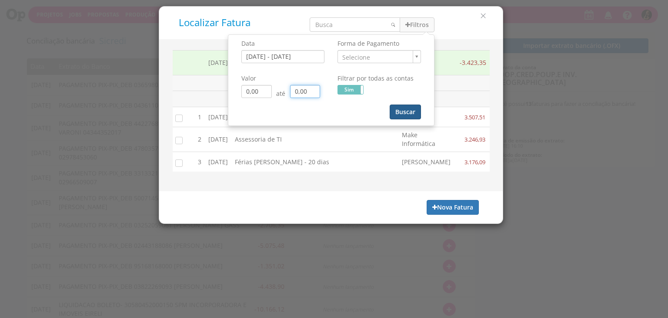
type input "0,00"
click at [399, 110] on button "Buscar" at bounding box center [405, 111] width 31 height 15
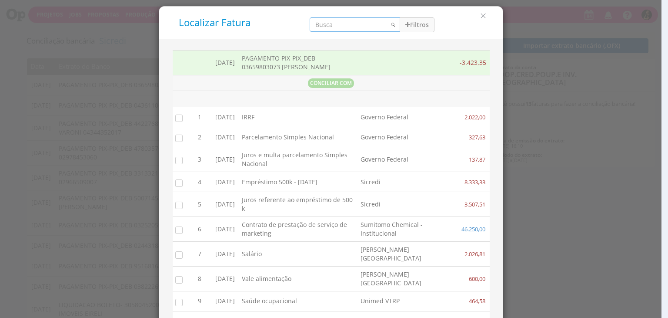
click at [361, 24] on input "search" at bounding box center [355, 24] width 90 height 14
type input "eduarda"
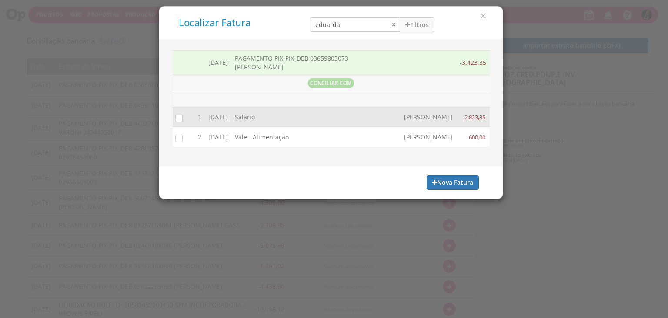
click at [178, 119] on input "checkbox" at bounding box center [177, 117] width 9 height 9
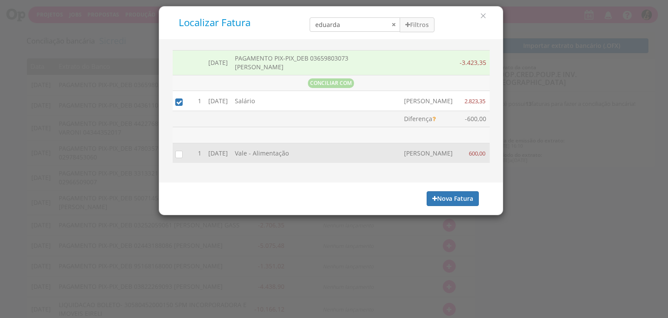
click at [177, 158] on input "checkbox" at bounding box center [177, 153] width 9 height 9
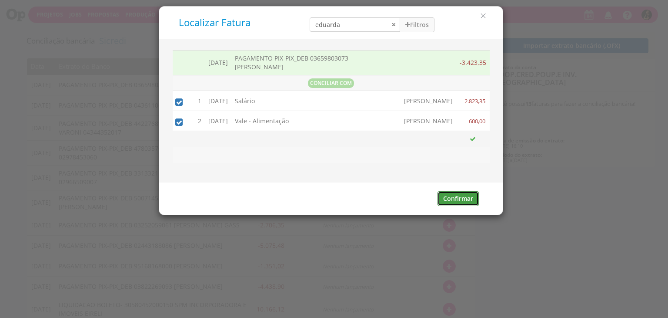
click at [451, 206] on button "Confirmar" at bounding box center [458, 198] width 41 height 15
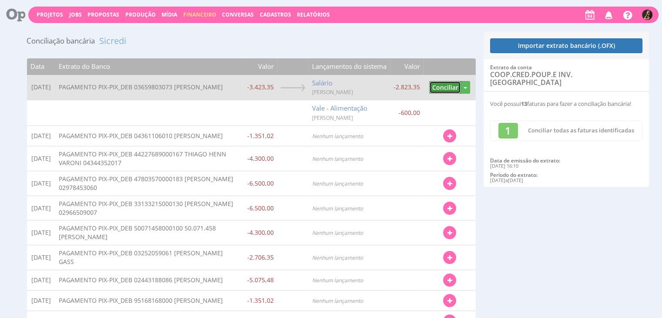
click at [435, 91] on button "Conciliar" at bounding box center [445, 87] width 32 height 13
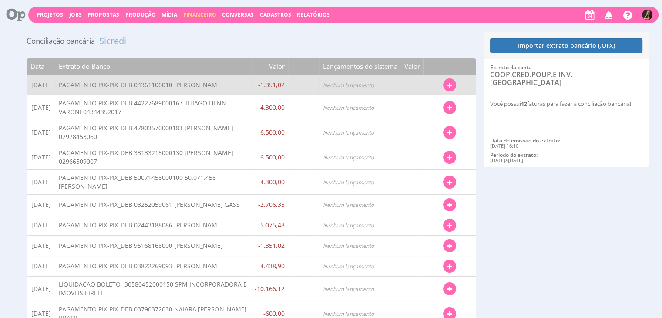
click at [450, 84] on icon "button" at bounding box center [449, 85] width 5 height 6
drag, startPoint x: 416, startPoint y: 100, endPoint x: 350, endPoint y: 90, distance: 66.8
click at [416, 100] on link "Localizar Fatura" at bounding box center [421, 100] width 69 height 11
type input "01/09/2025 - 05/09/2025"
type input "1.215,92"
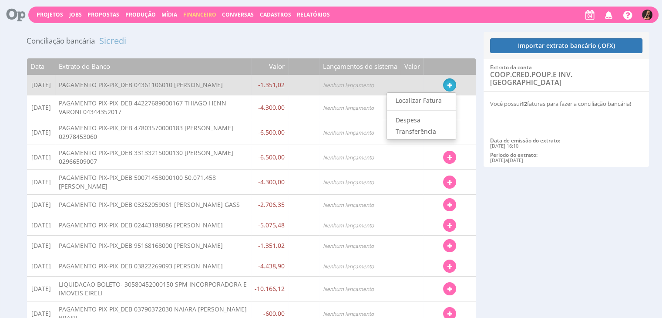
type input "1.486,12"
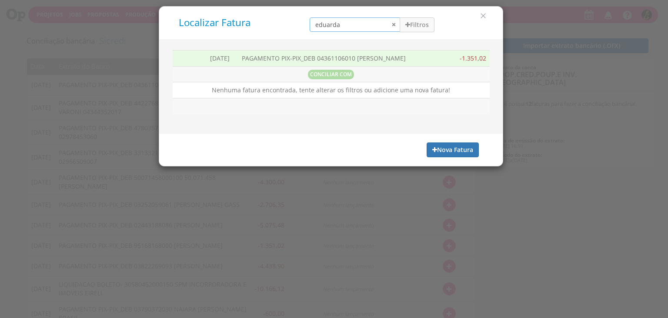
click at [394, 26] on input "eduarda" at bounding box center [355, 24] width 90 height 14
click at [406, 24] on icon "button" at bounding box center [407, 25] width 5 height 6
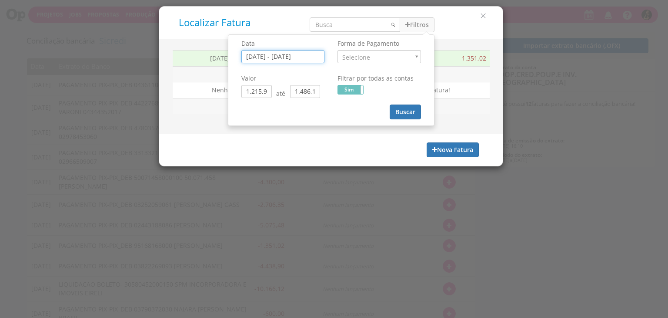
drag, startPoint x: 256, startPoint y: 52, endPoint x: 268, endPoint y: 54, distance: 12.0
click at [256, 52] on input "01/09/2025 - 05/09/2025" at bounding box center [282, 56] width 83 height 13
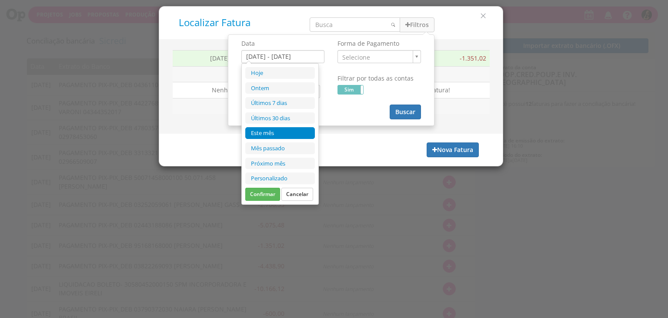
drag, startPoint x: 284, startPoint y: 130, endPoint x: 270, endPoint y: 88, distance: 44.0
click at [284, 129] on li "Este mês" at bounding box center [280, 133] width 70 height 12
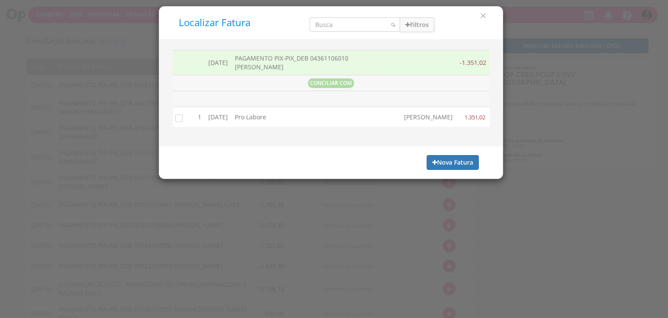
drag, startPoint x: 181, startPoint y: 121, endPoint x: 212, endPoint y: 124, distance: 31.9
click at [181, 120] on input "checkbox" at bounding box center [177, 117] width 9 height 9
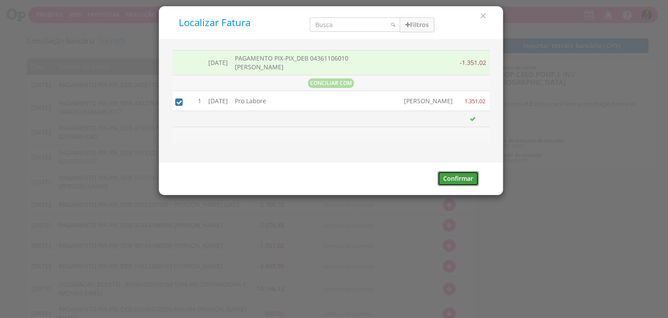
click at [466, 186] on button "Confirmar" at bounding box center [458, 178] width 41 height 15
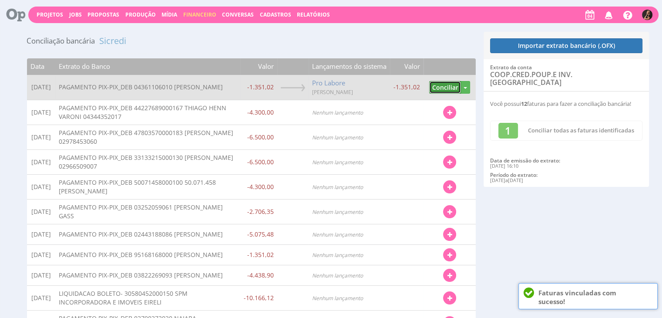
click at [437, 86] on button "Conciliar" at bounding box center [445, 87] width 32 height 13
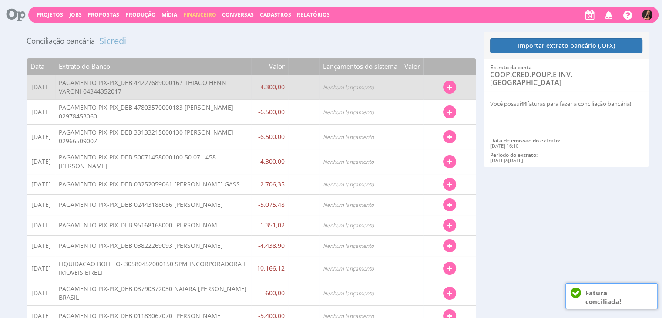
click at [448, 88] on icon "button" at bounding box center [449, 87] width 5 height 6
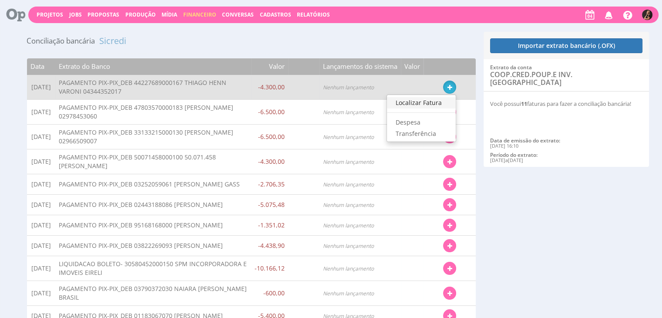
click at [427, 101] on link "Localizar Fatura" at bounding box center [421, 102] width 69 height 11
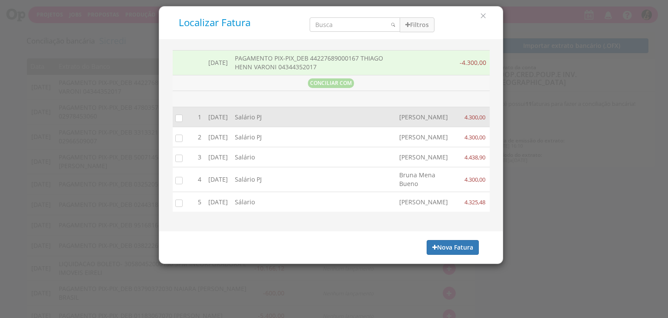
click at [177, 118] on input "checkbox" at bounding box center [177, 117] width 9 height 9
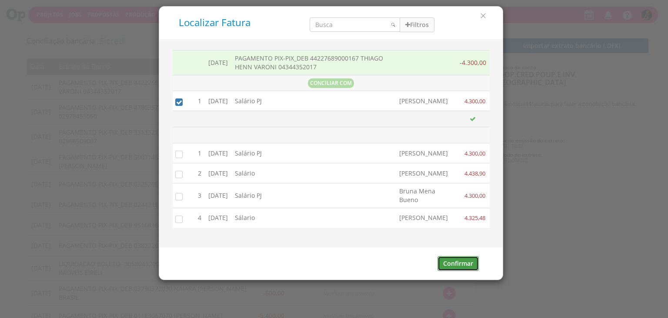
click at [448, 270] on button "Confirmar" at bounding box center [458, 263] width 41 height 15
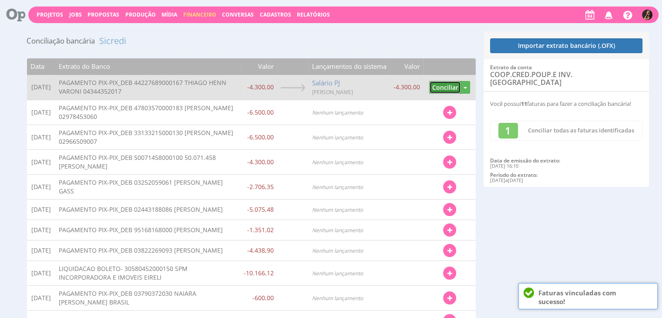
click at [442, 86] on button "Conciliar" at bounding box center [445, 87] width 32 height 13
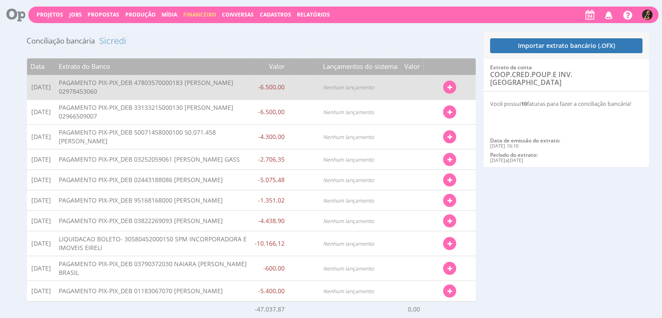
click at [452, 92] on button "button" at bounding box center [449, 86] width 13 height 13
click at [425, 101] on link "Localizar Fatura" at bounding box center [421, 102] width 69 height 11
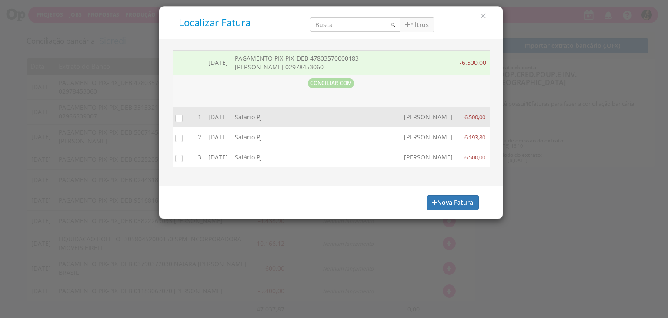
click at [174, 122] on input "checkbox" at bounding box center [177, 117] width 9 height 9
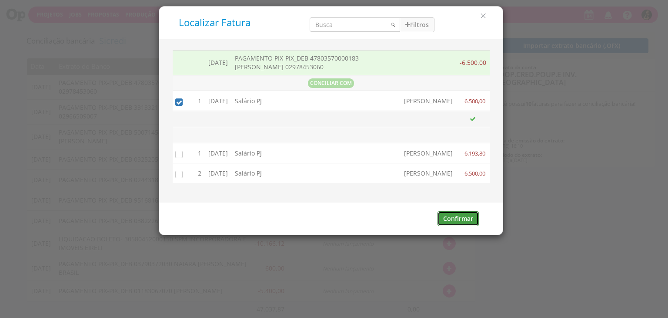
click at [463, 224] on button "Confirmar" at bounding box center [458, 218] width 41 height 15
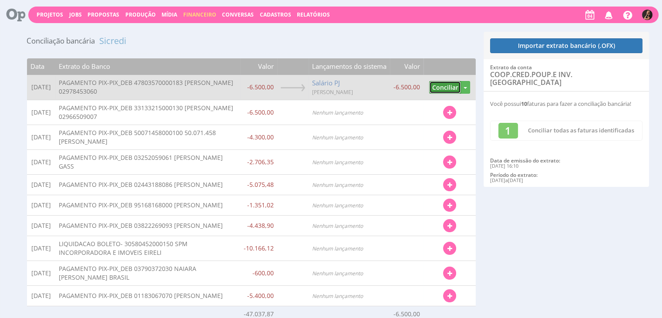
click at [436, 84] on button "Conciliar" at bounding box center [445, 87] width 32 height 13
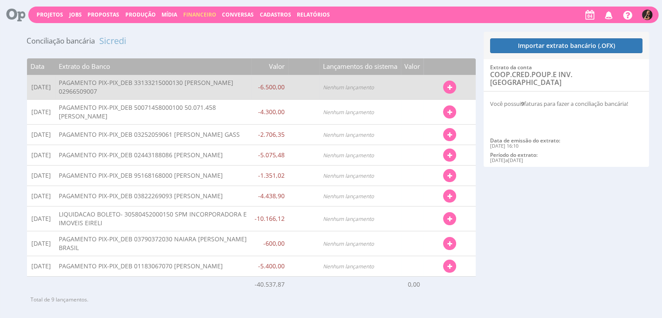
click at [445, 87] on button "button" at bounding box center [449, 86] width 13 height 13
click at [428, 101] on link "Localizar Fatura" at bounding box center [421, 102] width 69 height 11
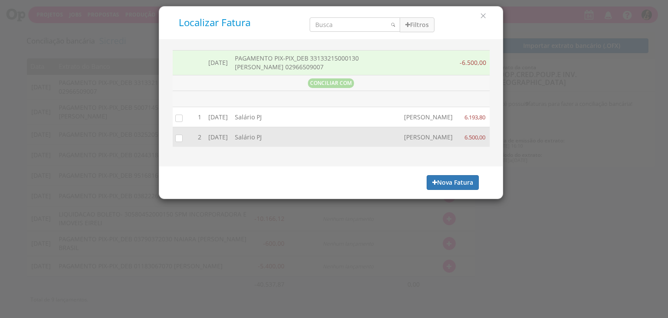
click at [181, 140] on input "checkbox" at bounding box center [177, 137] width 9 height 9
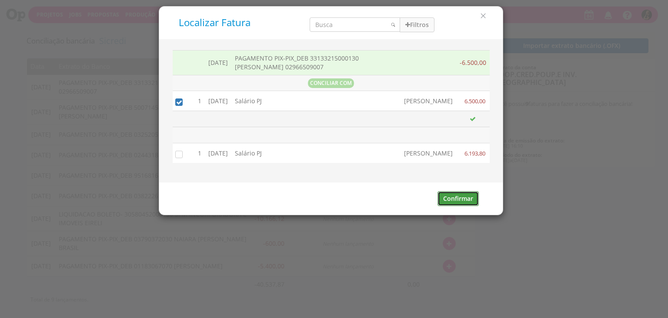
click at [457, 201] on button "Confirmar" at bounding box center [458, 198] width 41 height 15
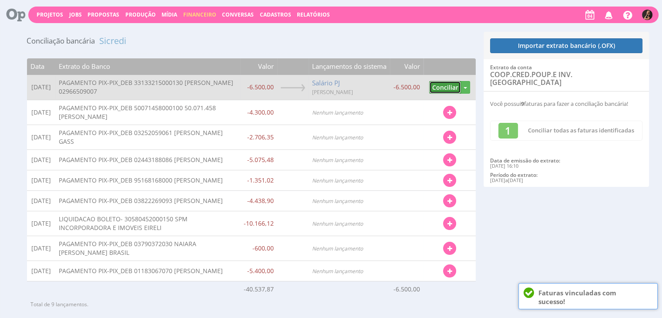
click at [442, 85] on button "Conciliar" at bounding box center [445, 87] width 32 height 13
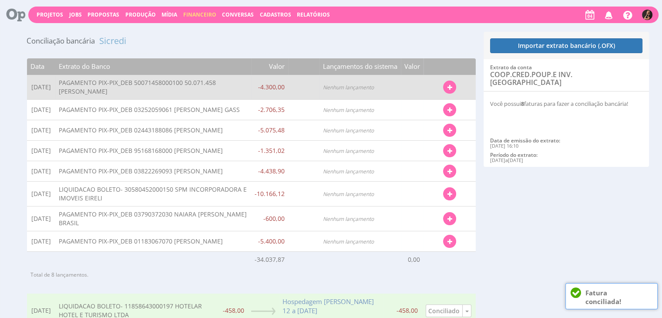
click at [448, 87] on icon "button" at bounding box center [449, 87] width 5 height 6
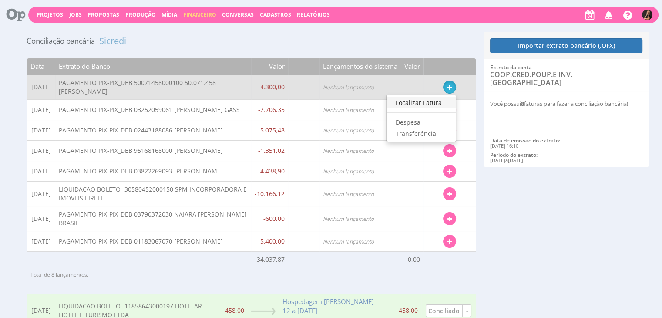
click at [430, 102] on link "Localizar Fatura" at bounding box center [421, 102] width 69 height 11
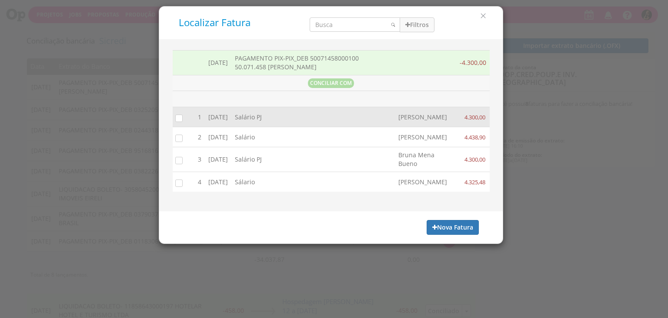
click at [177, 119] on input "checkbox" at bounding box center [177, 117] width 9 height 9
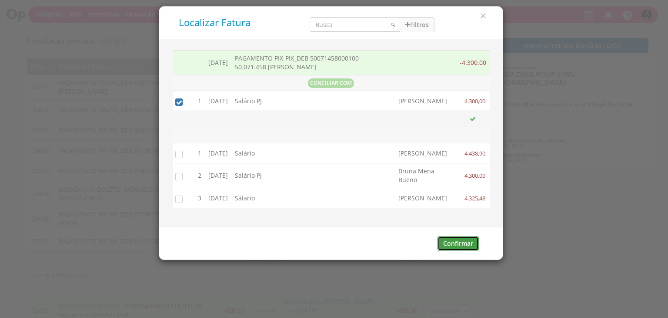
click at [454, 251] on button "Confirmar" at bounding box center [458, 243] width 41 height 15
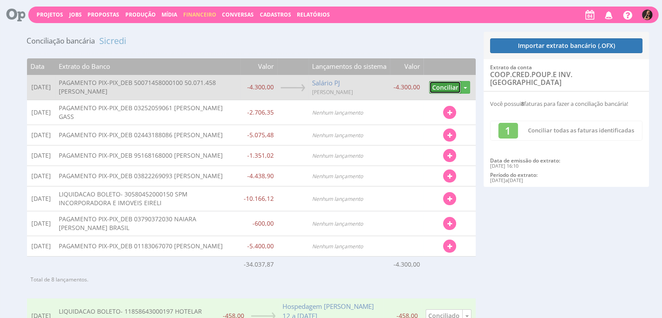
click at [449, 89] on button "Conciliar" at bounding box center [445, 87] width 32 height 13
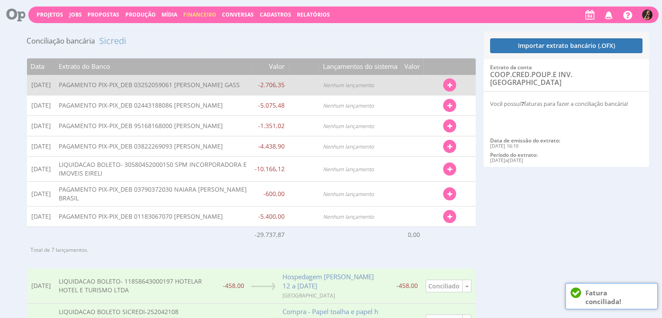
click at [452, 83] on button "button" at bounding box center [449, 84] width 13 height 13
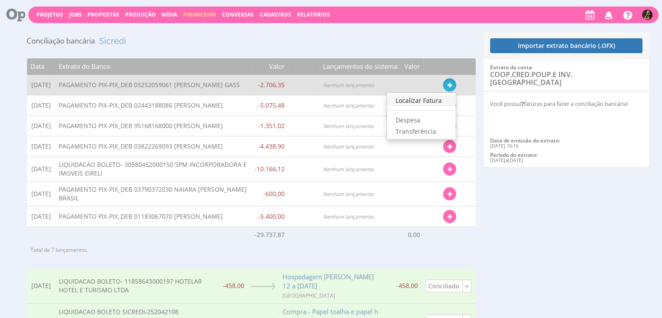
click at [435, 98] on link "Localizar Fatura" at bounding box center [421, 100] width 69 height 11
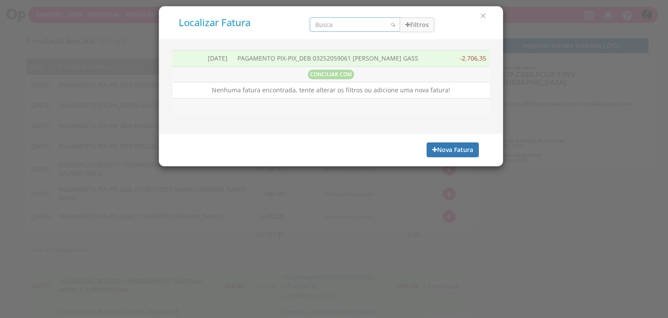
click at [355, 20] on input "search" at bounding box center [355, 24] width 90 height 14
type input "natalia"
click at [412, 28] on button "Filtros" at bounding box center [417, 24] width 35 height 15
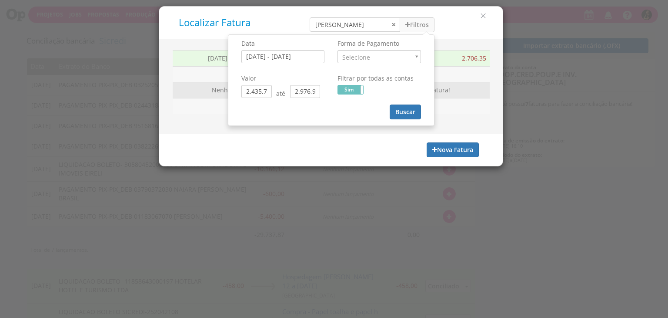
click at [301, 57] on td "PAGAMENTO PIX-PIX_DEB 03252059061 NATALIA REDIN GASS" at bounding box center [339, 58] width 210 height 16
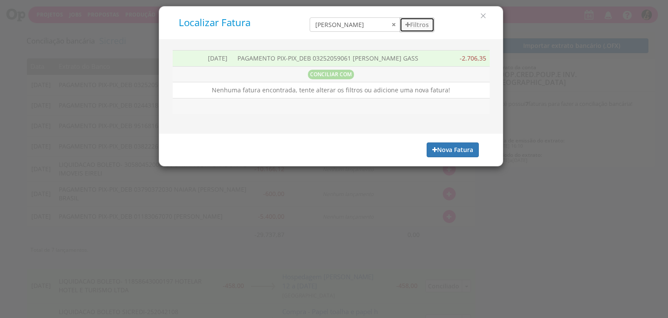
click at [415, 24] on button "Filtros" at bounding box center [417, 24] width 35 height 15
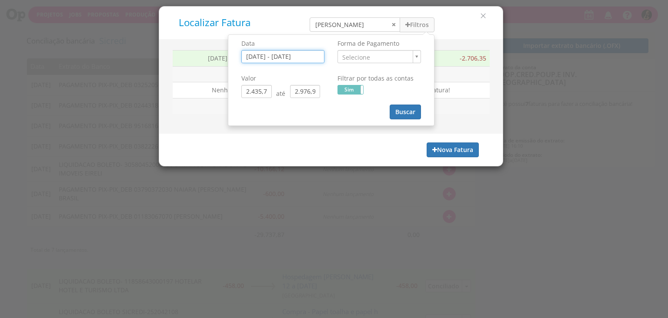
click at [288, 58] on input "01/09/2025 - 05/09/2025" at bounding box center [282, 56] width 83 height 13
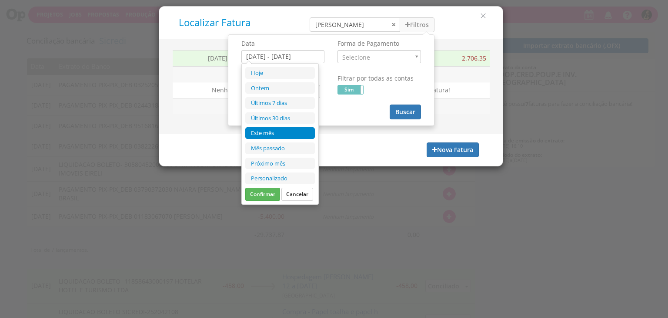
click at [272, 130] on li "Este mês" at bounding box center [280, 133] width 70 height 12
type input "01/09/2025 - 30/09/2025"
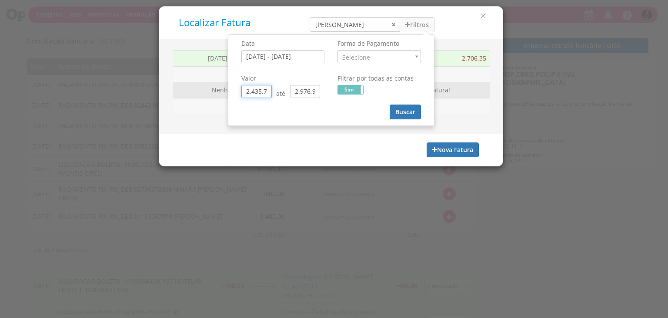
drag, startPoint x: 268, startPoint y: 92, endPoint x: 219, endPoint y: 84, distance: 49.3
click at [222, 89] on div "Localizar Fatura natalia Filtros Data 01/09/2025 - 30/09/2025 Selecione" at bounding box center [331, 86] width 345 height 160
type input "0,00"
click at [322, 90] on div "2.976,98" at bounding box center [307, 91] width 35 height 13
drag, startPoint x: 315, startPoint y: 91, endPoint x: 242, endPoint y: 91, distance: 72.6
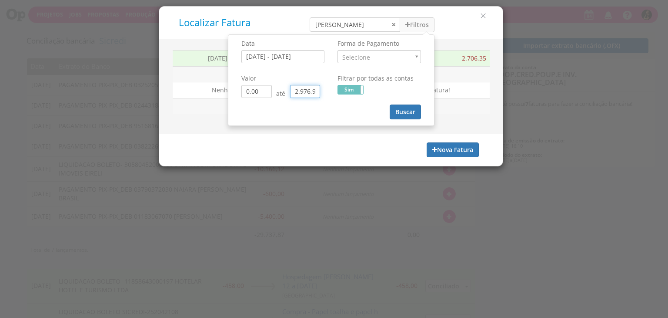
click at [258, 94] on div "0,00 até 2.976,98" at bounding box center [282, 91] width 83 height 13
type input "0,00"
click at [409, 114] on button "Buscar" at bounding box center [405, 111] width 31 height 15
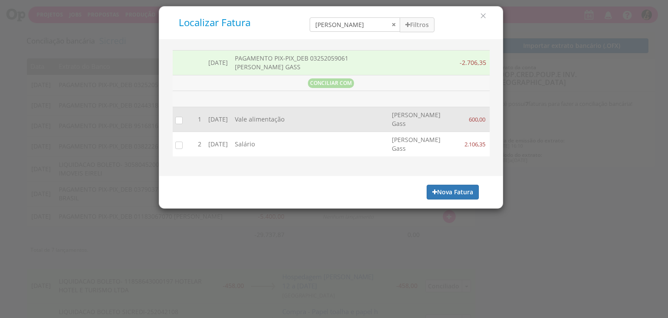
click at [179, 120] on input "checkbox" at bounding box center [177, 120] width 9 height 9
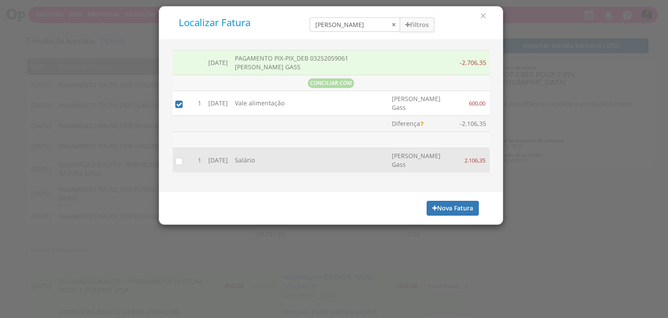
click at [176, 160] on input "checkbox" at bounding box center [177, 161] width 9 height 9
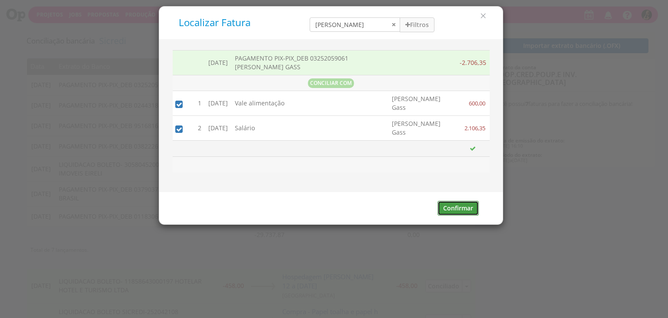
click at [475, 211] on button "Confirmar" at bounding box center [458, 208] width 41 height 15
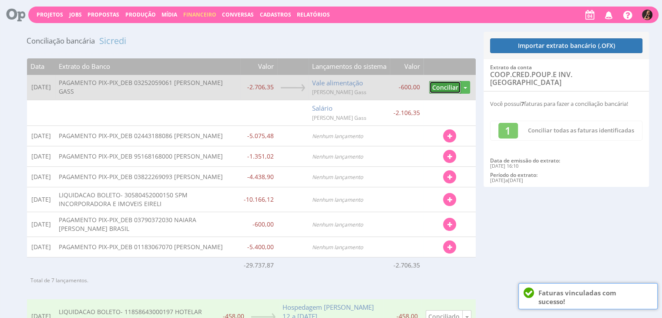
click at [443, 87] on button "Conciliar" at bounding box center [445, 87] width 32 height 13
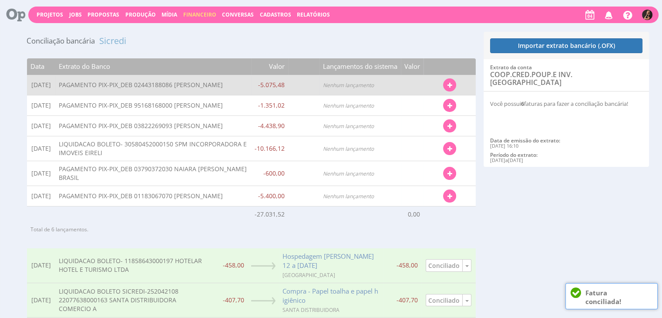
click at [445, 86] on button "button" at bounding box center [449, 84] width 13 height 13
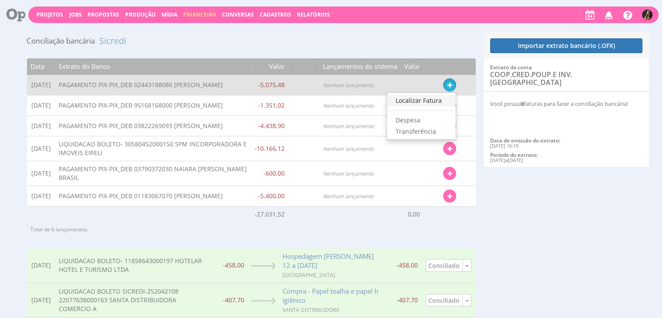
click at [417, 105] on link "Localizar Fatura" at bounding box center [421, 100] width 69 height 11
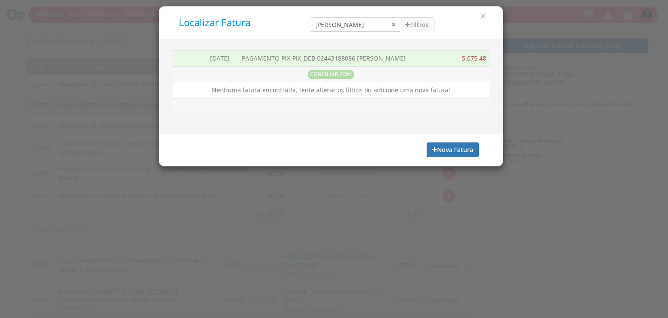
click at [402, 104] on td at bounding box center [331, 106] width 317 height 16
click at [393, 25] on input "natalia" at bounding box center [355, 24] width 90 height 14
type input "beatriz"
click at [422, 21] on button "Filtros" at bounding box center [417, 24] width 35 height 15
click at [311, 54] on td "PAGAMENTO PIX-PIX_DEB 02443188086 BEATRIZ REGINA LUCHESE SEHNEM" at bounding box center [339, 58] width 203 height 16
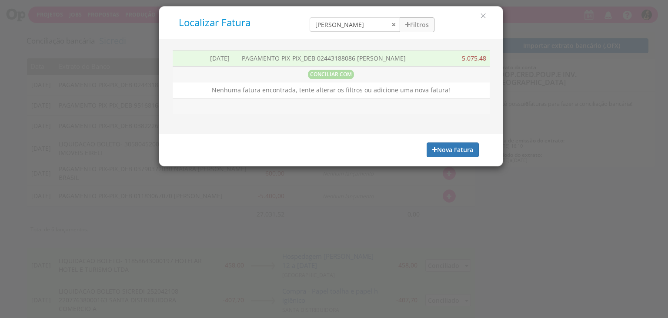
click at [411, 17] on div "beatriz Filtros Data 01/09/2025 - 05/09/2025 Forma de Pagamento Selecione Valor…" at bounding box center [372, 22] width 138 height 19
click at [405, 28] on button "Filtros" at bounding box center [417, 24] width 35 height 15
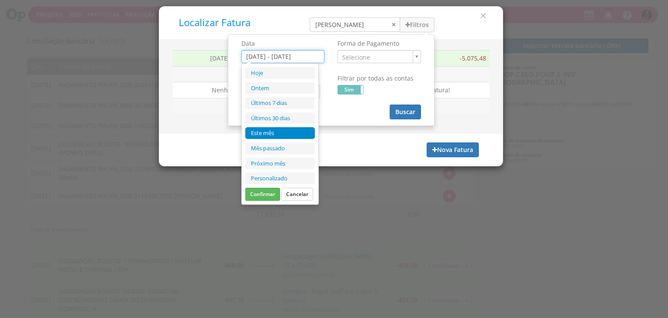
click at [288, 56] on input "01/09/2025 - 05/09/2025" at bounding box center [282, 56] width 83 height 13
click at [276, 134] on li "Este mês" at bounding box center [280, 133] width 70 height 12
type input "01/09/2025 - 30/09/2025"
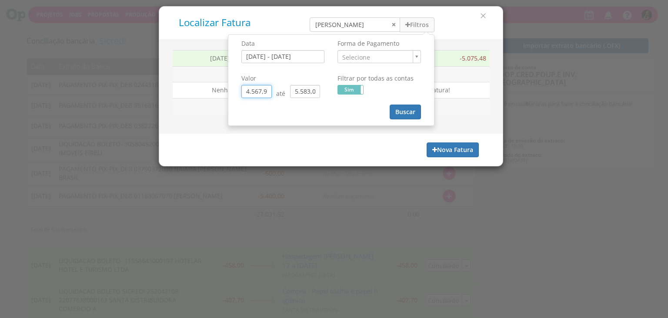
drag, startPoint x: 269, startPoint y: 91, endPoint x: 170, endPoint y: 100, distance: 99.2
click at [202, 98] on div "Localizar Fatura beatriz Filtros Data 01/09/2025 - 30/09/2025 Selecione" at bounding box center [331, 86] width 345 height 160
type input "0,00"
drag, startPoint x: 305, startPoint y: 96, endPoint x: 259, endPoint y: 97, distance: 46.1
click at [264, 97] on div "Valor 0,00 até 5.583,03" at bounding box center [283, 87] width 96 height 35
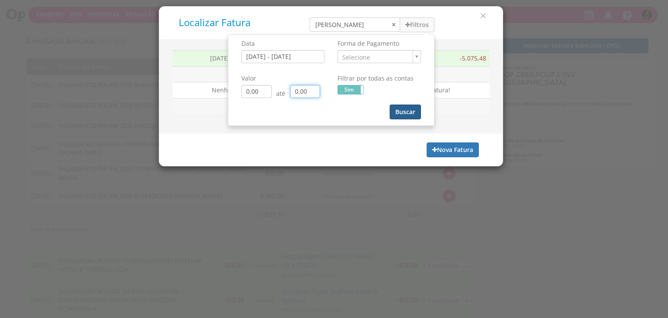
type input "0,00"
click at [411, 108] on button "Buscar" at bounding box center [405, 111] width 31 height 15
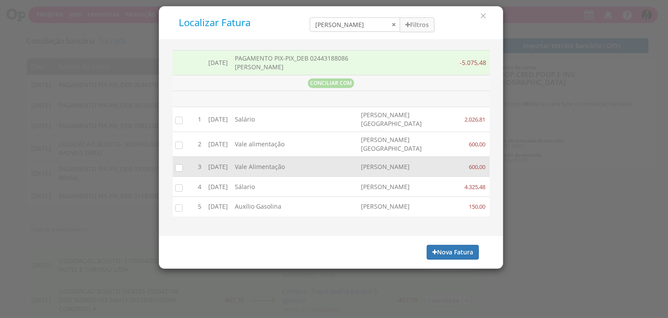
click at [178, 171] on input "checkbox" at bounding box center [177, 167] width 9 height 9
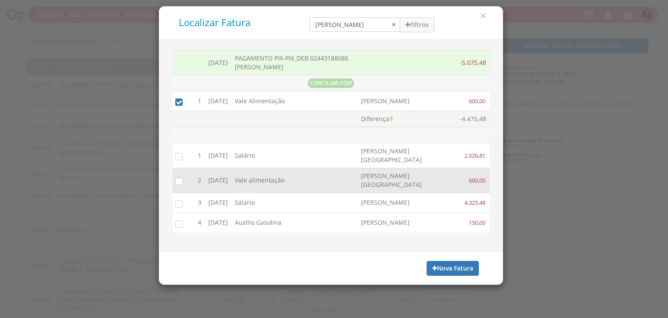
click at [181, 207] on input "checkbox" at bounding box center [177, 203] width 9 height 9
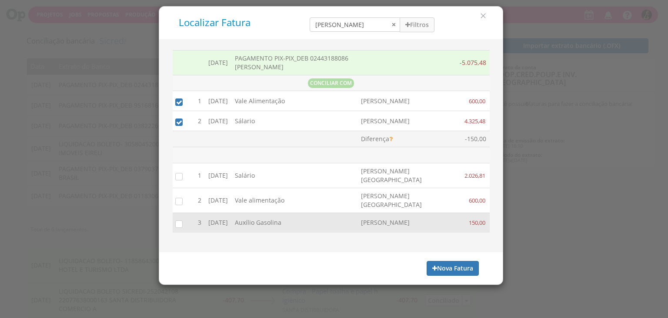
click at [177, 228] on input "checkbox" at bounding box center [177, 223] width 9 height 9
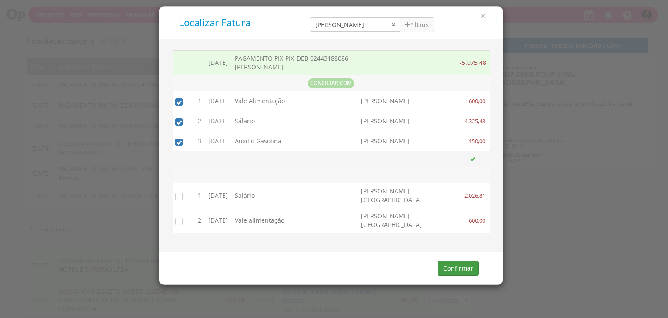
drag, startPoint x: 451, startPoint y: 291, endPoint x: 451, endPoint y: 282, distance: 8.3
click at [451, 284] on div "Confirmar" at bounding box center [331, 268] width 344 height 32
click at [451, 275] on button "Confirmar" at bounding box center [458, 268] width 41 height 15
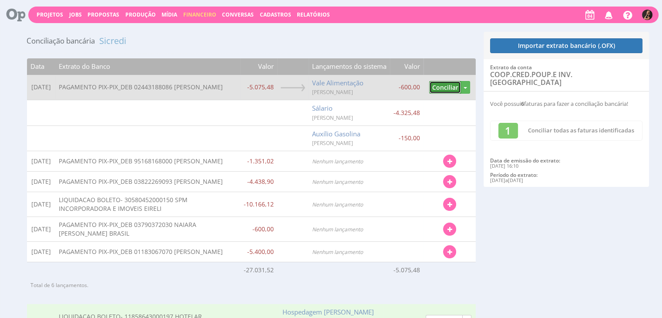
click at [445, 88] on button "Conciliar" at bounding box center [445, 87] width 32 height 13
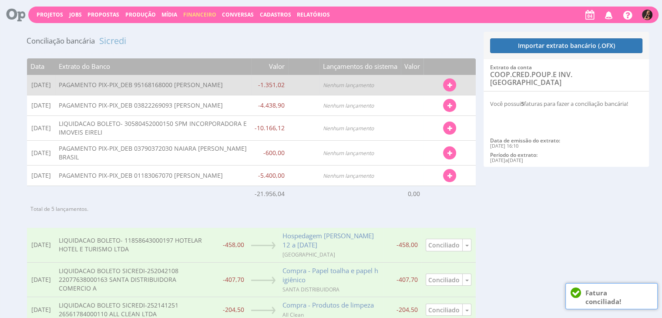
click at [449, 87] on icon "button" at bounding box center [449, 85] width 5 height 6
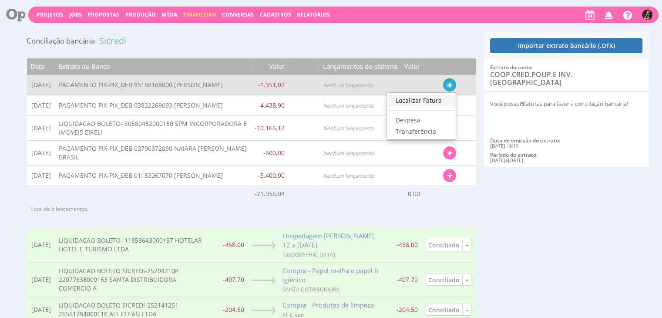
click at [431, 104] on link "Localizar Fatura" at bounding box center [421, 100] width 69 height 11
click at [423, 100] on td at bounding box center [412, 105] width 23 height 20
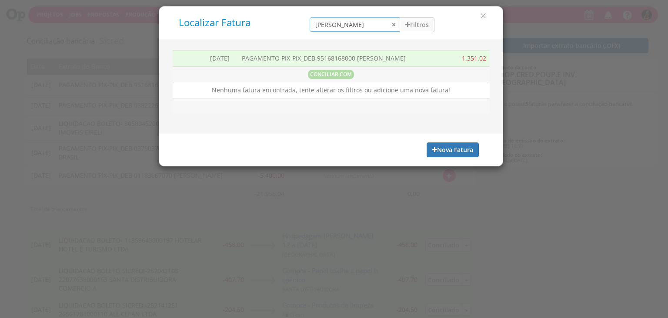
click at [392, 25] on input "beatriz" at bounding box center [355, 24] width 90 height 14
click at [421, 25] on button "Filtros" at bounding box center [417, 24] width 35 height 15
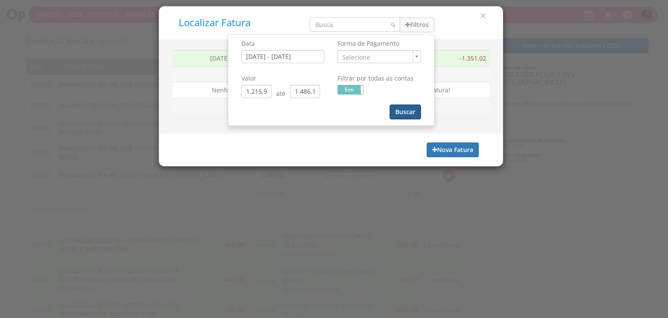
drag, startPoint x: 401, startPoint y: 114, endPoint x: 264, endPoint y: 114, distance: 137.0
click at [401, 114] on button "Buscar" at bounding box center [405, 111] width 31 height 15
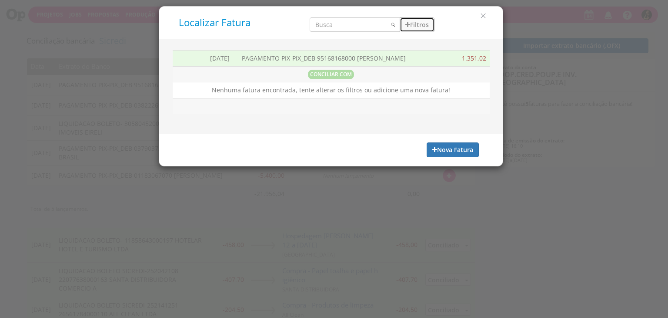
click at [409, 25] on button "Filtros" at bounding box center [417, 24] width 35 height 15
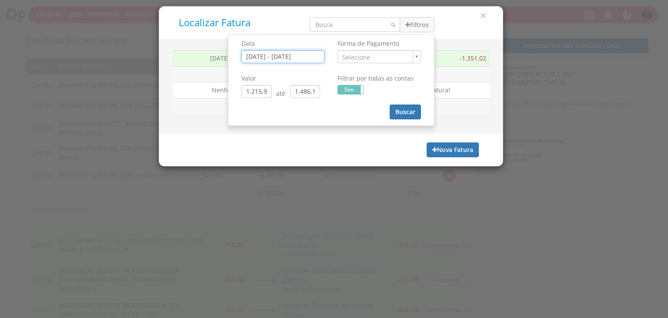
click at [311, 55] on input "01/09/2025 - 05/09/2025" at bounding box center [282, 56] width 83 height 13
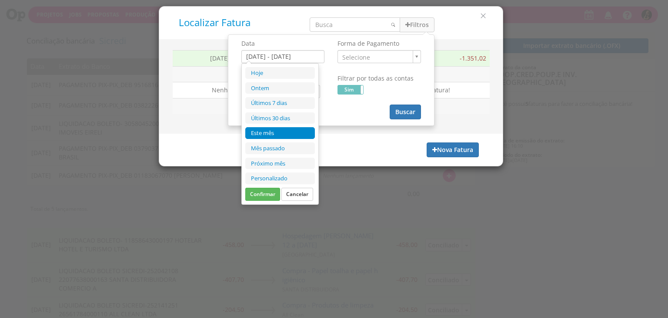
click at [294, 130] on li "Este mês" at bounding box center [280, 133] width 70 height 12
type input "01/09/2025 - 30/09/2025"
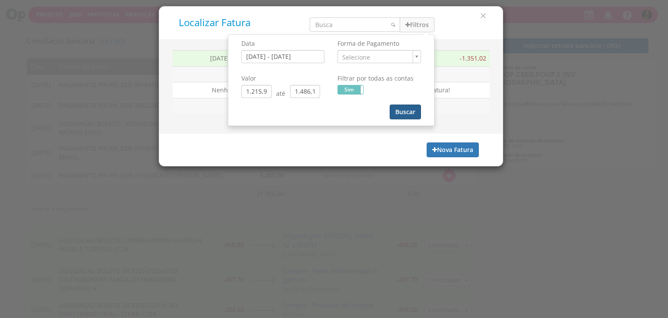
click at [398, 110] on button "Buscar" at bounding box center [405, 111] width 31 height 15
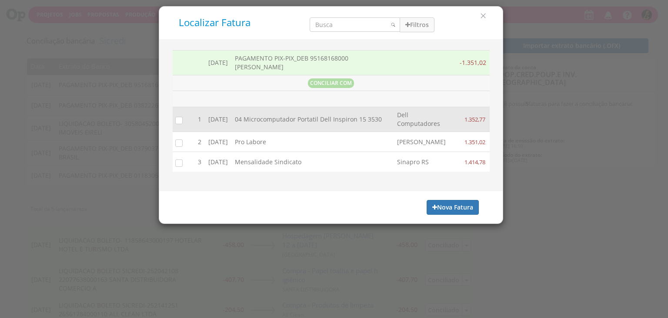
drag, startPoint x: 176, startPoint y: 145, endPoint x: 308, endPoint y: 161, distance: 133.2
click at [177, 145] on input "checkbox" at bounding box center [177, 142] width 9 height 9
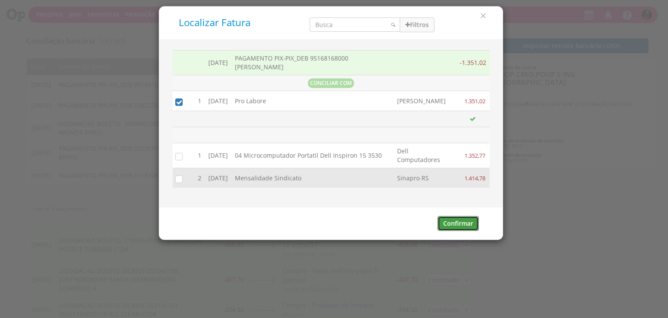
click at [465, 226] on button "Confirmar" at bounding box center [458, 223] width 41 height 15
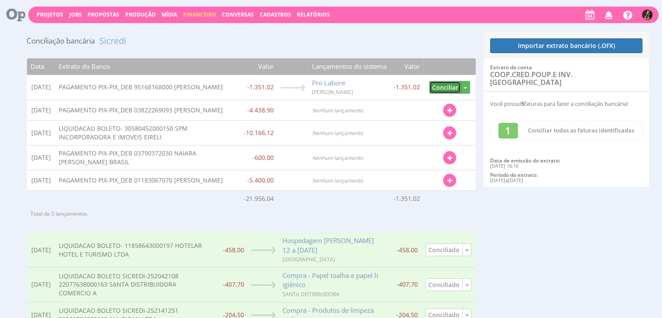
drag, startPoint x: 441, startPoint y: 85, endPoint x: 424, endPoint y: 61, distance: 29.1
click at [441, 85] on button "Conciliar" at bounding box center [445, 87] width 32 height 13
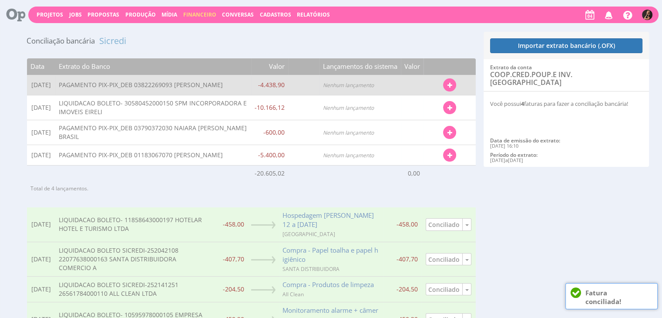
click at [449, 85] on icon "button" at bounding box center [449, 85] width 5 height 6
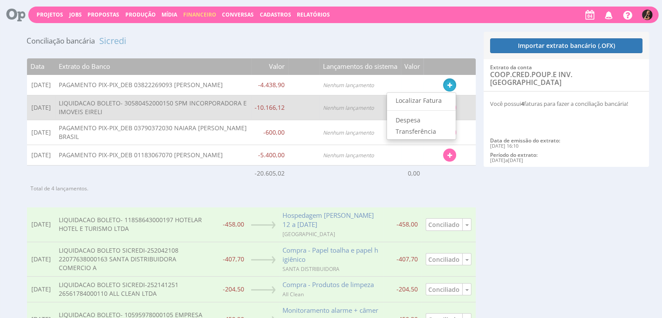
click at [419, 103] on link "Localizar Fatura" at bounding box center [421, 100] width 69 height 11
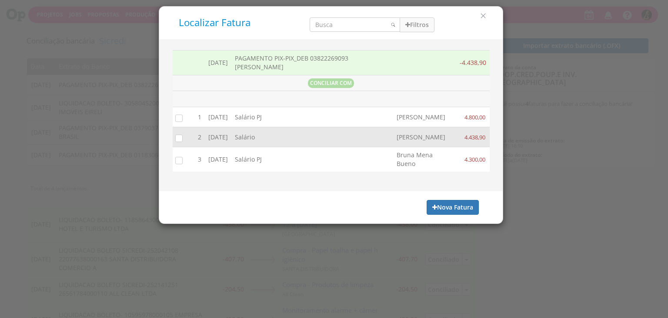
click at [178, 142] on input "checkbox" at bounding box center [177, 137] width 9 height 9
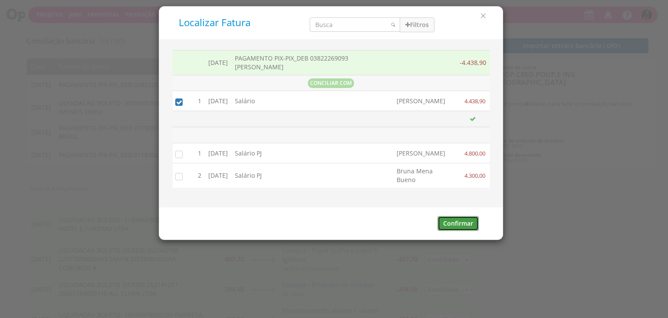
click at [464, 228] on button "Confirmar" at bounding box center [458, 223] width 41 height 15
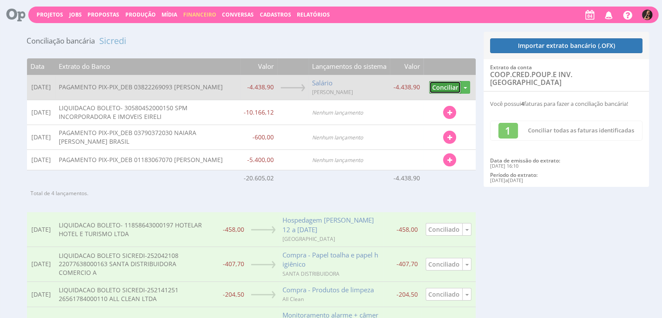
click at [442, 90] on button "Conciliar" at bounding box center [445, 87] width 32 height 13
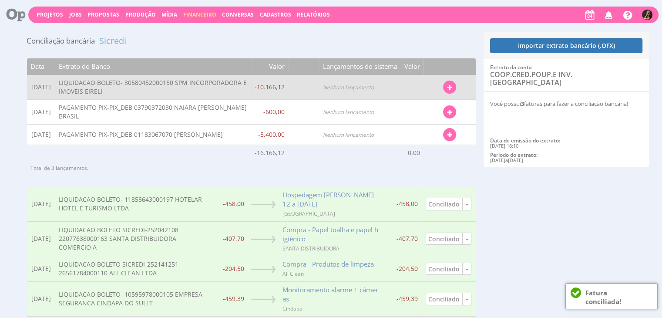
click at [452, 87] on button "button" at bounding box center [449, 86] width 13 height 13
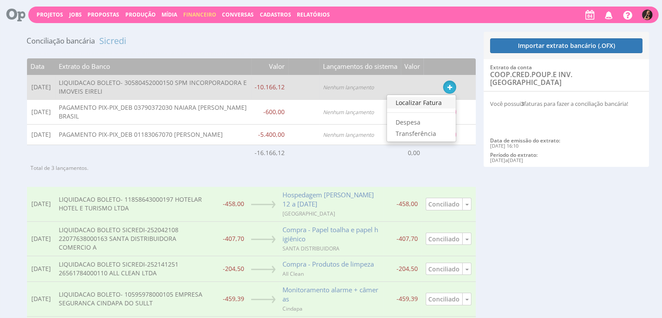
click at [415, 104] on link "Localizar Fatura" at bounding box center [421, 102] width 69 height 11
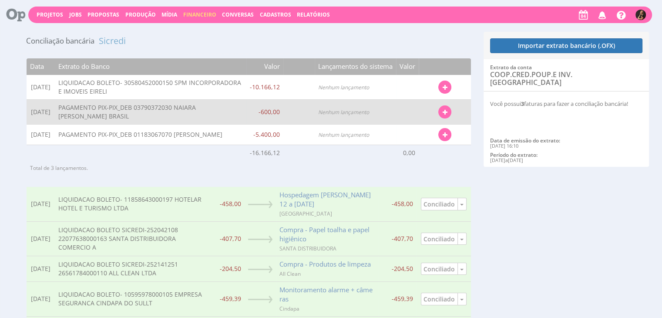
type input "9.149,51"
type input "11.182,73"
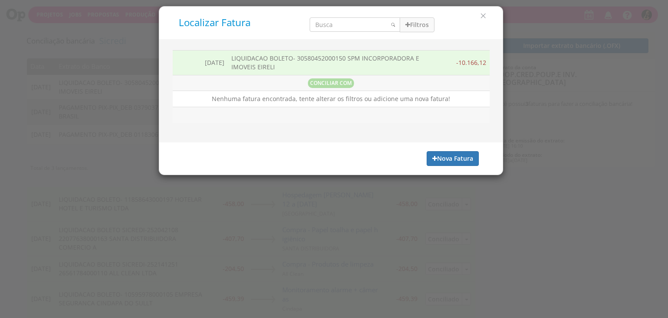
click at [417, 103] on div "03/09/2025 LIQUIDACAO BOLETO- 30580452000150 SPM INCORPORADORA E IMOVEIS EIRELI…" at bounding box center [331, 91] width 331 height 90
click at [418, 24] on button "Filtros" at bounding box center [417, 24] width 35 height 15
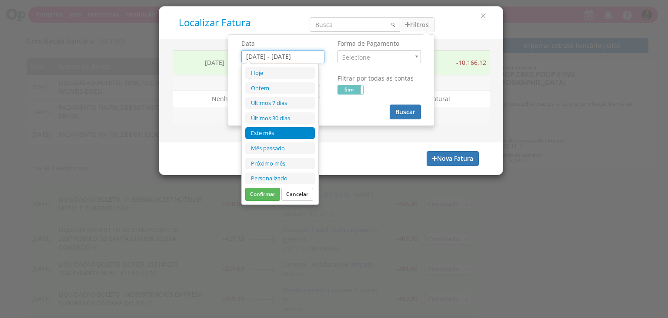
click at [304, 56] on input "01/09/2025 - 05/09/2025" at bounding box center [282, 56] width 83 height 13
drag, startPoint x: 273, startPoint y: 131, endPoint x: 270, endPoint y: 113, distance: 18.5
click at [273, 130] on li "Este mês" at bounding box center [280, 133] width 70 height 12
type input "01/09/2025 - 30/09/2025"
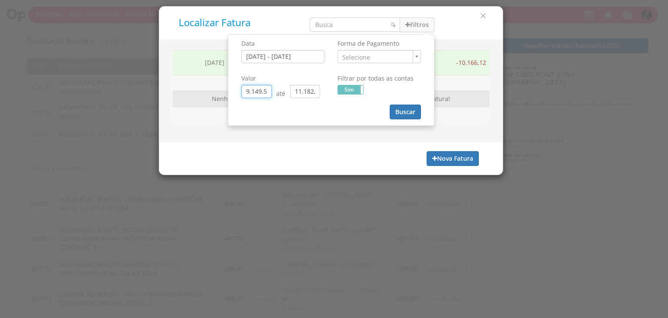
drag, startPoint x: 267, startPoint y: 92, endPoint x: 183, endPoint y: 97, distance: 84.5
click at [183, 97] on div "Localizar Fatura Filtros Data 01/09/2025 - 30/09/2025 Forma de Pagamento ." at bounding box center [331, 90] width 345 height 169
click at [264, 89] on input "0,01" at bounding box center [256, 91] width 30 height 13
drag, startPoint x: 315, startPoint y: 90, endPoint x: 265, endPoint y: 94, distance: 49.7
click at [265, 94] on div "0,00 até 11.182,73" at bounding box center [282, 91] width 83 height 13
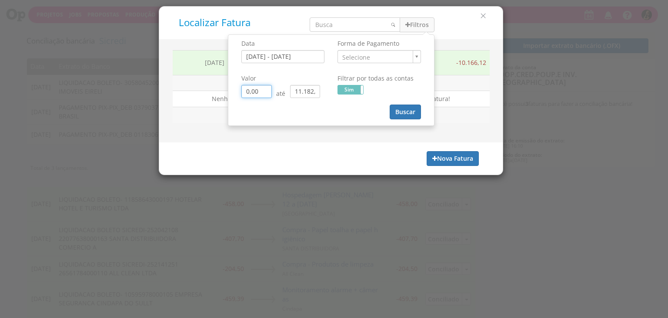
type input "0,00"
drag, startPoint x: 316, startPoint y: 90, endPoint x: 276, endPoint y: 93, distance: 40.1
click at [276, 93] on div "0,00 até 11.182,73" at bounding box center [282, 91] width 83 height 13
type input "0,73"
click at [310, 91] on input "0,73" at bounding box center [305, 91] width 30 height 13
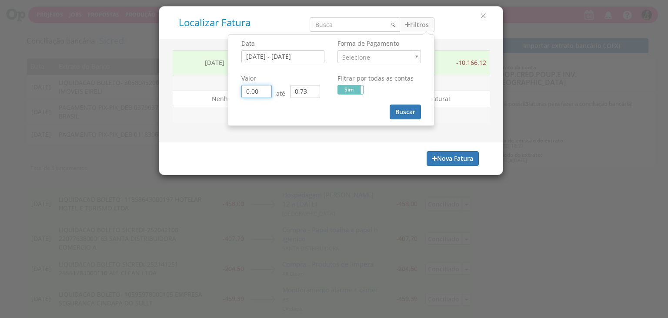
type input "0,00"
click at [310, 91] on input "0,73" at bounding box center [305, 91] width 30 height 13
type input "0,00"
click at [327, 28] on input "search" at bounding box center [355, 24] width 90 height 14
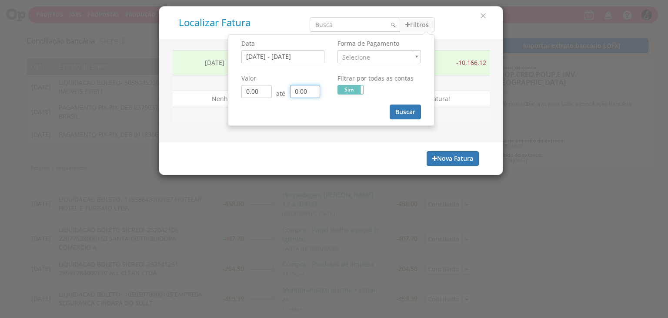
click at [336, 21] on input "search" at bounding box center [355, 24] width 90 height 14
type input "0,00"
click at [341, 21] on input "search" at bounding box center [355, 24] width 90 height 14
click at [350, 21] on input "search" at bounding box center [355, 24] width 90 height 14
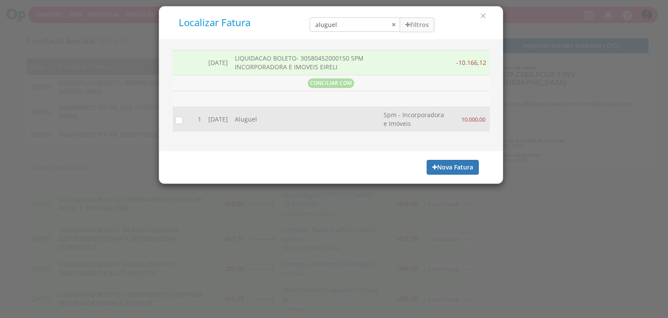
click at [179, 120] on input "checkbox" at bounding box center [177, 120] width 9 height 9
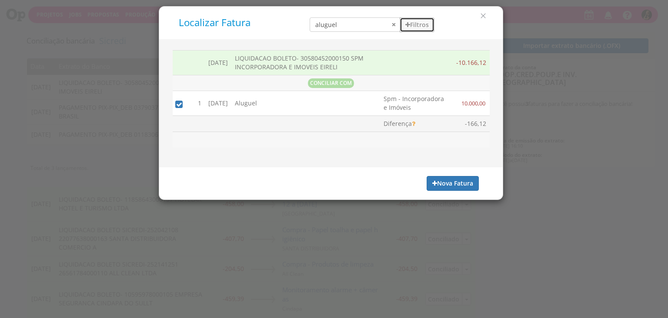
click at [416, 23] on button "Filtros" at bounding box center [417, 24] width 35 height 15
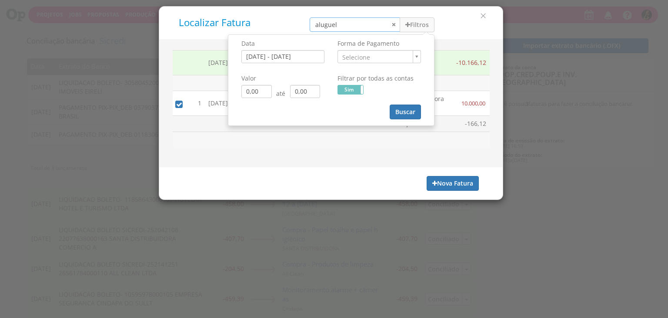
drag, startPoint x: 350, startPoint y: 25, endPoint x: 275, endPoint y: 32, distance: 75.1
click at [277, 33] on div "Localizar Fatura aluguel Filtros Data 01/09/2025 - 30/09/2025 Forma de Pagamento" at bounding box center [331, 23] width 344 height 33
type input "iptu"
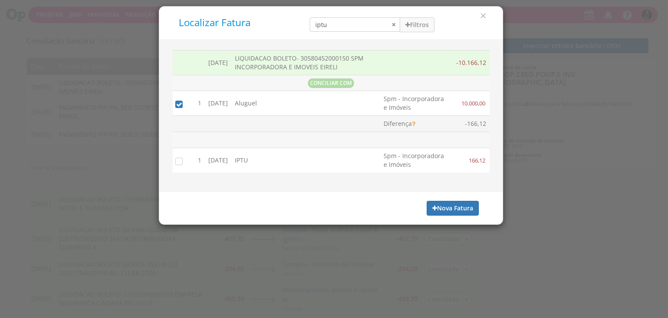
drag, startPoint x: 179, startPoint y: 160, endPoint x: 280, endPoint y: 170, distance: 101.4
click at [179, 160] on input "checkbox" at bounding box center [177, 161] width 9 height 9
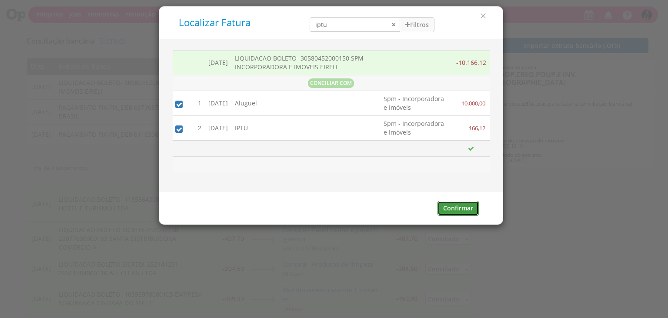
click at [455, 204] on button "Confirmar" at bounding box center [458, 208] width 41 height 15
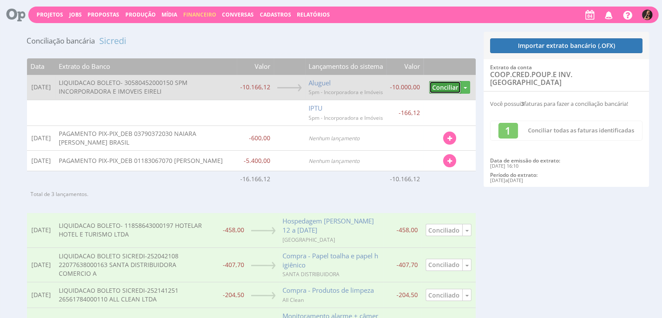
click at [450, 87] on button "Conciliar" at bounding box center [445, 87] width 32 height 13
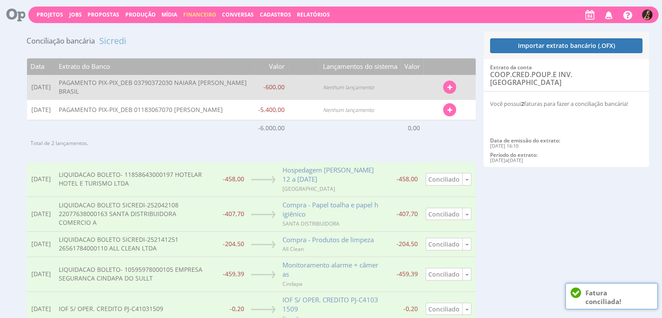
click at [452, 89] on button "button" at bounding box center [449, 86] width 13 height 13
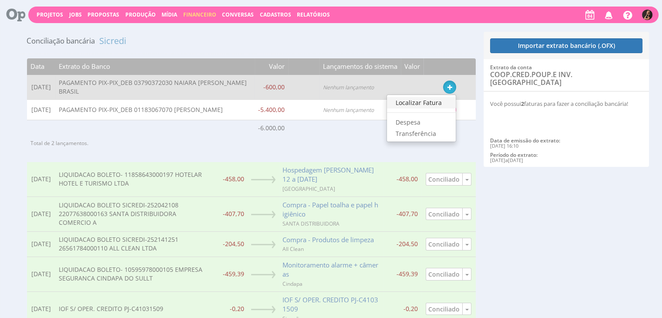
click at [418, 103] on link "Localizar Fatura" at bounding box center [421, 102] width 69 height 11
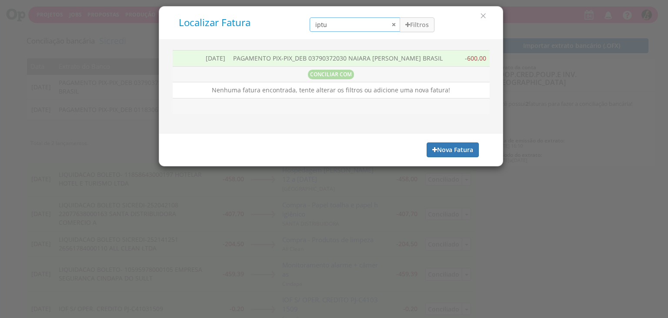
click at [393, 27] on input "iptu" at bounding box center [355, 24] width 90 height 14
drag, startPoint x: 412, startPoint y: 27, endPoint x: 390, endPoint y: 30, distance: 23.0
click at [411, 27] on button "Filtros" at bounding box center [417, 24] width 35 height 15
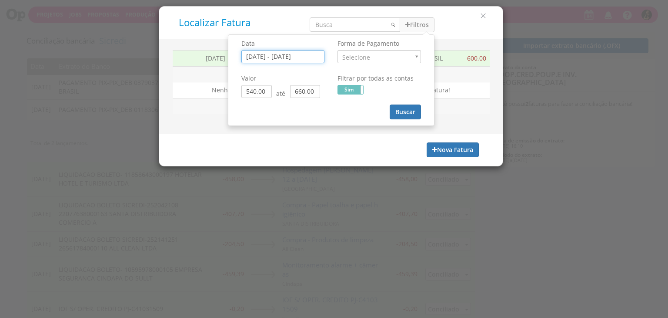
click at [286, 57] on input "01/09/2025 - 05/09/2025" at bounding box center [282, 56] width 83 height 13
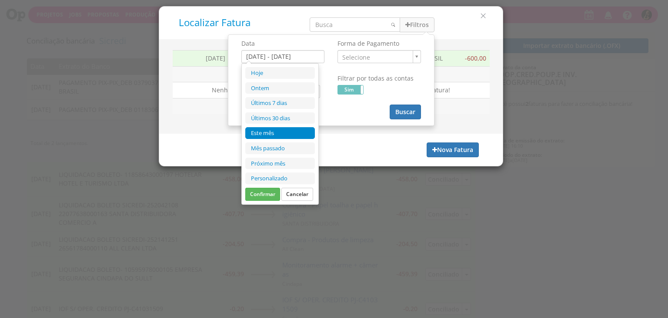
click at [281, 130] on li "Este mês" at bounding box center [280, 133] width 70 height 12
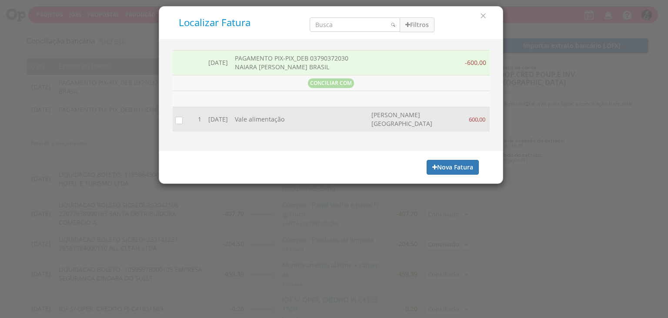
click at [178, 120] on input "checkbox" at bounding box center [177, 120] width 9 height 9
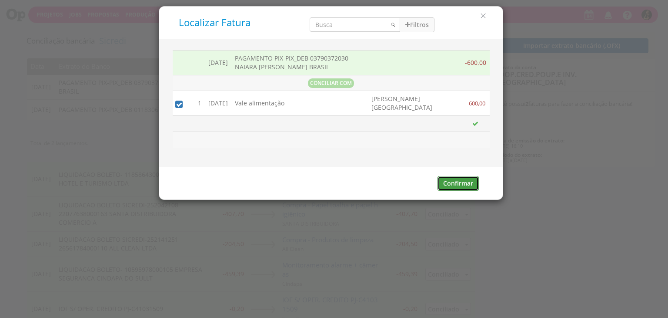
click at [451, 182] on button "Confirmar" at bounding box center [458, 183] width 41 height 15
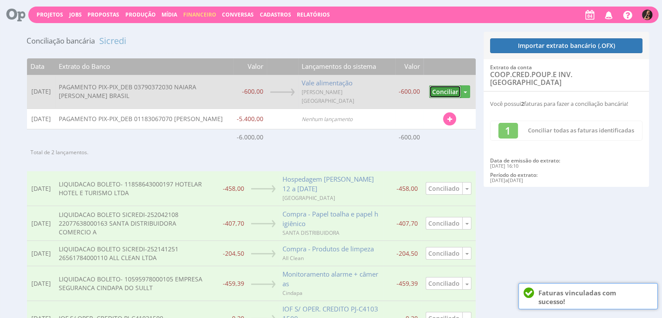
click at [442, 86] on button "Conciliar" at bounding box center [445, 91] width 32 height 13
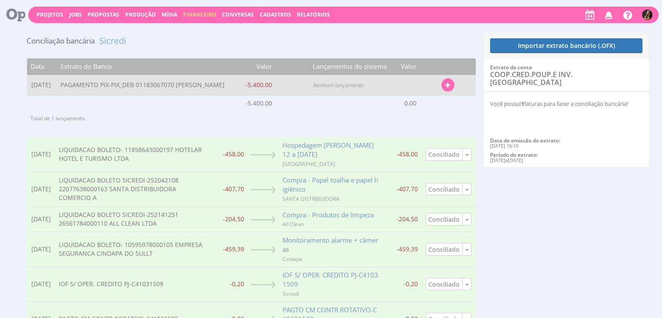
click at [445, 82] on button "button" at bounding box center [447, 84] width 13 height 13
click at [415, 101] on link "Localizar Fatura" at bounding box center [419, 100] width 69 height 11
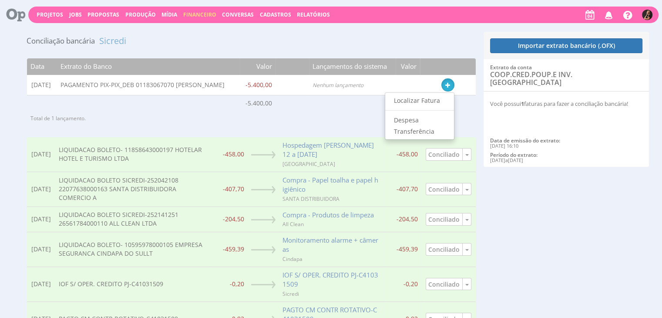
type input "01/09/2025 - 05/09/2025"
type input "4.860,00"
type input "5.940,00"
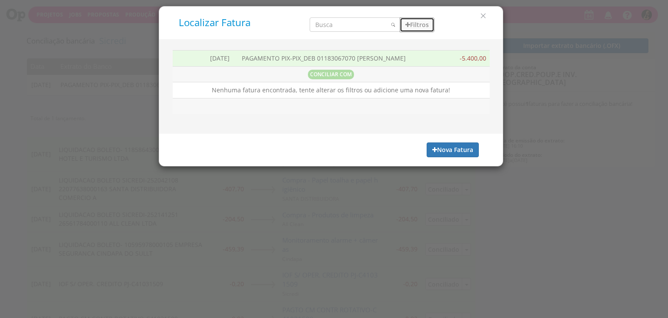
drag, startPoint x: 413, startPoint y: 25, endPoint x: 346, endPoint y: 42, distance: 69.1
click at [412, 25] on button "Filtros" at bounding box center [417, 24] width 35 height 15
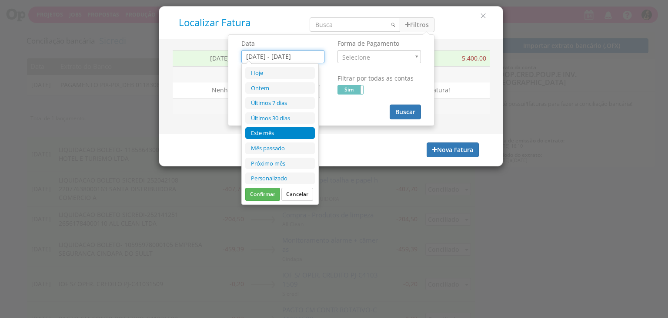
click at [294, 53] on input "01/09/2025 - 05/09/2025" at bounding box center [282, 56] width 83 height 13
drag, startPoint x: 284, startPoint y: 129, endPoint x: 304, endPoint y: 118, distance: 22.2
click at [284, 128] on li "Este mês" at bounding box center [280, 133] width 70 height 12
type input "01/09/2025 - 30/09/2025"
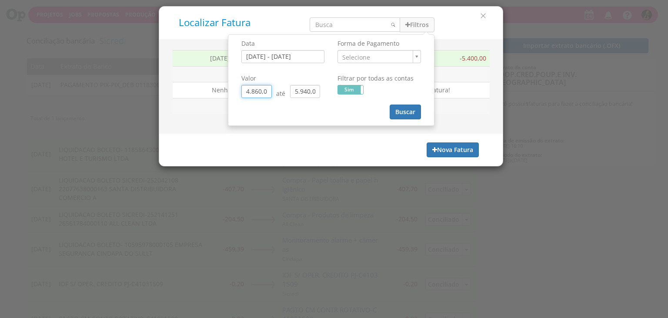
drag, startPoint x: 270, startPoint y: 90, endPoint x: 190, endPoint y: 98, distance: 80.4
click at [192, 98] on div "Localizar Fatura Filtros Data 01/09/2025 - 30/09/2025 Forma de Pagamento ." at bounding box center [331, 86] width 345 height 160
type input "0,00"
drag, startPoint x: 311, startPoint y: 90, endPoint x: 278, endPoint y: 92, distance: 33.6
click at [278, 92] on div "0,00 até 5.940,00" at bounding box center [282, 91] width 83 height 13
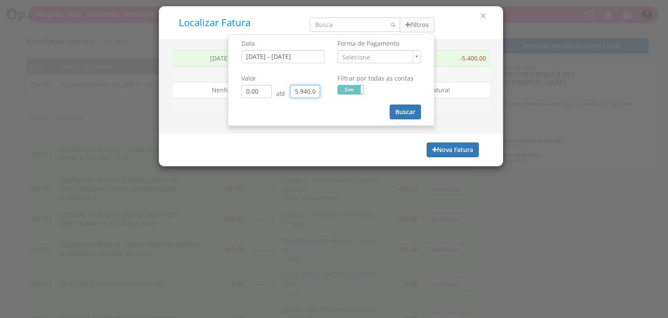
type input "0,00"
click at [313, 90] on input "0,00" at bounding box center [305, 91] width 30 height 13
drag, startPoint x: 417, startPoint y: 114, endPoint x: 350, endPoint y: 20, distance: 115.1
click at [417, 114] on button "Buscar" at bounding box center [405, 111] width 31 height 15
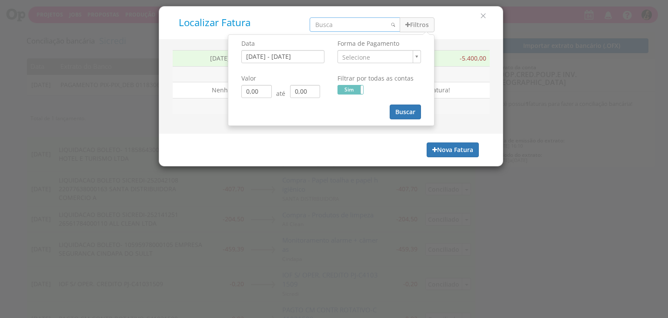
click at [351, 25] on input "search" at bounding box center [355, 24] width 90 height 14
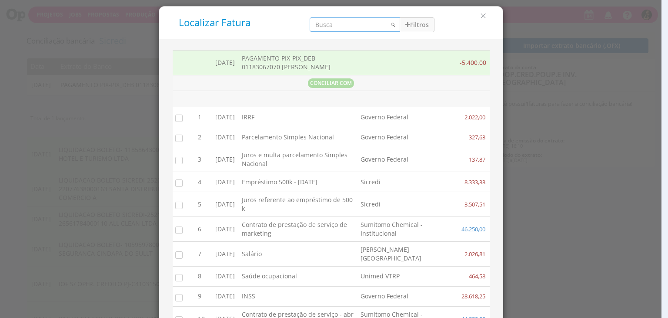
click at [350, 21] on input "search" at bounding box center [355, 24] width 90 height 14
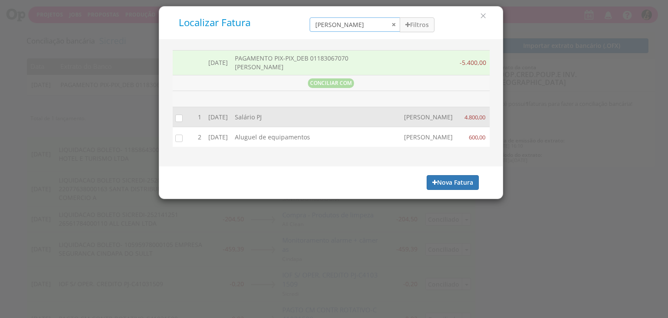
type input "bruno"
click at [176, 120] on input "checkbox" at bounding box center [177, 117] width 9 height 9
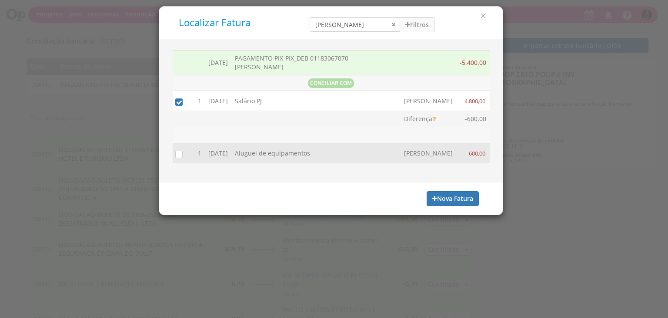
click at [179, 158] on input "checkbox" at bounding box center [177, 153] width 9 height 9
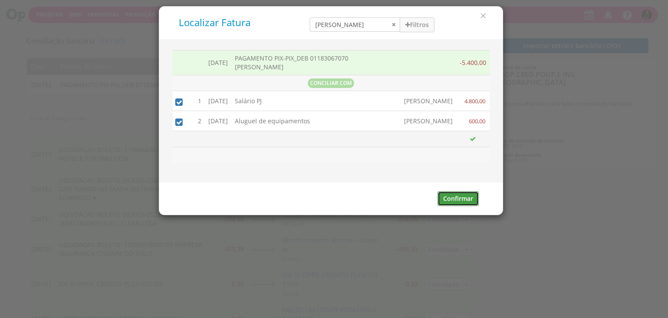
click at [459, 199] on button "Confirmar" at bounding box center [458, 198] width 41 height 15
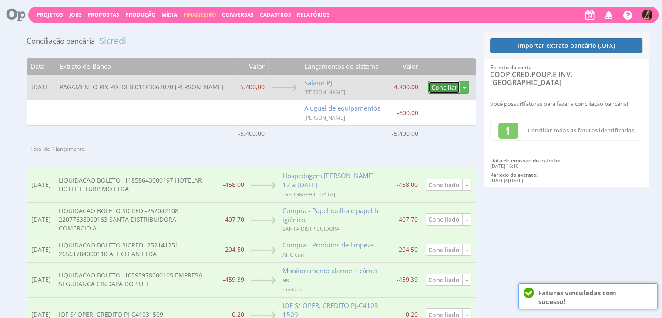
click at [441, 81] on button "Conciliar" at bounding box center [444, 87] width 32 height 13
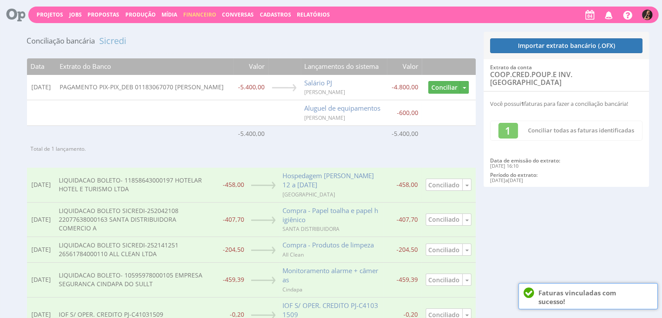
click at [439, 178] on button "Conciliado" at bounding box center [443, 184] width 37 height 13
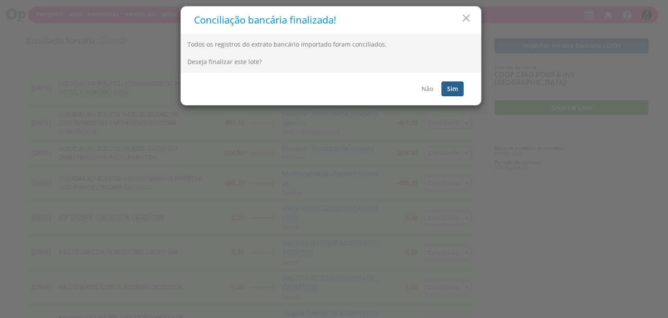
click at [459, 88] on button "Sim" at bounding box center [453, 88] width 22 height 15
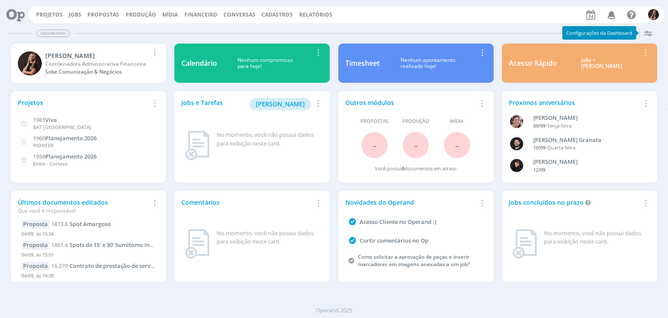
click at [189, 17] on span "Financeiro" at bounding box center [200, 14] width 33 height 7
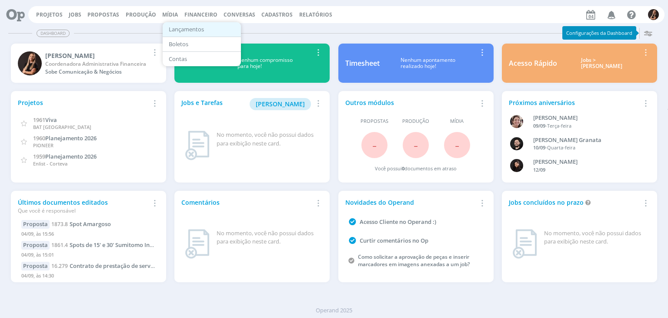
click at [185, 29] on link "Lançamentos" at bounding box center [201, 29] width 73 height 13
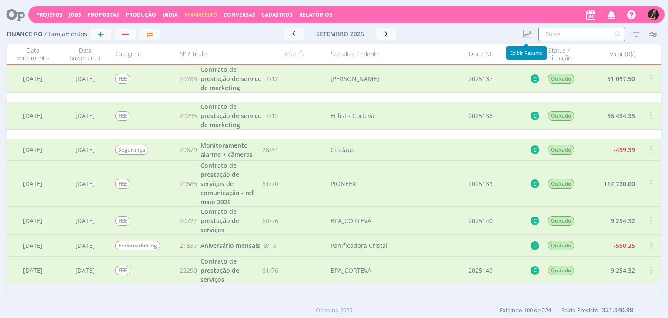
click at [547, 33] on input "text" at bounding box center [582, 34] width 87 height 14
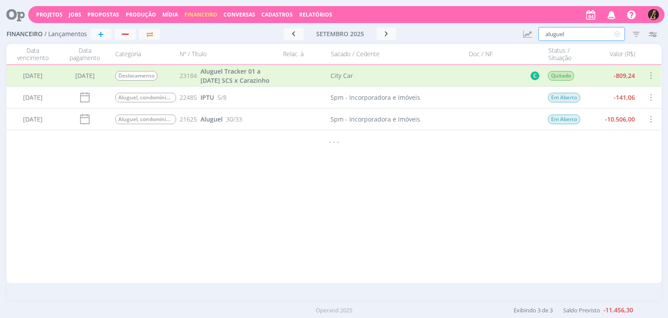
type input "aluguel"
click at [649, 100] on span at bounding box center [651, 97] width 10 height 12
click at [599, 116] on div "Cancelar" at bounding box center [622, 116] width 86 height 13
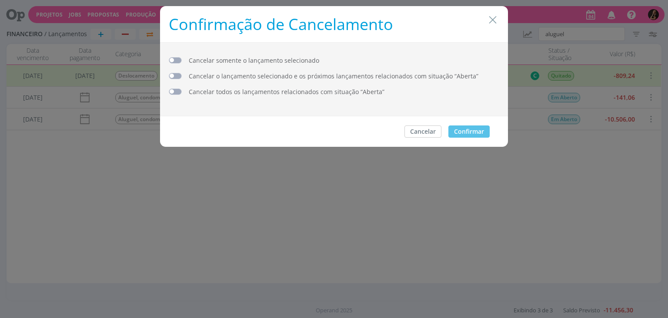
click at [181, 61] on span "dialog" at bounding box center [175, 60] width 13 height 7
click at [433, 130] on button "Cancelar" at bounding box center [423, 131] width 37 height 12
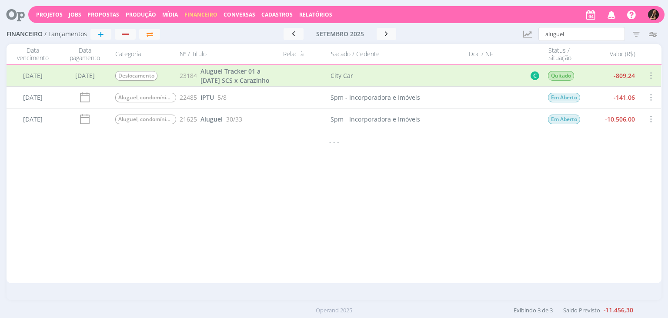
click at [199, 98] on div "22485 IPTU 5/8" at bounding box center [227, 97] width 102 height 21
click at [214, 100] on div "22485 IPTU 5/8" at bounding box center [227, 97] width 102 height 21
click at [211, 97] on span "IPTU" at bounding box center [207, 97] width 13 height 8
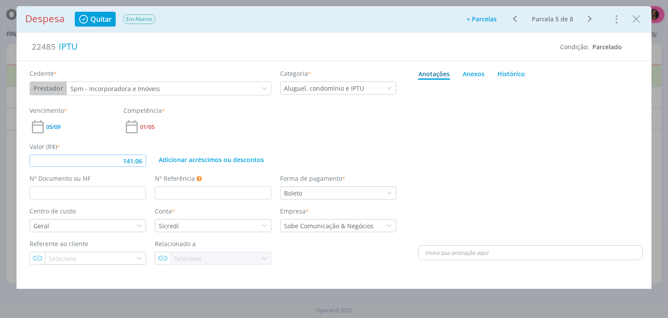
click at [142, 161] on input "141,06" at bounding box center [88, 160] width 117 height 12
type input "166,12"
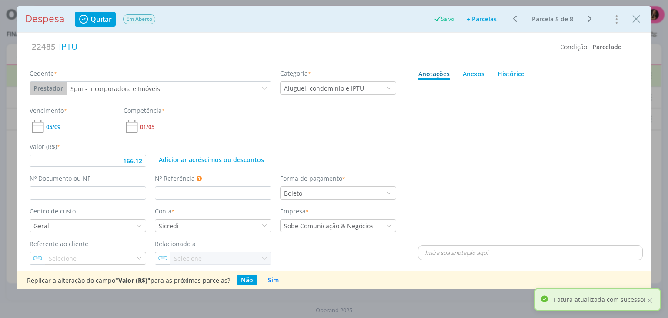
drag, startPoint x: 636, startPoint y: 18, endPoint x: 629, endPoint y: 23, distance: 8.4
click at [636, 19] on icon "Close" at bounding box center [636, 19] width 13 height 13
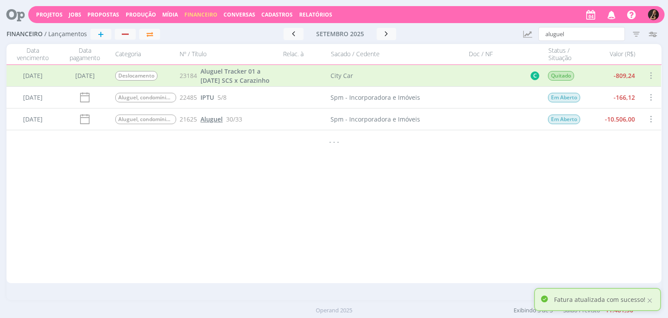
click at [215, 120] on span "Aluguel" at bounding box center [212, 119] width 22 height 8
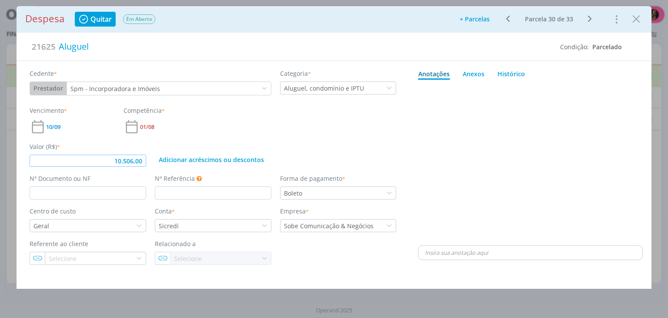
drag, startPoint x: 145, startPoint y: 160, endPoint x: 140, endPoint y: 153, distance: 8.1
click at [145, 160] on input "10.506,00" at bounding box center [88, 160] width 117 height 12
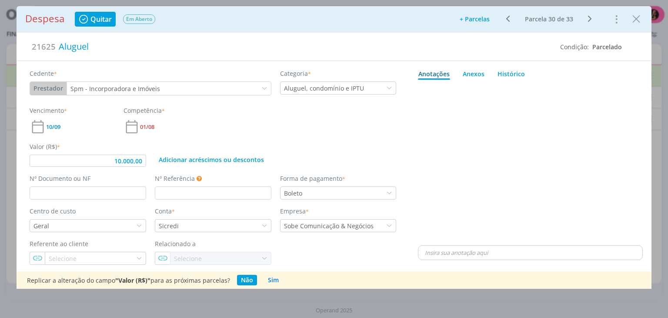
type input "10.000,00"
click at [634, 18] on icon "Close" at bounding box center [636, 19] width 13 height 13
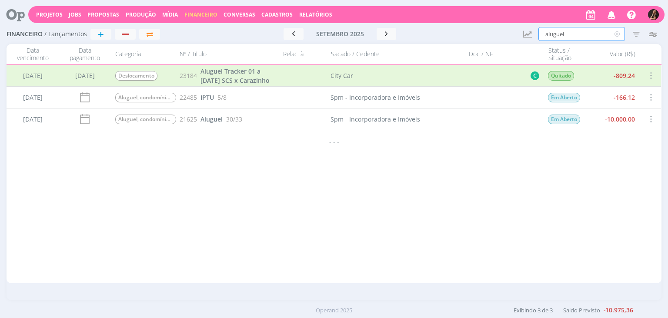
drag, startPoint x: 579, startPoint y: 31, endPoint x: 451, endPoint y: 41, distance: 128.7
click at [467, 42] on div "Financeiro / Lançamentos + Ir para mês atual setembro 2025 < 2025 > Janeiro Fev…" at bounding box center [334, 34] width 655 height 20
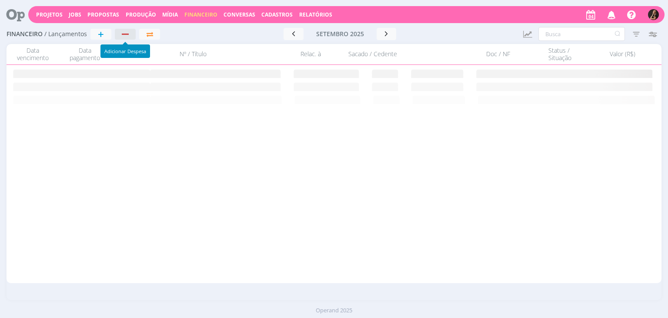
click at [125, 33] on div "button" at bounding box center [125, 33] width 7 height 1
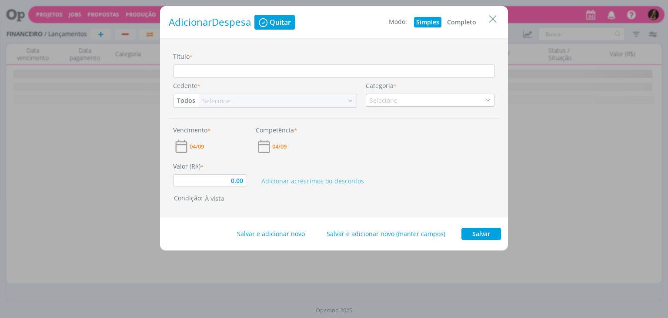
click at [470, 20] on button "Completo" at bounding box center [461, 22] width 33 height 10
type input "0,00"
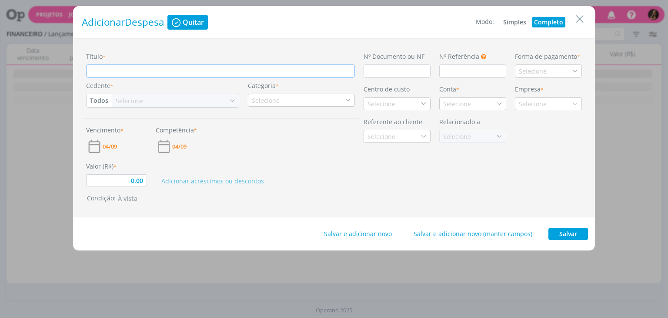
click at [254, 70] on input "Título *" at bounding box center [220, 70] width 269 height 13
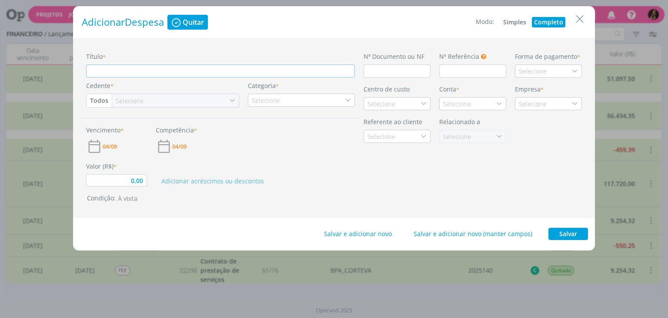
type input "A"
type input "0,00"
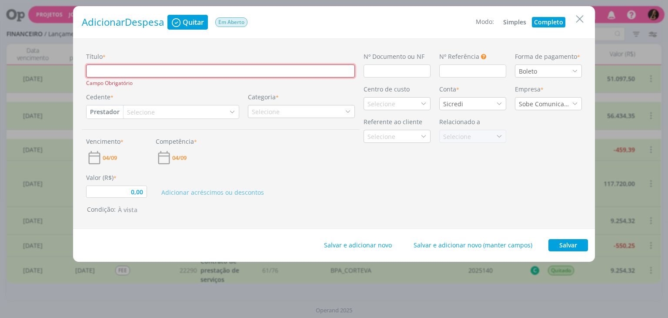
type input "l"
type input "0,00"
type input "lu"
type input "0,00"
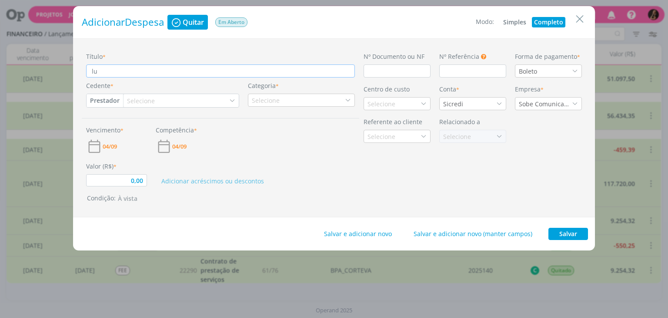
type input "lug"
type input "0,00"
type input "lugu"
type input "0,00"
type input "lugue"
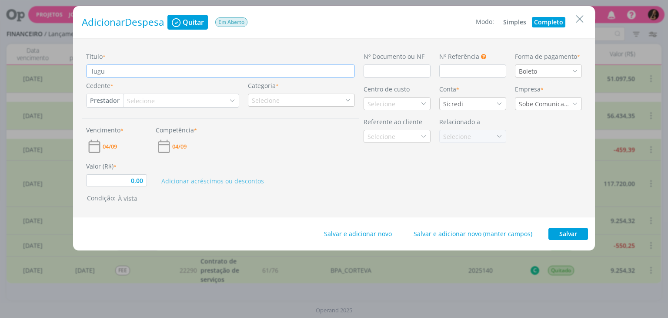
type input "0,00"
type input "luguel"
type input "0,00"
type input "lugue"
type input "0,00"
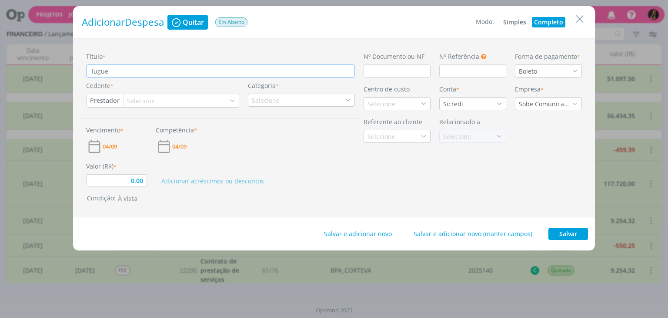
type input "lugu"
type input "0,00"
type input "lug"
type input "0,00"
type input "lu"
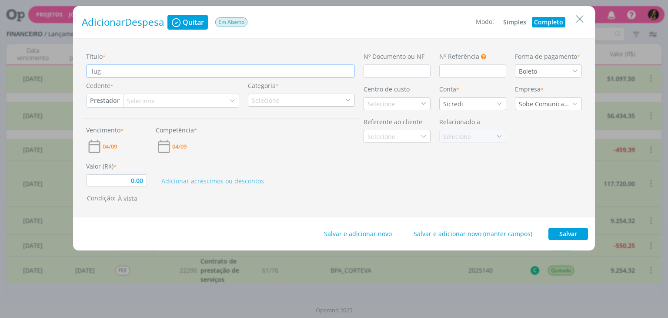
type input "0,00"
type input "l"
type input "0,00"
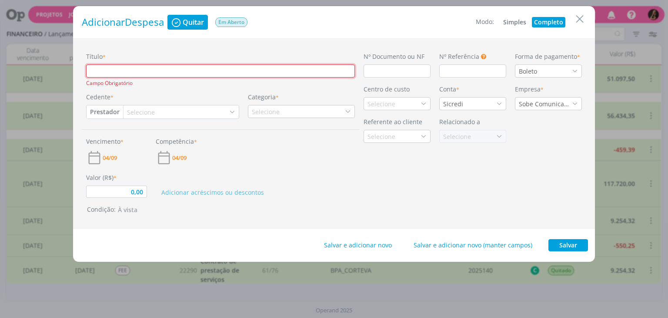
type input "A"
type input "0,00"
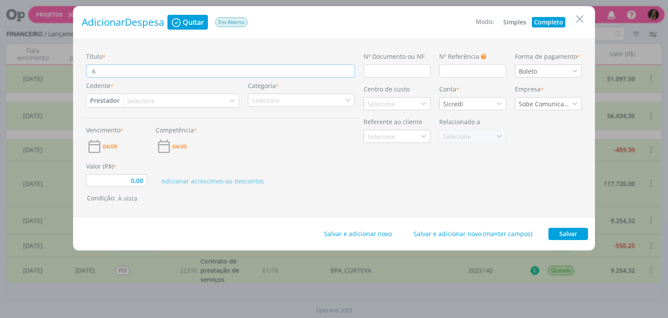
type input "Al"
type input "0,00"
type input "Alu"
type input "0,00"
type input "Alug"
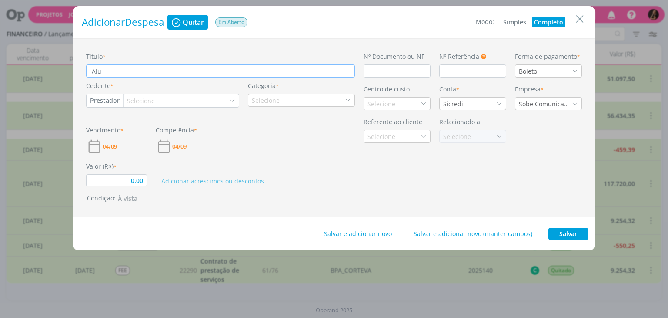
type input "0,00"
type input "Alugu"
type input "0,00"
type input "Alugue"
type input "0,00"
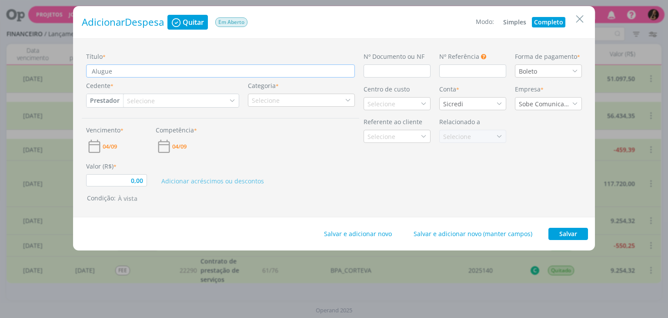
type input "Aluguel"
type input "0,00"
type input "Aluguel"
type input "0,00"
type input "Aluguel d"
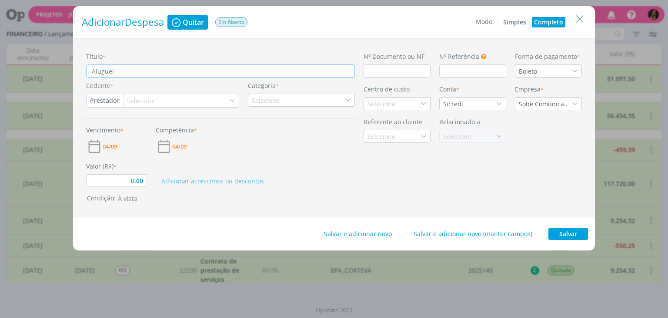
type input "0,00"
type input "Aluguel de"
type input "0,00"
type input "Aluguel de"
type input "0,00"
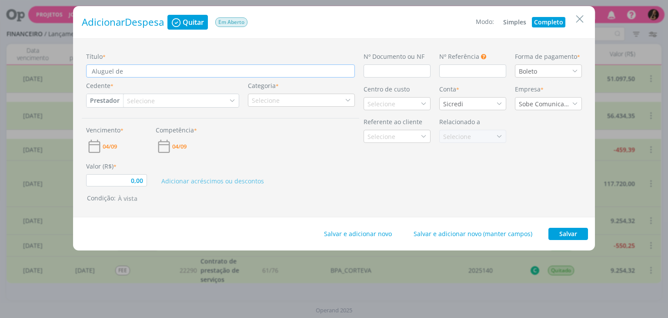
type input "Aluguel de e"
type input "0,00"
type input "Aluguel de eq"
type input "0,00"
type input "Aluguel de equ"
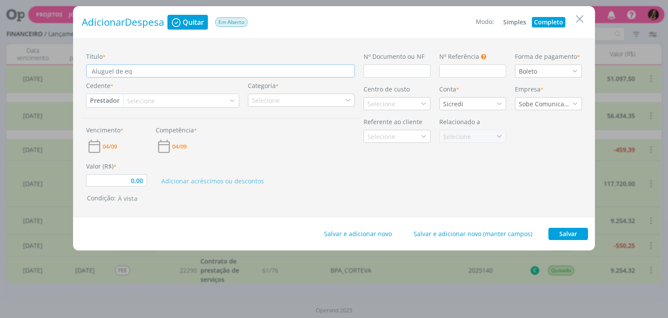
type input "0,00"
type input "Aluguel de equi"
type input "0,00"
type input "Aluguel de equip"
type input "0,00"
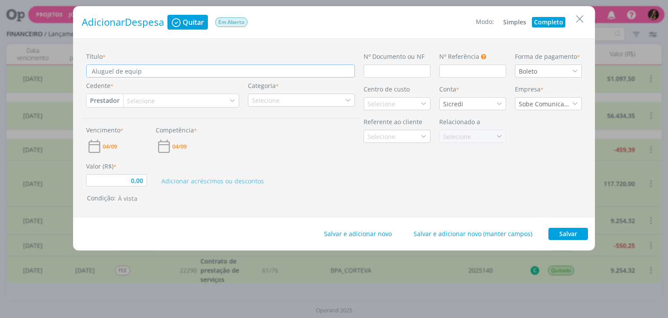
type input "Aluguel de equipa"
type input "0,00"
type input "Aluguel de equipam"
type input "0,00"
type input "Aluguel de equipame"
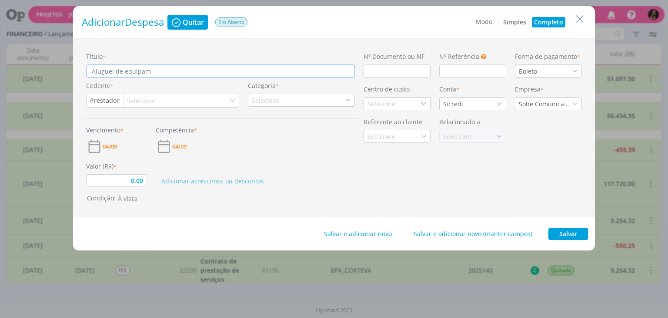
type input "0,00"
type input "Aluguel de equipamet"
type input "0,00"
type input "Aluguel de equipameto"
type input "0,00"
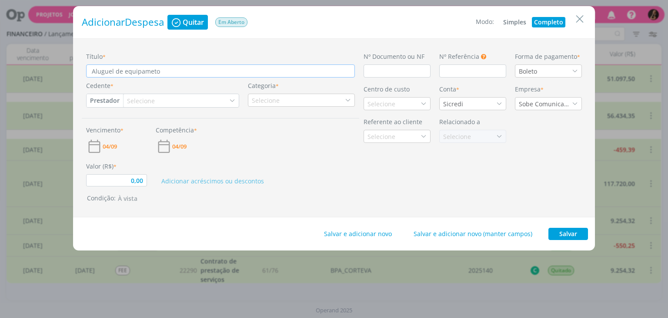
type input "Aluguel de equipametos"
type input "0,00"
type input "Aluguel de equipametos"
type input "0,00"
type input "Aluguel de equipametos -"
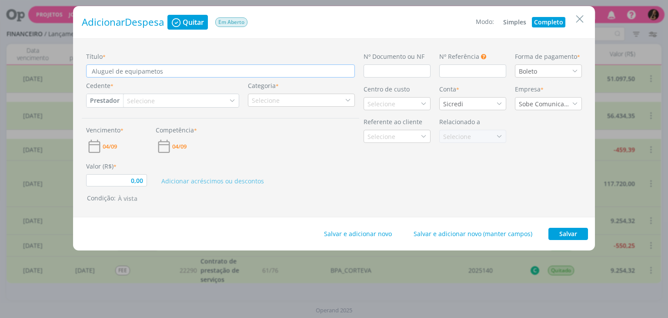
type input "0,00"
type input "Aluguel de equipametos -"
type input "0,00"
type input "Aluguel de equipametos - m"
type input "0,00"
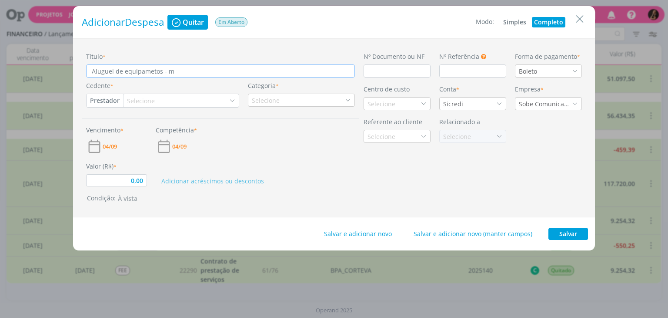
type input "Aluguel de equipametos - mê"
type input "0,00"
type input "Aluguel de equipametos - mês"
type input "0,00"
type input "Aluguel de equipametos - mês"
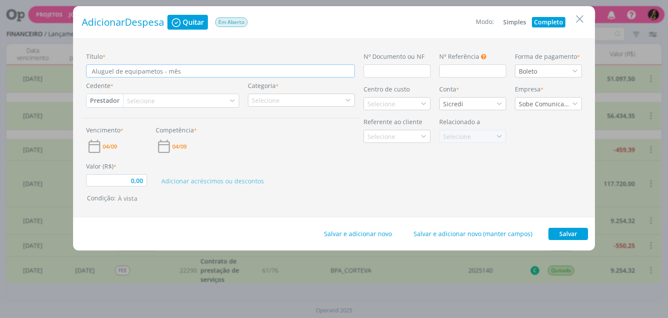
type input "0,00"
type input "Aluguel de equipametos - mês d"
type input "0,00"
type input "Aluguel de equipametos - mês de"
type input "0,00"
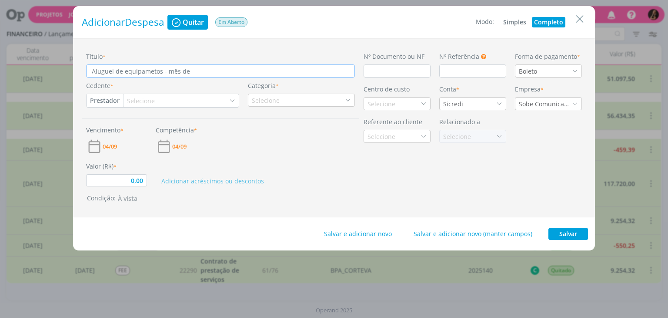
type input "Aluguel de equipametos - mês de"
type input "0,00"
type input "Aluguel de equipametos - mês de a"
type input "0,00"
type input "Aluguel de equipametos - mês de ag"
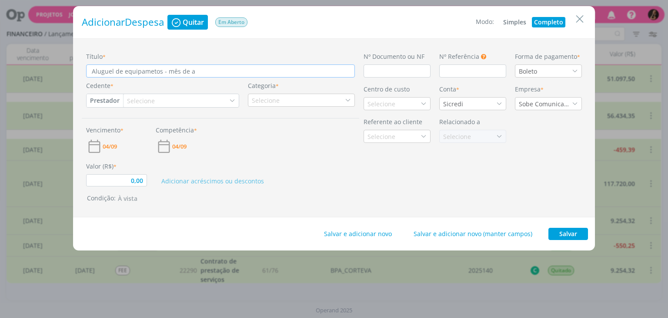
type input "0,00"
type input "Aluguel de equipametos - mês de ago"
type input "0,00"
type input "Aluguel de equipametos - mês de agos"
type input "0,00"
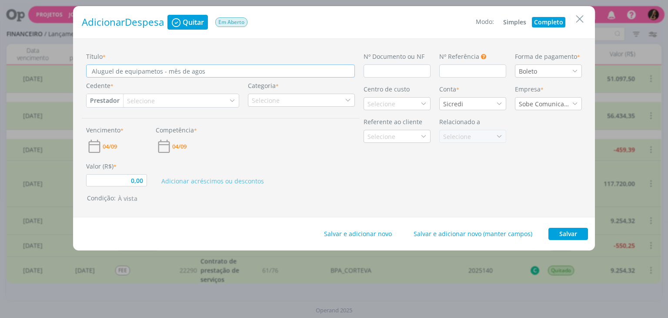
type input "Aluguel de equipametos - mês de agost"
type input "0,00"
type input "Aluguel de equipametos - mês de agosto"
type input "0,00"
type input "Aluguel de equipametos - mês de agosto"
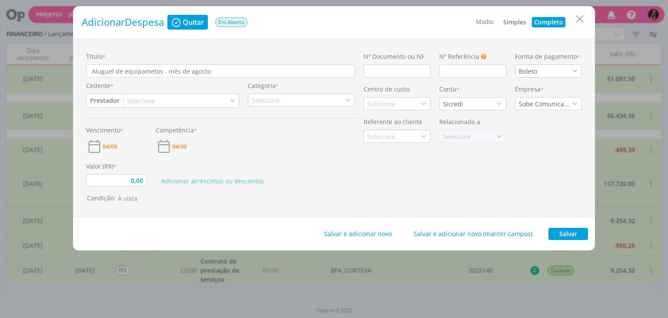
click at [158, 101] on div "Selecione" at bounding box center [181, 100] width 115 height 13
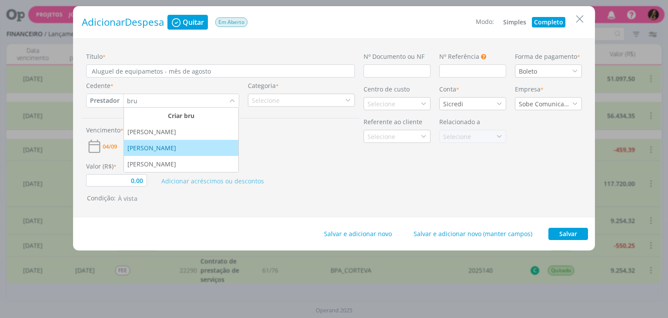
type input "bru"
click at [158, 146] on div "Bruno Gassen" at bounding box center [152, 147] width 50 height 9
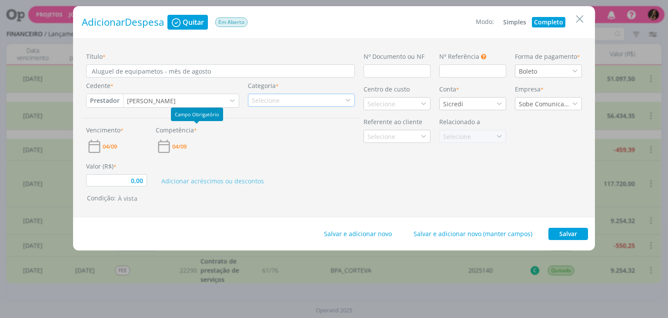
click at [268, 99] on div "Selecione" at bounding box center [267, 100] width 30 height 9
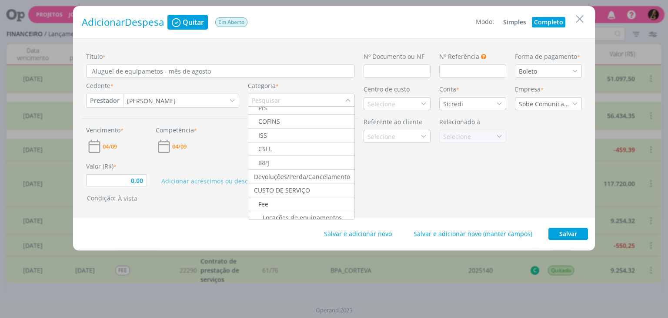
scroll to position [87, 0]
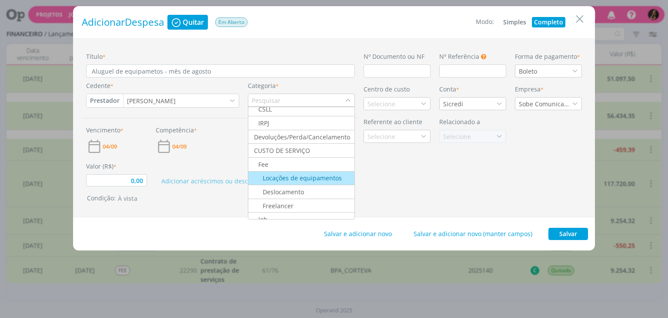
click at [307, 173] on div "Locações de equipamentos" at bounding box center [296, 177] width 92 height 9
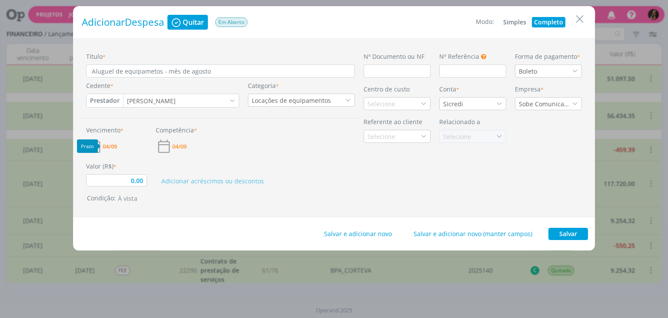
click at [104, 145] on span "04/09" at bounding box center [110, 147] width 14 height 6
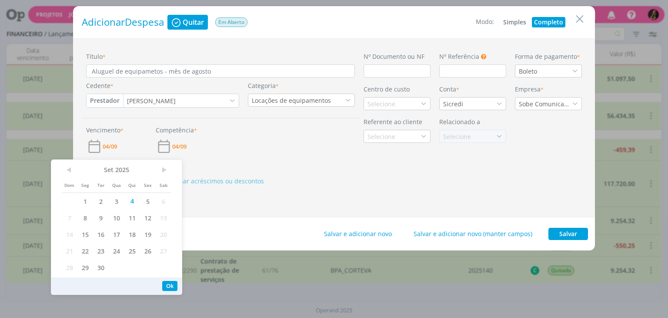
click at [184, 146] on span "04/09" at bounding box center [179, 147] width 14 height 6
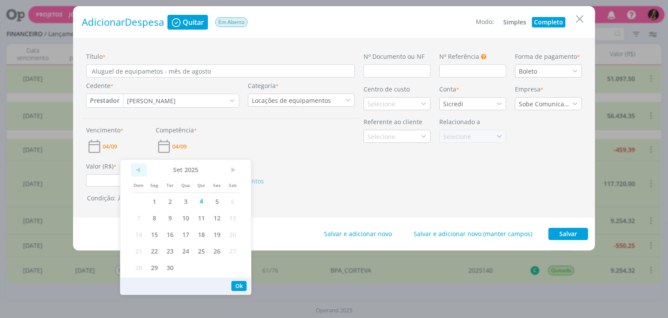
click at [140, 167] on span "<" at bounding box center [139, 169] width 16 height 13
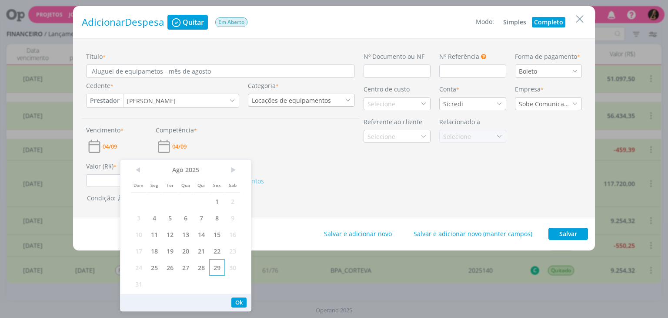
click at [223, 267] on span "29" at bounding box center [217, 267] width 16 height 17
drag, startPoint x: 107, startPoint y: 175, endPoint x: 136, endPoint y: 176, distance: 28.7
click at [107, 175] on input "0,00" at bounding box center [116, 180] width 61 height 12
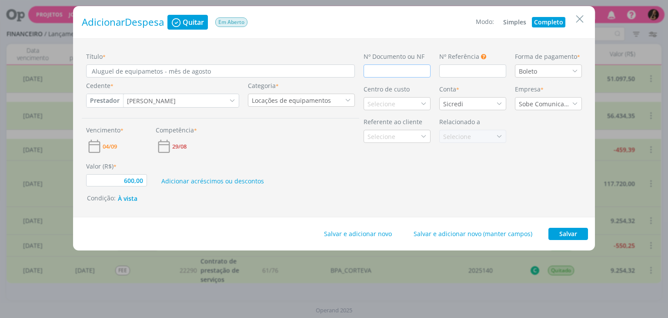
click at [404, 75] on input "dialog" at bounding box center [397, 70] width 67 height 13
type input "600,00"
type input "3"
type input "600,00"
type input "37"
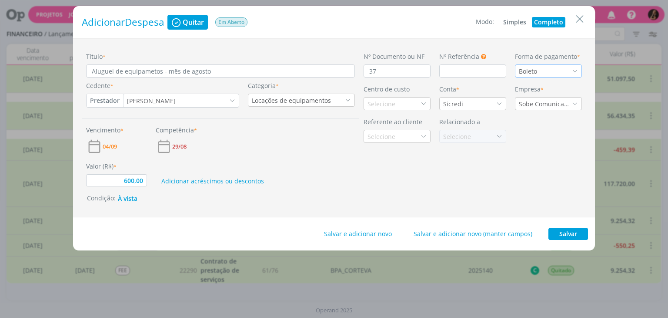
click at [520, 72] on div "Boleto" at bounding box center [529, 71] width 20 height 9
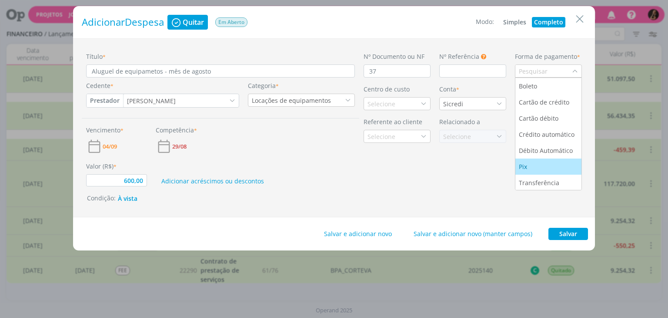
click at [526, 167] on div "Pix" at bounding box center [524, 166] width 10 height 9
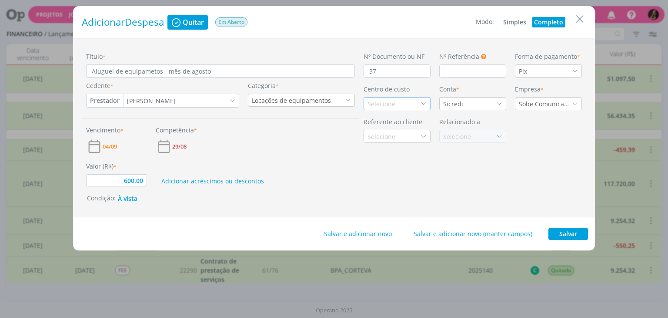
click at [371, 100] on div "Selecione" at bounding box center [383, 103] width 30 height 9
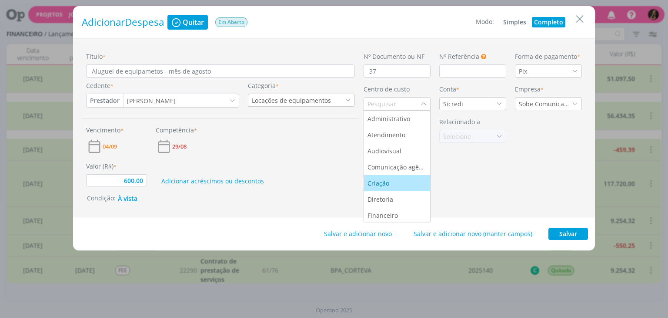
click at [379, 186] on div "Criação" at bounding box center [379, 182] width 23 height 9
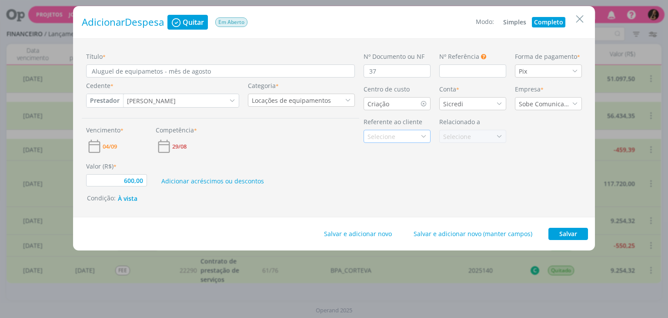
click at [398, 142] on div "Selecione" at bounding box center [397, 136] width 67 height 13
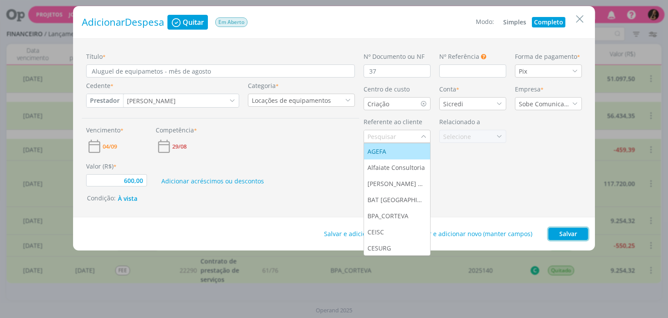
drag, startPoint x: 573, startPoint y: 231, endPoint x: 558, endPoint y: 195, distance: 38.8
click at [573, 231] on button "Salvar" at bounding box center [569, 234] width 40 height 12
type input "600,00"
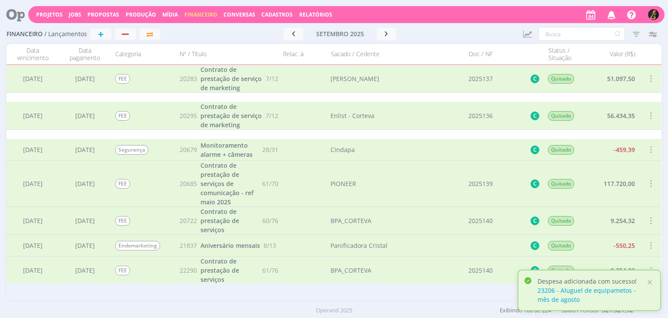
click at [550, 35] on div "Projetos Jobs Propostas Produção Mídia Financeiro Conversas Cadastros Relatório…" at bounding box center [334, 159] width 668 height 318
drag, startPoint x: 545, startPoint y: 39, endPoint x: 546, endPoint y: 32, distance: 7.6
click at [545, 37] on input "text" at bounding box center [582, 34] width 87 height 14
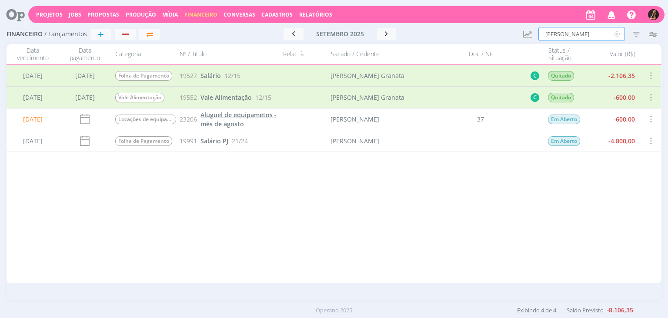
type input "bruno"
click at [215, 126] on span "Aluguel de equipametos - mês de agosto" at bounding box center [239, 118] width 76 height 17
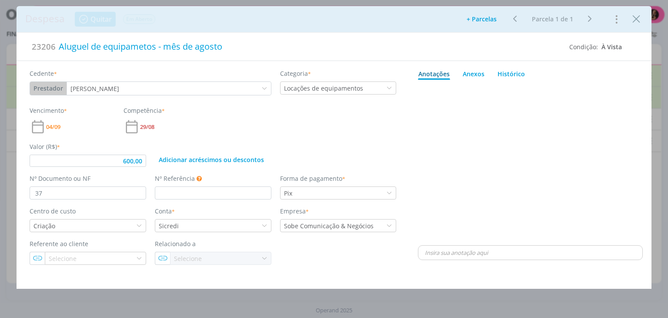
type input "600,00"
click at [502, 251] on p "dialog" at bounding box center [530, 252] width 211 height 8
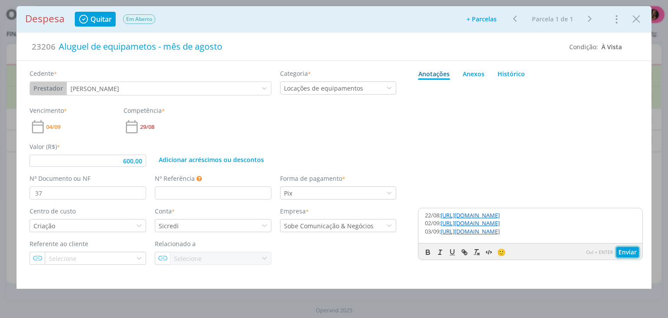
click at [621, 253] on button "Enviar" at bounding box center [627, 252] width 23 height 10
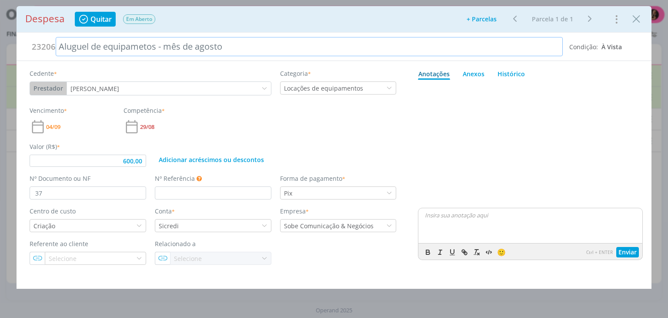
click at [207, 44] on div "Aluguel de equipametos - mês de agosto" at bounding box center [309, 46] width 507 height 19
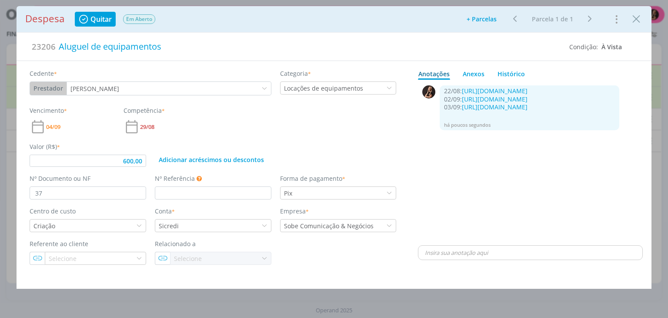
click at [498, 171] on div "0 22/08: https://app4.operand.com.br/jobs/14099 02/09: https://app4.operand.com…" at bounding box center [530, 163] width 224 height 160
click at [151, 126] on span "29/08" at bounding box center [147, 127] width 14 height 6
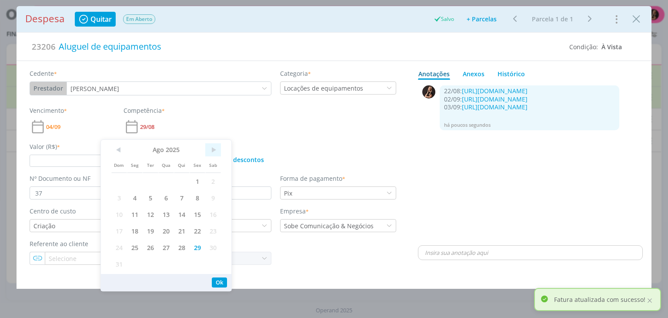
click at [213, 148] on span ">" at bounding box center [213, 149] width 16 height 13
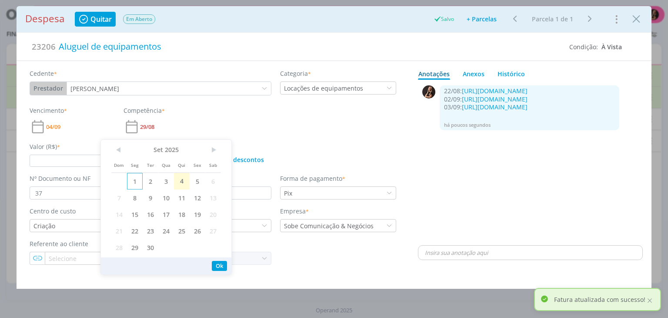
click at [138, 181] on span "1" at bounding box center [135, 181] width 16 height 17
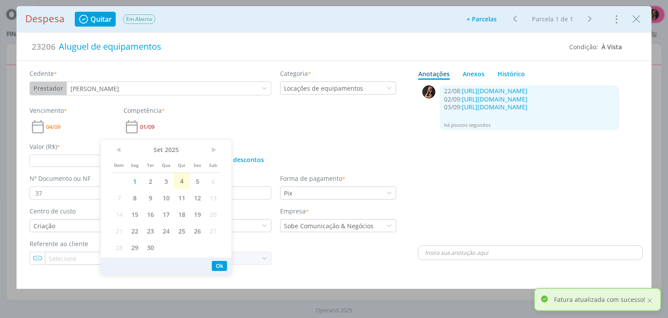
type input "600,00"
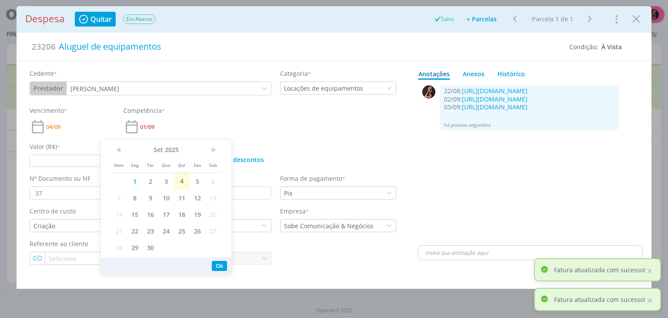
click at [634, 17] on icon "Close" at bounding box center [636, 19] width 13 height 13
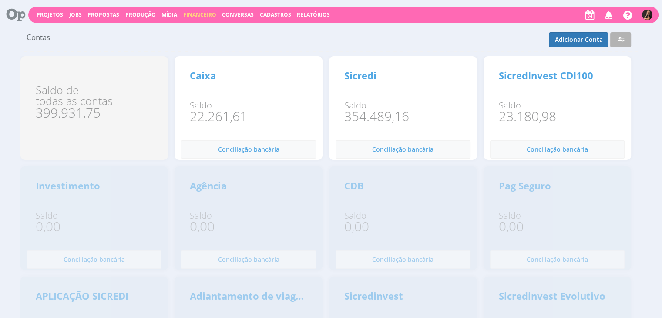
click at [198, 14] on span "Financeiro" at bounding box center [199, 14] width 33 height 7
click at [177, 28] on link "Lançamentos" at bounding box center [200, 28] width 73 height 13
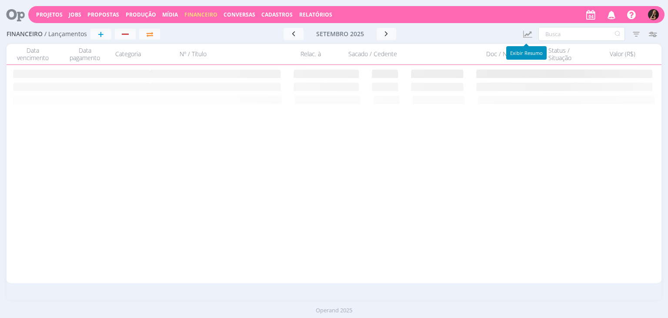
click at [523, 36] on icon "button" at bounding box center [527, 34] width 11 height 10
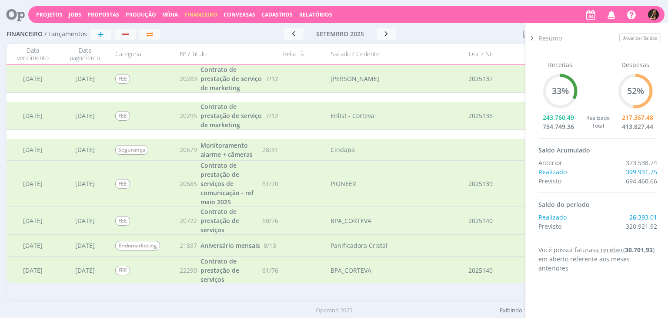
click at [483, 34] on div at bounding box center [472, 34] width 88 height 12
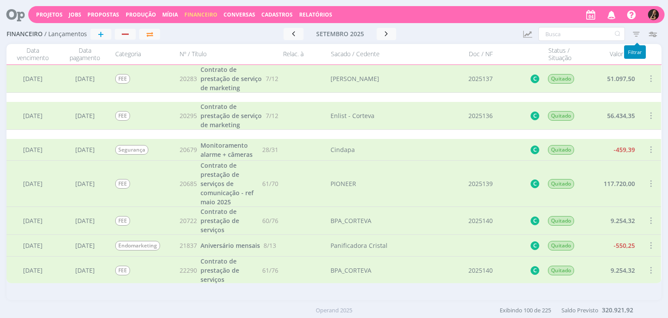
click at [634, 31] on icon "button" at bounding box center [637, 34] width 16 height 16
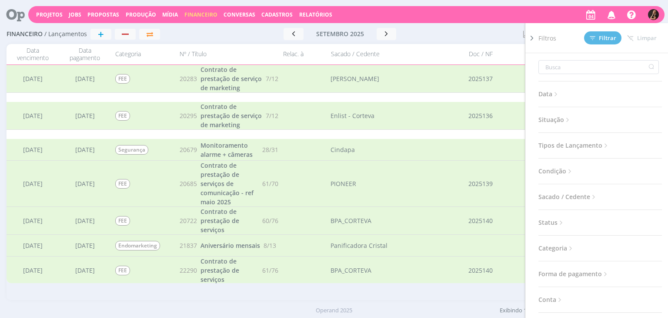
click at [549, 171] on span "Condição" at bounding box center [556, 170] width 35 height 11
click at [562, 120] on span "Situação" at bounding box center [555, 119] width 33 height 11
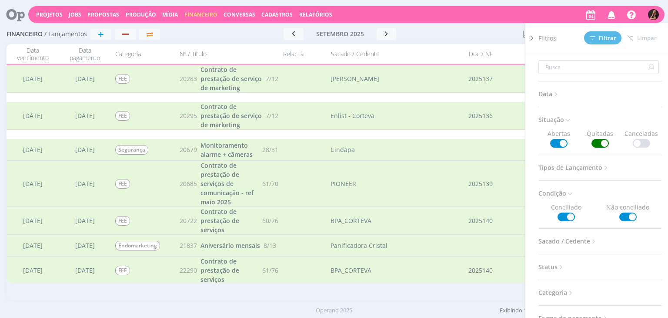
click at [599, 144] on span at bounding box center [600, 143] width 17 height 9
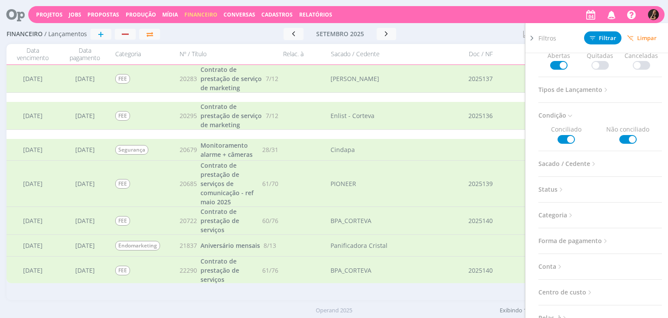
scroll to position [87, 0]
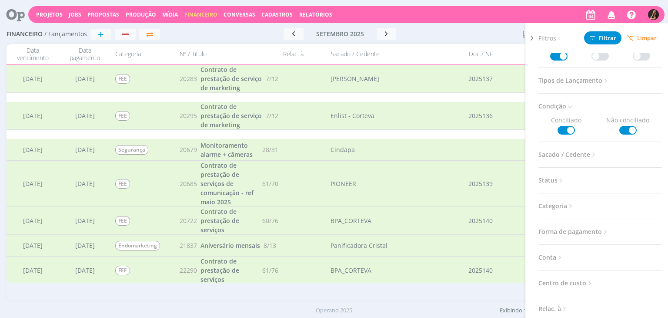
click at [552, 202] on span "Categoria" at bounding box center [557, 205] width 36 height 11
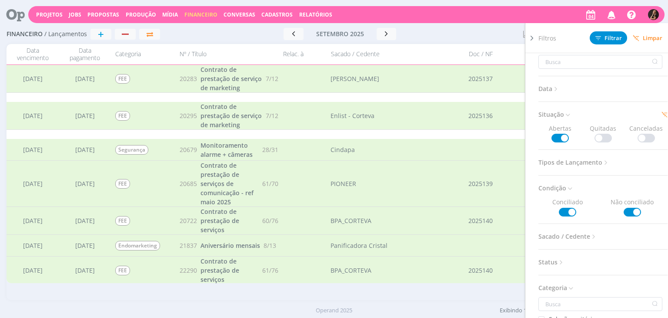
scroll to position [0, 0]
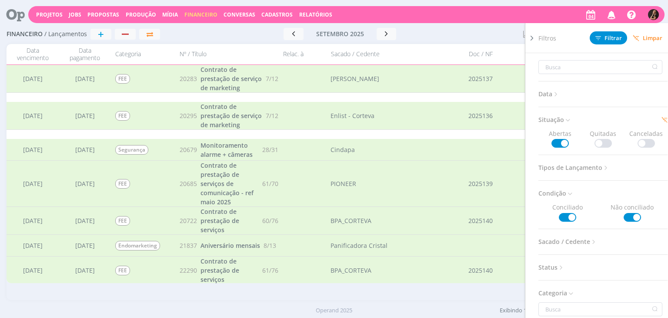
click at [560, 169] on span "Tipos de Lançamento" at bounding box center [574, 167] width 71 height 11
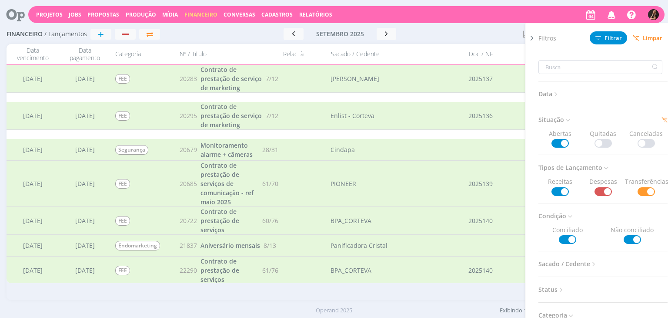
drag, startPoint x: 557, startPoint y: 190, endPoint x: 587, endPoint y: 178, distance: 32.2
click at [557, 189] on span at bounding box center [560, 191] width 17 height 9
click at [607, 31] on button "Filtrar" at bounding box center [608, 37] width 37 height 13
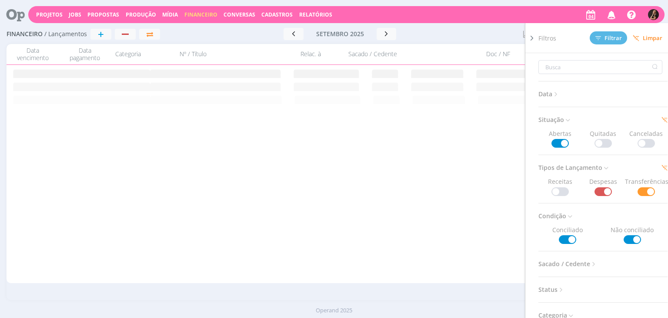
click at [452, 36] on div at bounding box center [472, 34] width 88 height 12
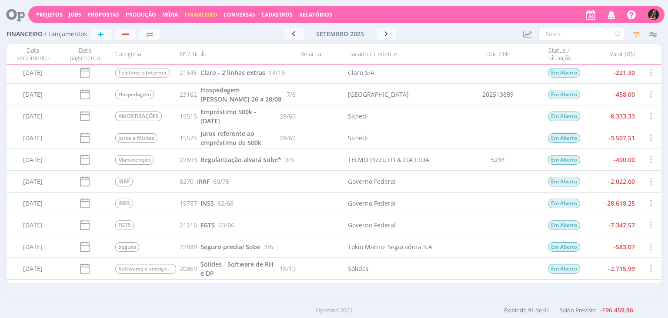
scroll to position [1671, 0]
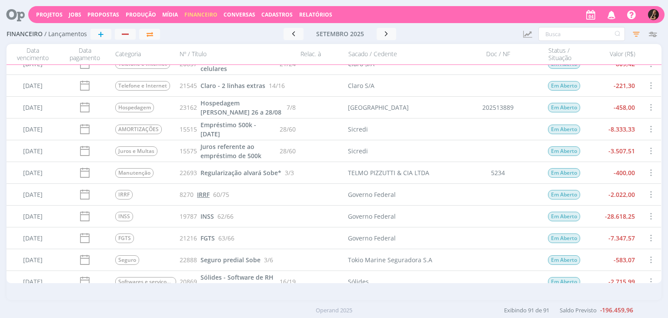
click at [204, 194] on span "IRRF" at bounding box center [203, 194] width 13 height 8
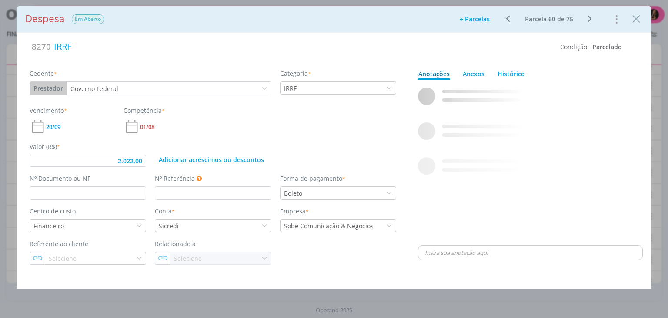
click at [510, 19] on icon "dialog" at bounding box center [508, 18] width 11 height 10
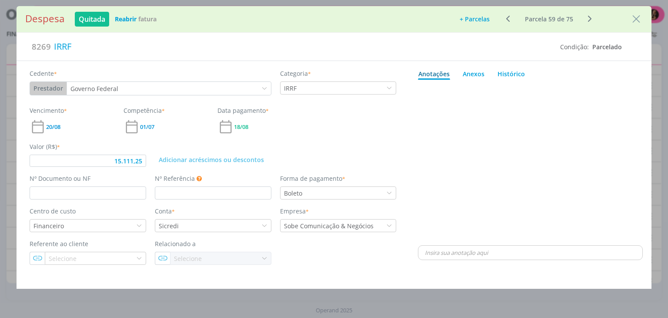
click at [589, 17] on icon "dialog" at bounding box center [590, 18] width 11 height 10
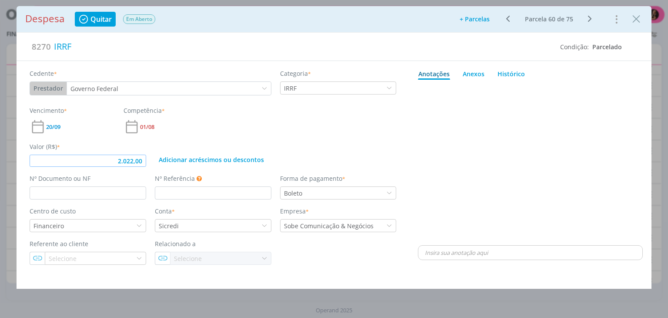
click at [144, 160] on input "2.022,00" at bounding box center [88, 160] width 117 height 12
type input "15.200,00"
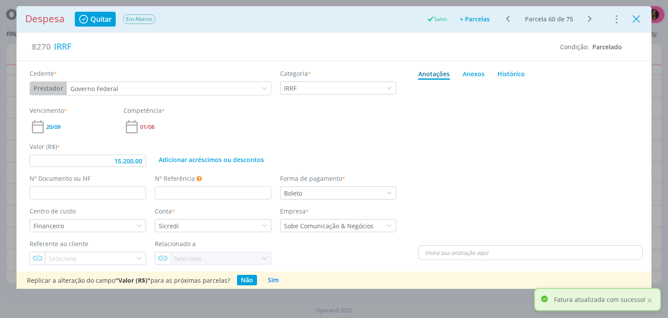
click at [634, 21] on icon "Close" at bounding box center [636, 19] width 13 height 13
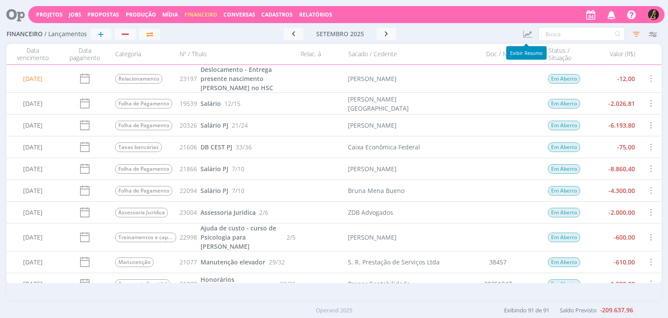
click at [529, 37] on icon "button" at bounding box center [527, 34] width 11 height 10
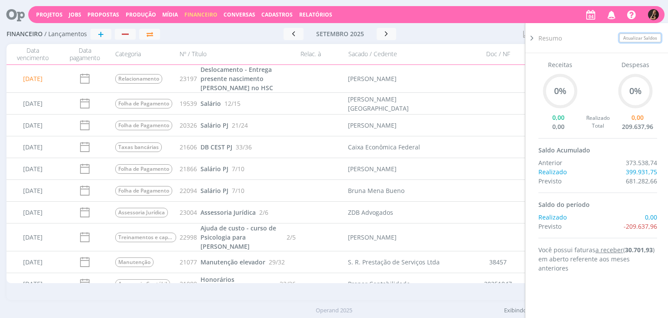
click at [643, 37] on button "Atualizar Saldos" at bounding box center [640, 37] width 42 height 9
click at [502, 31] on div at bounding box center [472, 34] width 88 height 12
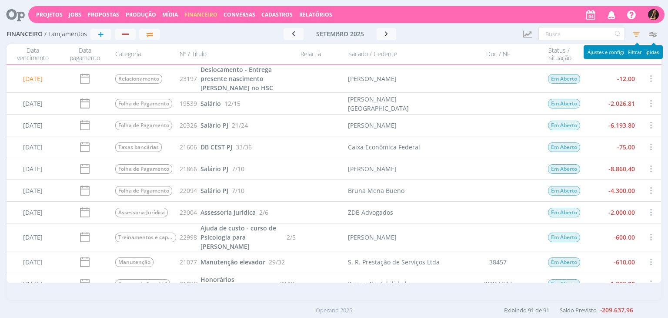
click at [632, 32] on icon "button" at bounding box center [637, 34] width 16 height 16
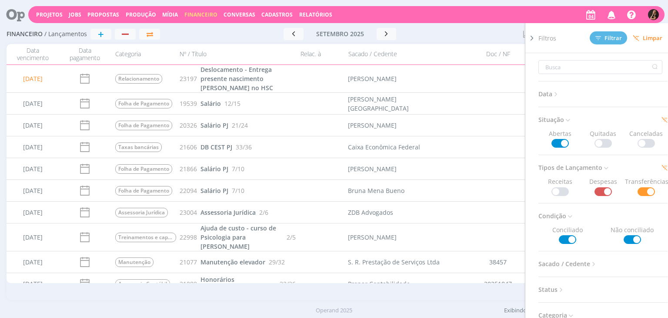
click at [649, 37] on span "Limpar" at bounding box center [648, 38] width 30 height 7
